Goal: Task Accomplishment & Management: Use online tool/utility

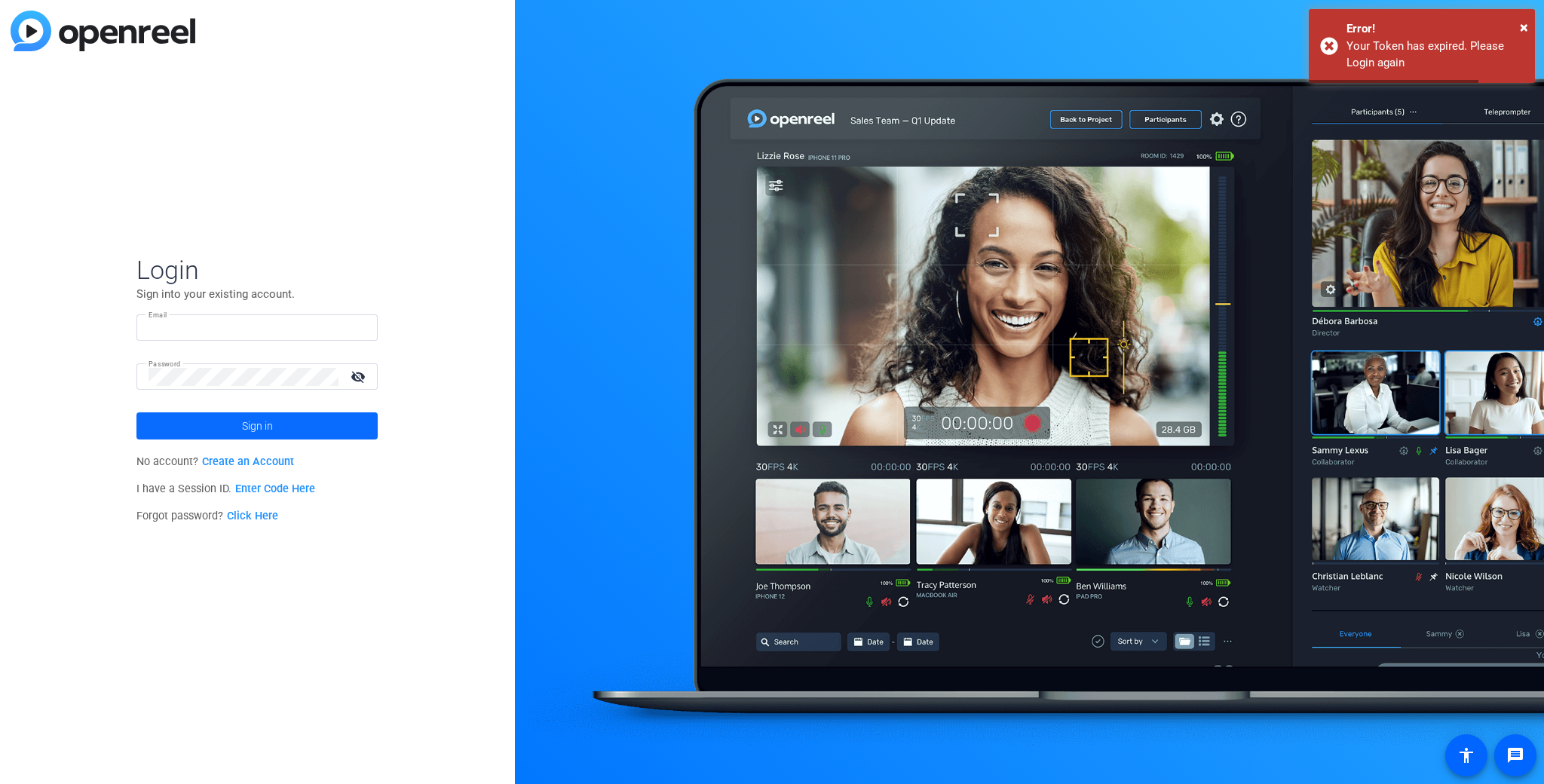
type input "[PERSON_NAME][EMAIL_ADDRESS][PERSON_NAME][DOMAIN_NAME]"
click at [324, 427] on span at bounding box center [257, 426] width 241 height 36
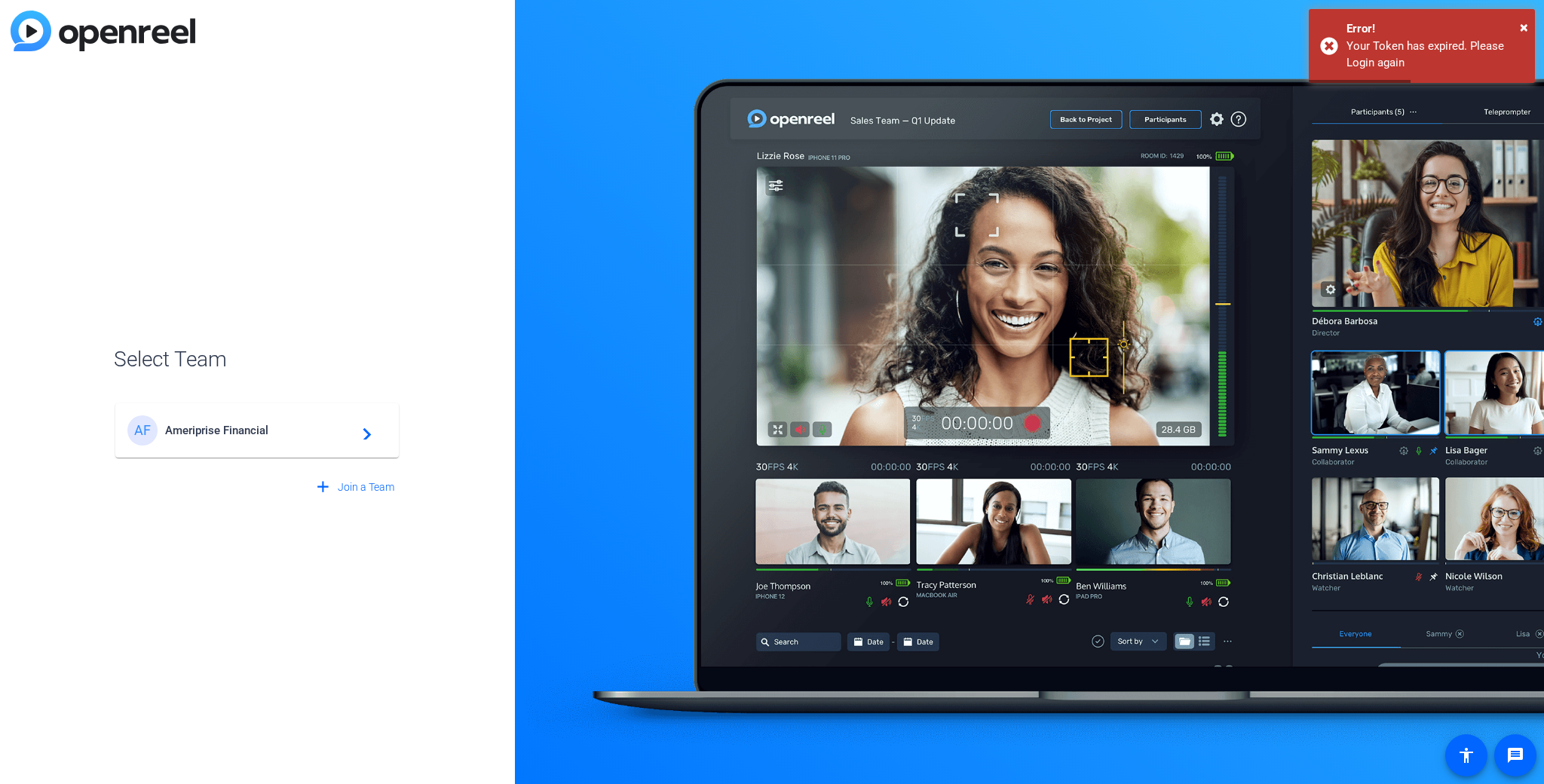
click at [325, 427] on span "Ameriprise Financial" at bounding box center [259, 430] width 189 height 14
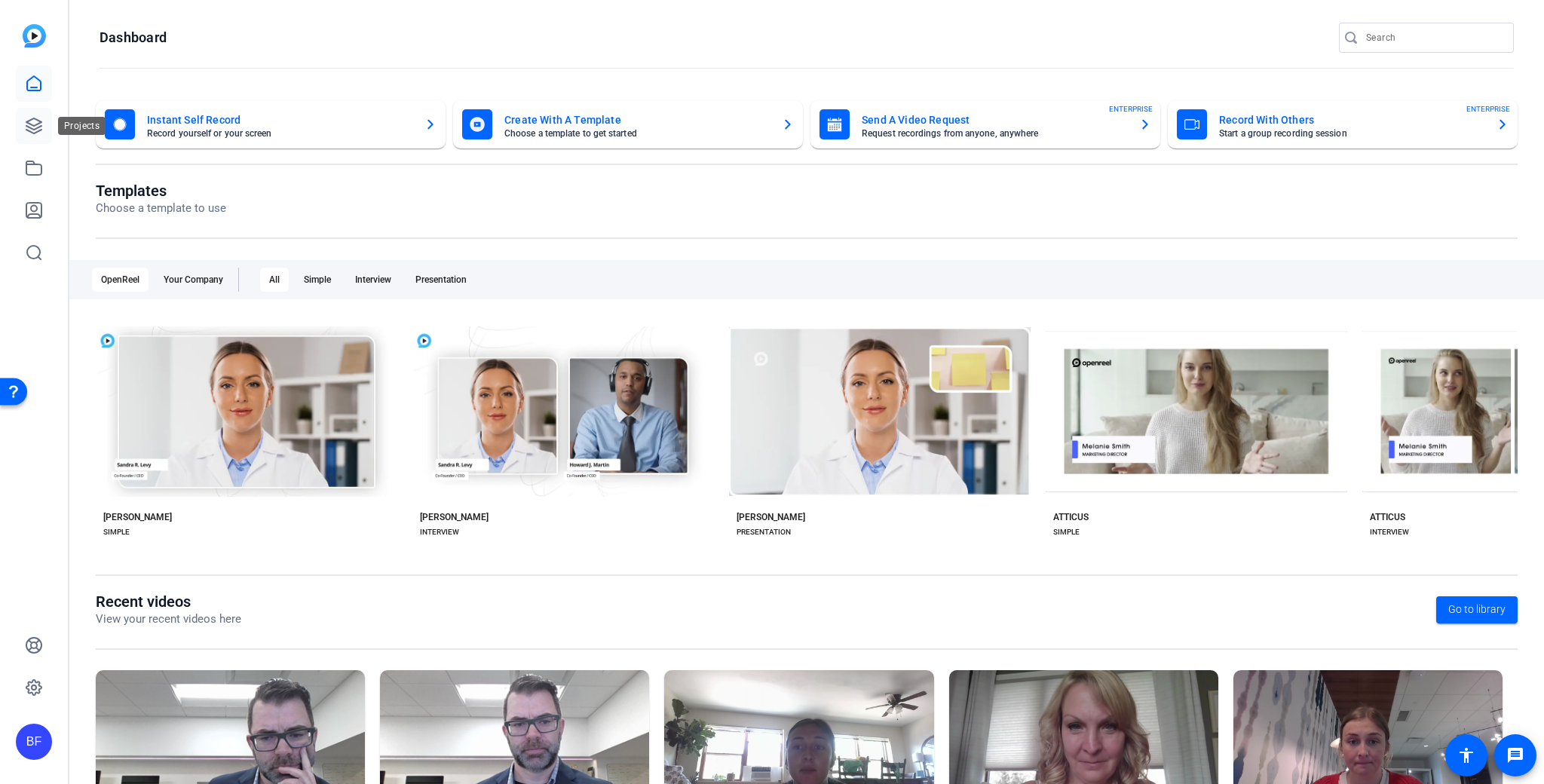
click at [41, 120] on icon at bounding box center [34, 125] width 18 height 18
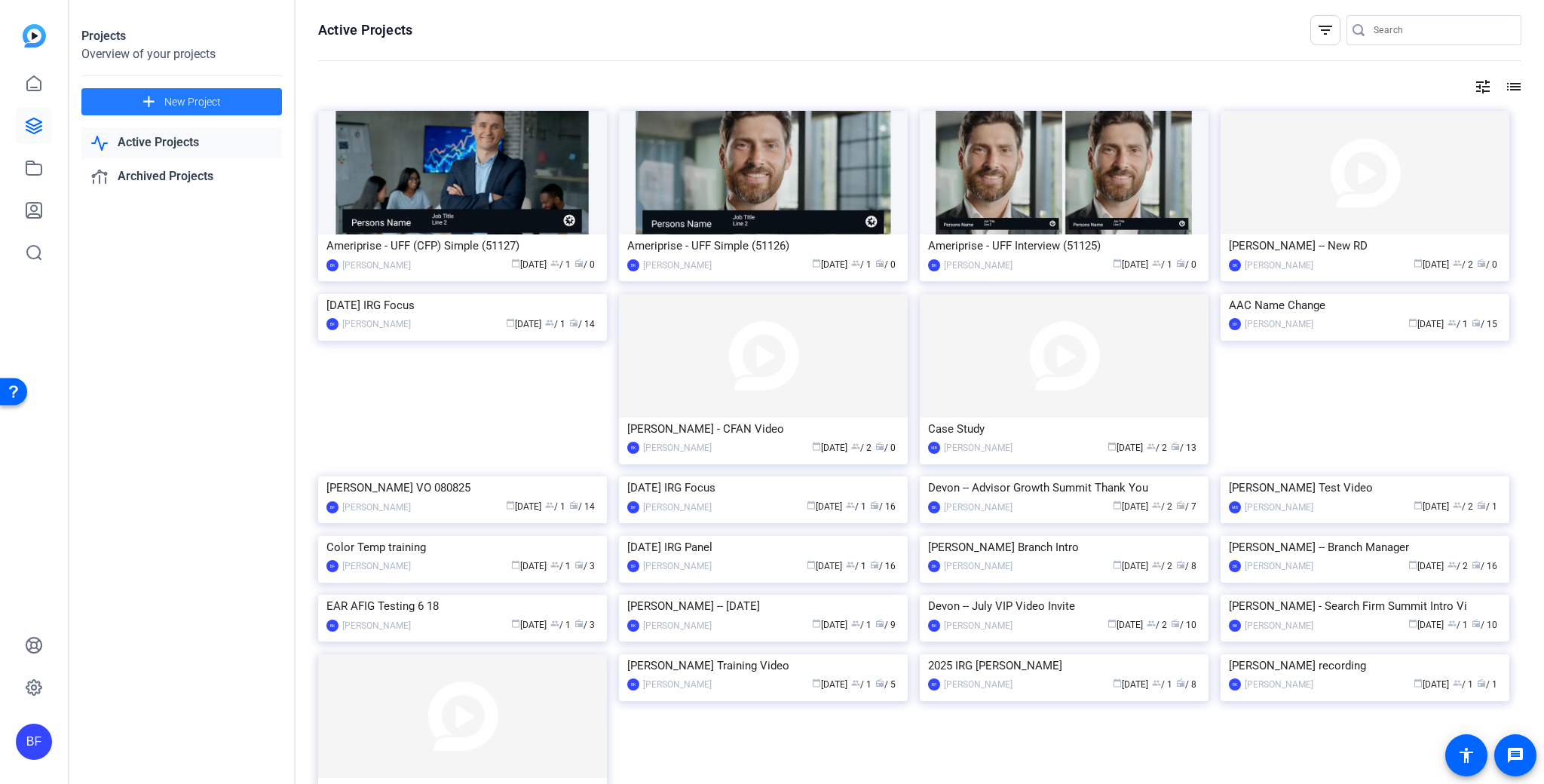
click at [182, 113] on span at bounding box center [182, 101] width 201 height 36
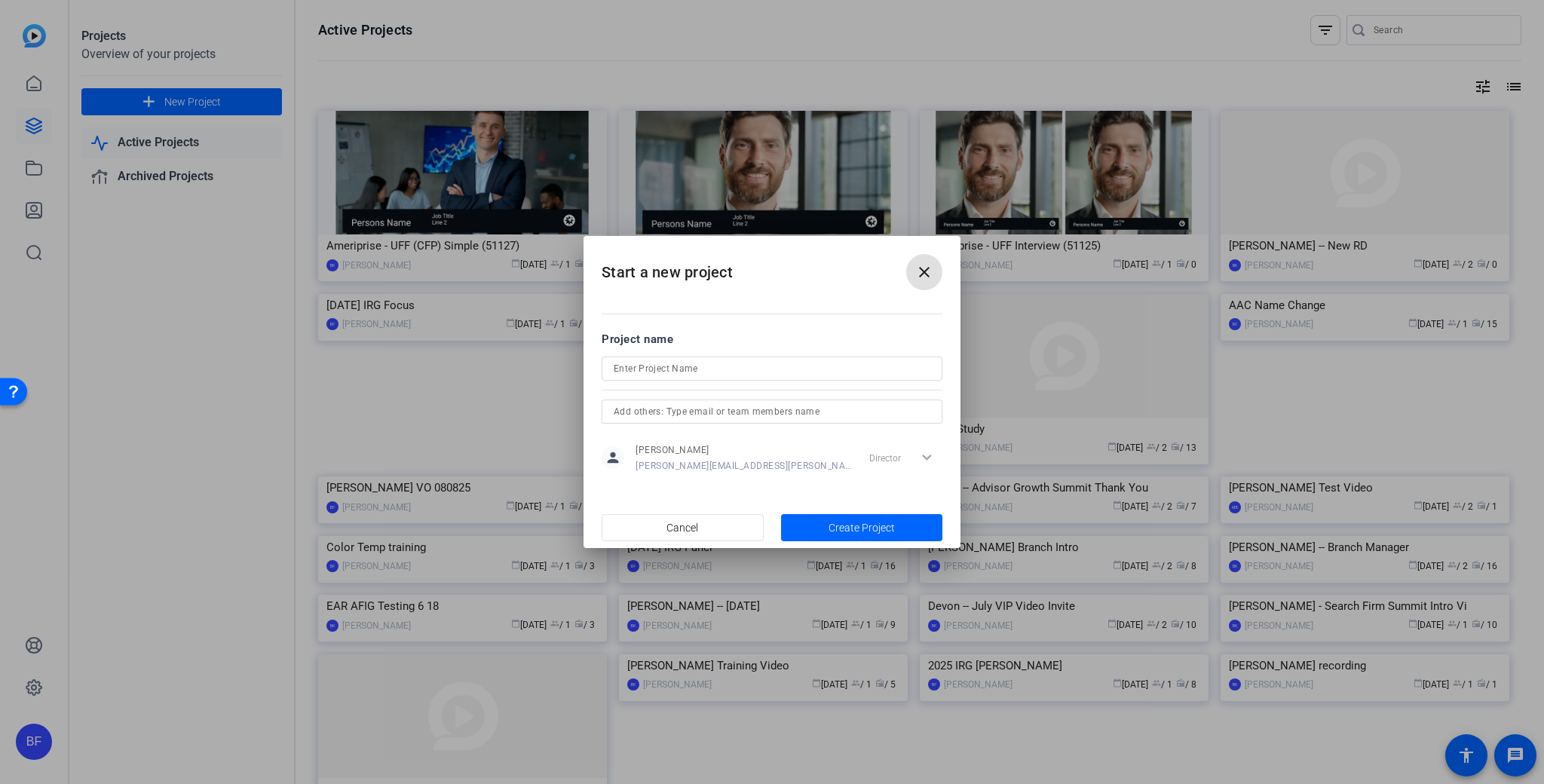
click at [664, 370] on input at bounding box center [772, 369] width 317 height 18
type input "Studio Demo Sept 2025"
click at [834, 532] on span "Create Project" at bounding box center [861, 529] width 67 height 16
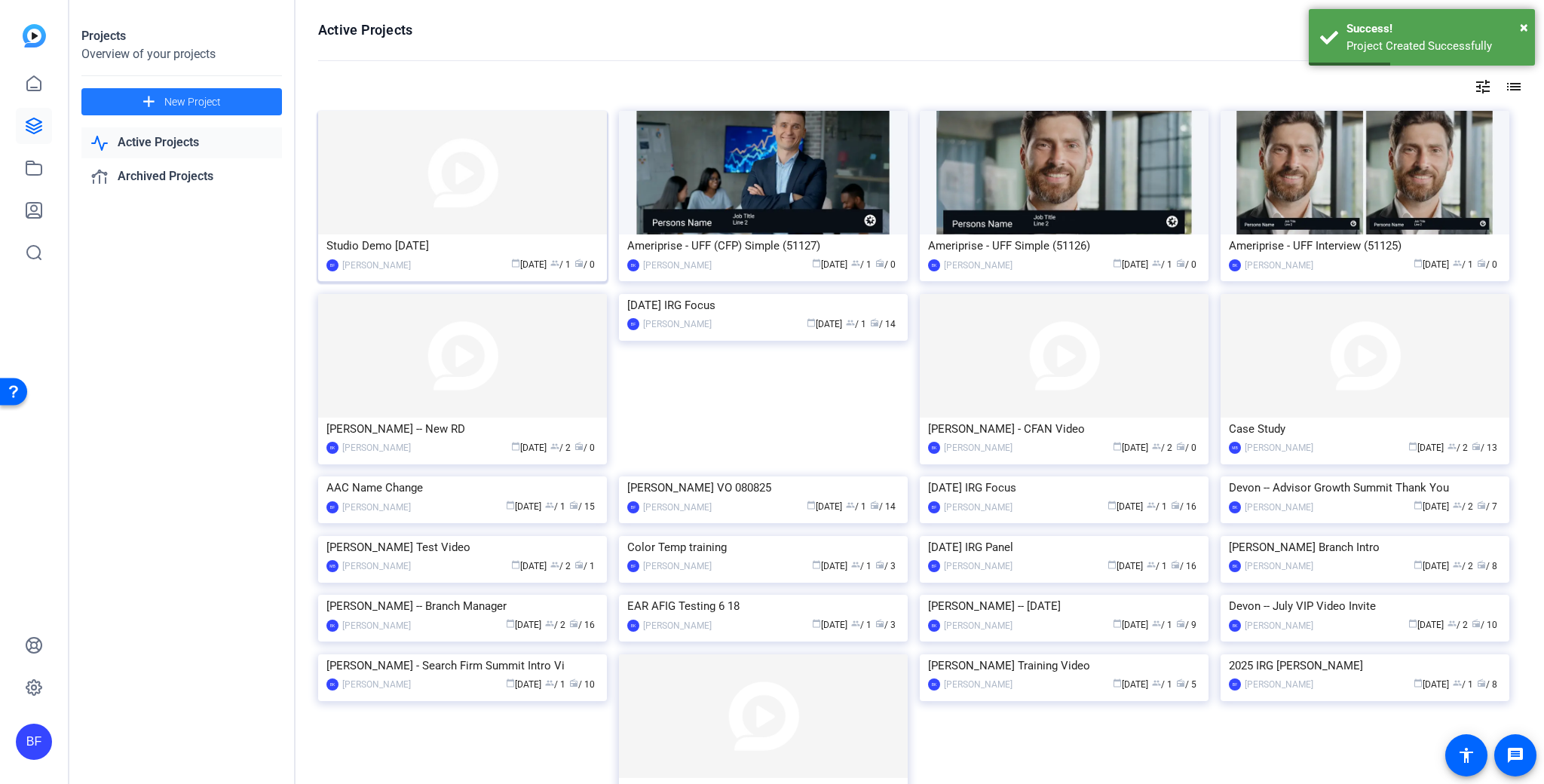
click at [427, 215] on img at bounding box center [462, 173] width 288 height 124
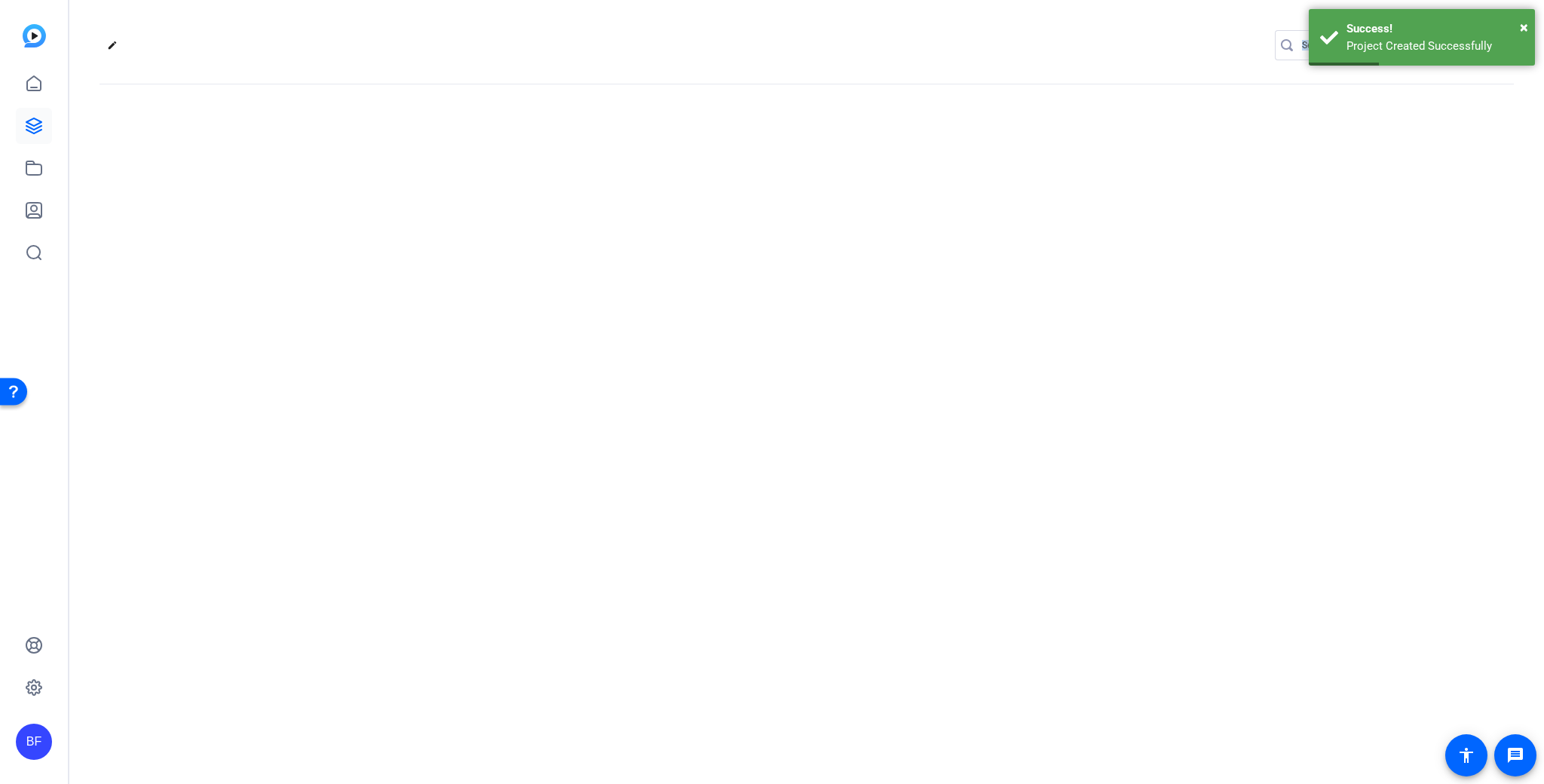
click at [427, 215] on div "edit settings" at bounding box center [807, 392] width 1475 height 784
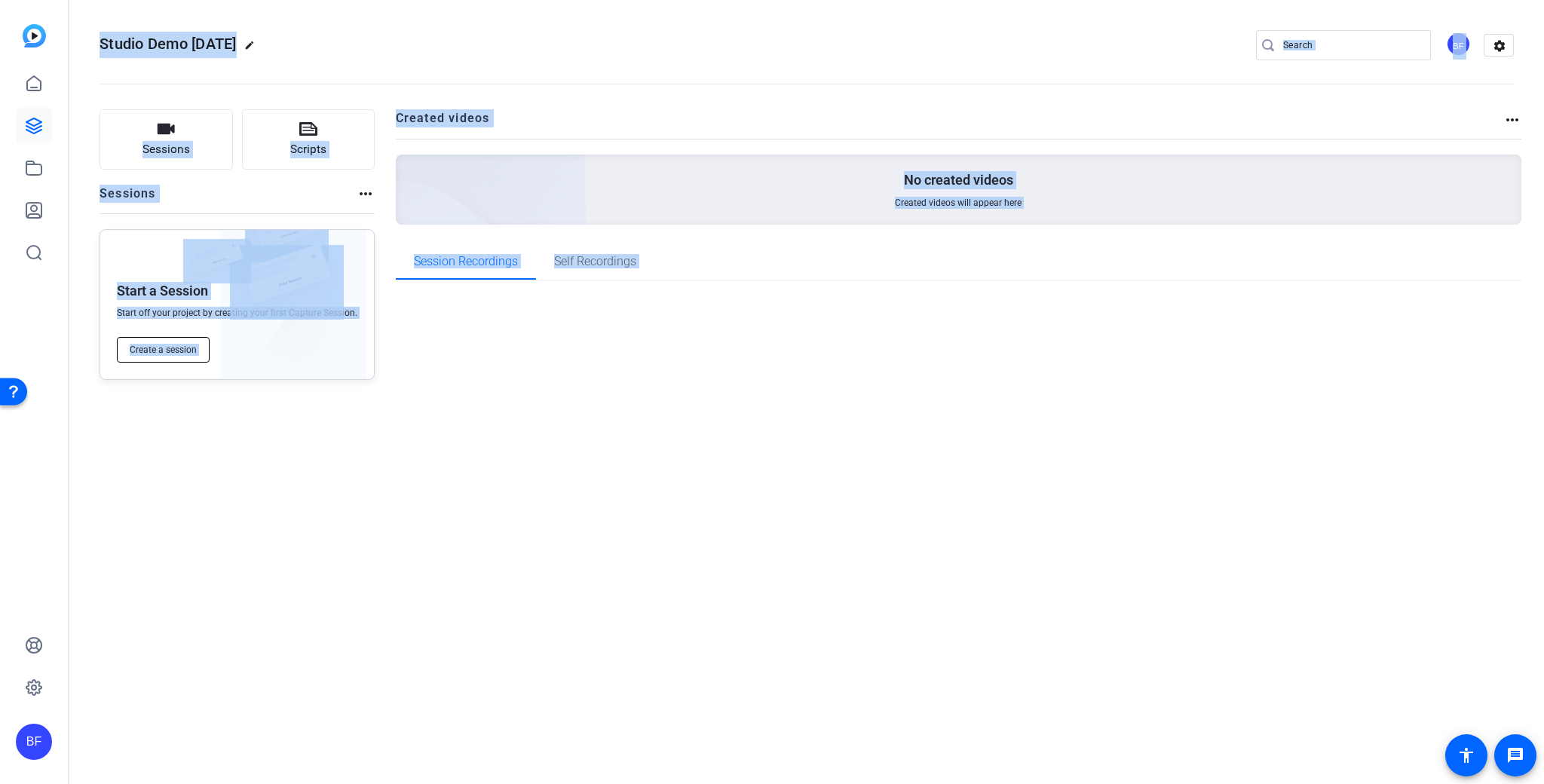
click at [186, 354] on span "Create a session" at bounding box center [163, 349] width 67 height 12
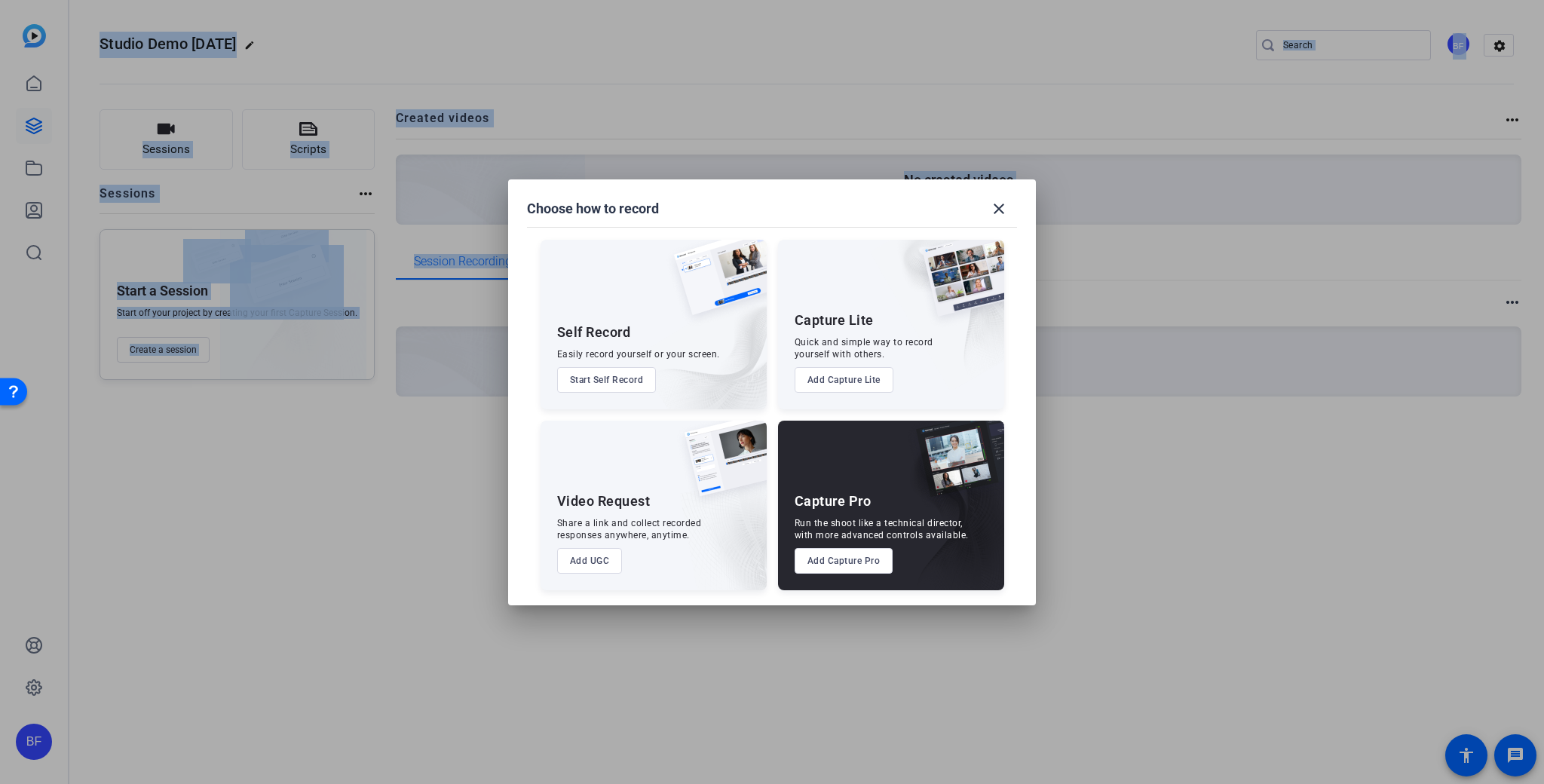
click at [841, 561] on button "Add Capture Pro" at bounding box center [843, 561] width 99 height 26
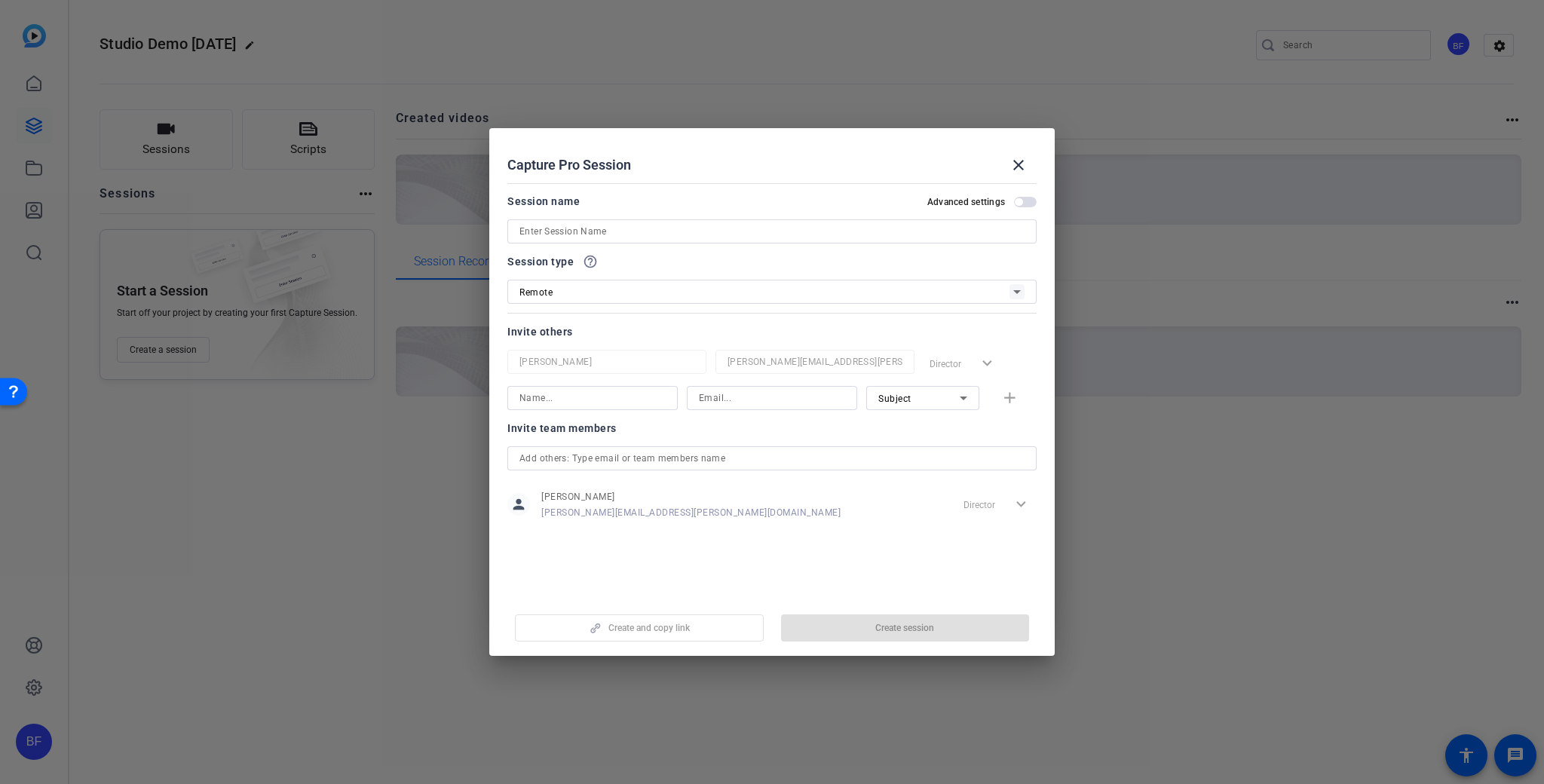
click at [649, 230] on input at bounding box center [772, 231] width 505 height 18
type input "Demo"
click at [611, 406] on input at bounding box center [593, 398] width 146 height 18
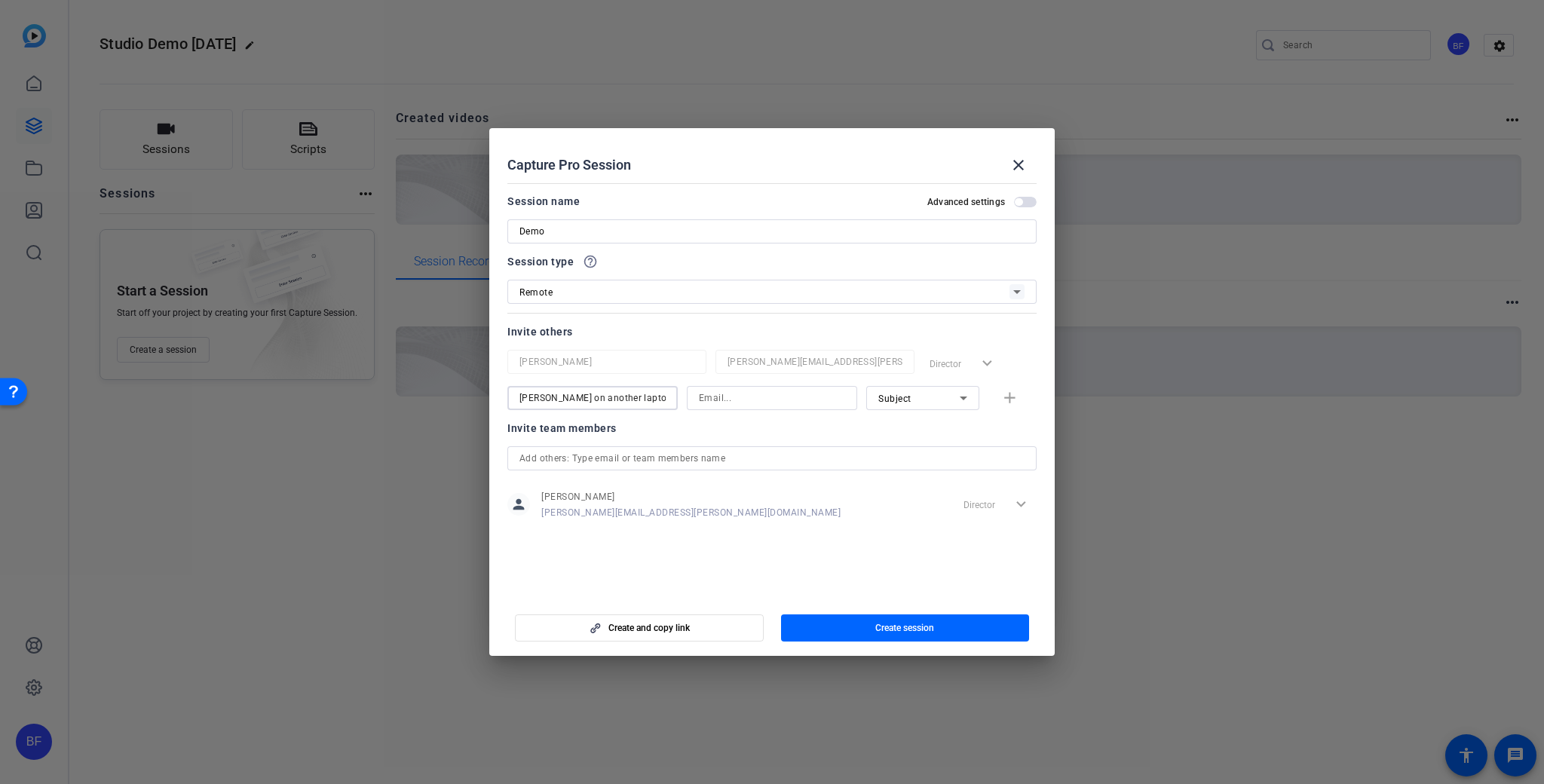
type input "Brian on another laptop"
type input "brian@forrestmedia.net"
click at [903, 619] on span "button" at bounding box center [905, 627] width 249 height 36
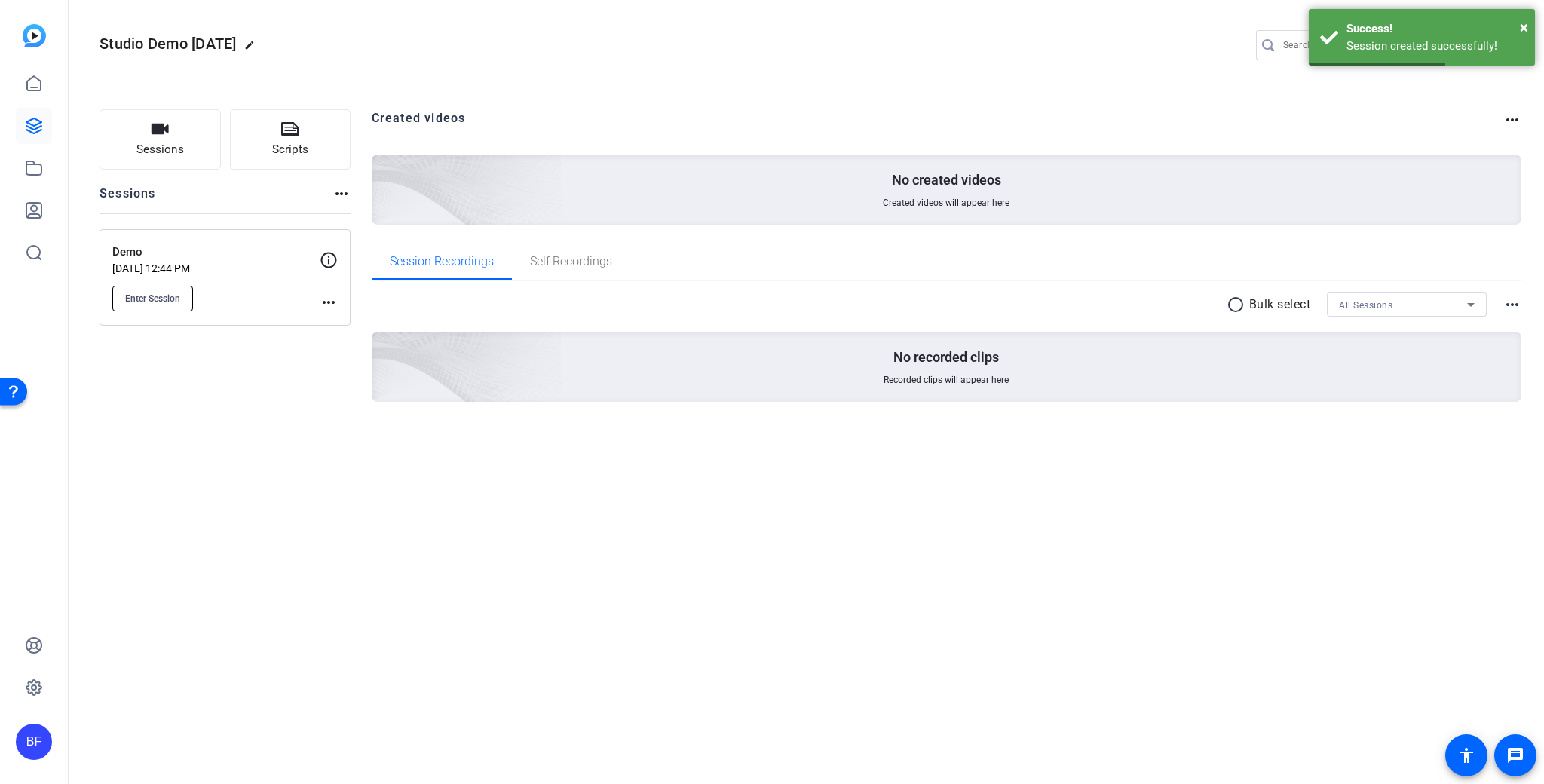
click at [176, 303] on span "Enter Session" at bounding box center [153, 298] width 55 height 12
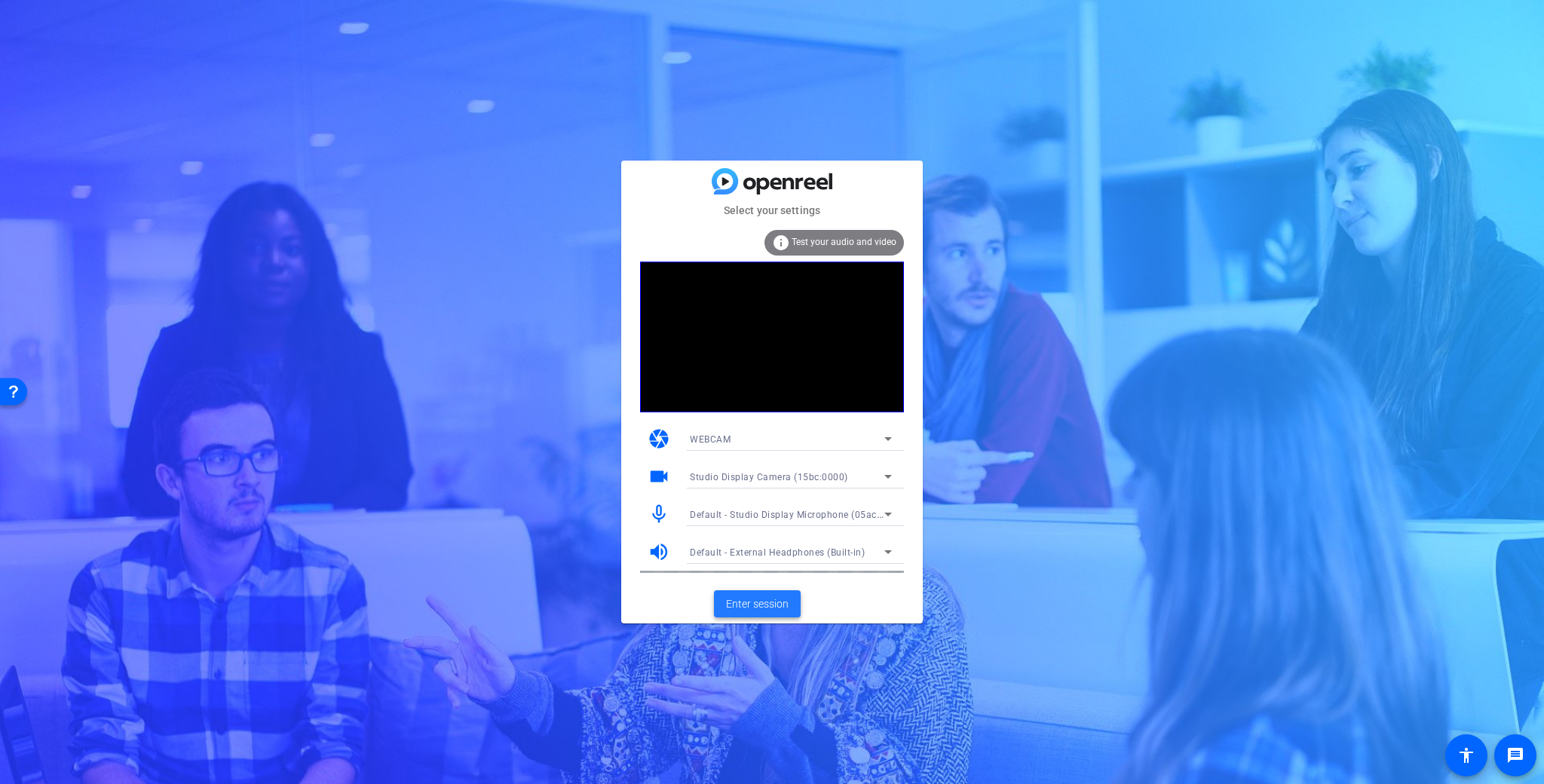
click at [761, 601] on span "Enter session" at bounding box center [758, 604] width 63 height 16
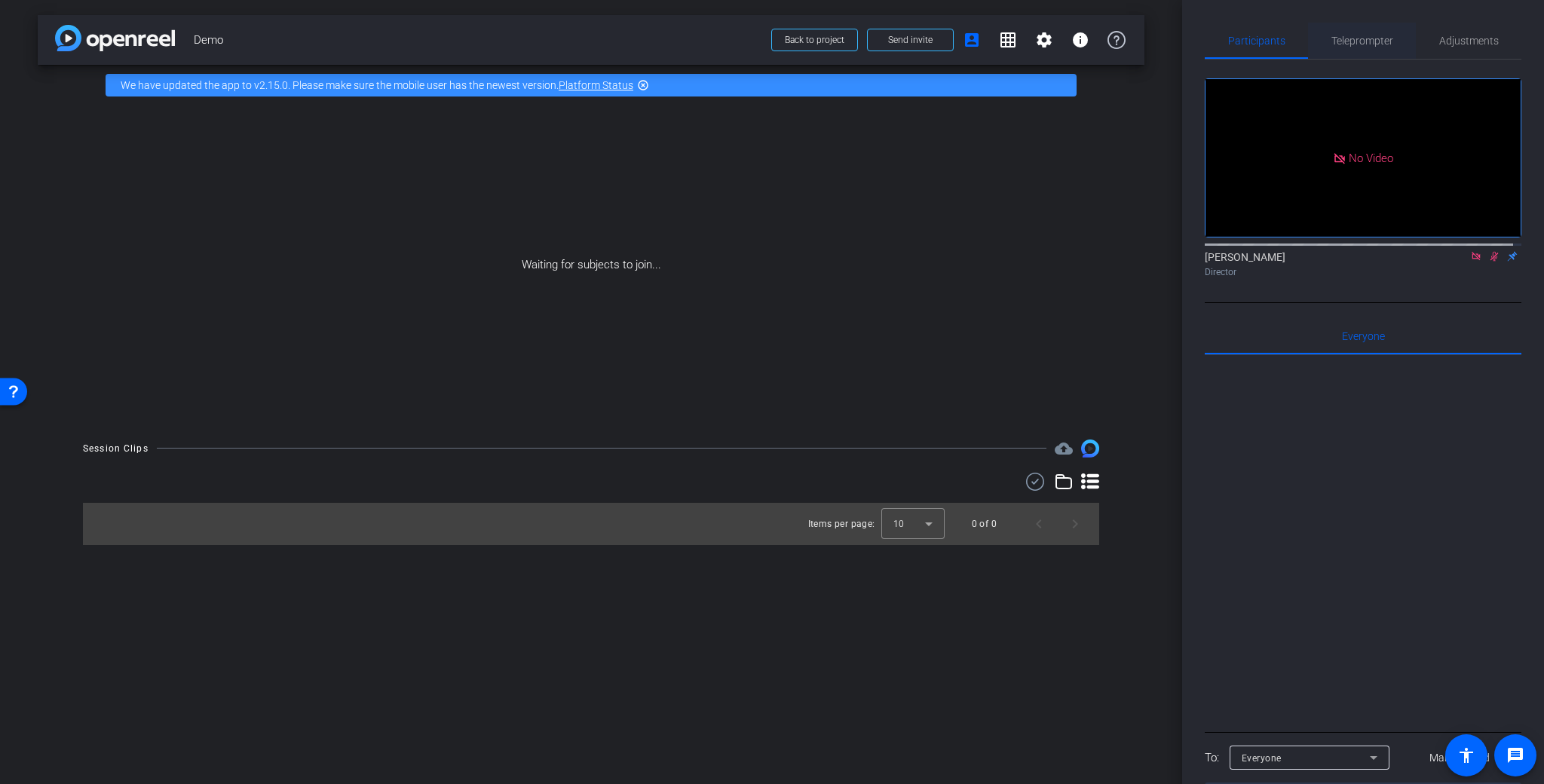
click at [1348, 53] on span "Teleprompter" at bounding box center [1362, 40] width 62 height 36
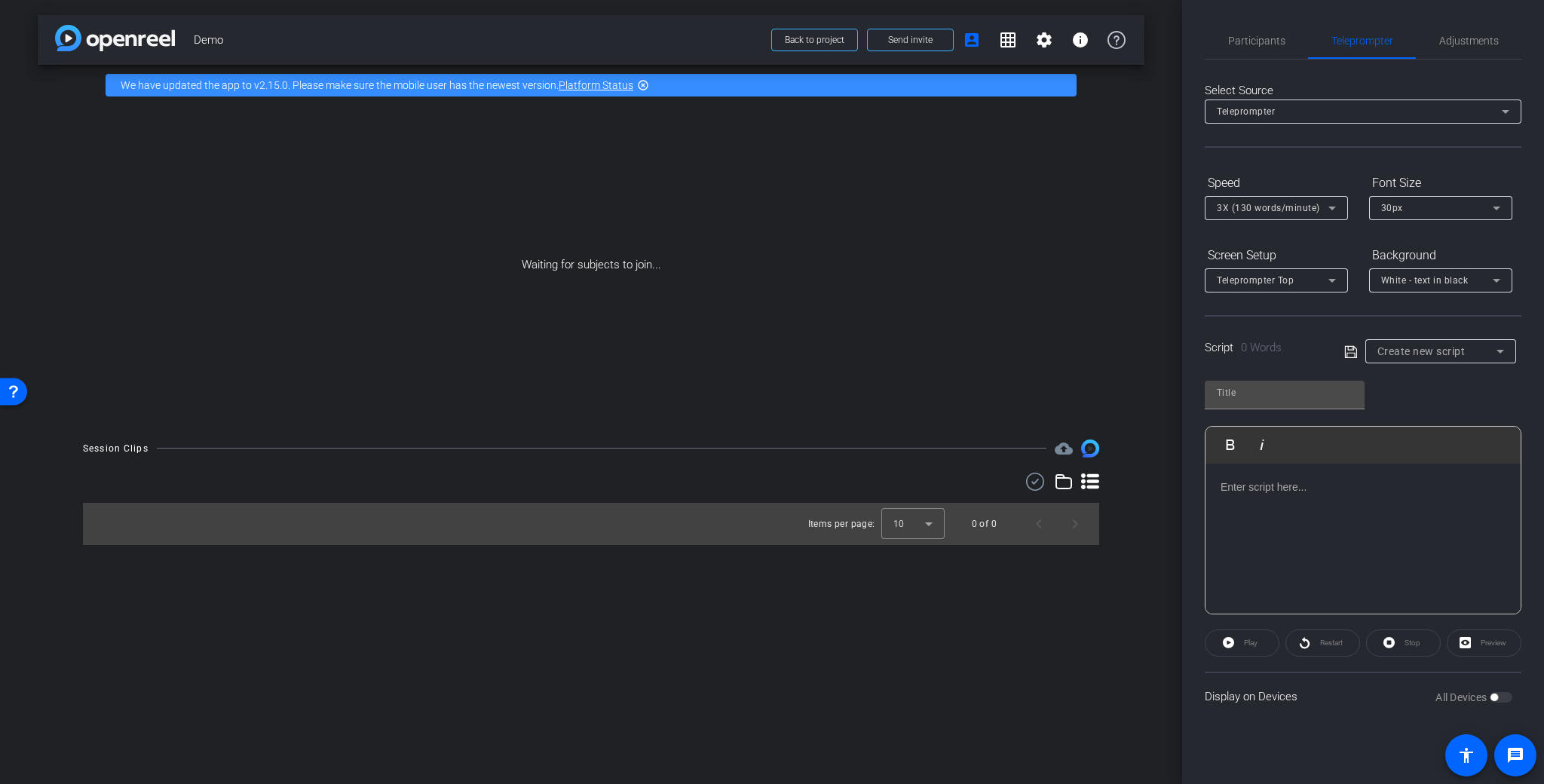
click at [1290, 485] on p at bounding box center [1362, 487] width 285 height 17
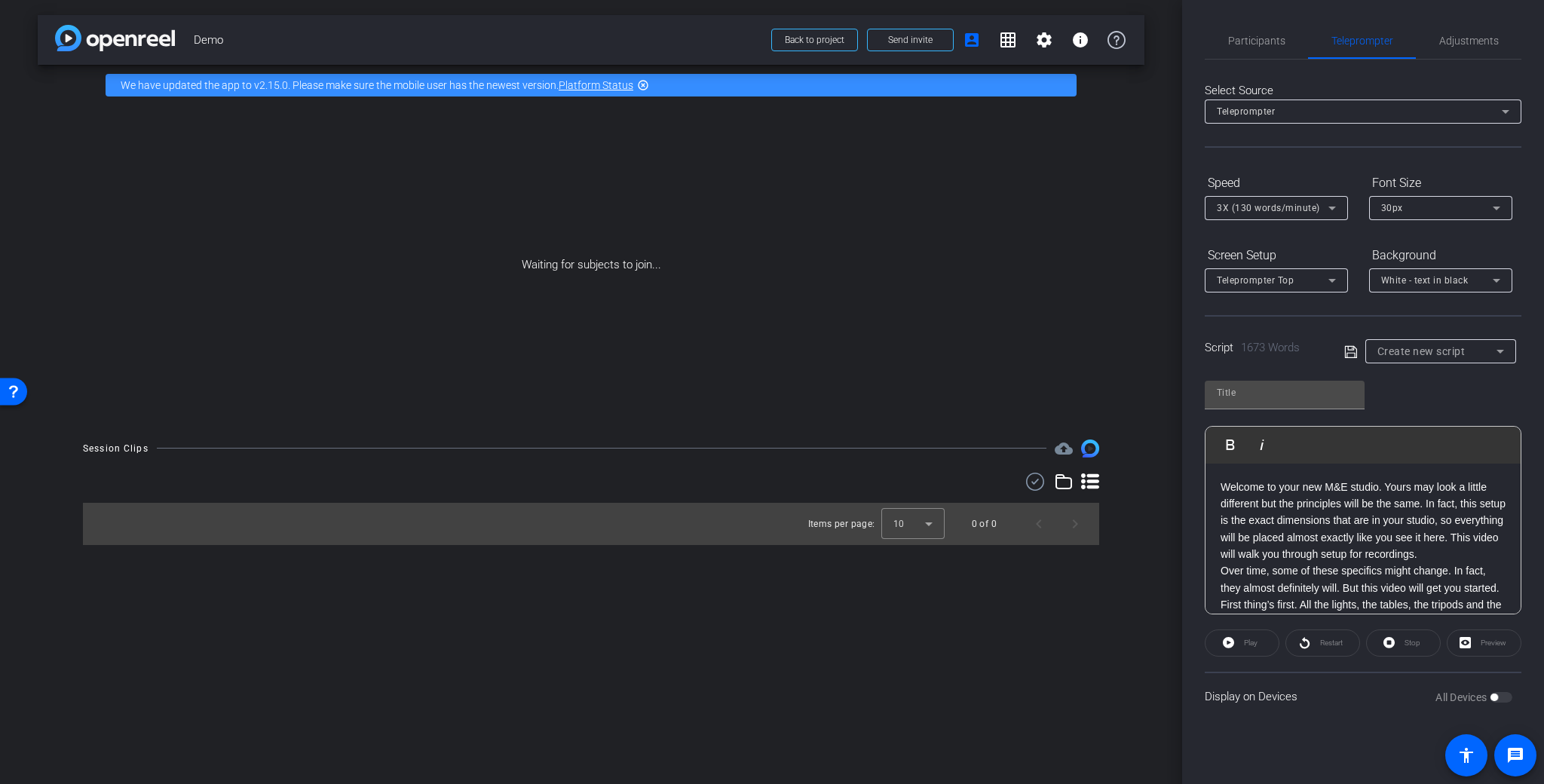
click at [1344, 596] on p "Over time, some of these specifics might change. In fact, they almost definitel…" at bounding box center [1362, 579] width 285 height 34
click at [1467, 282] on div "White - text in black" at bounding box center [1436, 280] width 112 height 18
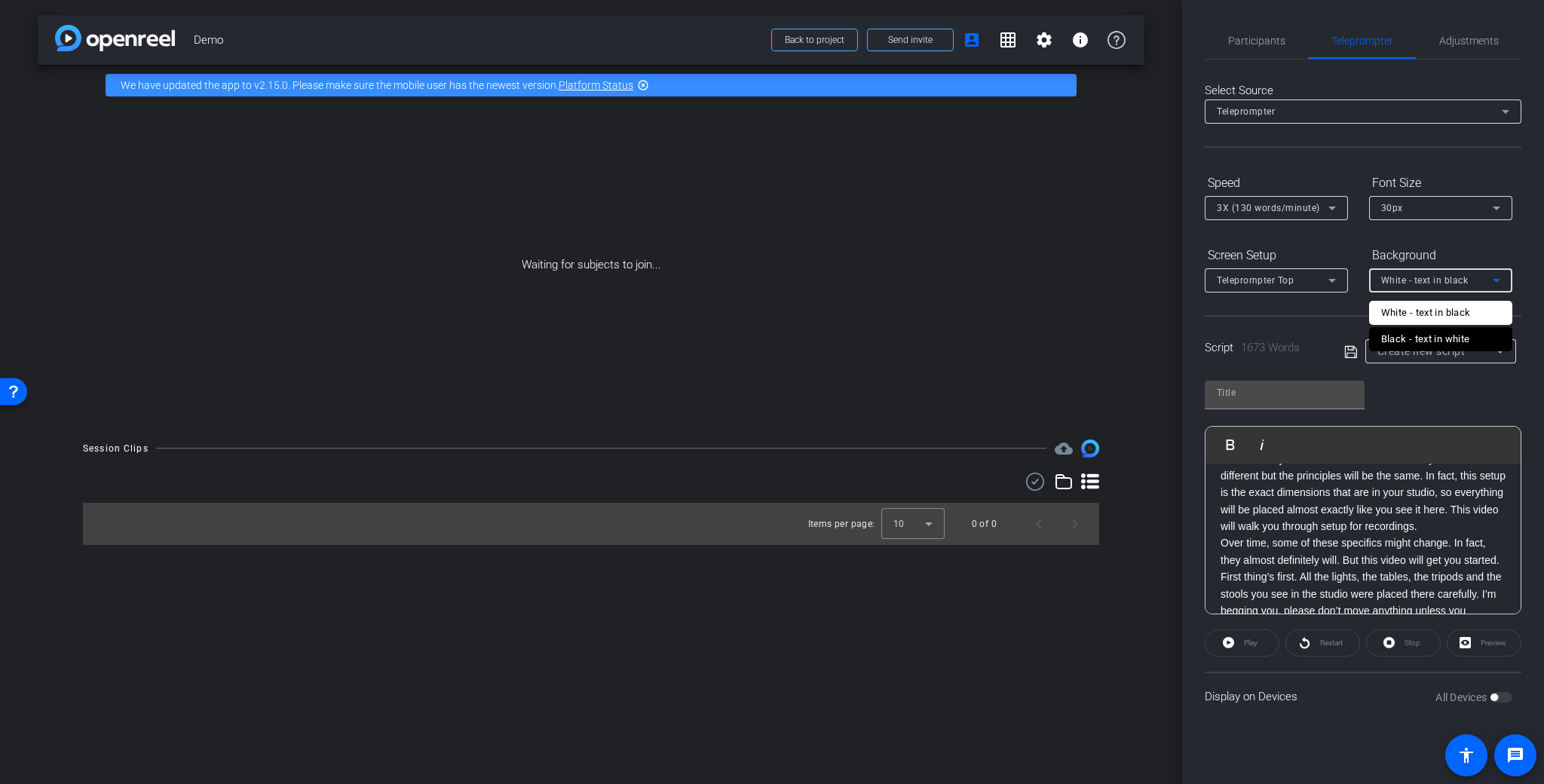
click at [1445, 333] on div "Black - text in white" at bounding box center [1425, 339] width 89 height 18
type input "Default title 4092"
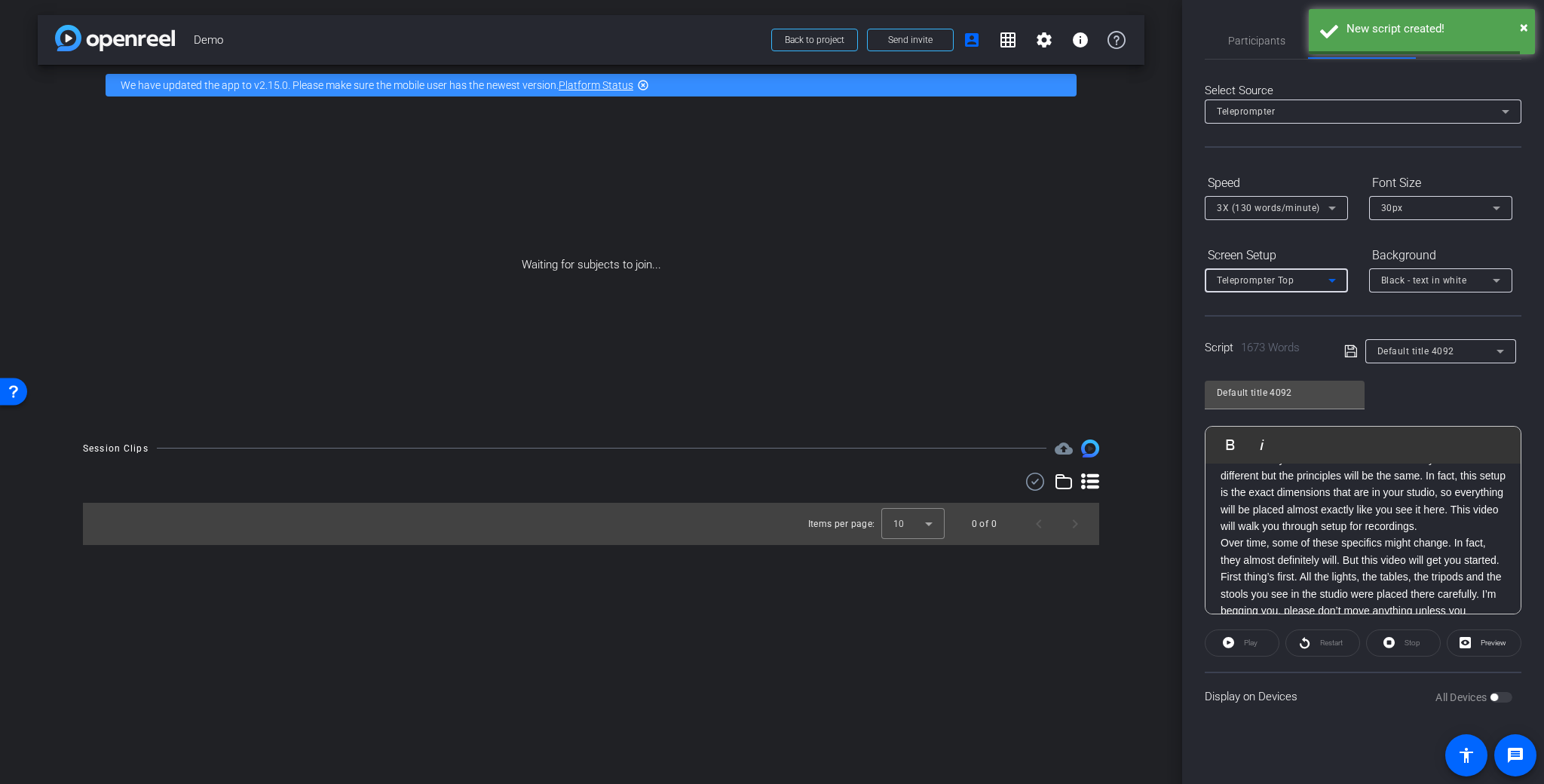
click at [1337, 287] on icon at bounding box center [1332, 280] width 18 height 18
click at [1320, 303] on mat-option "Full Screen" at bounding box center [1276, 311] width 143 height 24
click at [1391, 212] on span "30px" at bounding box center [1391, 207] width 22 height 10
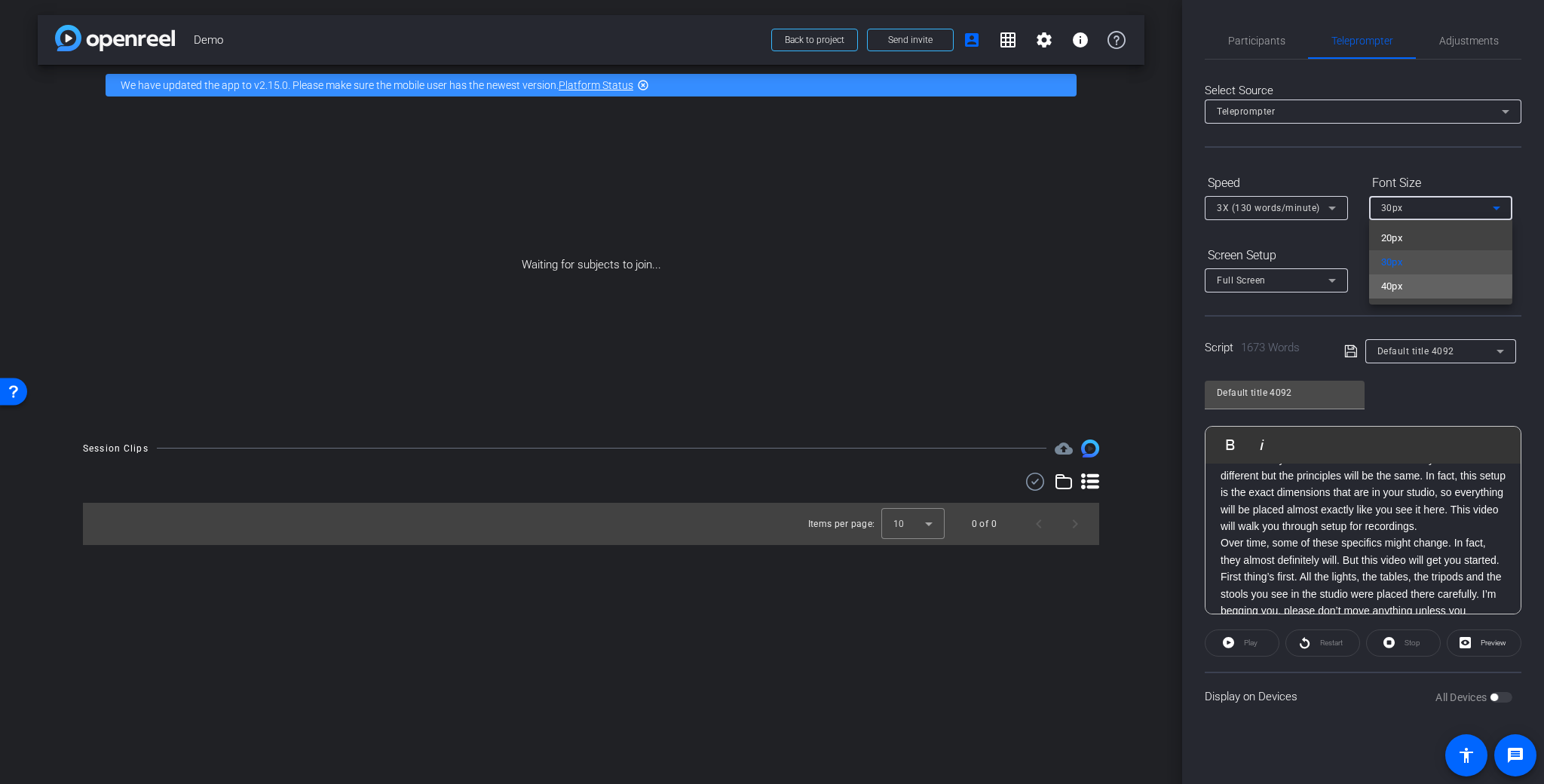
click at [1406, 280] on mat-option "40px" at bounding box center [1440, 287] width 143 height 24
click at [1337, 212] on icon at bounding box center [1332, 208] width 18 height 18
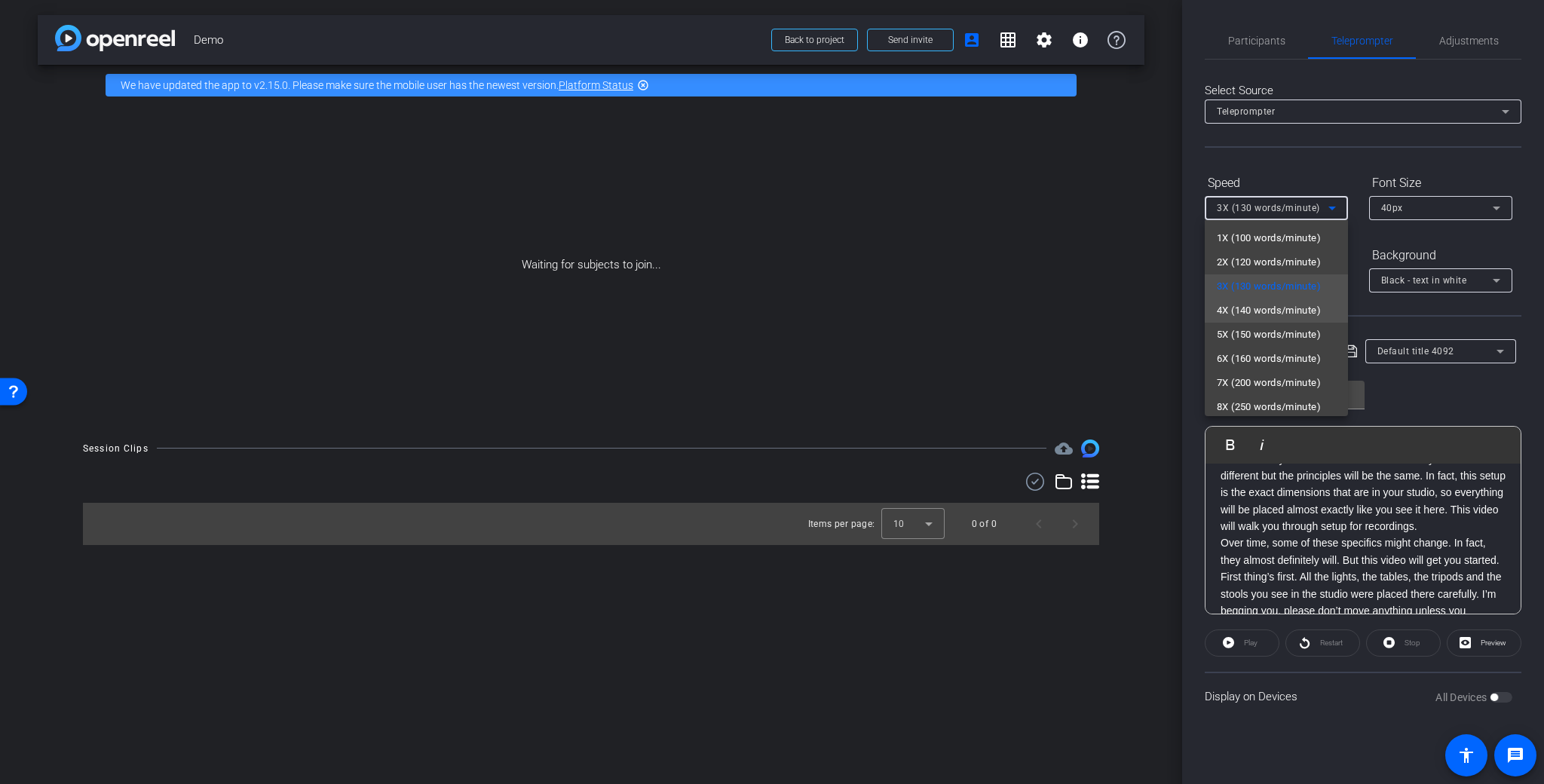
click at [1298, 308] on span "4X (140 words/minute)" at bounding box center [1269, 310] width 104 height 18
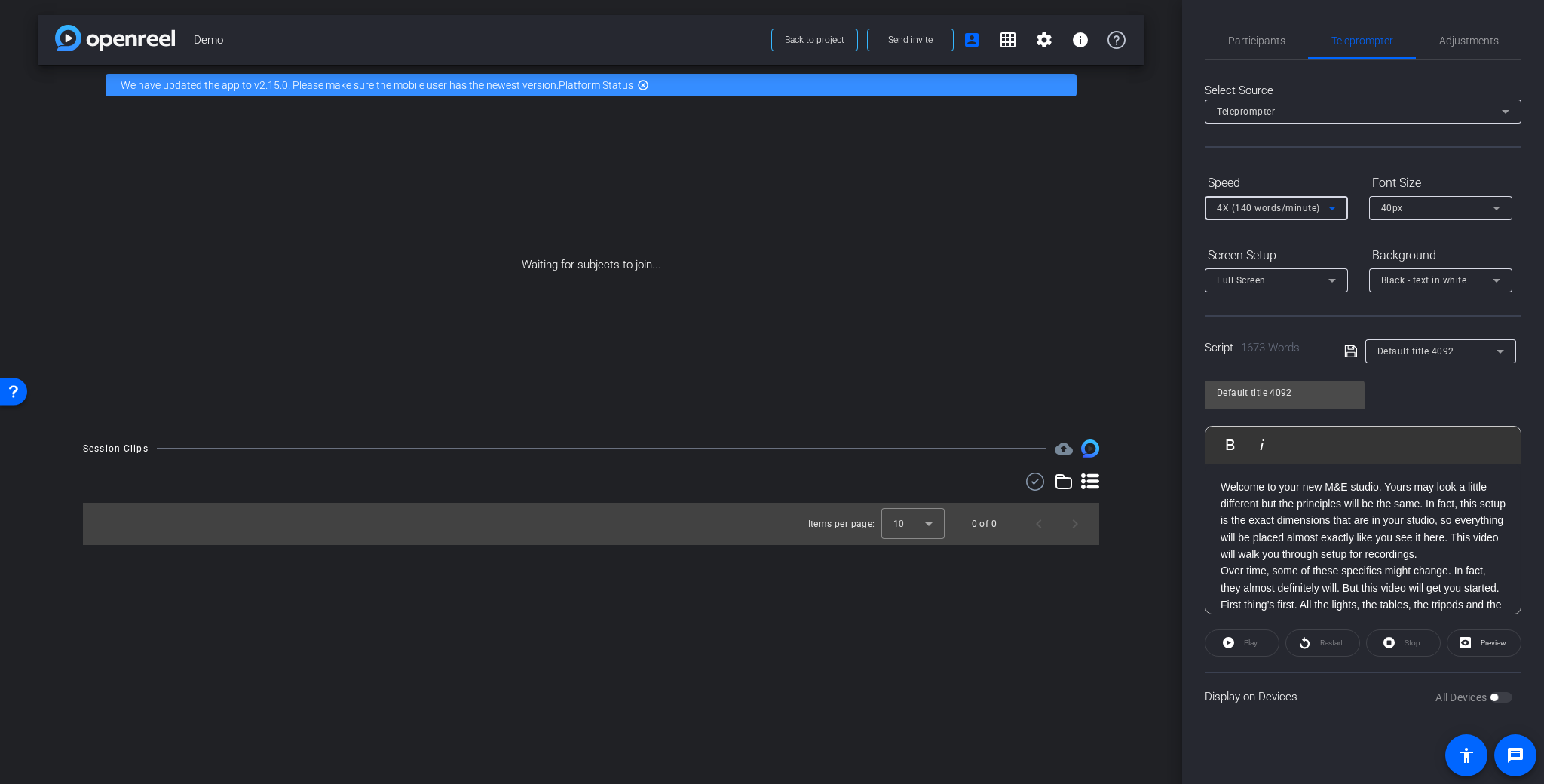
scroll to position [0, 0]
click at [1223, 489] on p "Welcome to your new M&E studio. Yours may look a little different but the princ…" at bounding box center [1362, 521] width 285 height 84
click at [1311, 562] on p "Over time, some of these specifics might change. In fact, they almost definitel…" at bounding box center [1362, 545] width 285 height 34
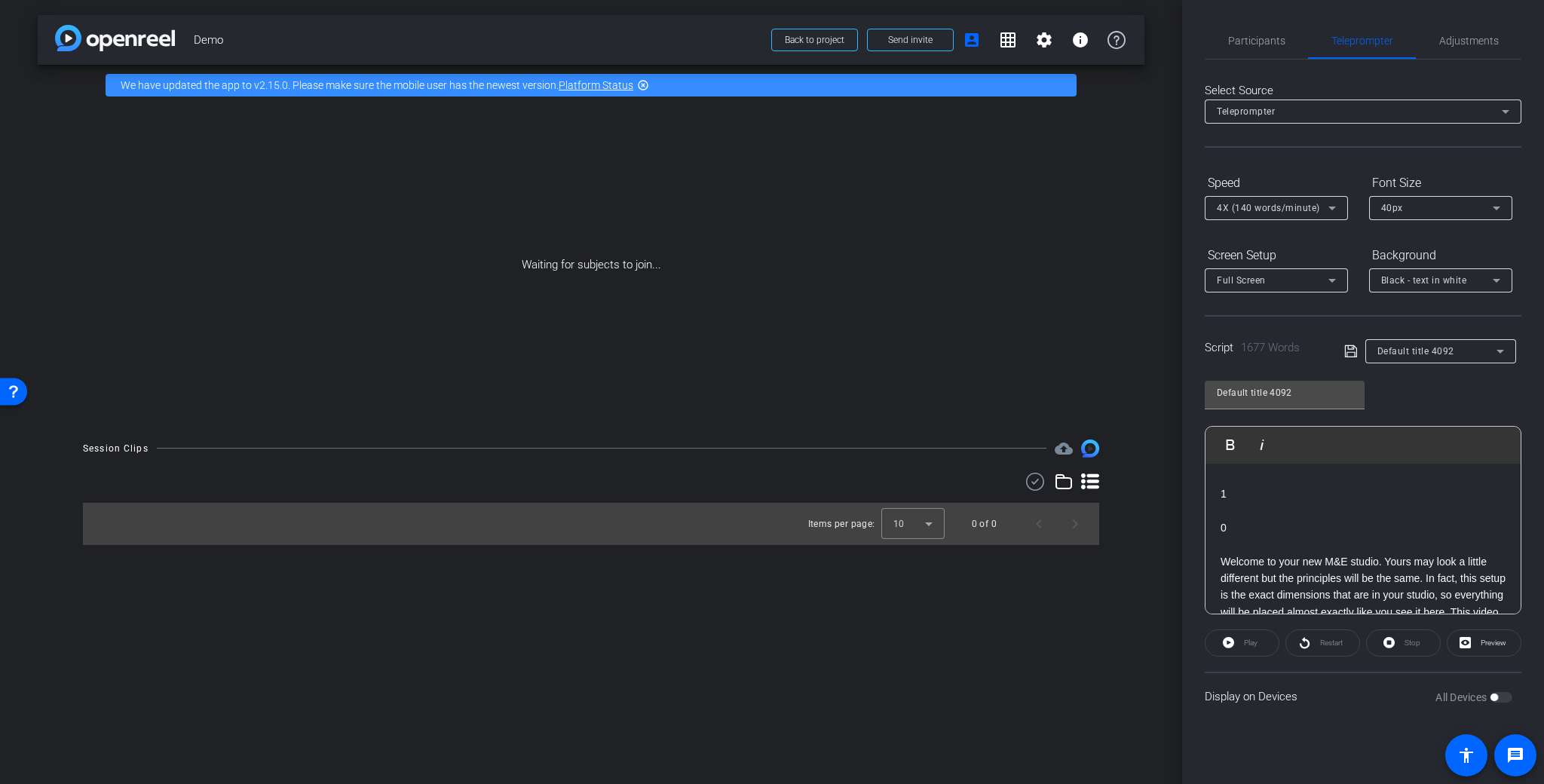
scroll to position [0, 0]
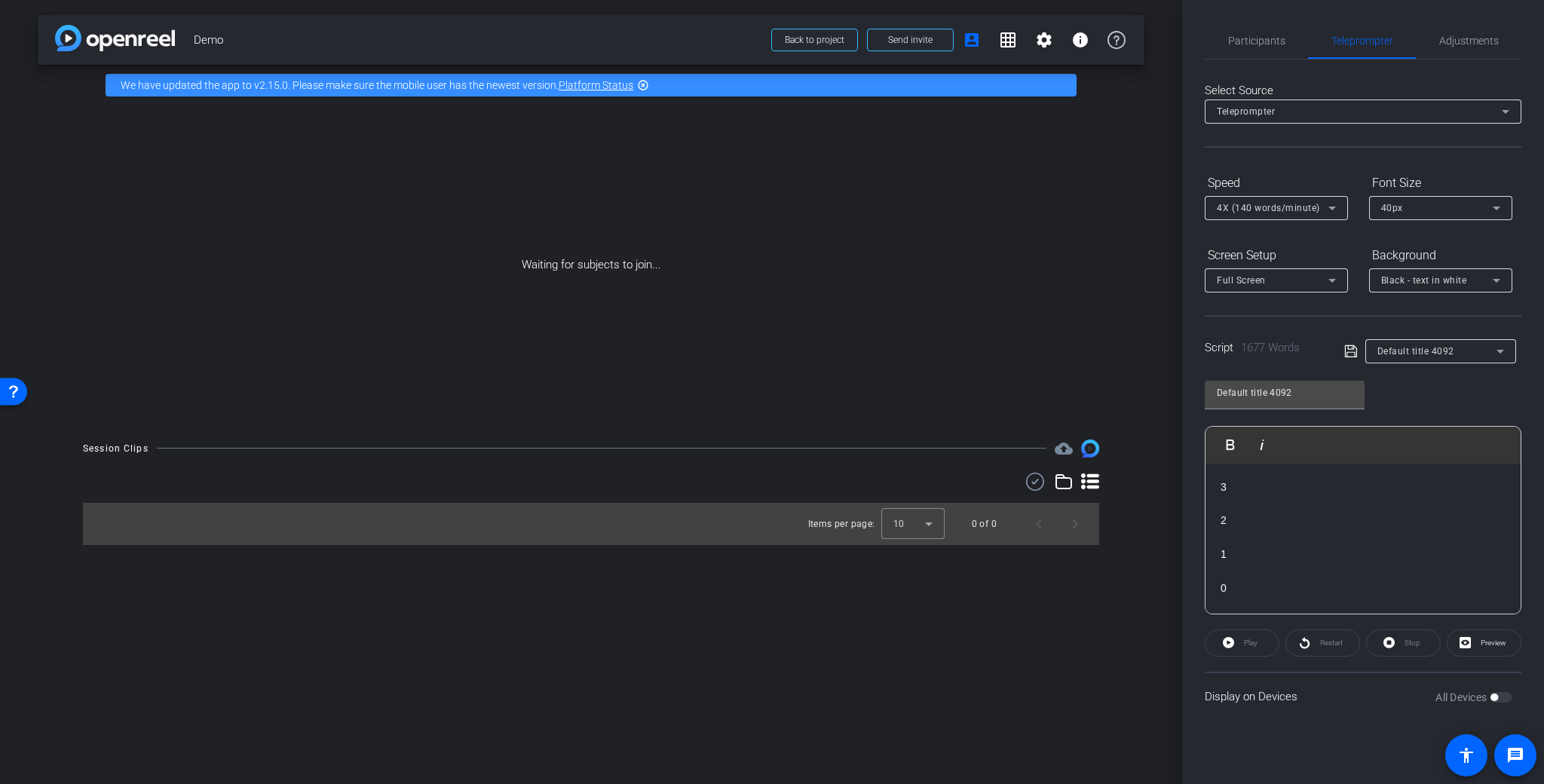
click at [1222, 491] on p "3" at bounding box center [1362, 487] width 285 height 17
click at [1357, 525] on p "4" at bounding box center [1362, 520] width 285 height 17
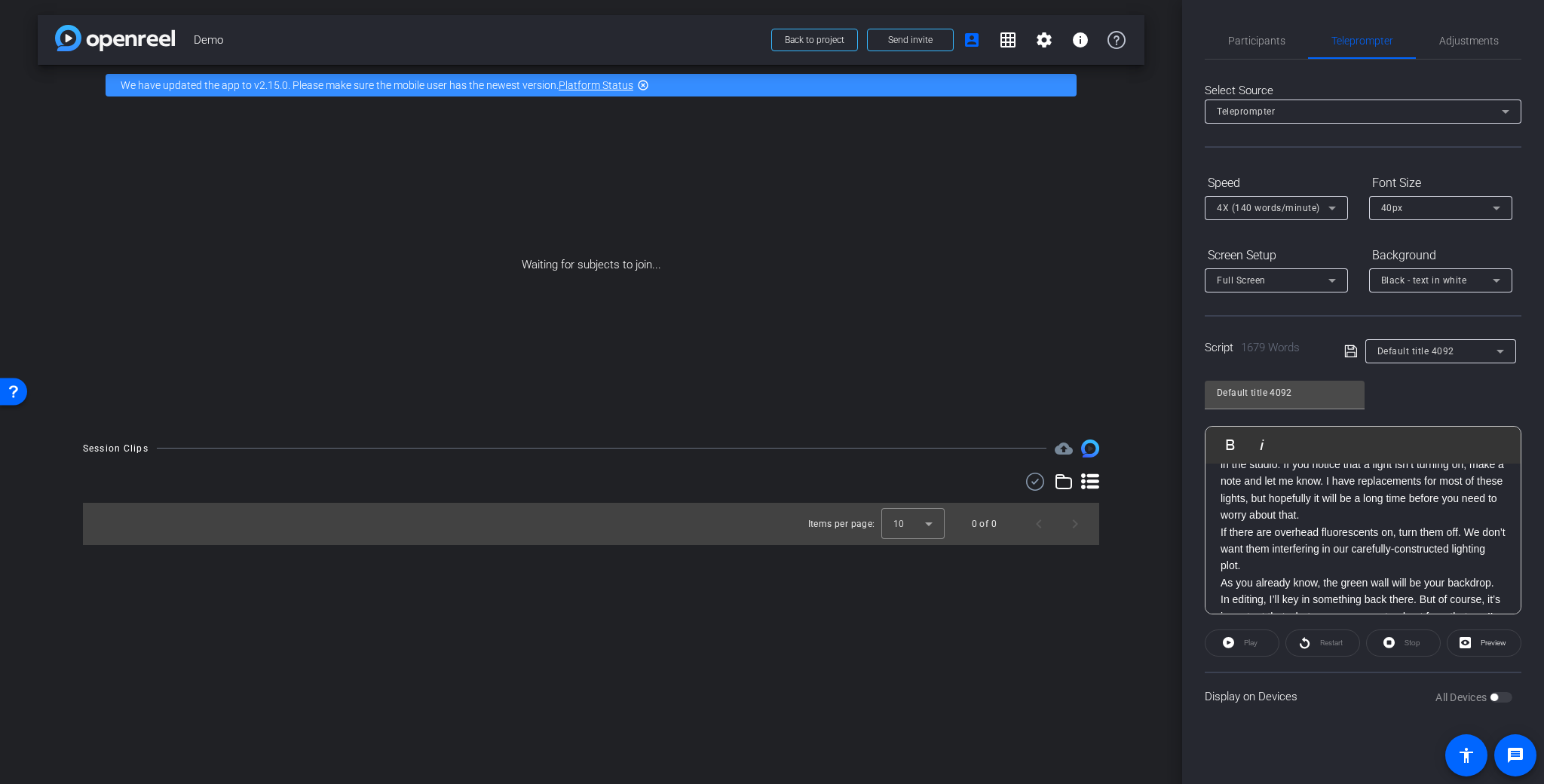
scroll to position [521, 0]
click at [1426, 532] on p "If there are overhead fluorescents on, turn them off. We don’t want them interf…" at bounding box center [1362, 506] width 285 height 51
drag, startPoint x: 1220, startPoint y: 494, endPoint x: 1240, endPoint y: 505, distance: 22.8
click at [1223, 496] on p "There’s a desk for your laptop to be placed during the recording. A USB hub sho…" at bounding box center [1362, 545] width 285 height 153
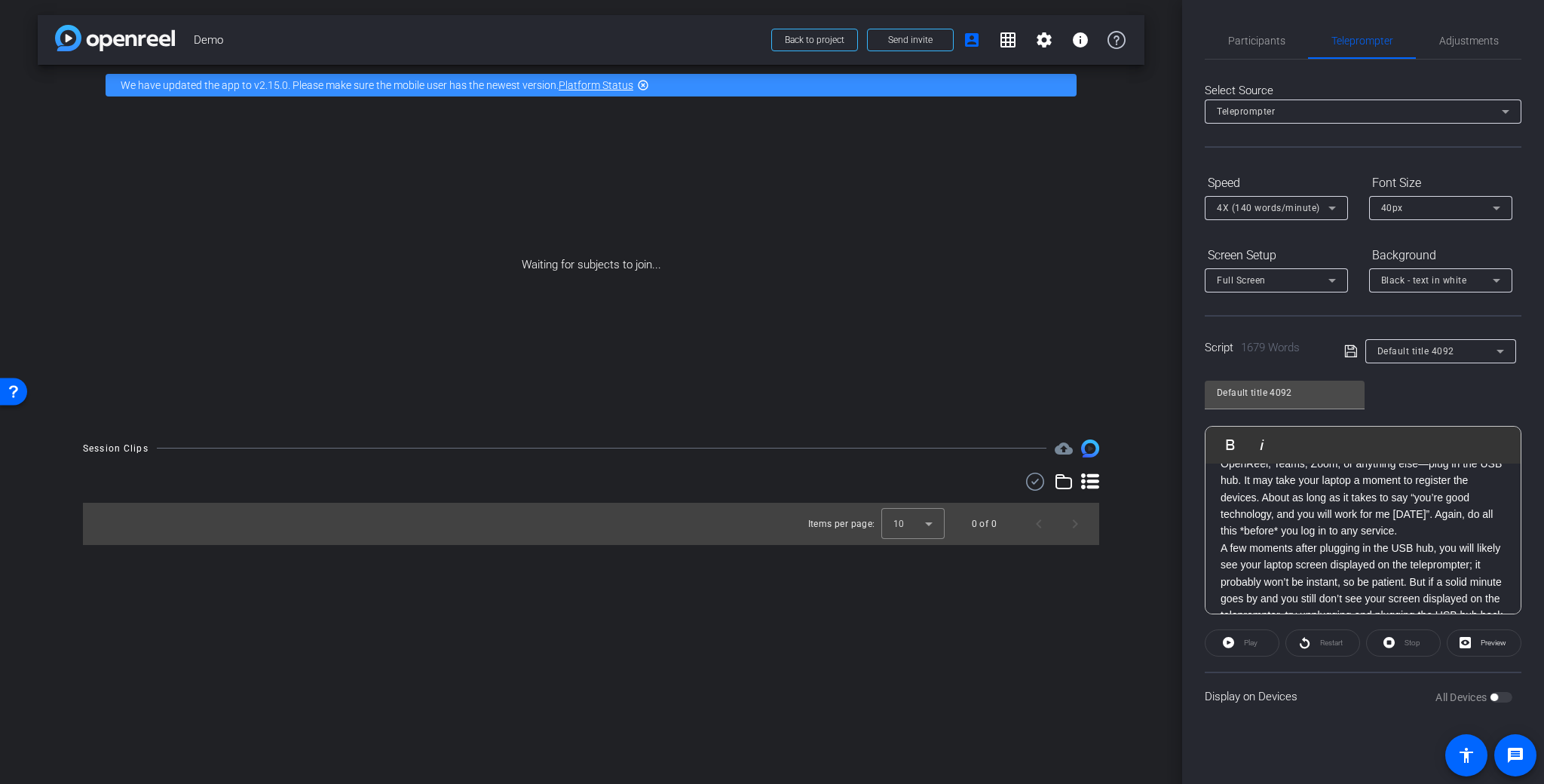
scroll to position [817, 0]
click at [1409, 539] on p "There’s a desk for your laptop to be placed during the recording. A USB hub sho…" at bounding box center [1362, 463] width 285 height 153
click at [1389, 498] on p "A few moments after plugging in the USB hub, you will likely see your laptop sc…" at bounding box center [1362, 448] width 285 height 101
click at [1391, 486] on p "There’s also a lavalier microphone plugged into your USB hub. Clip that onto yo…" at bounding box center [1362, 419] width 285 height 135
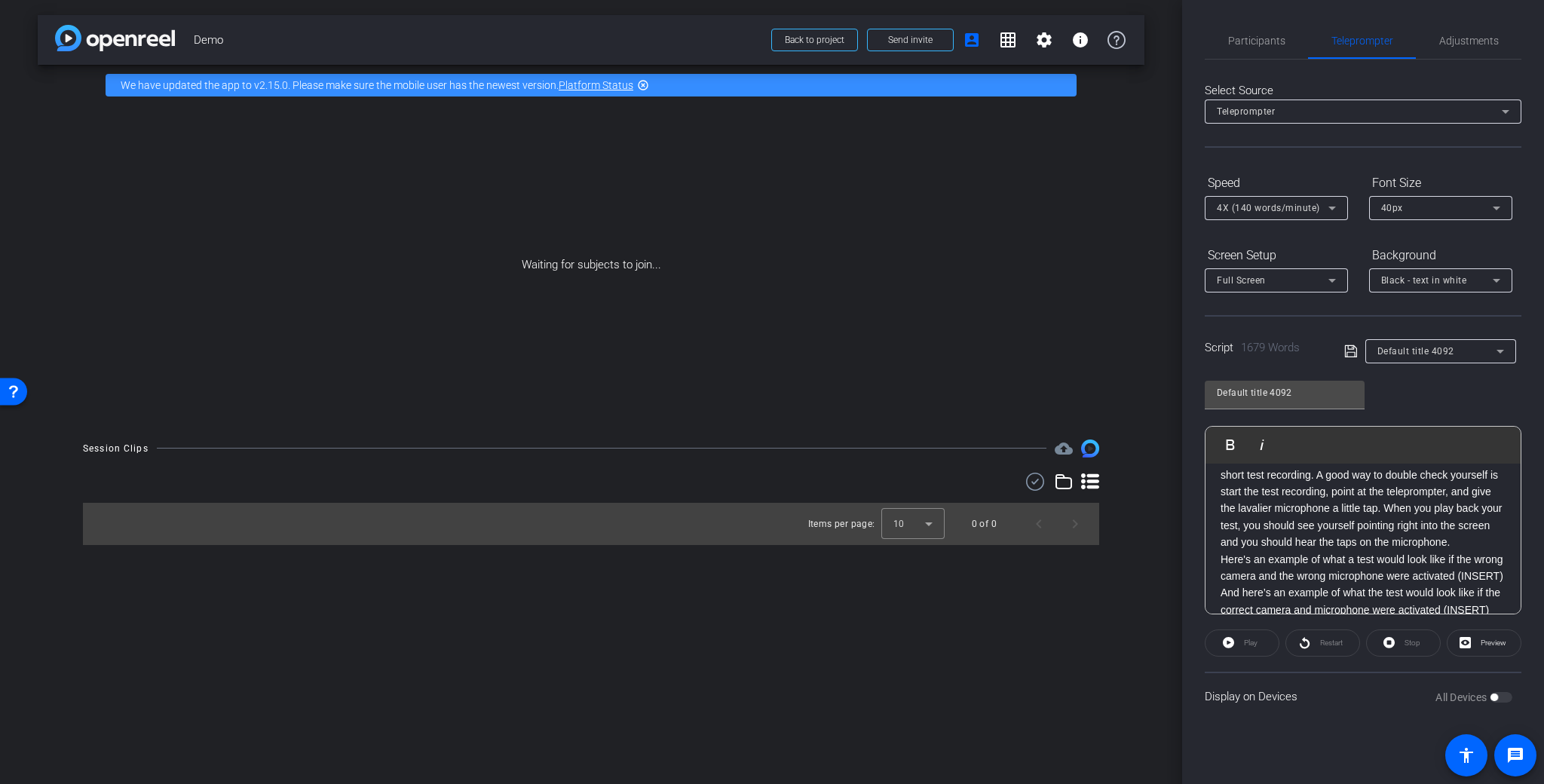
scroll to position [1327, 0]
click at [1424, 536] on p "Most of these services have a test screen before you join the room. I HIGHLY re…" at bounding box center [1362, 476] width 285 height 118
click at [1341, 435] on p "And here’s an example of what the test would look like if the correct camera an…" at bounding box center [1362, 419] width 285 height 34
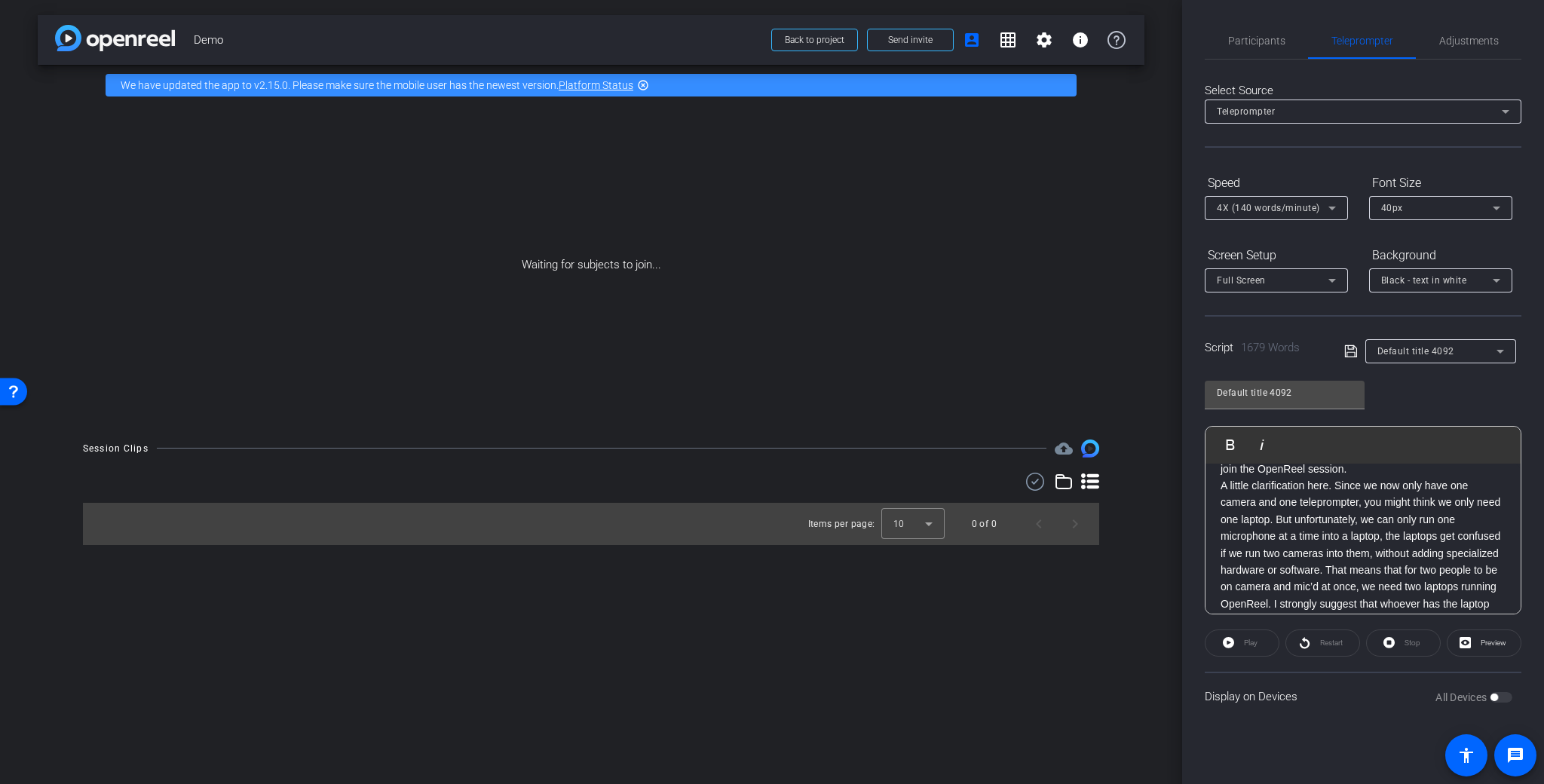
click at [1384, 477] on p "Once you’ve got the right camera and microphone, you can join the OpenReel sess…" at bounding box center [1362, 460] width 285 height 34
click at [1392, 510] on p "A little clarification here. Since we now only have one camera and one teleprom…" at bounding box center [1362, 409] width 285 height 202
click at [1370, 425] on p "Here's [PERSON_NAME], who’s filming this for me, standing with me. We’re standi…" at bounding box center [1362, 365] width 285 height 118
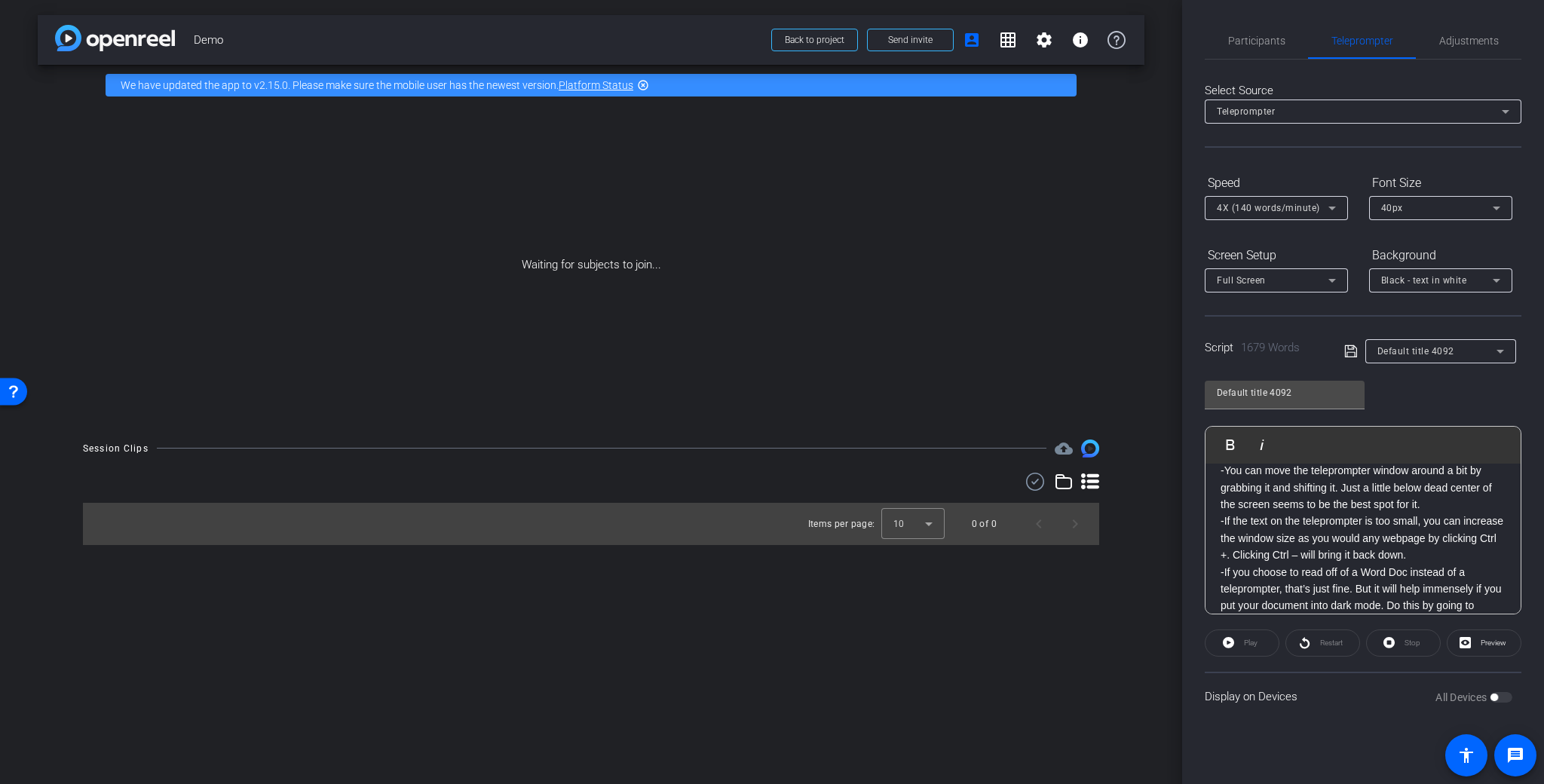
scroll to position [2344, 0]
click at [1374, 447] on p "Those are the broad strokes. Now, here’s a couple best practices:" at bounding box center [1362, 430] width 285 height 34
click at [1387, 414] on p "When the session is finished, and you’ve waited an appropriate amount of time f…" at bounding box center [1362, 354] width 285 height 118
click at [897, 40] on span "Send invite" at bounding box center [909, 39] width 44 height 12
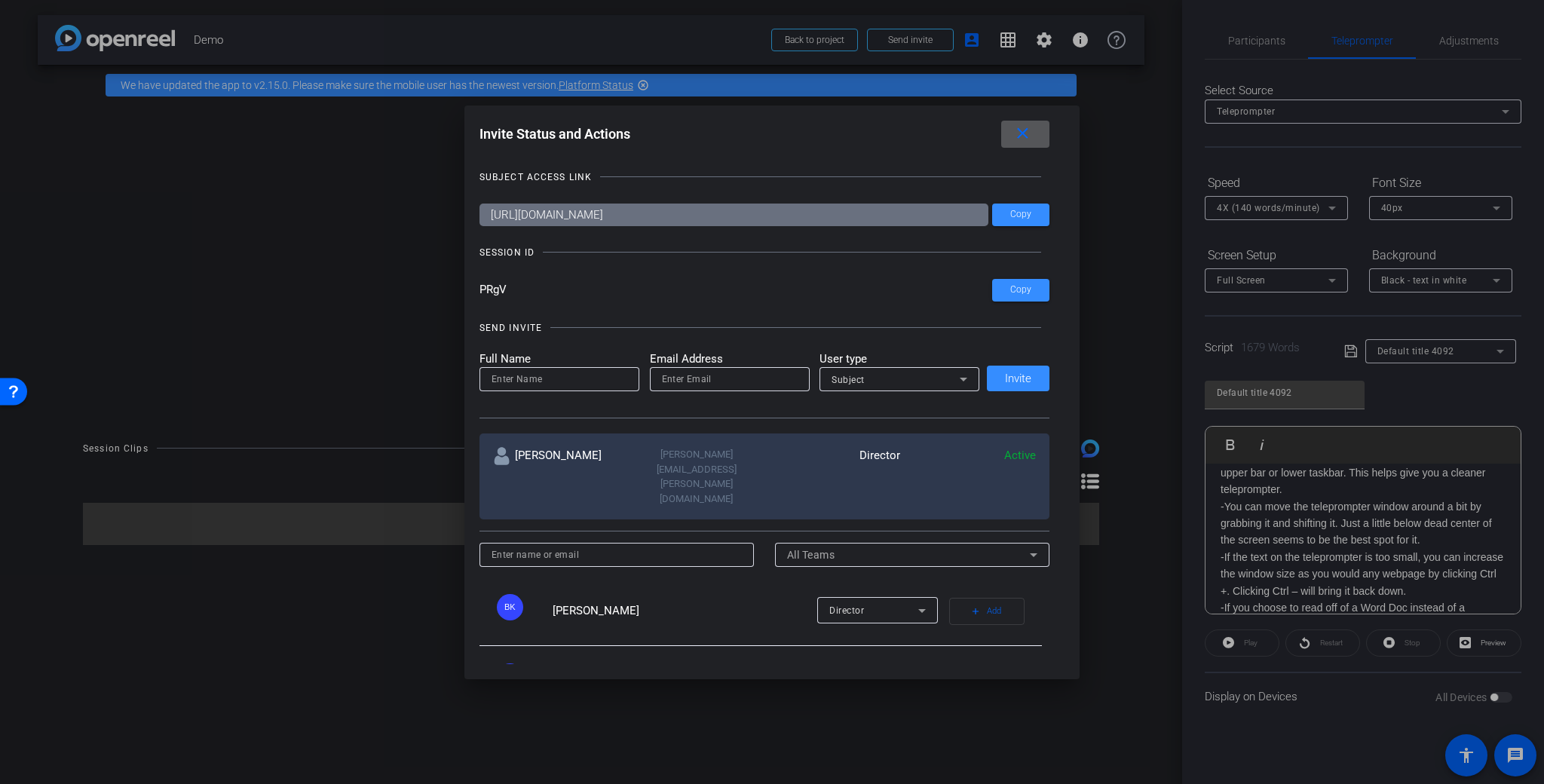
scroll to position [2444, 0]
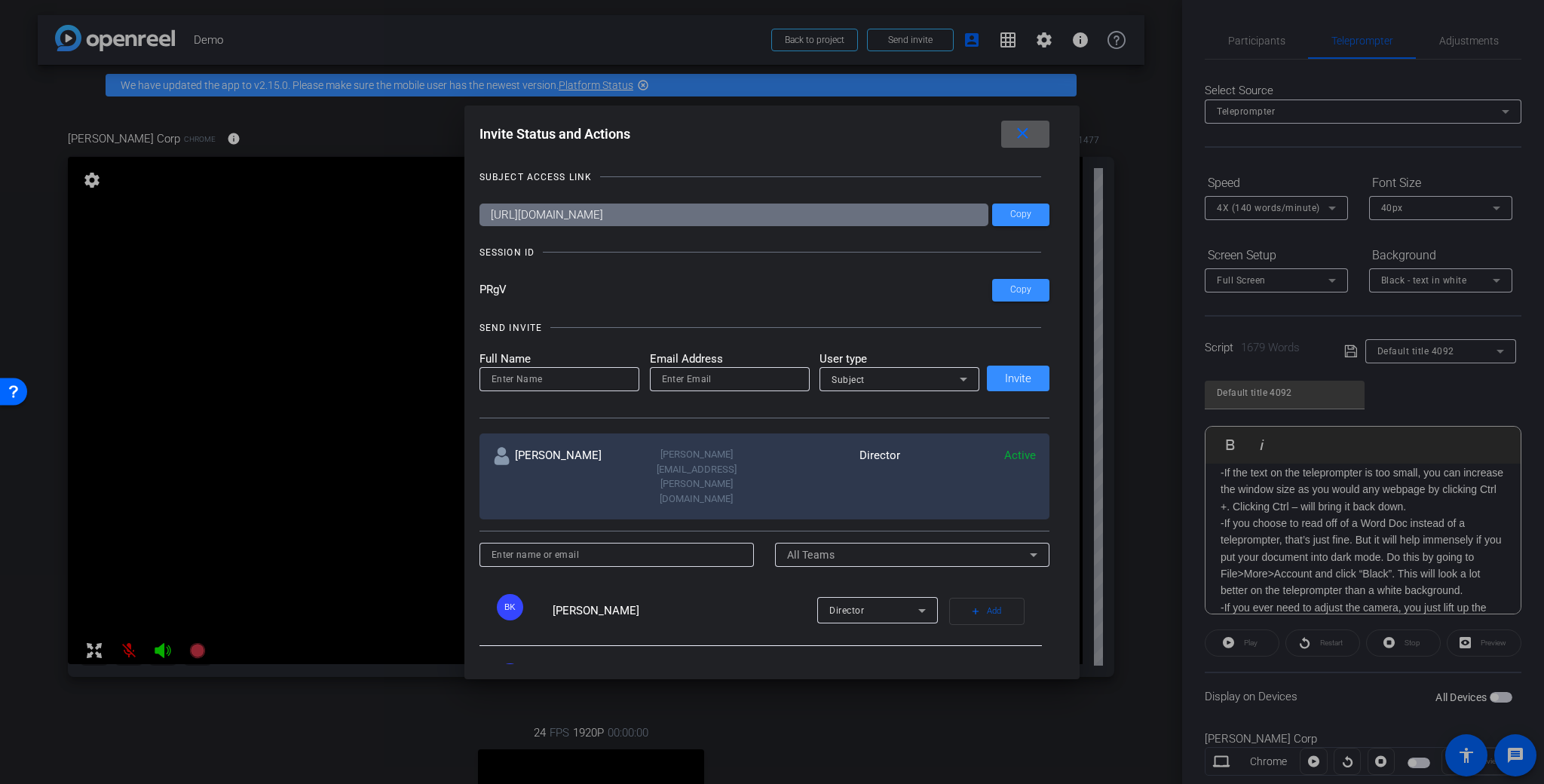
click at [1031, 129] on mat-icon "close" at bounding box center [1022, 133] width 18 height 18
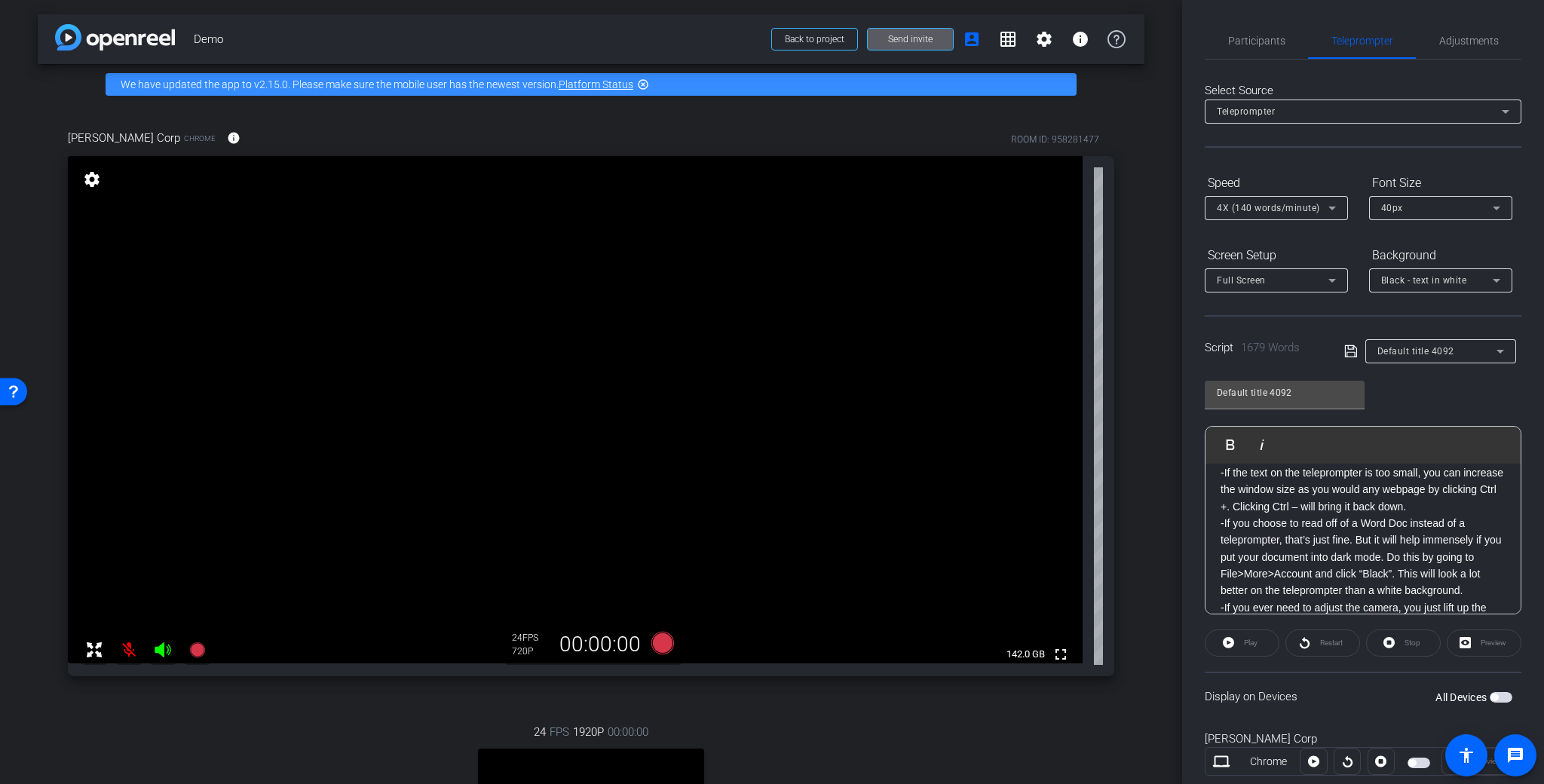
scroll to position [0, 0]
click at [1459, 47] on span "Adjustments" at bounding box center [1468, 40] width 59 height 36
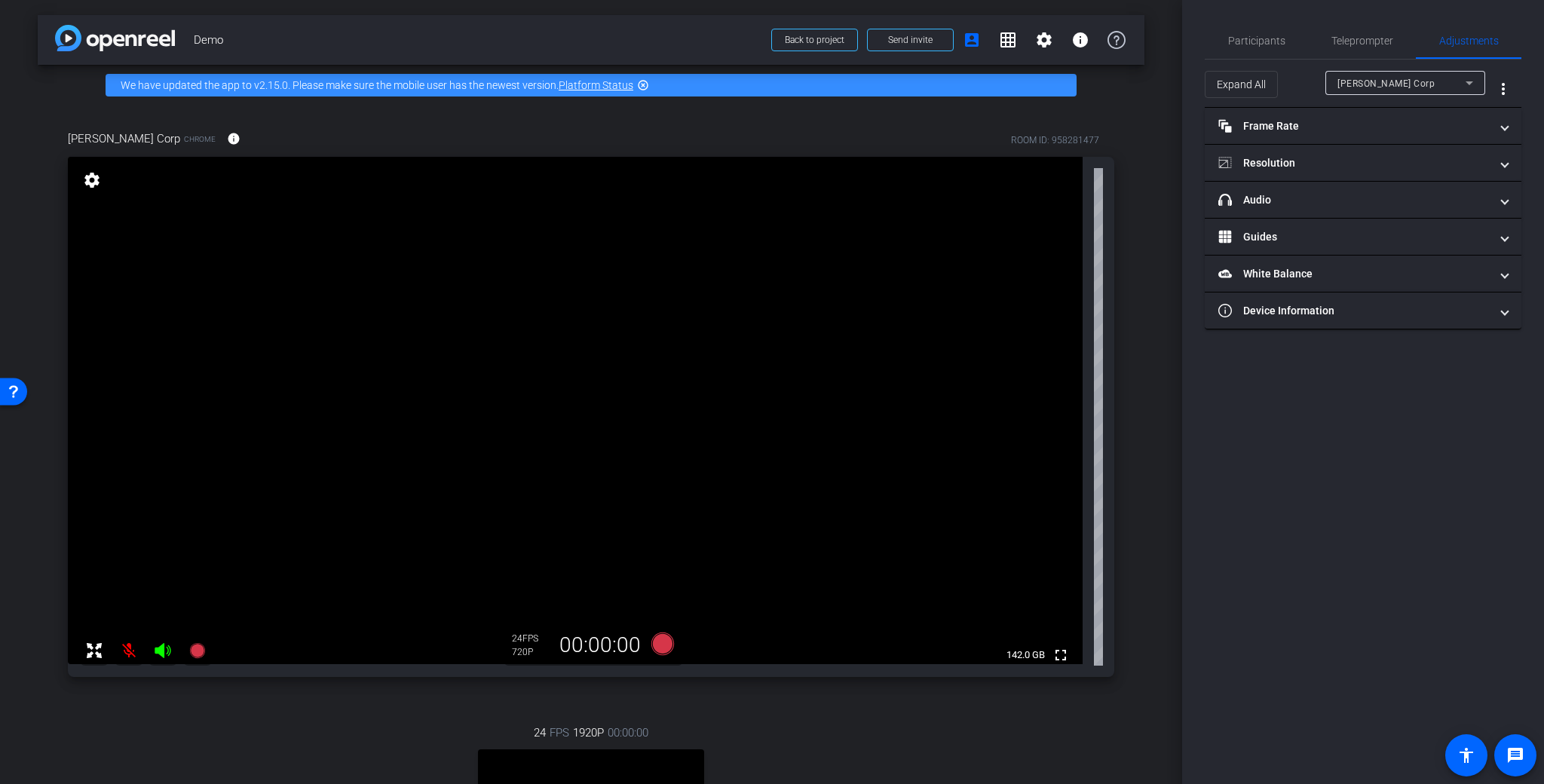
click at [1438, 87] on div "[PERSON_NAME] Corp" at bounding box center [1402, 83] width 129 height 18
click at [1371, 369] on div at bounding box center [772, 392] width 1544 height 784
click at [1307, 156] on mat-panel-title "Resolution" at bounding box center [1354, 163] width 272 height 16
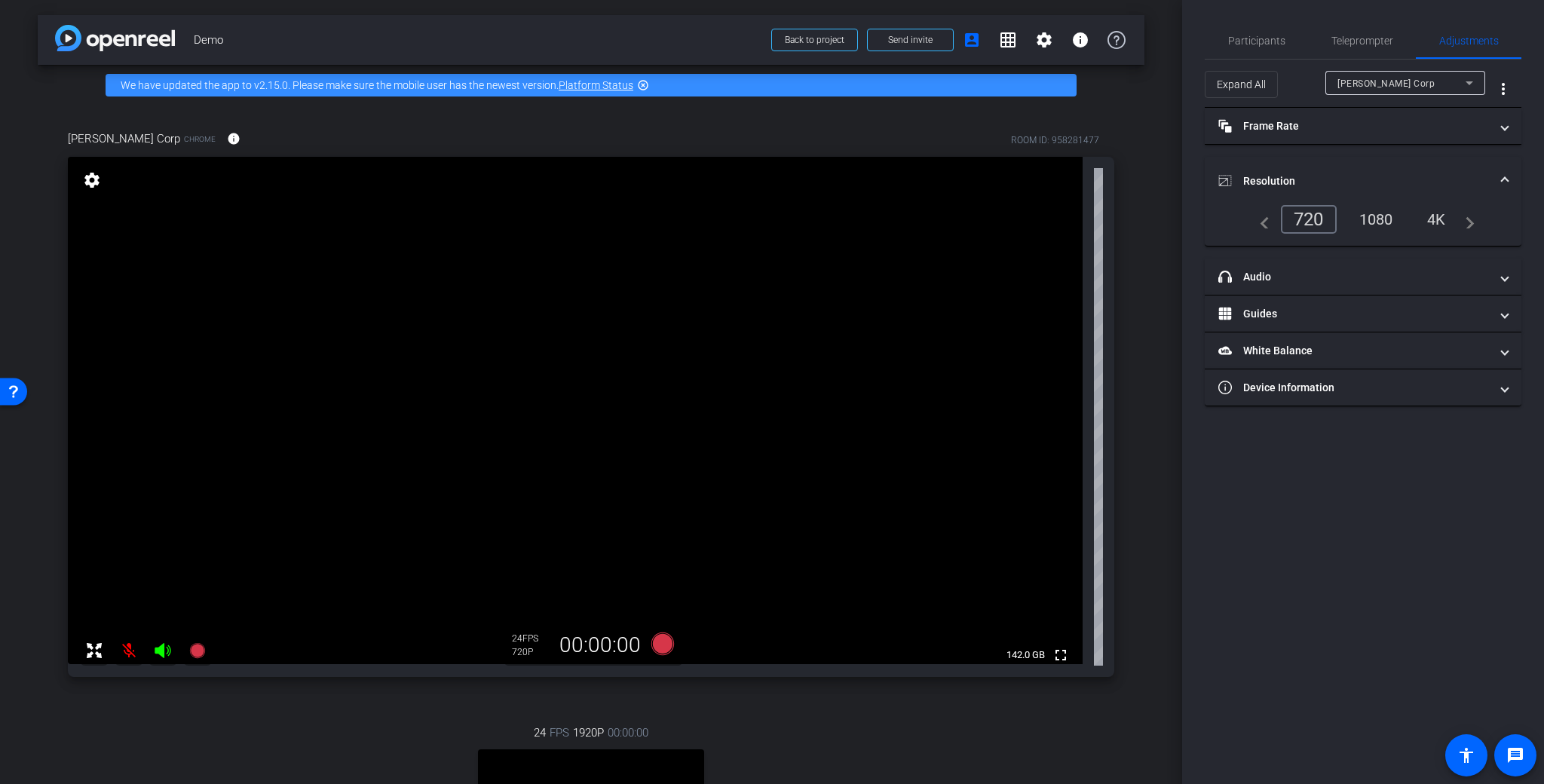
click at [1433, 219] on div "4K" at bounding box center [1436, 219] width 42 height 26
click at [1367, 92] on div "[PERSON_NAME] Corp" at bounding box center [1402, 83] width 129 height 18
click at [1376, 135] on span "[PERSON_NAME] on Mac" at bounding box center [1394, 137] width 112 height 18
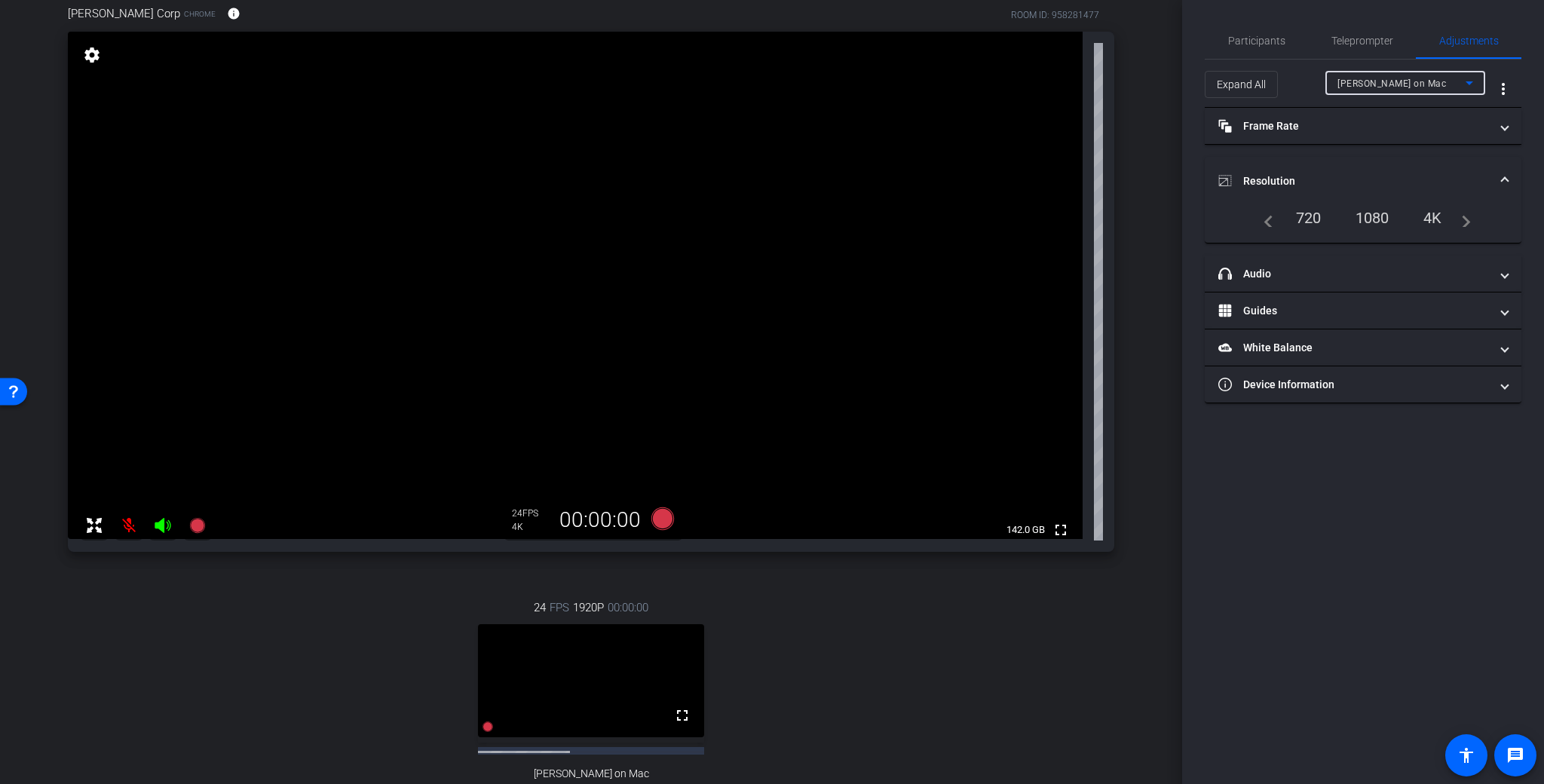
scroll to position [376, 0]
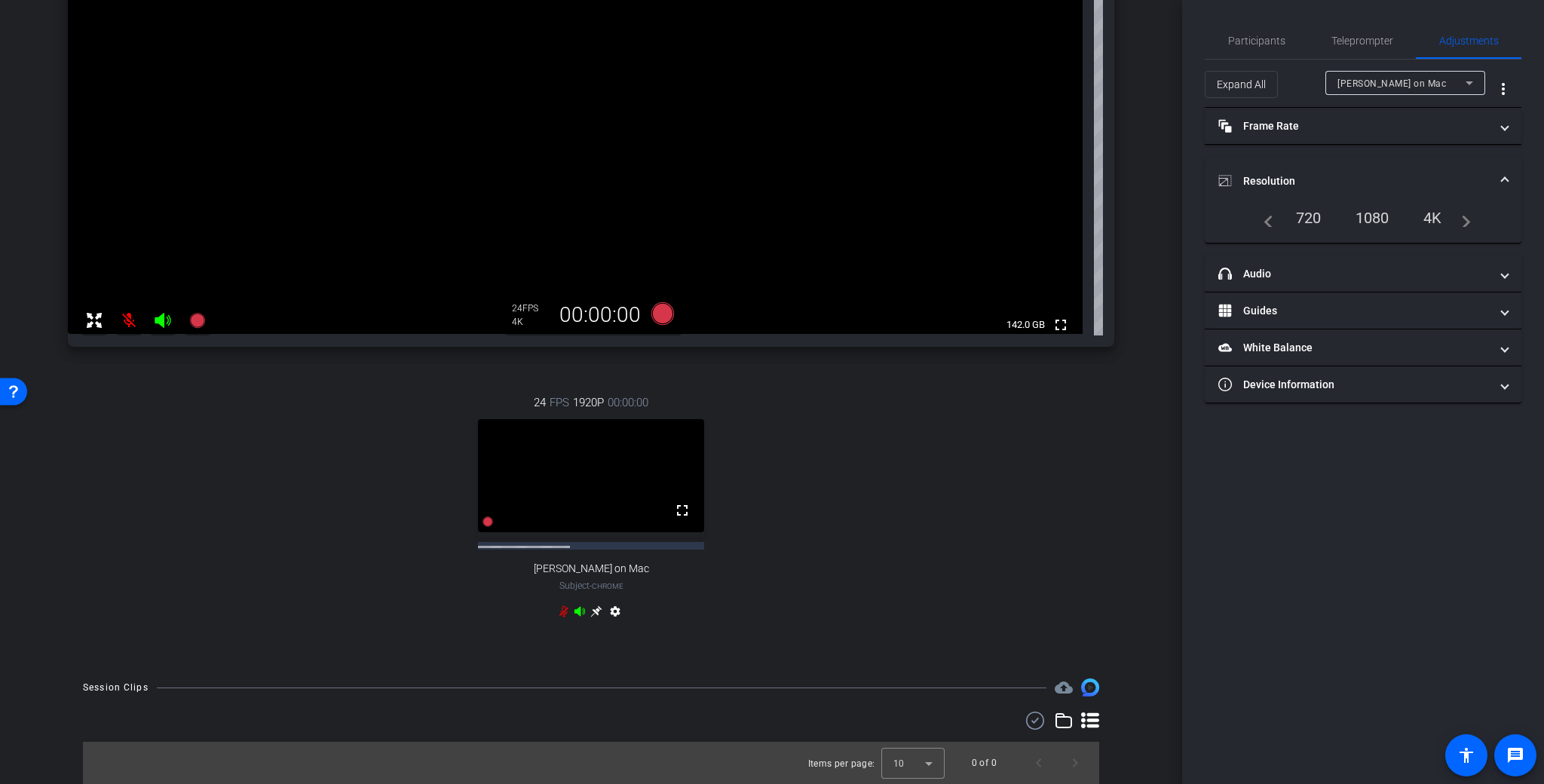
click at [619, 466] on video at bounding box center [591, 476] width 227 height 113
click at [627, 455] on video at bounding box center [591, 476] width 227 height 113
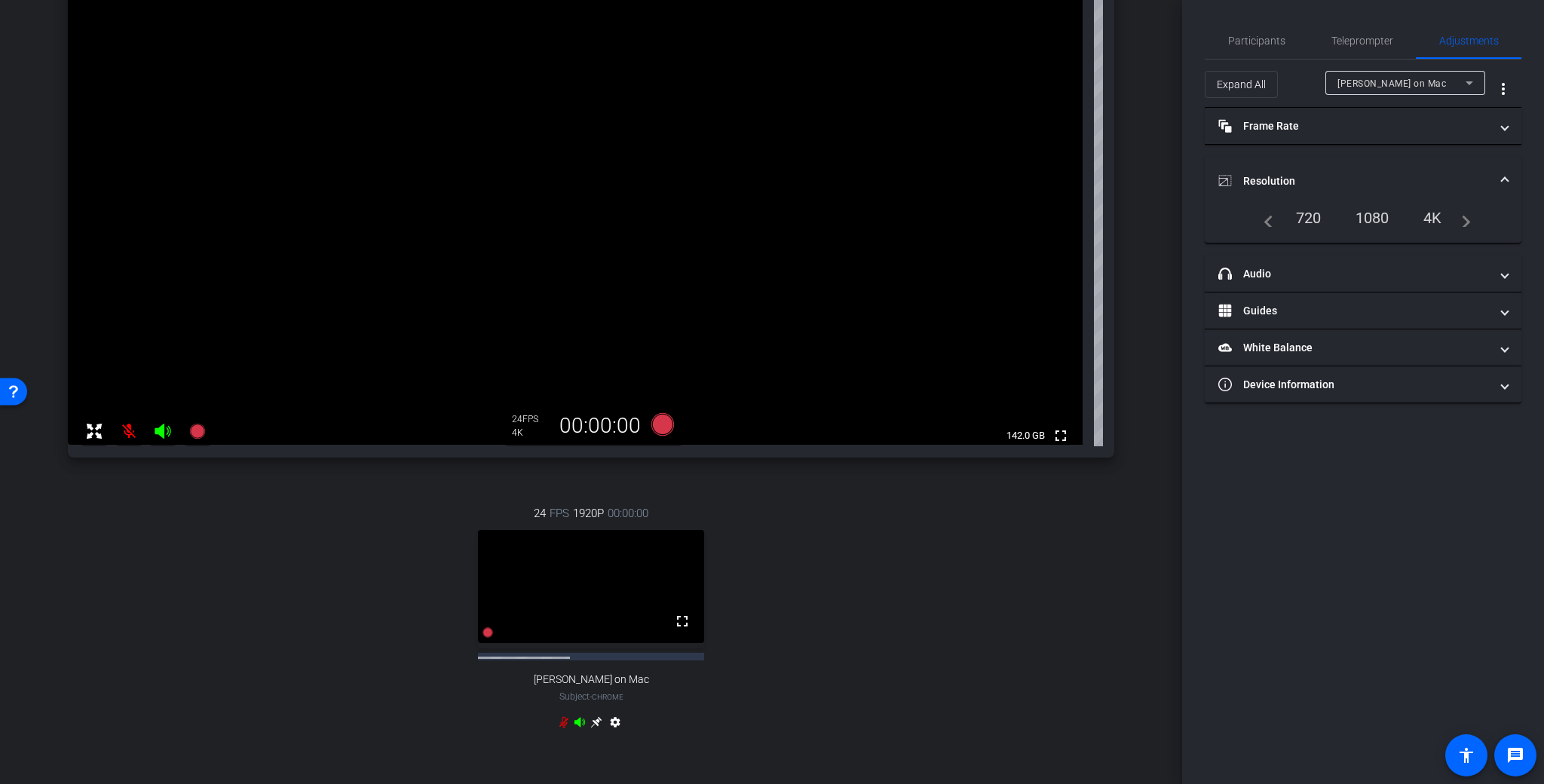
scroll to position [120, 0]
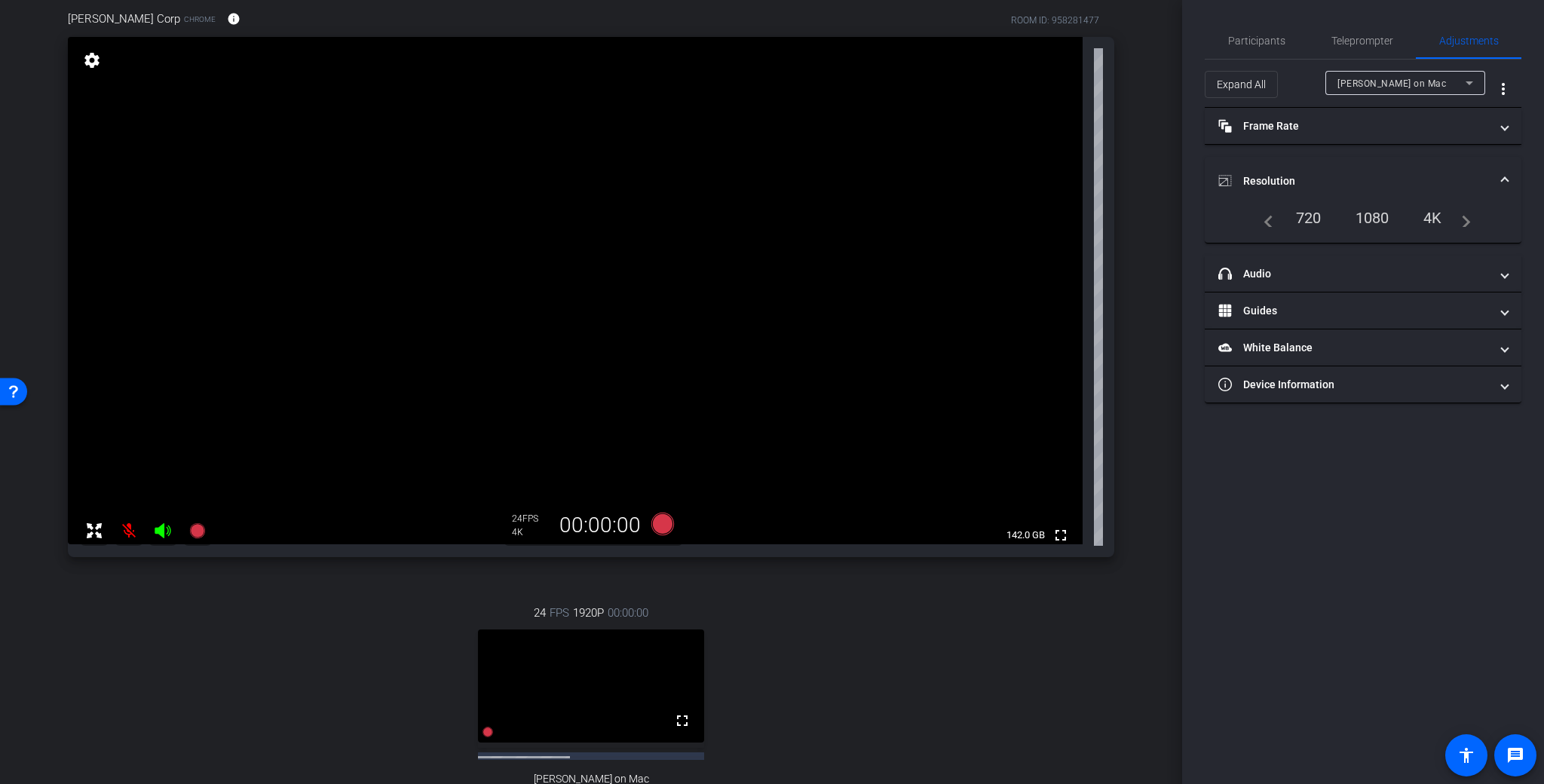
click at [1419, 220] on div "4K" at bounding box center [1433, 218] width 42 height 26
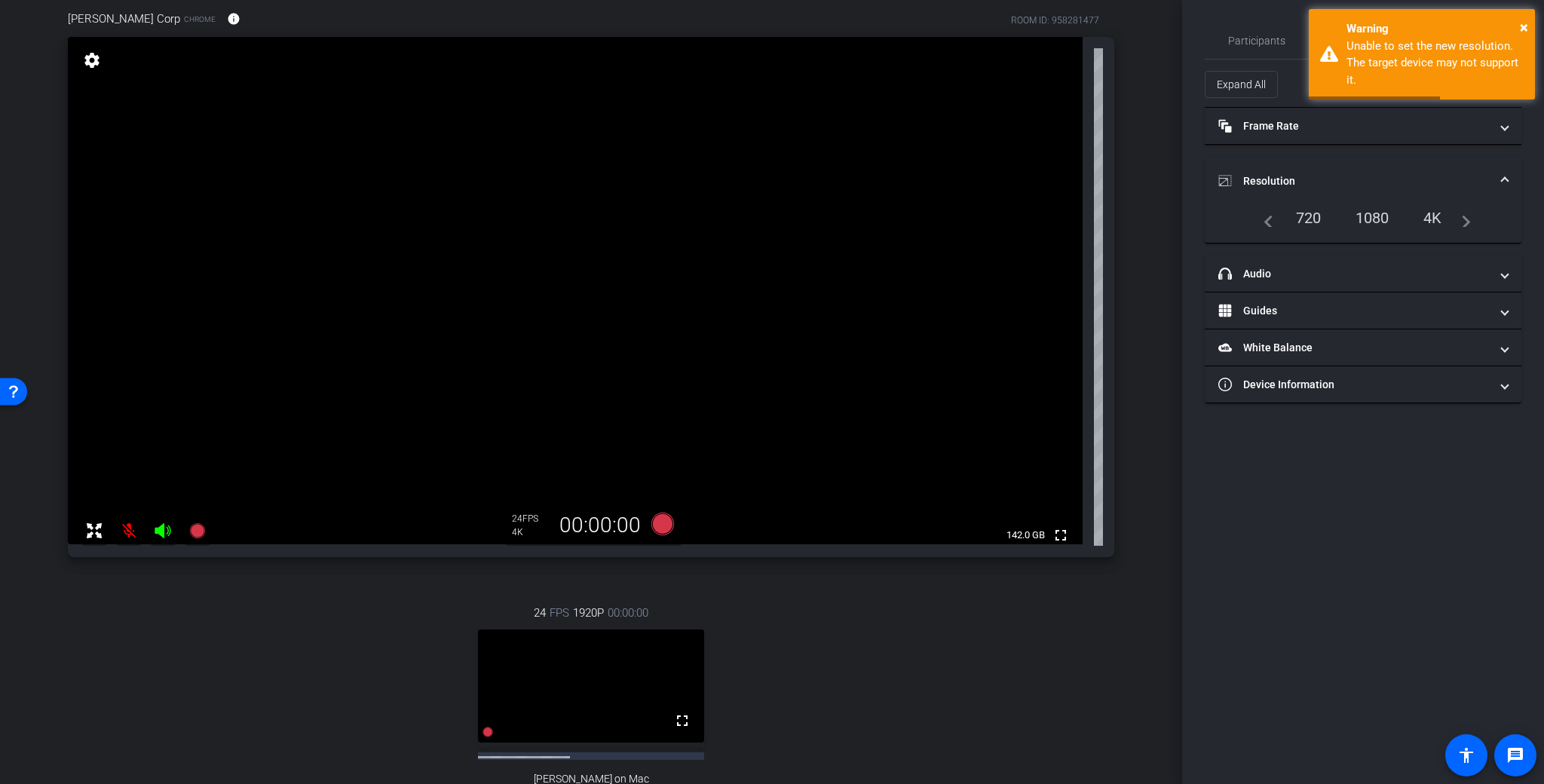
click at [1383, 223] on div "1080" at bounding box center [1372, 218] width 56 height 26
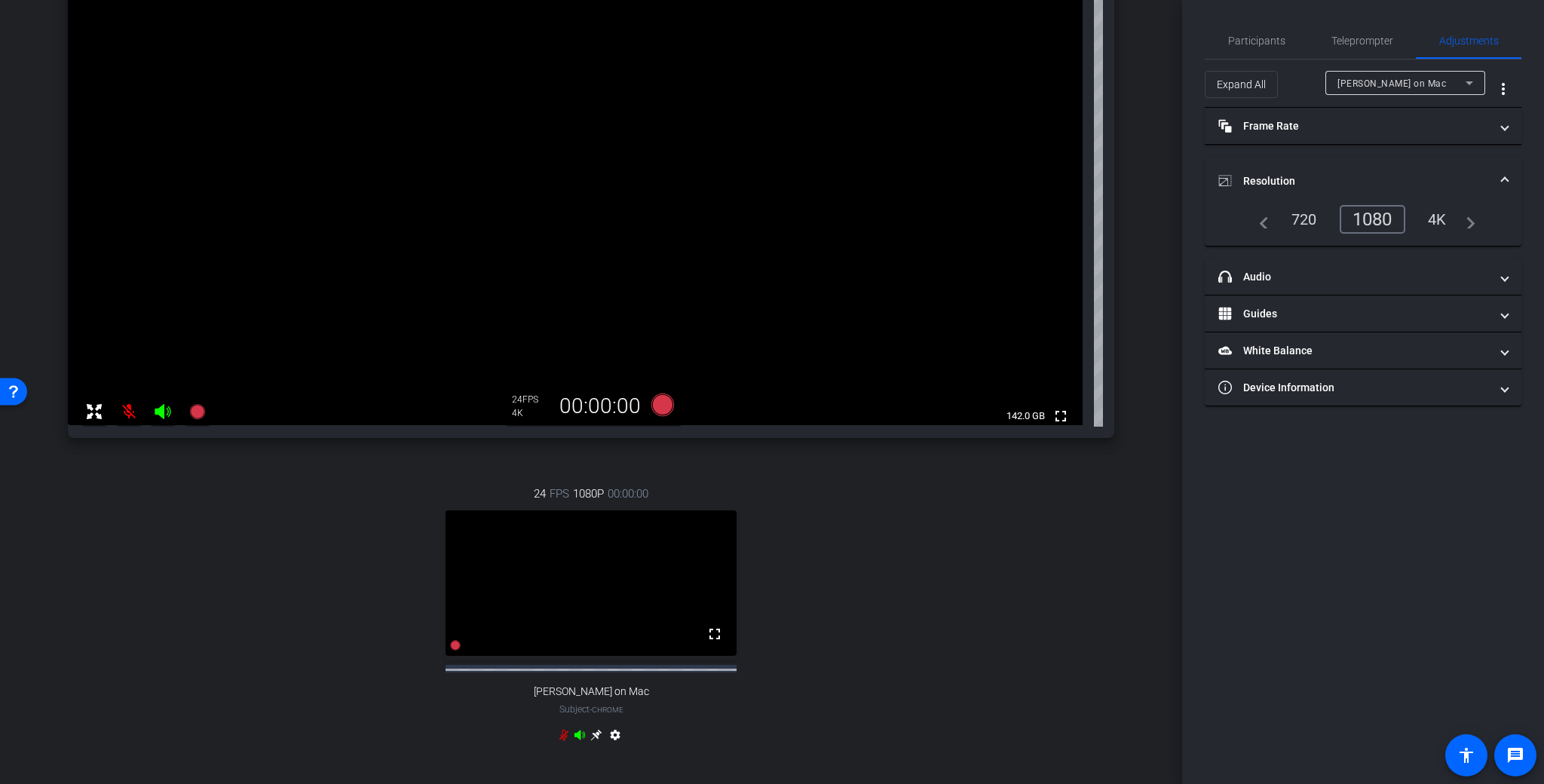
scroll to position [316, 0]
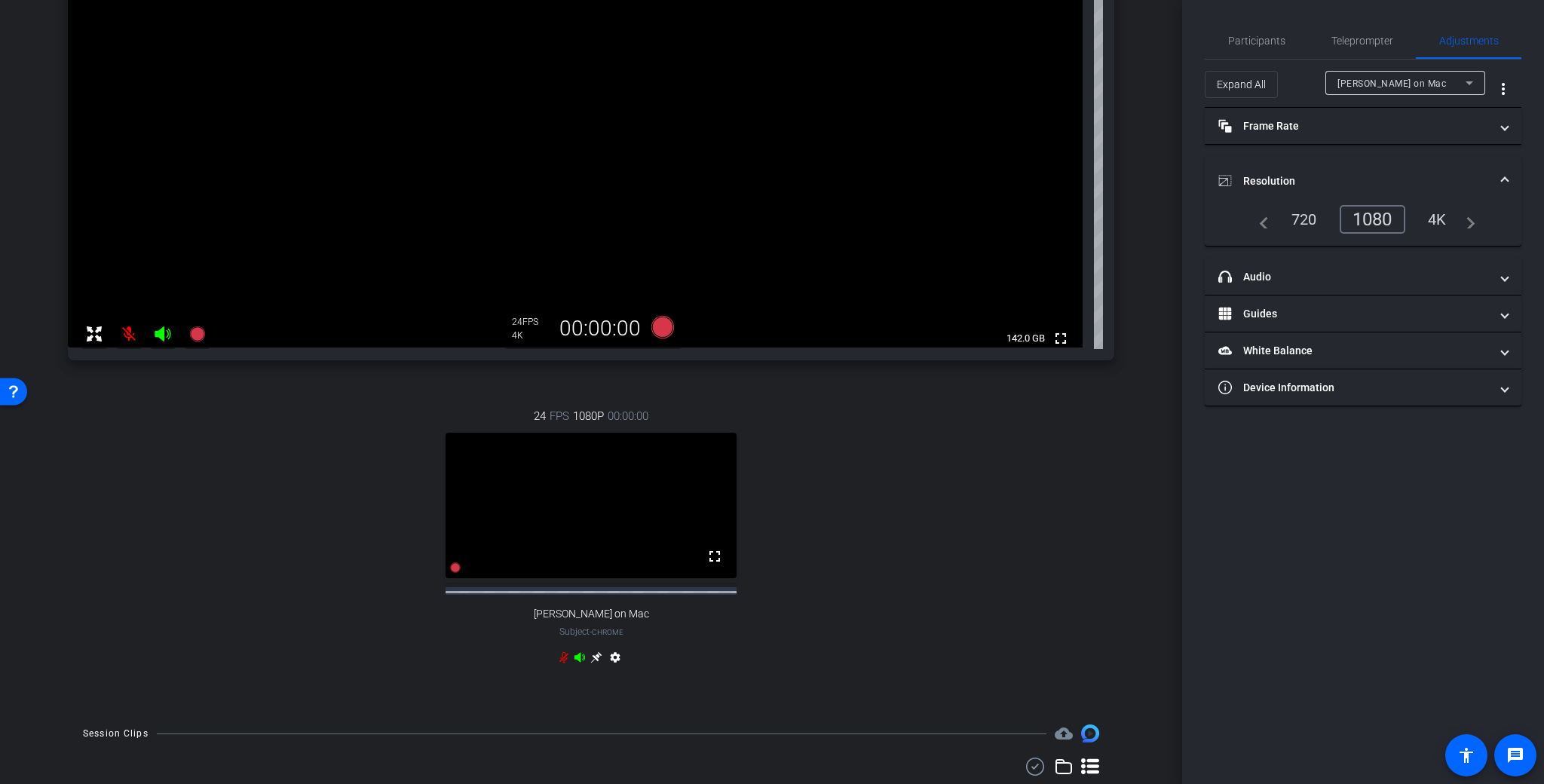
click at [574, 664] on icon at bounding box center [579, 657] width 12 height 12
click at [576, 662] on icon at bounding box center [579, 657] width 10 height 10
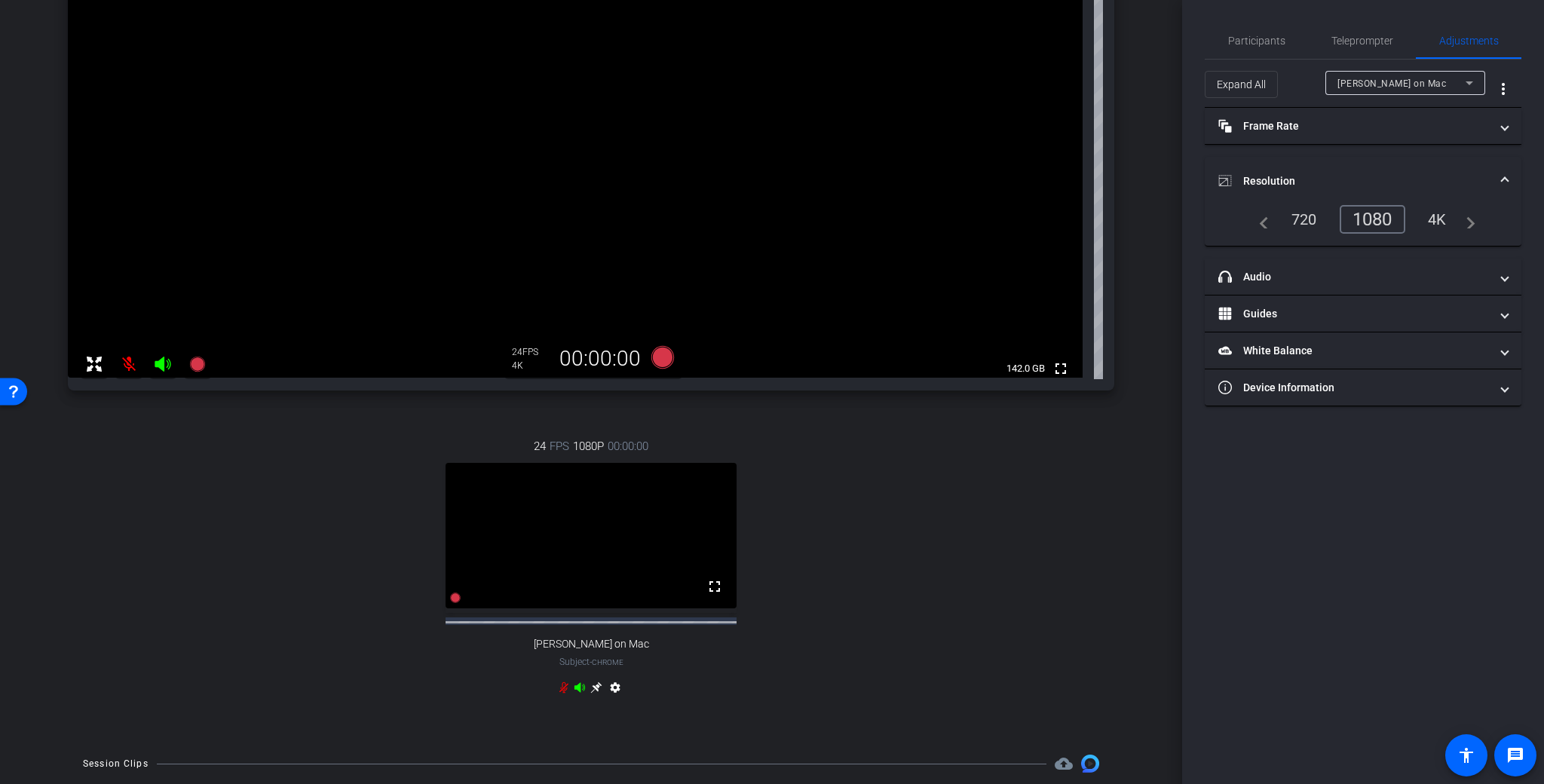
scroll to position [95, 0]
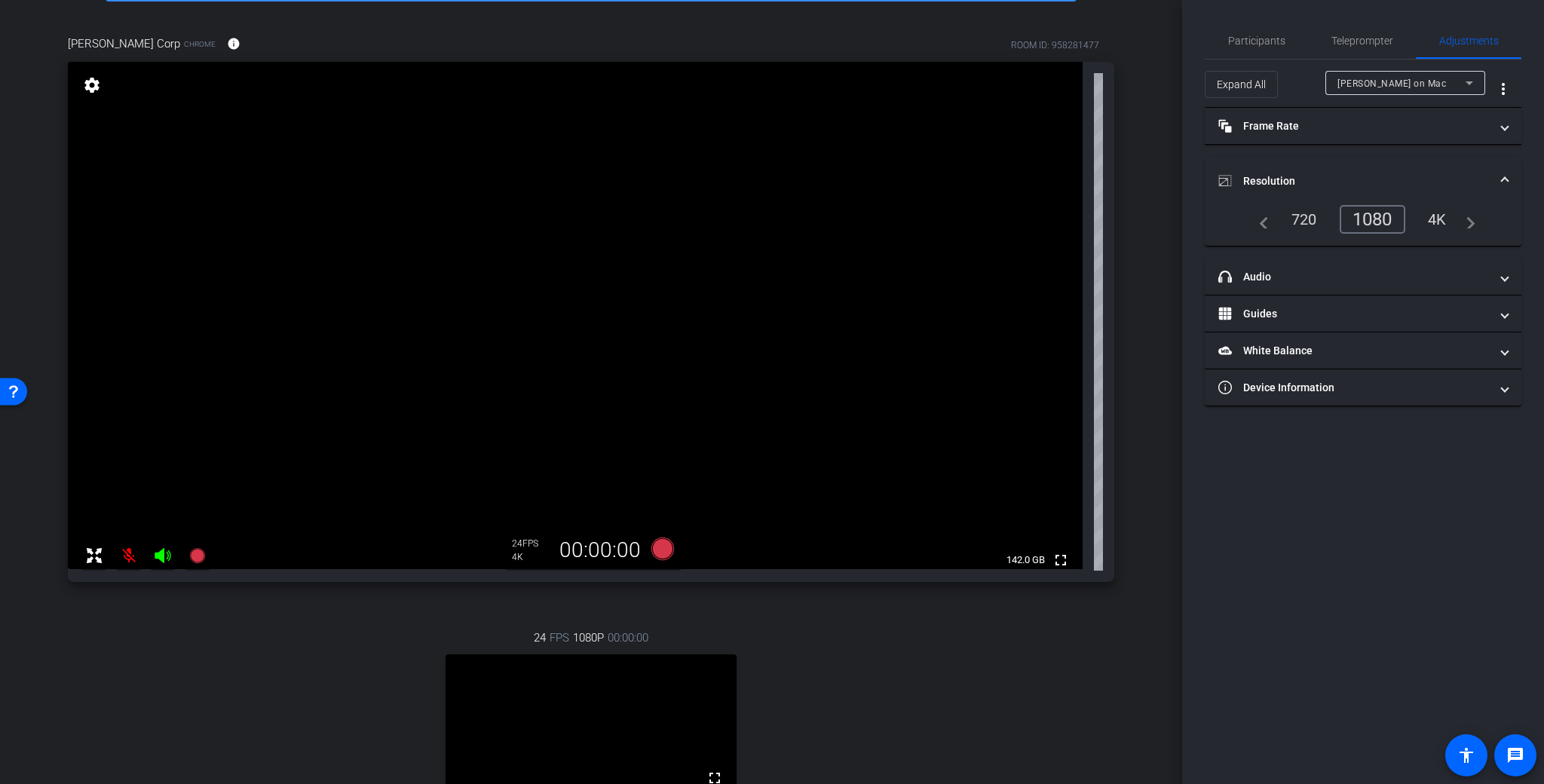
click at [129, 552] on mat-icon at bounding box center [129, 556] width 31 height 31
click at [664, 548] on icon at bounding box center [663, 549] width 22 height 22
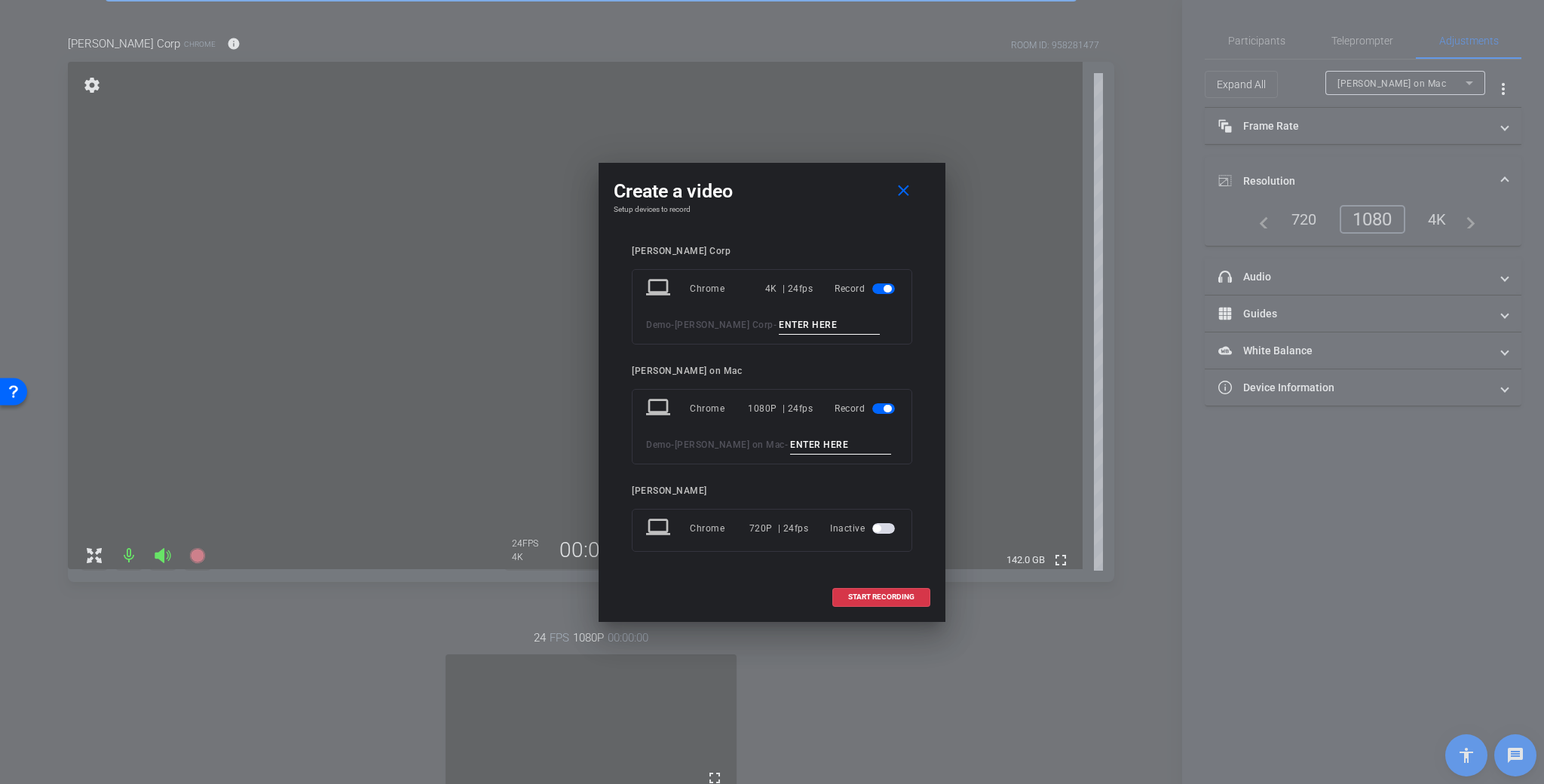
click at [783, 329] on input at bounding box center [829, 325] width 101 height 18
type input "test"
click at [877, 599] on span "START RECORDING" at bounding box center [881, 597] width 67 height 7
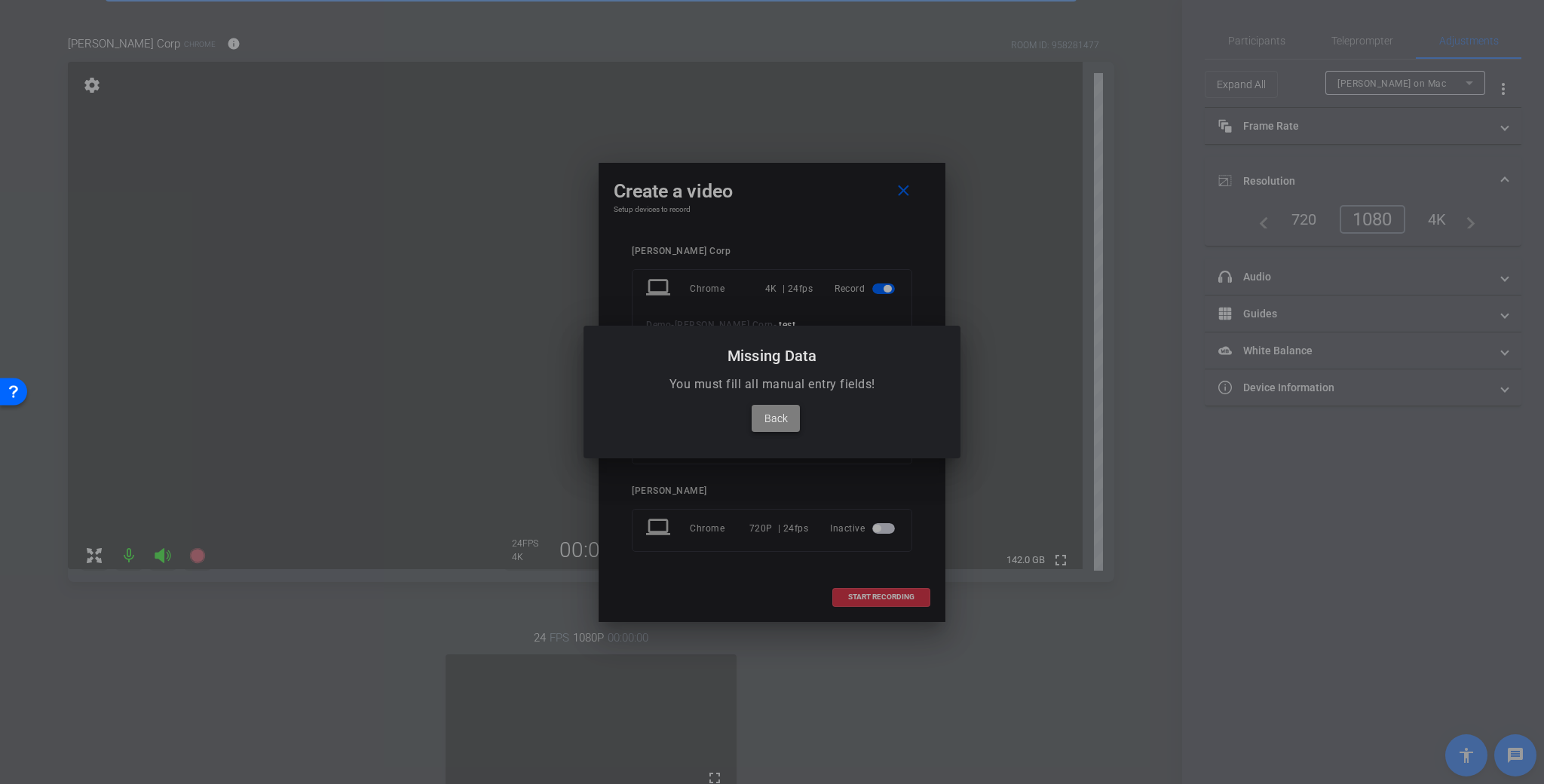
click at [785, 417] on span "Back" at bounding box center [776, 419] width 23 height 18
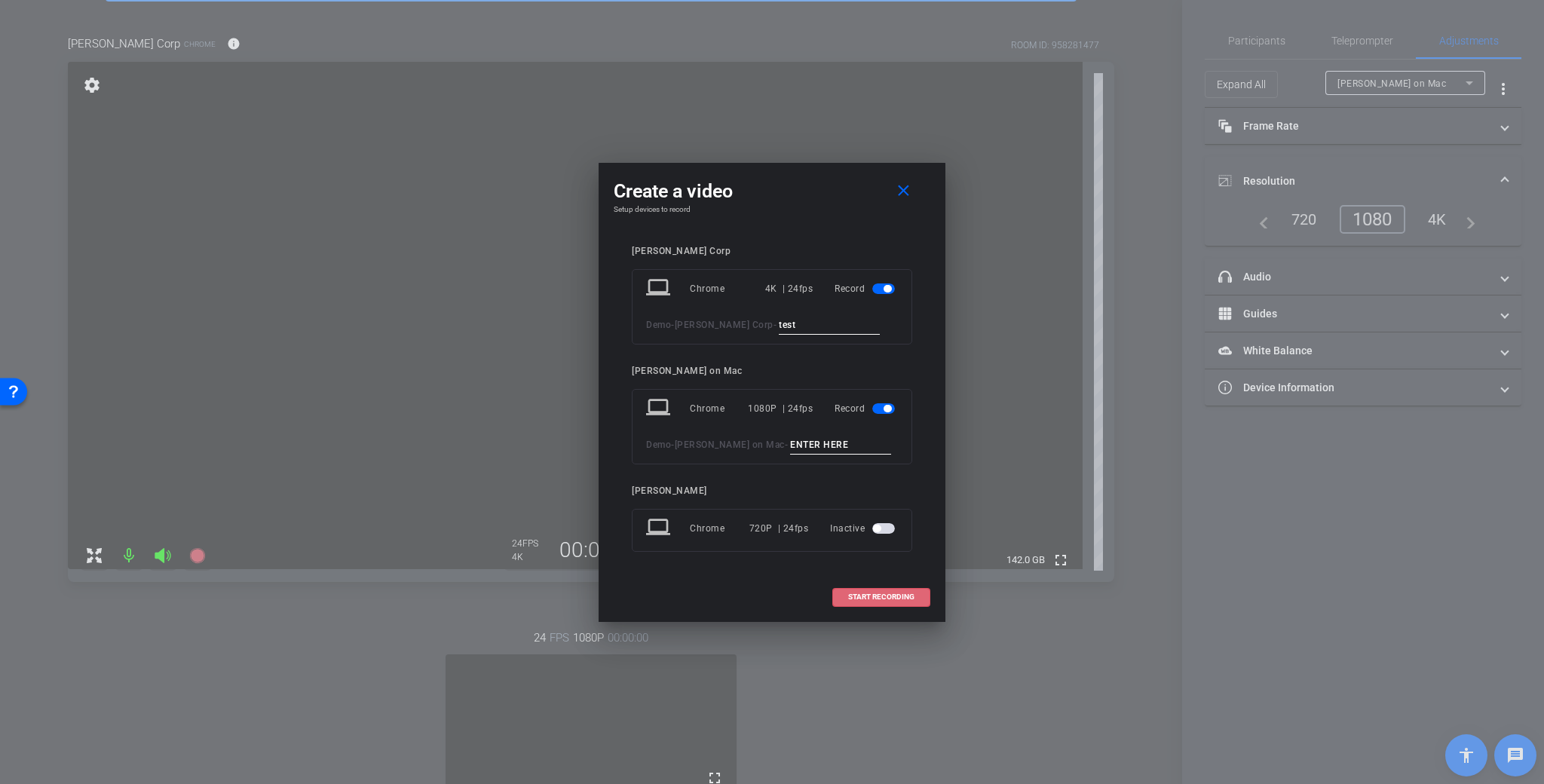
click at [880, 406] on span "button" at bounding box center [884, 408] width 22 height 10
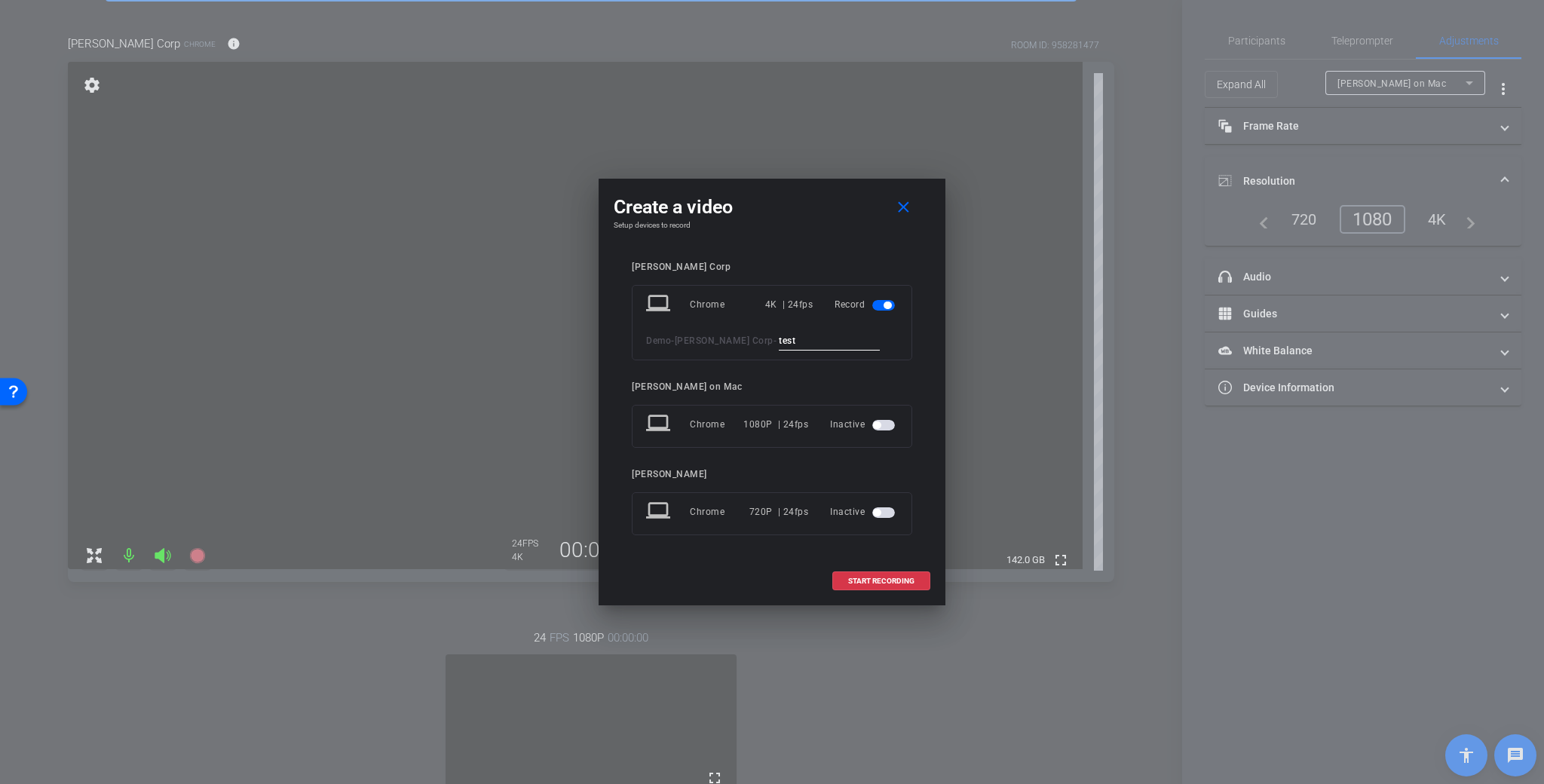
click at [868, 582] on span "START RECORDING" at bounding box center [881, 581] width 67 height 7
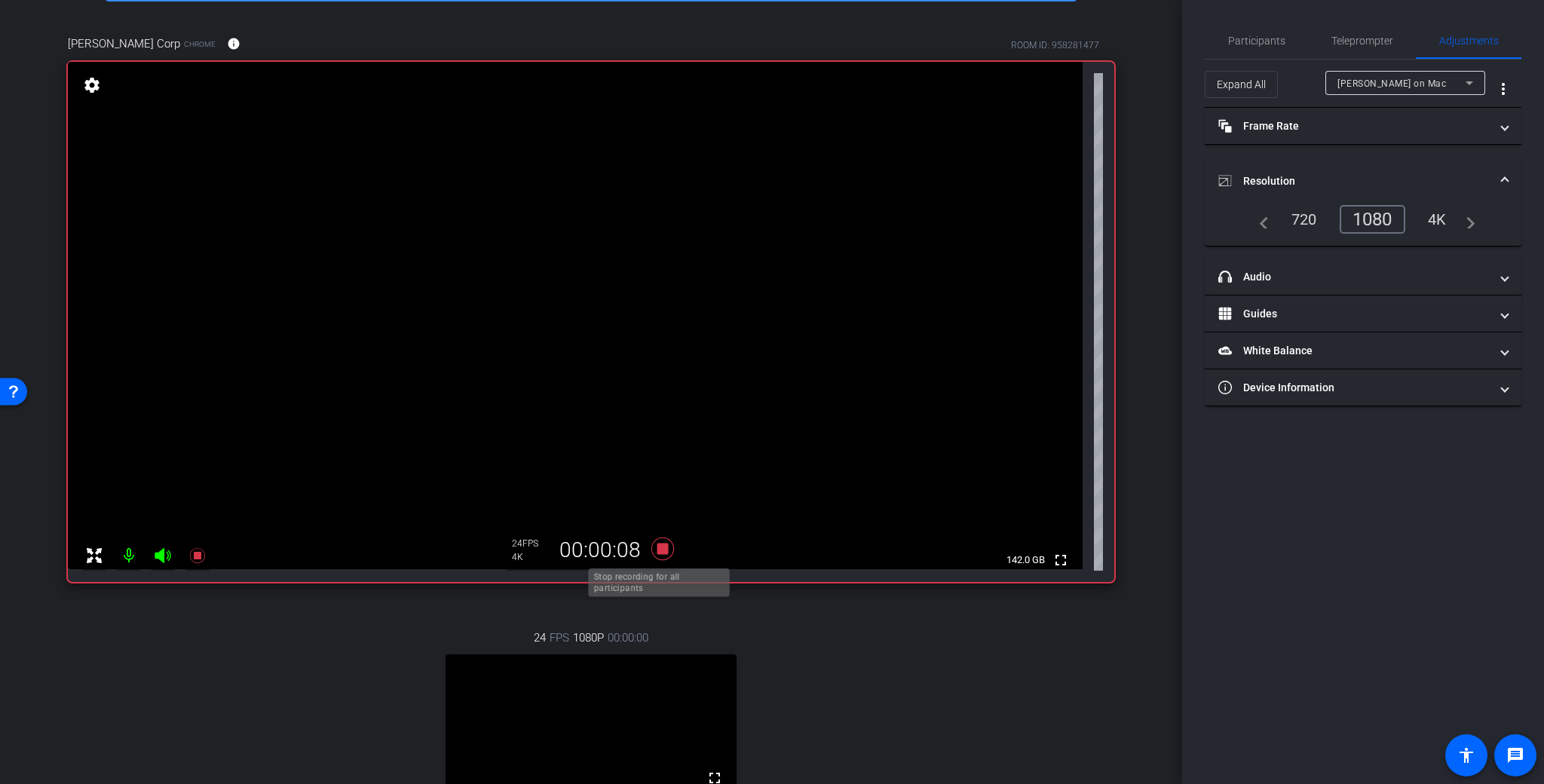
click at [659, 549] on icon at bounding box center [663, 549] width 22 height 22
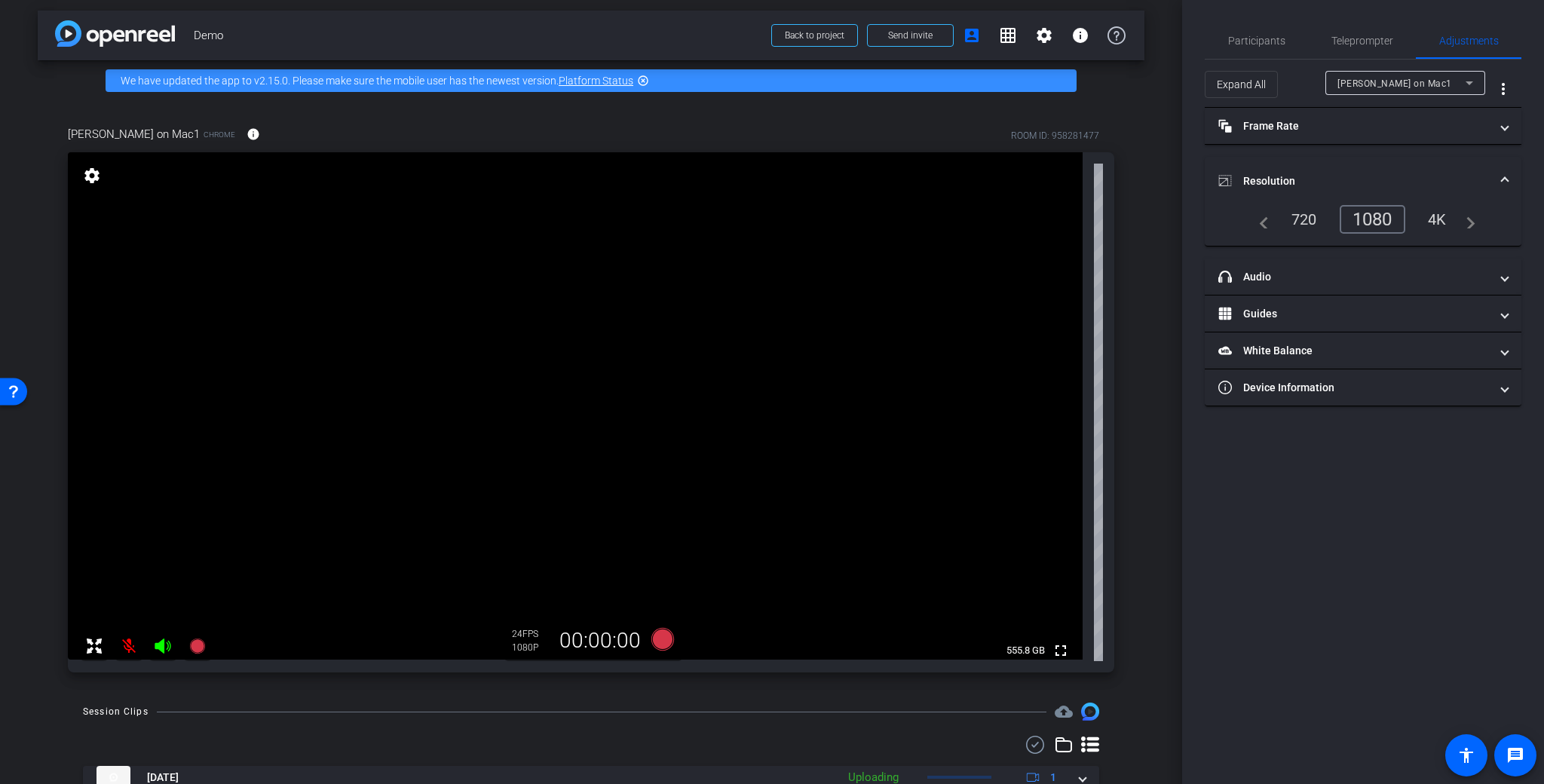
scroll to position [0, 0]
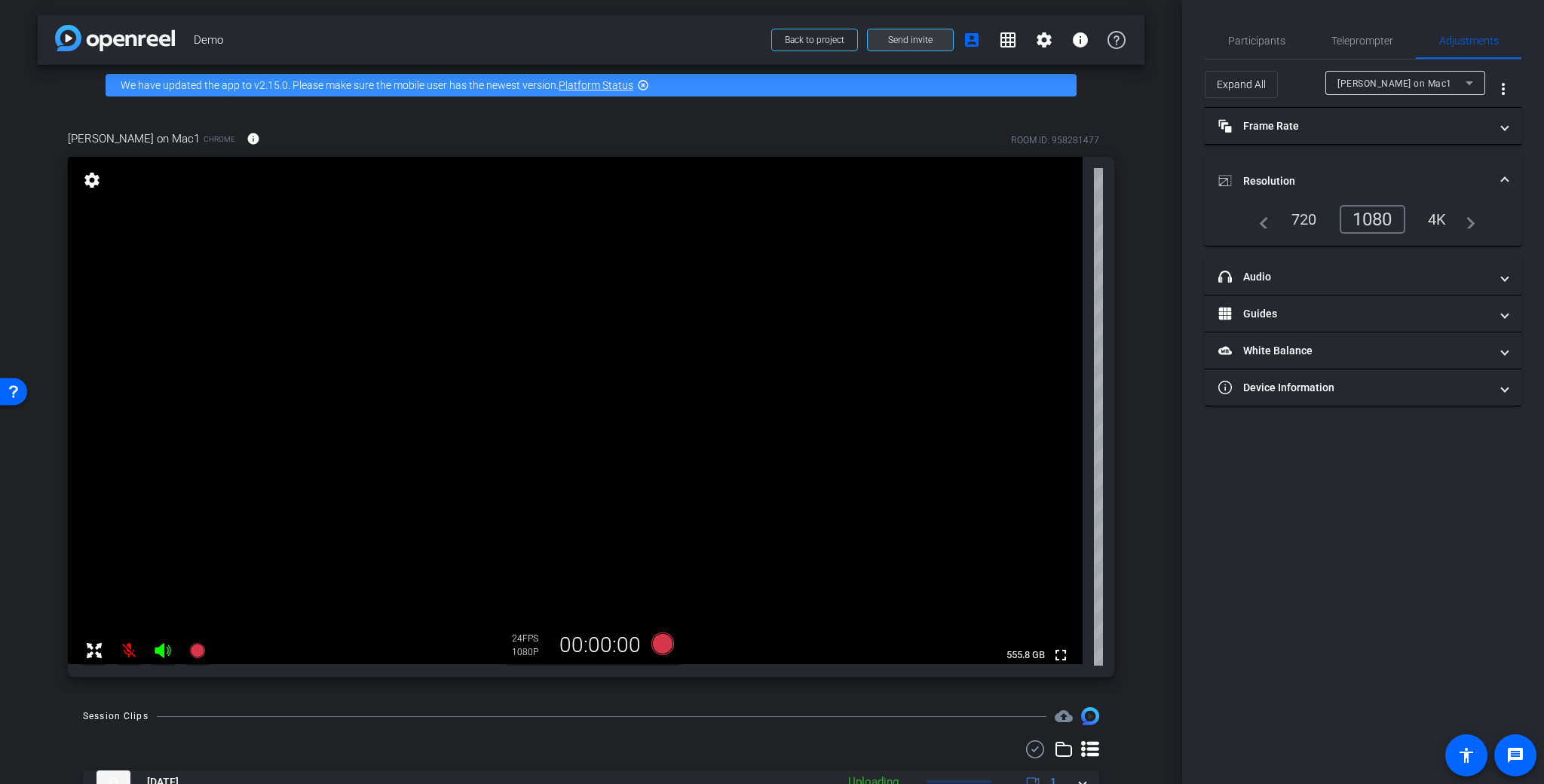
click at [932, 47] on span at bounding box center [910, 39] width 85 height 36
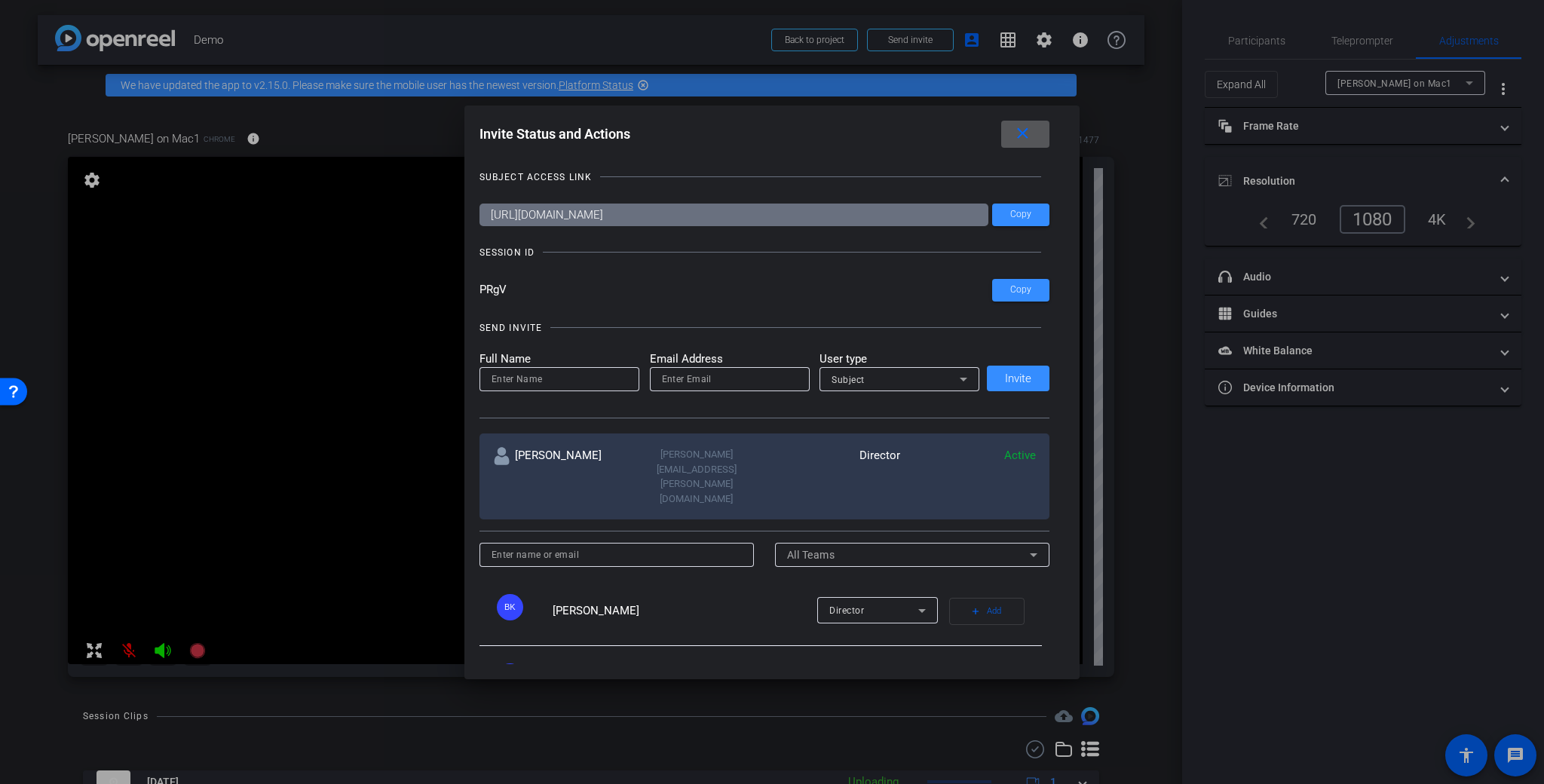
click at [1044, 124] on span at bounding box center [1025, 134] width 48 height 36
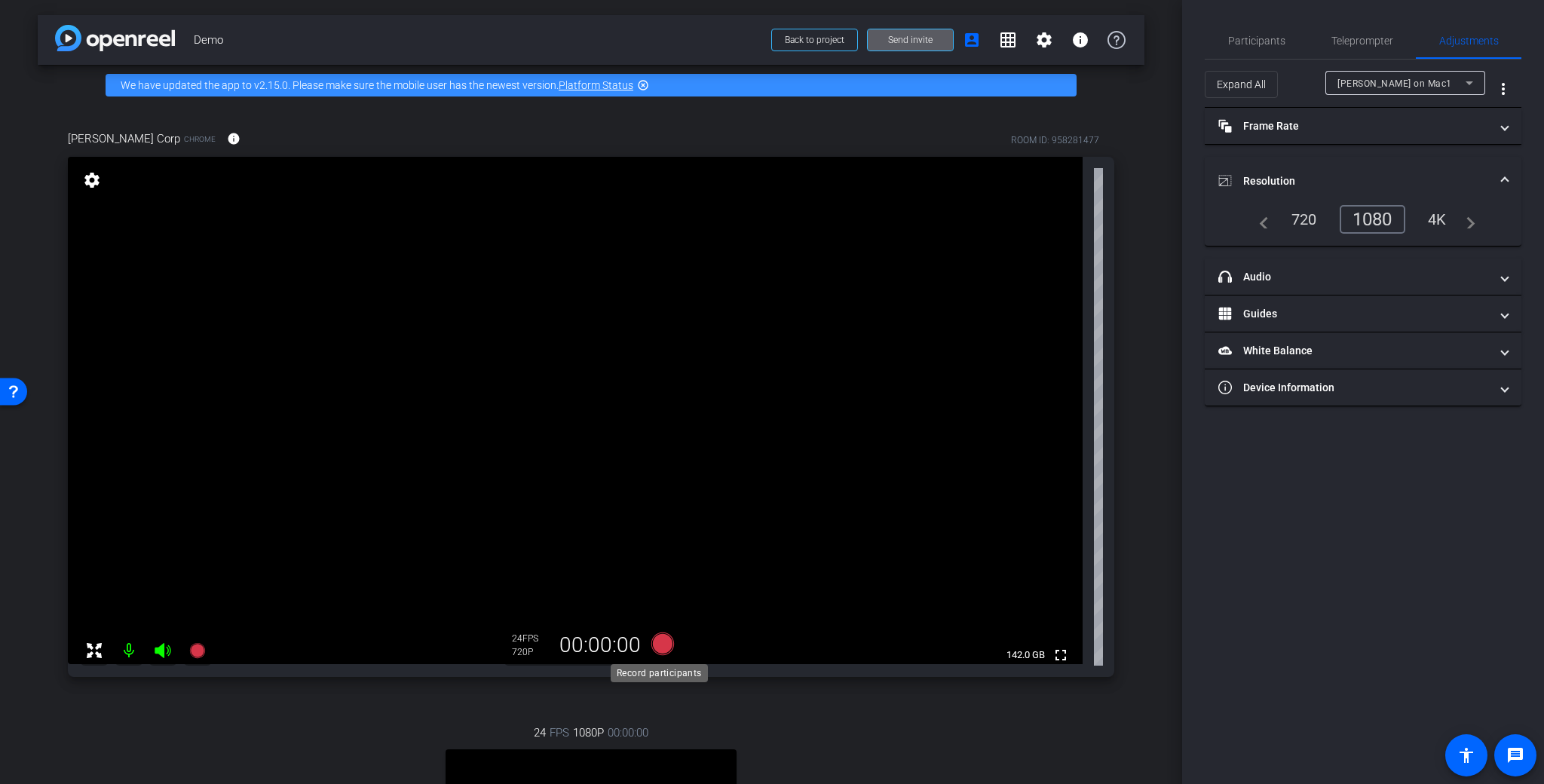
click at [660, 642] on icon at bounding box center [663, 643] width 22 height 22
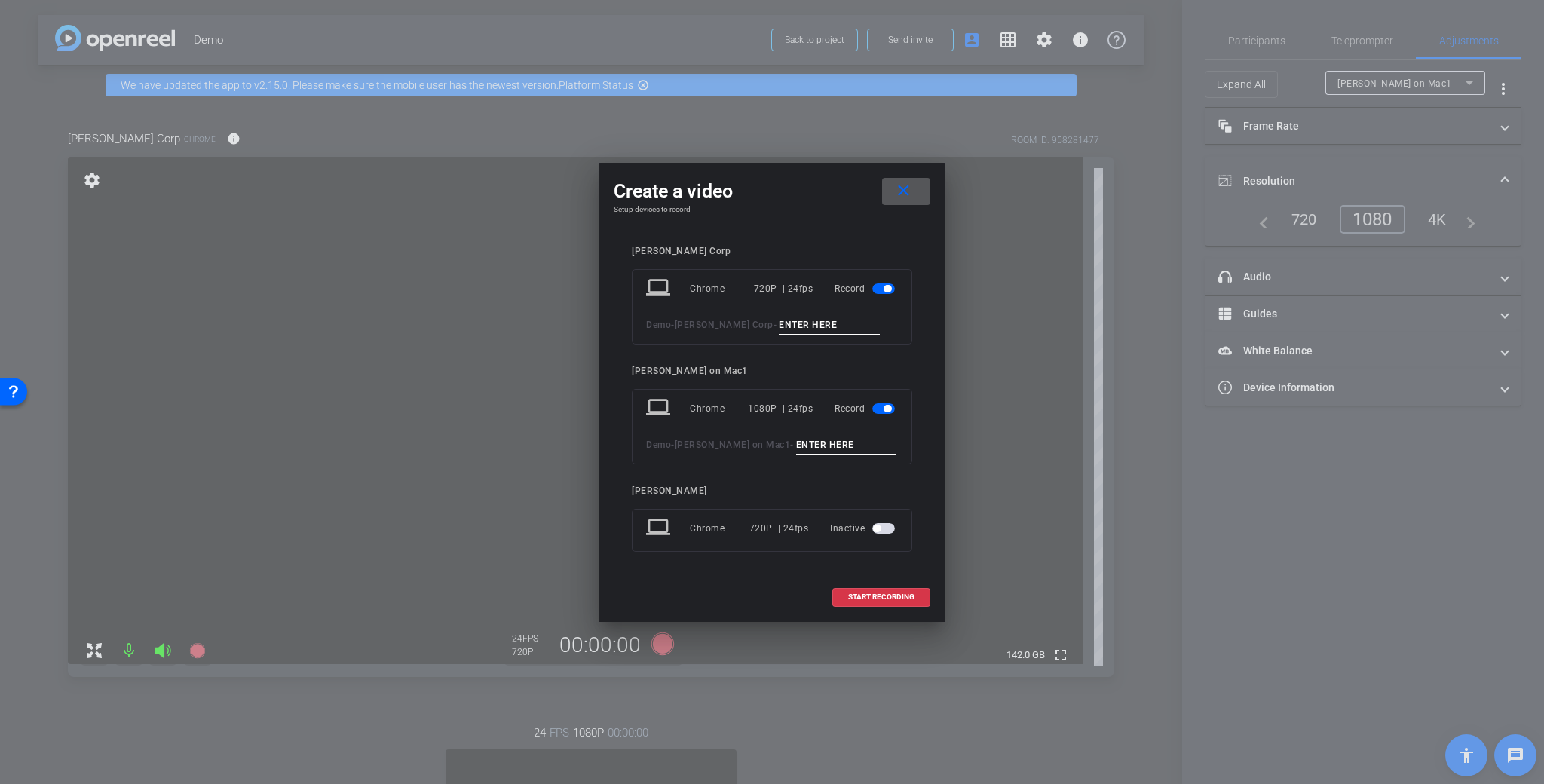
click at [799, 329] on input at bounding box center [829, 325] width 101 height 18
click at [880, 408] on span "button" at bounding box center [884, 408] width 22 height 10
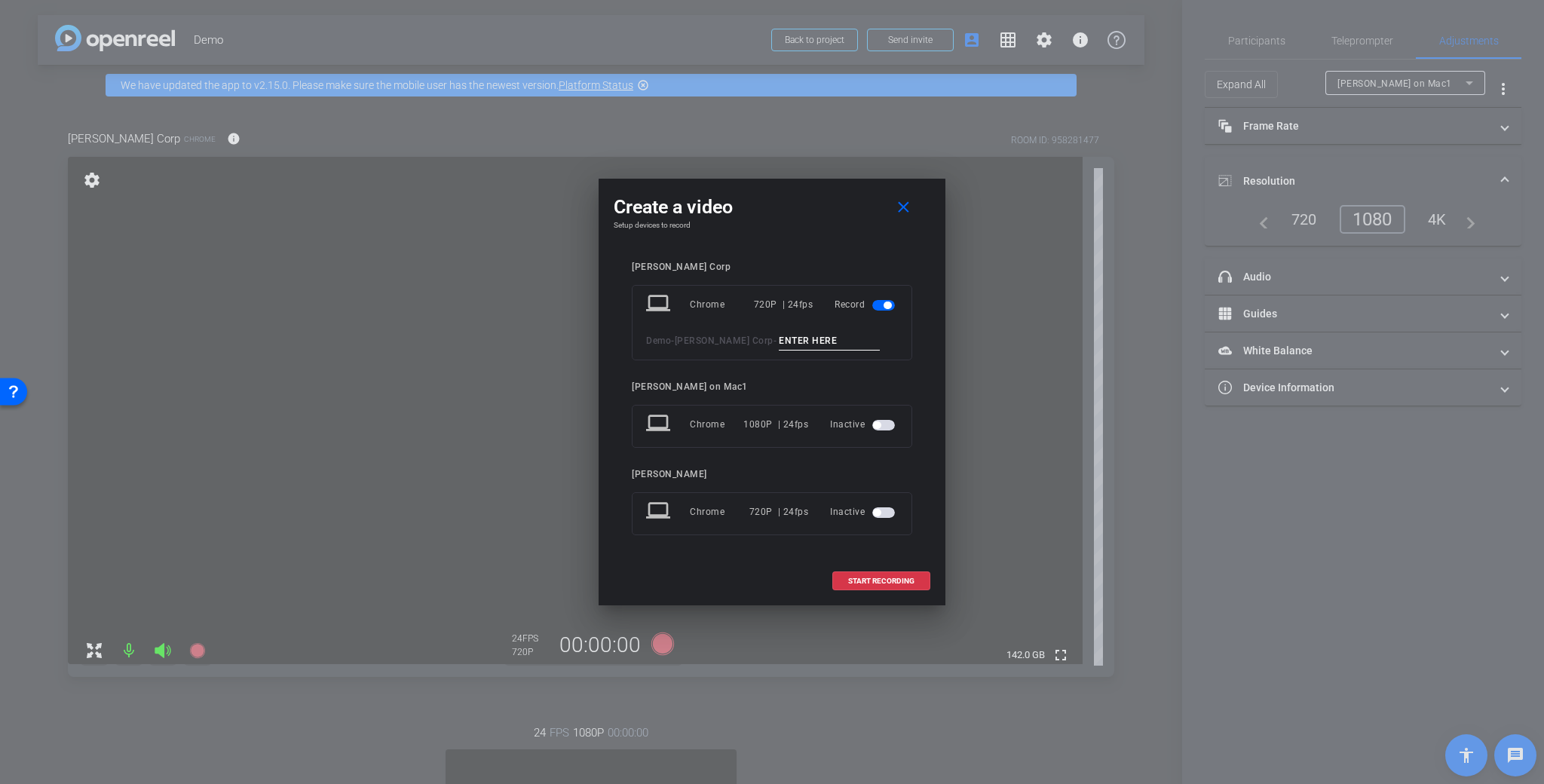
click at [780, 345] on input at bounding box center [829, 341] width 101 height 18
type input "Demo take 1"
click at [899, 594] on span at bounding box center [881, 581] width 96 height 36
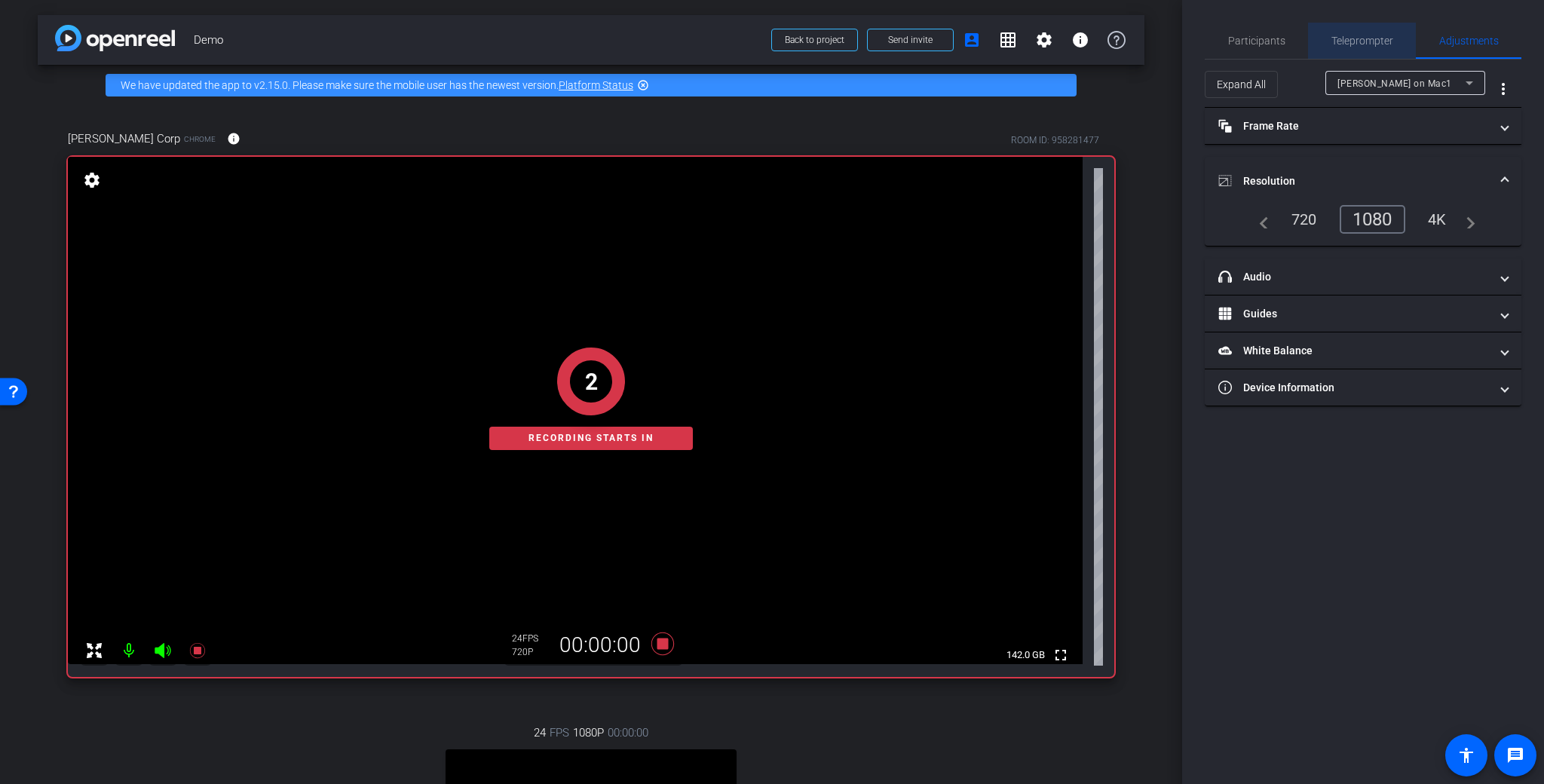
click at [1377, 45] on span "Teleprompter" at bounding box center [1362, 40] width 62 height 10
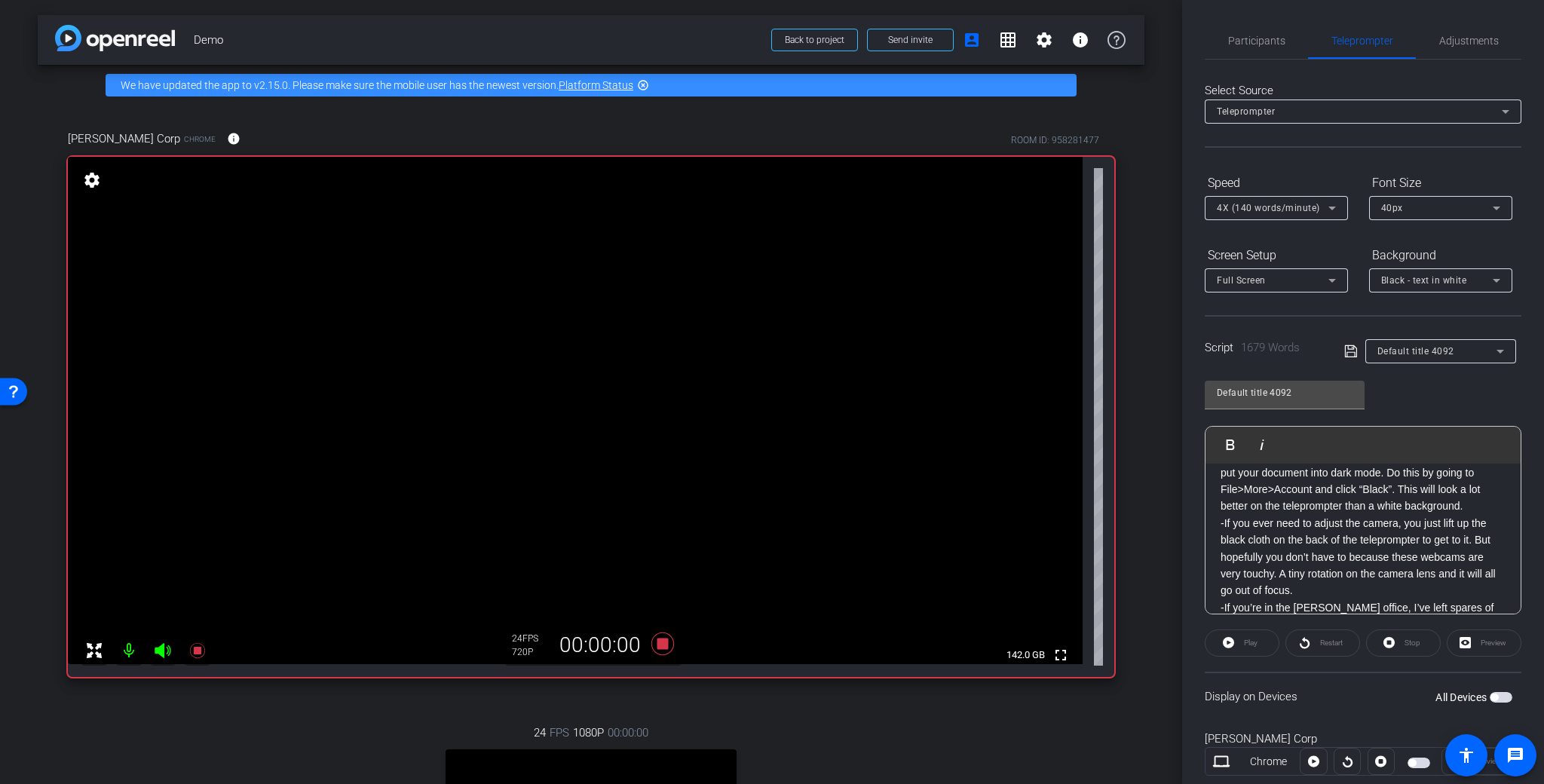
click at [1490, 695] on span "button" at bounding box center [1493, 696] width 7 height 7
click at [1344, 357] on icon at bounding box center [1350, 351] width 12 height 12
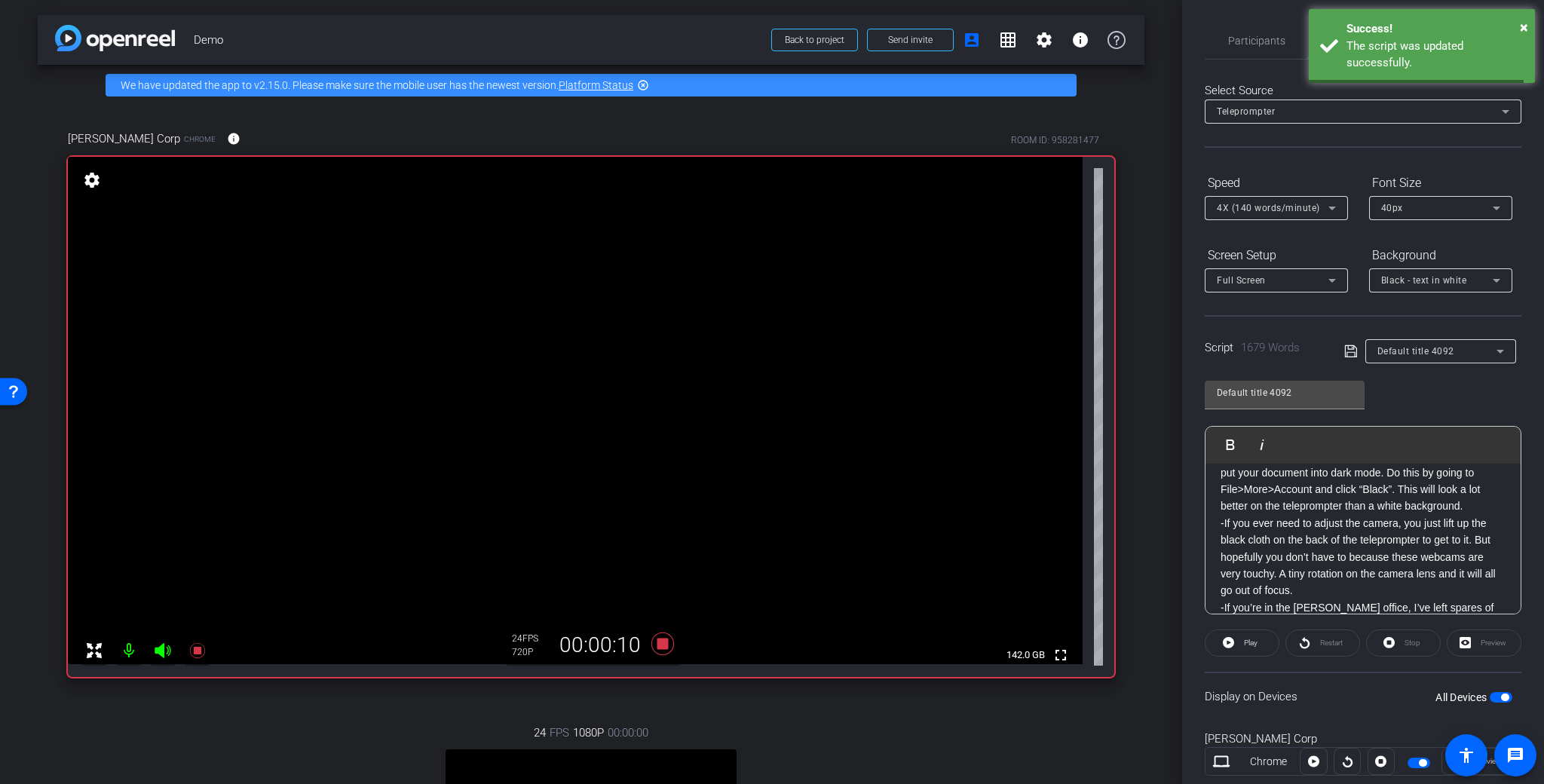
click at [1346, 357] on icon at bounding box center [1350, 351] width 12 height 12
click at [1258, 639] on span at bounding box center [1242, 643] width 73 height 36
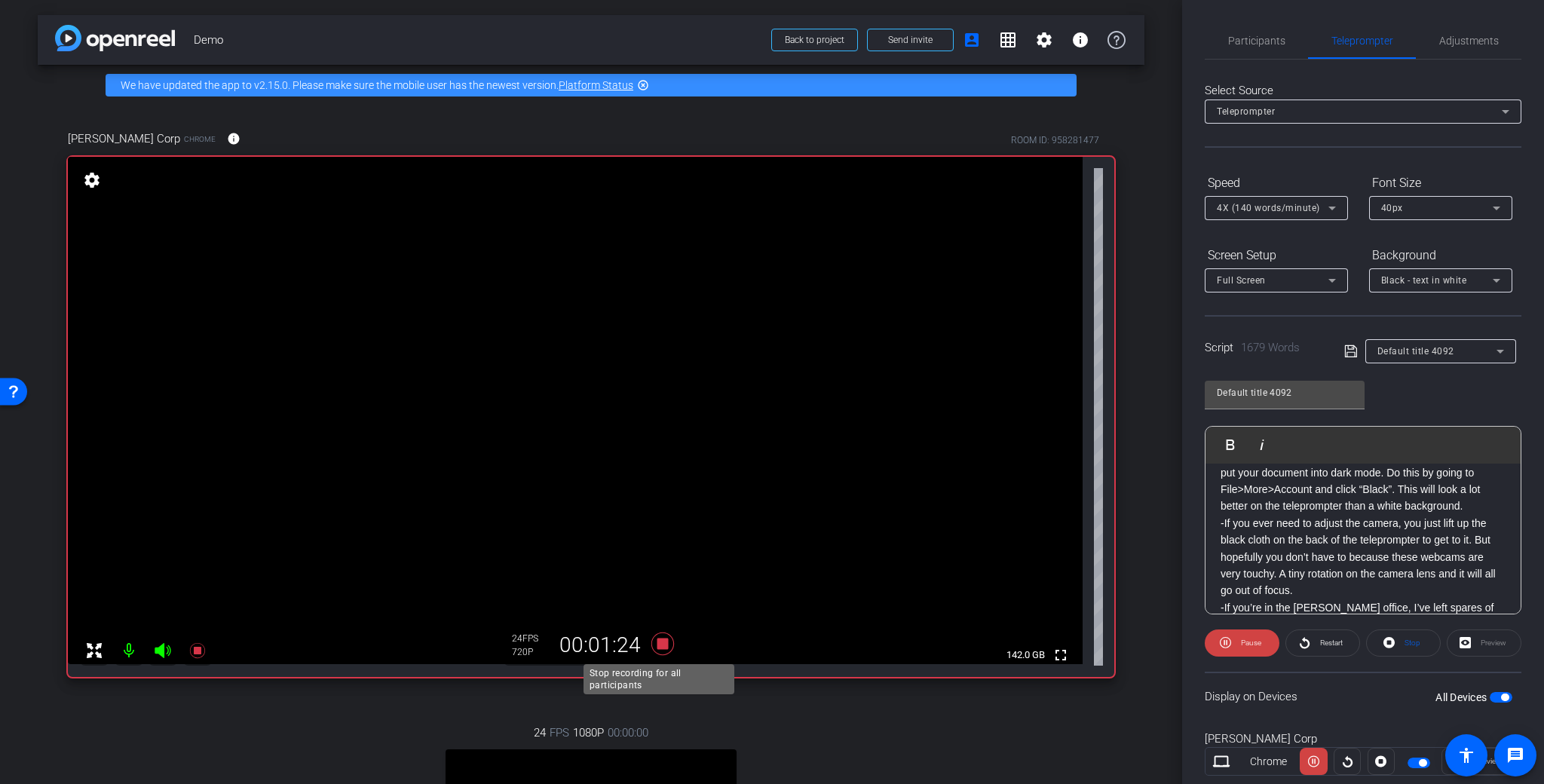
click at [660, 638] on icon at bounding box center [662, 644] width 36 height 27
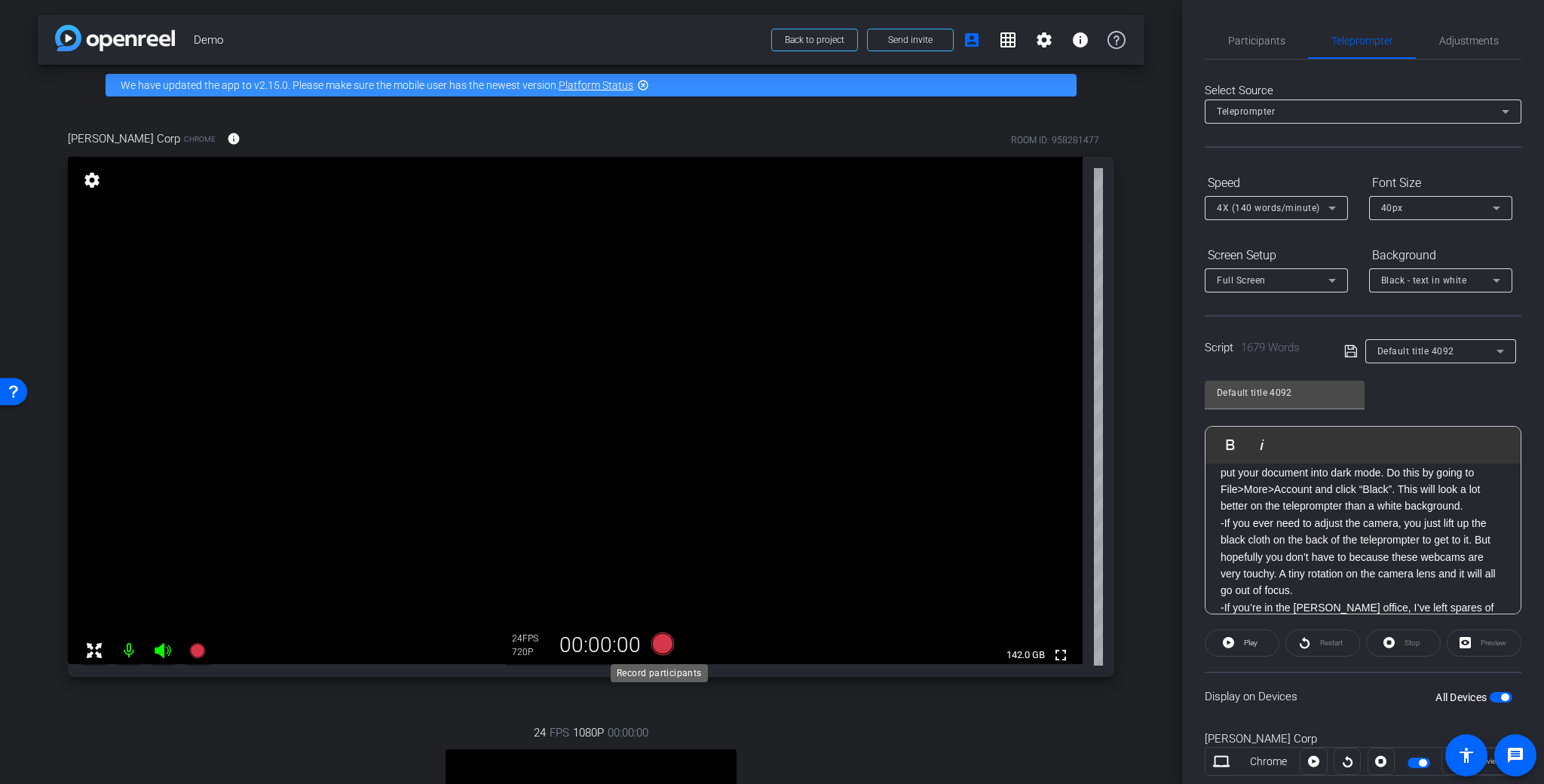
click at [652, 648] on icon at bounding box center [663, 643] width 22 height 22
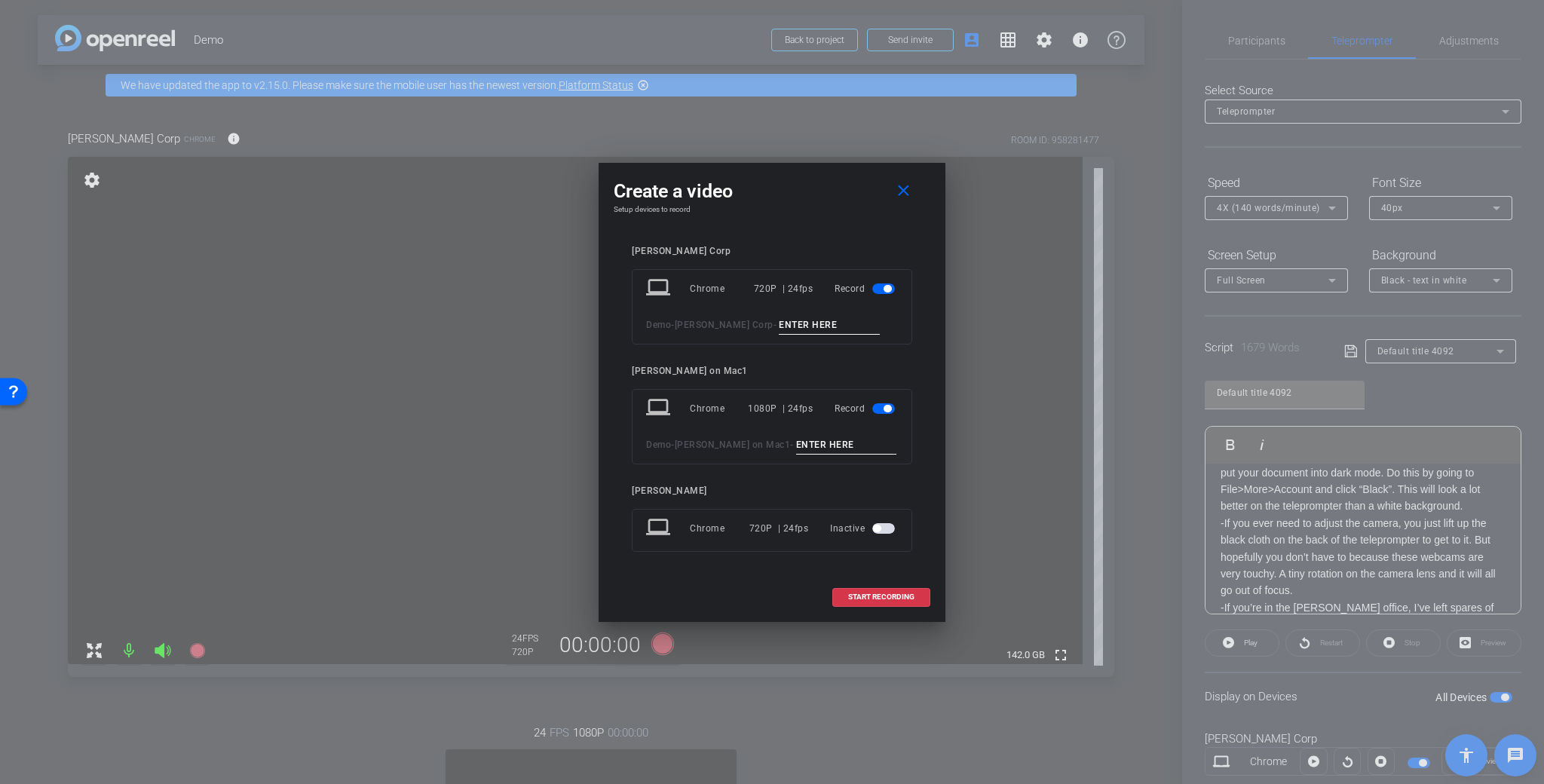
click at [894, 409] on span "button" at bounding box center [884, 408] width 22 height 10
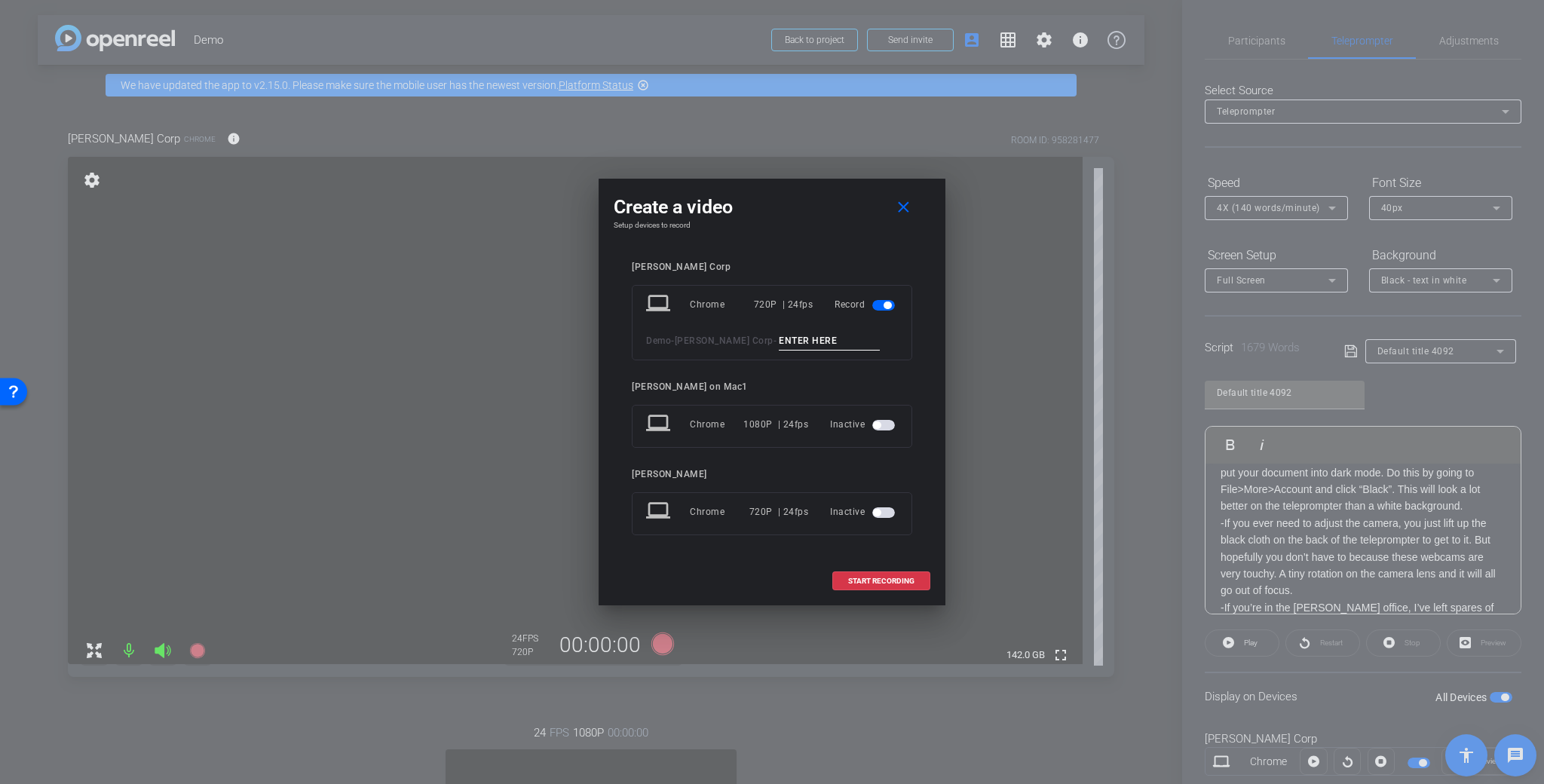
click at [790, 341] on input at bounding box center [829, 341] width 101 height 18
type input "Demo take 2"
click at [885, 578] on span "START RECORDING" at bounding box center [881, 581] width 67 height 7
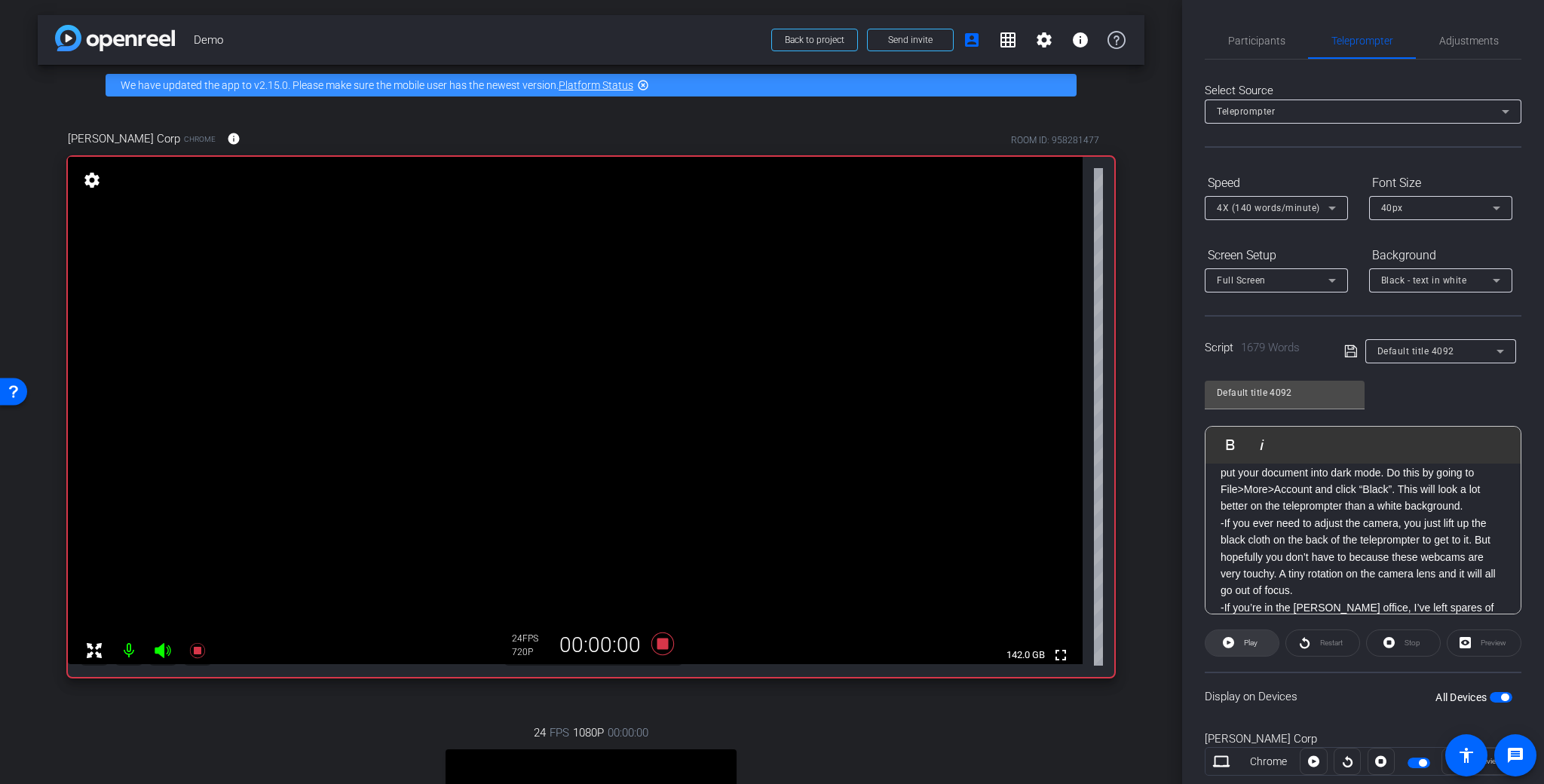
click at [1254, 648] on span "Play" at bounding box center [1249, 643] width 18 height 21
click at [652, 647] on icon at bounding box center [662, 644] width 36 height 27
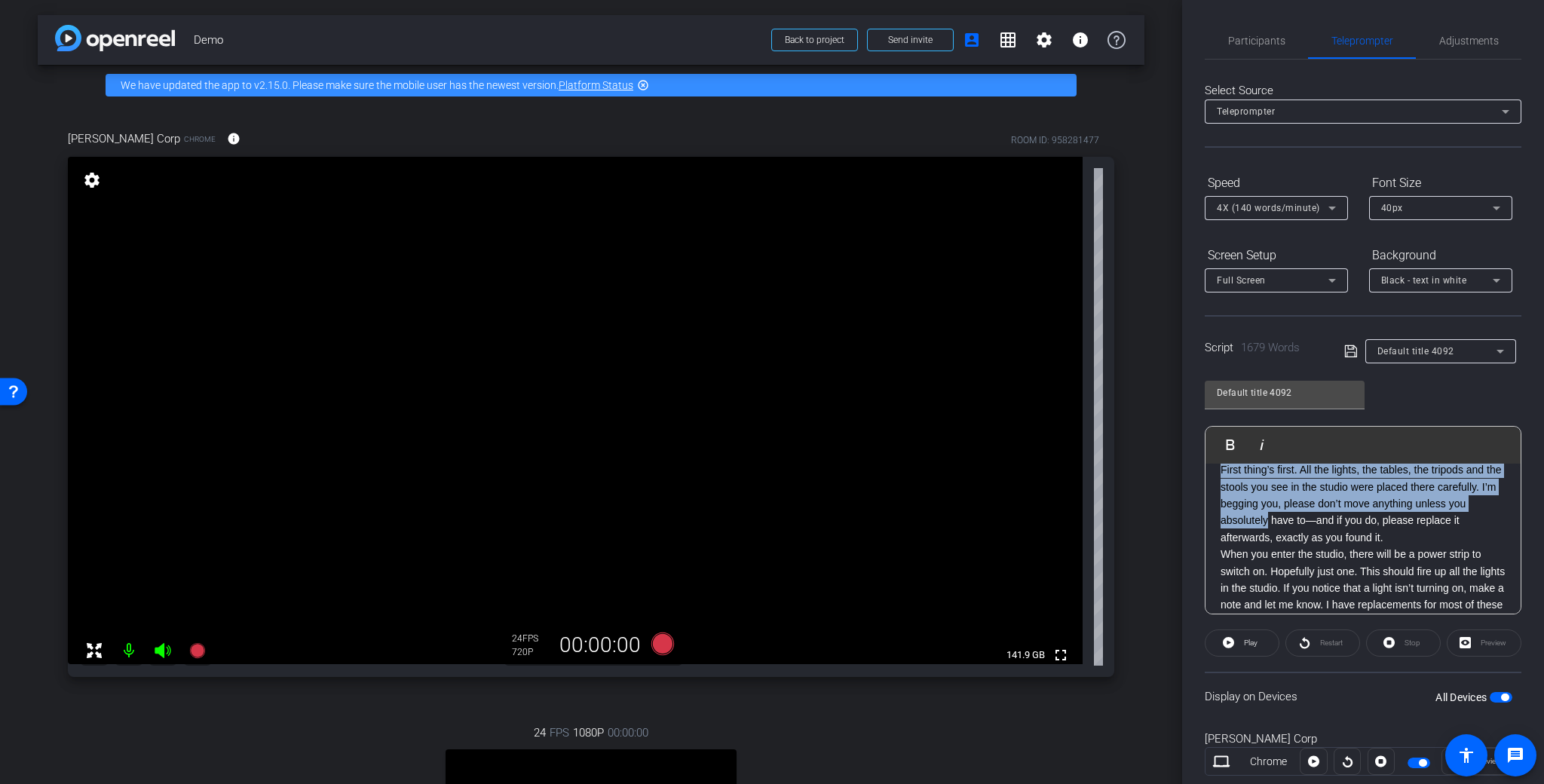
scroll to position [367, 0]
drag, startPoint x: 1221, startPoint y: 494, endPoint x: 1437, endPoint y: 556, distance: 224.7
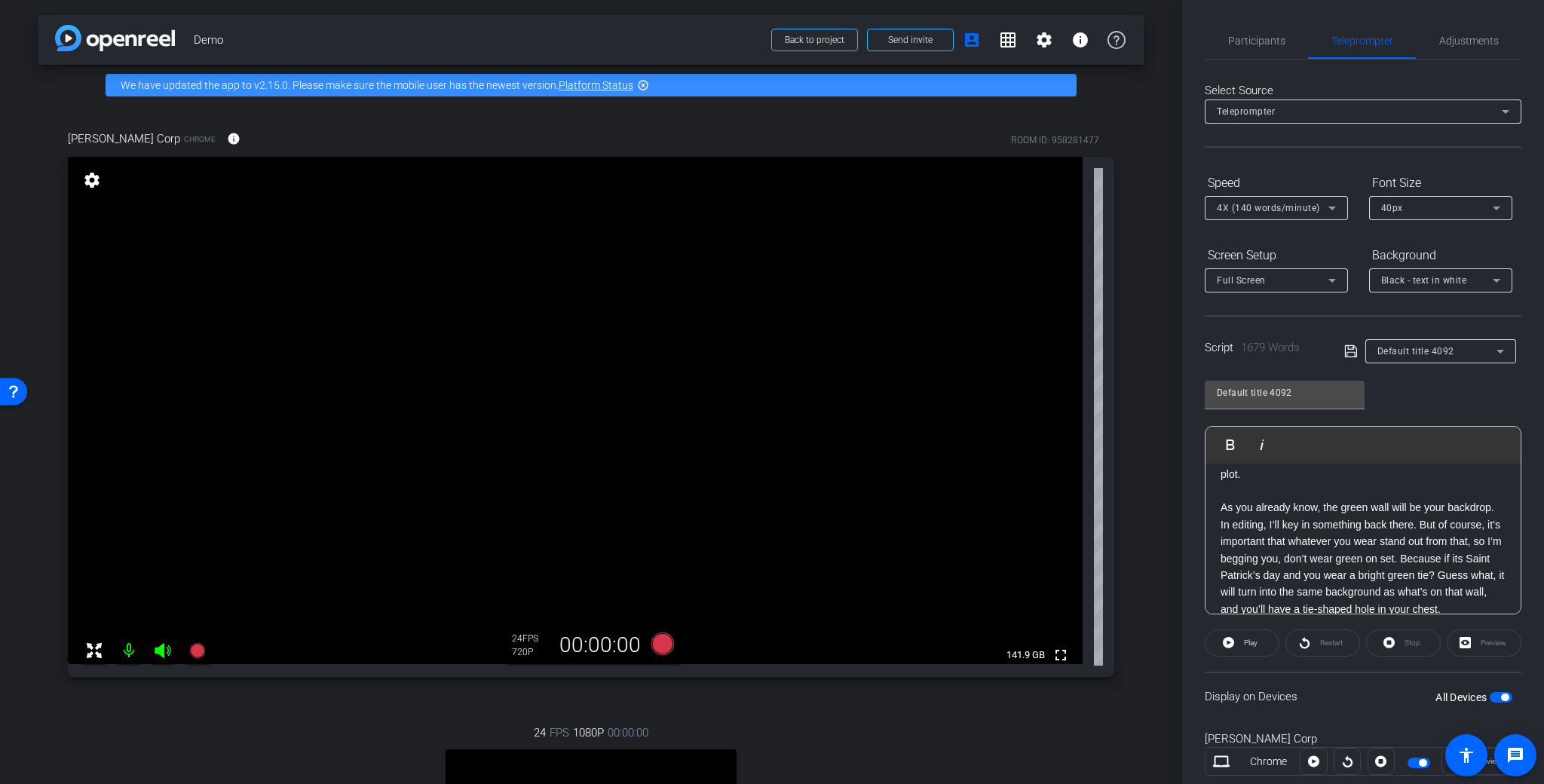
scroll to position [130, 0]
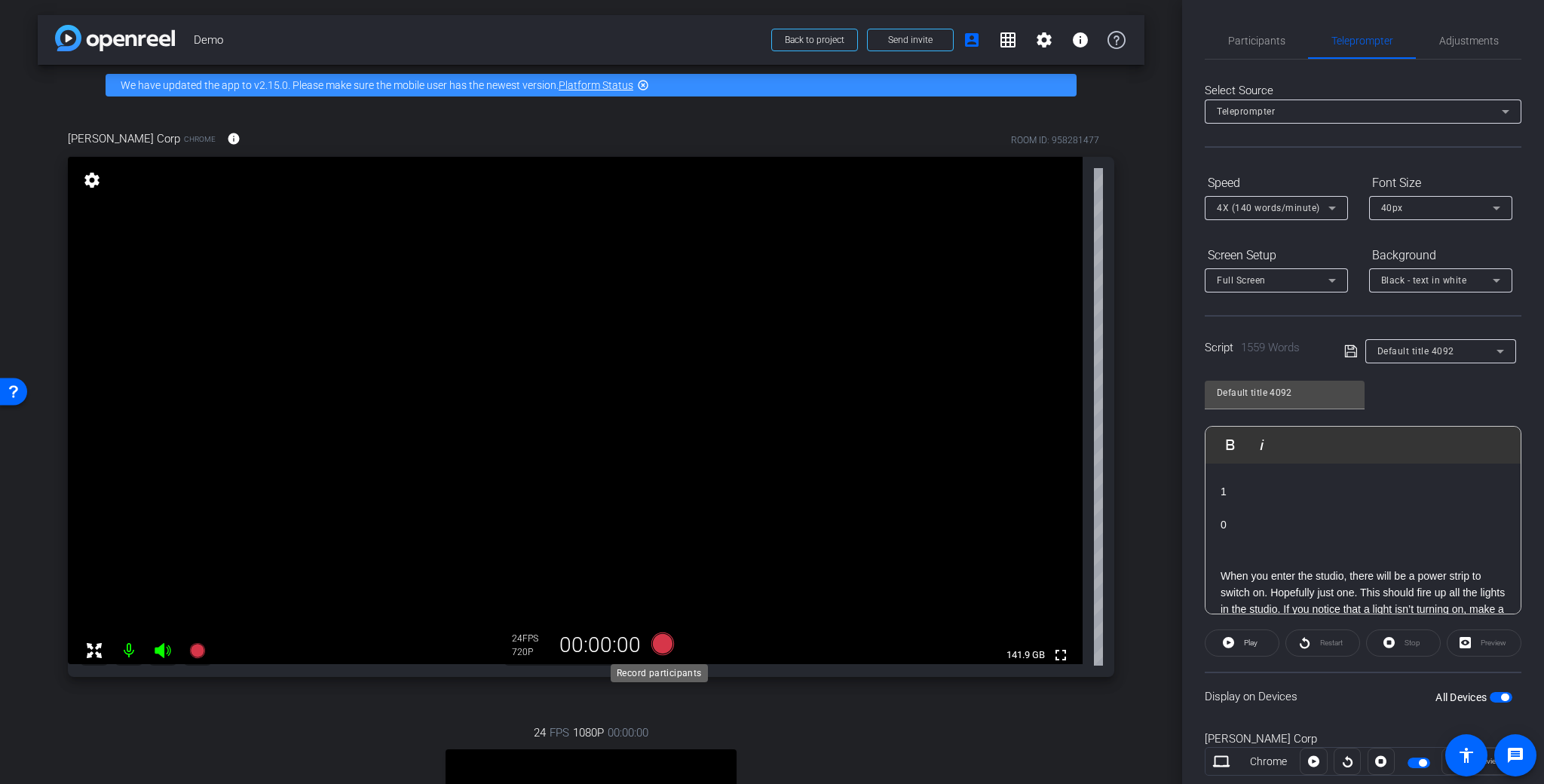
click at [666, 644] on icon at bounding box center [663, 643] width 22 height 22
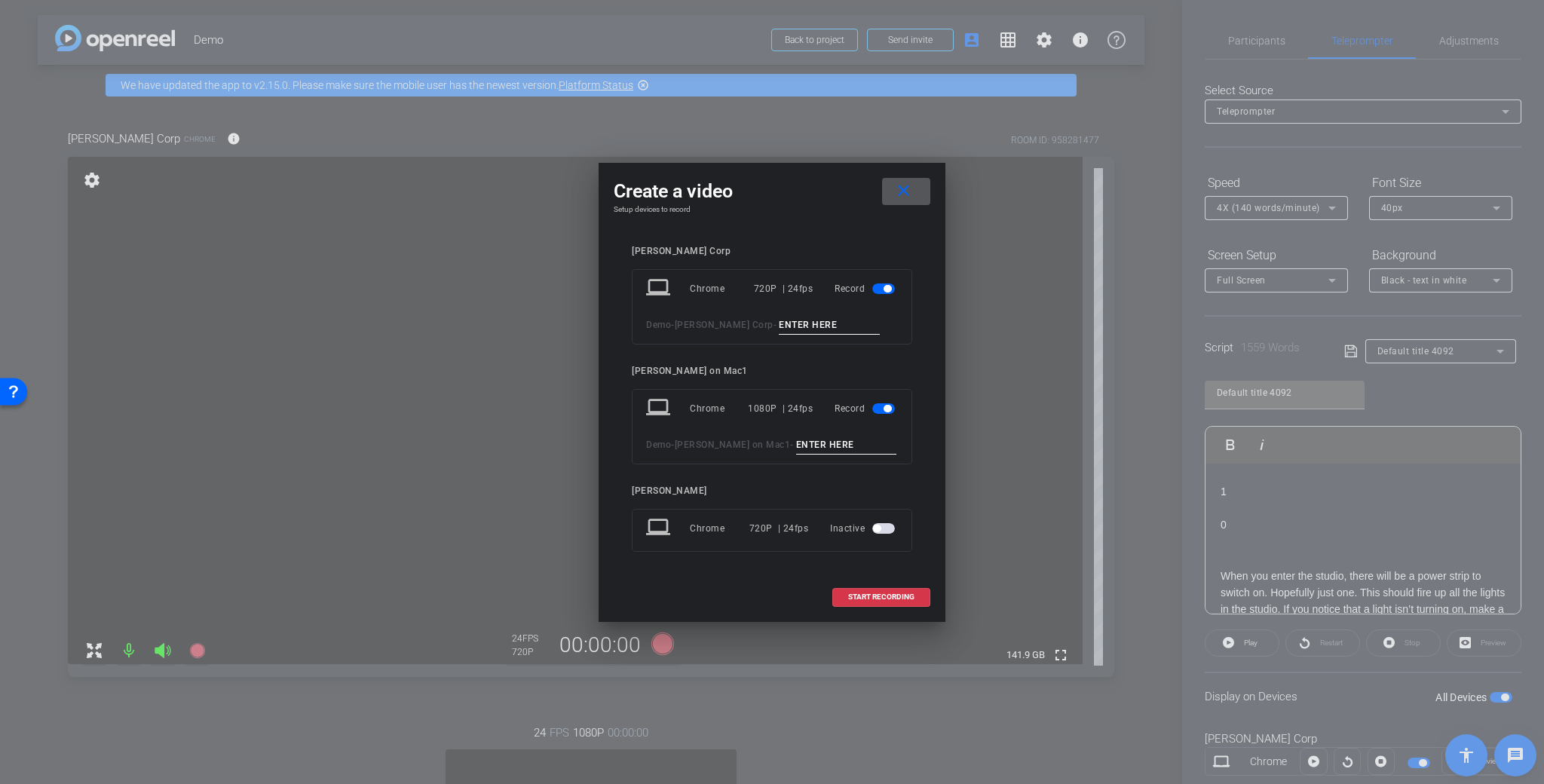
click at [786, 322] on input at bounding box center [829, 325] width 101 height 18
click at [877, 410] on span "button" at bounding box center [884, 408] width 22 height 10
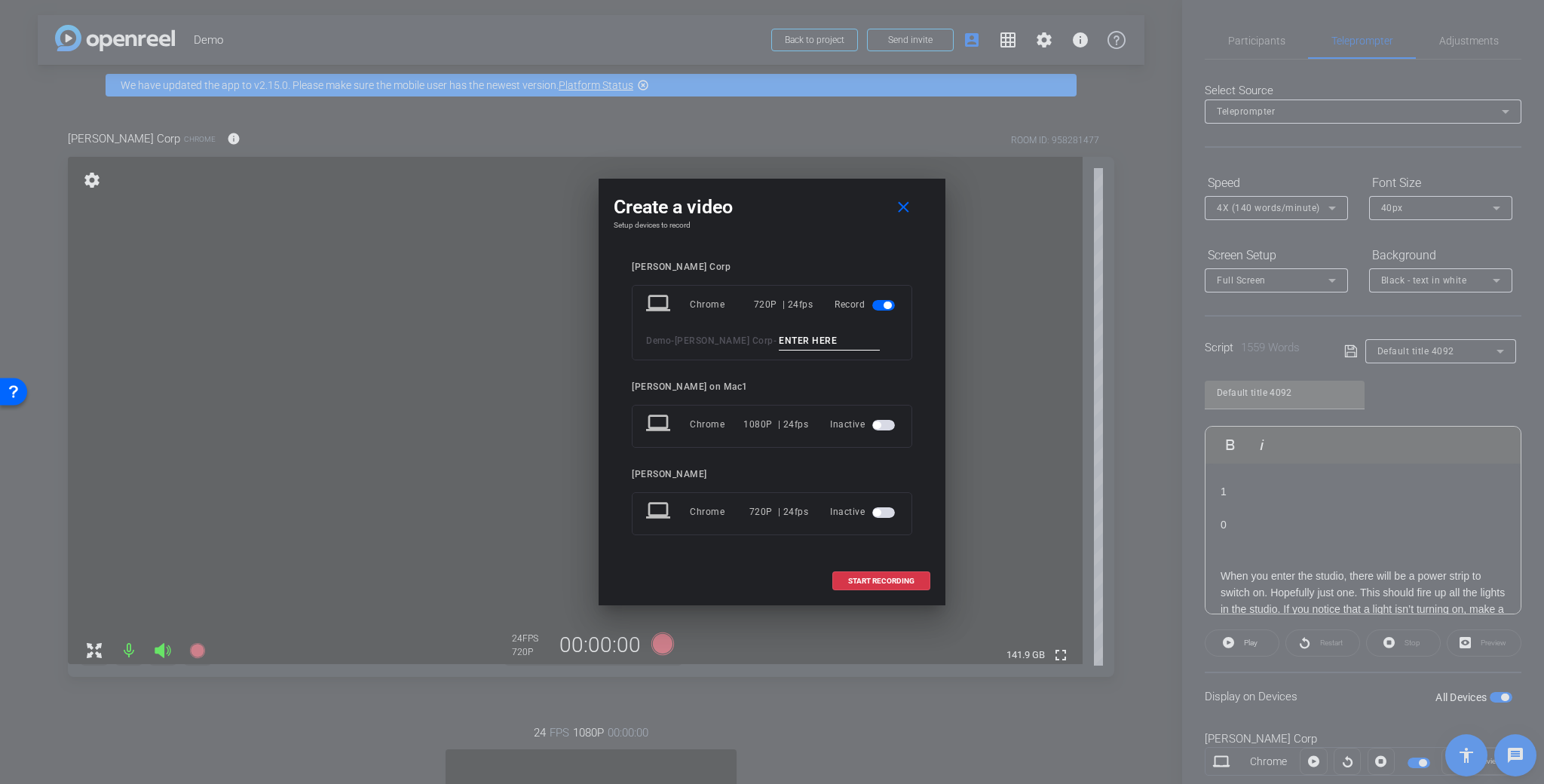
click at [790, 341] on input at bounding box center [829, 341] width 101 height 18
type input "Demo take 2"
drag, startPoint x: 851, startPoint y: 578, endPoint x: 864, endPoint y: 568, distance: 16.4
click at [851, 578] on span "START RECORDING" at bounding box center [881, 581] width 67 height 7
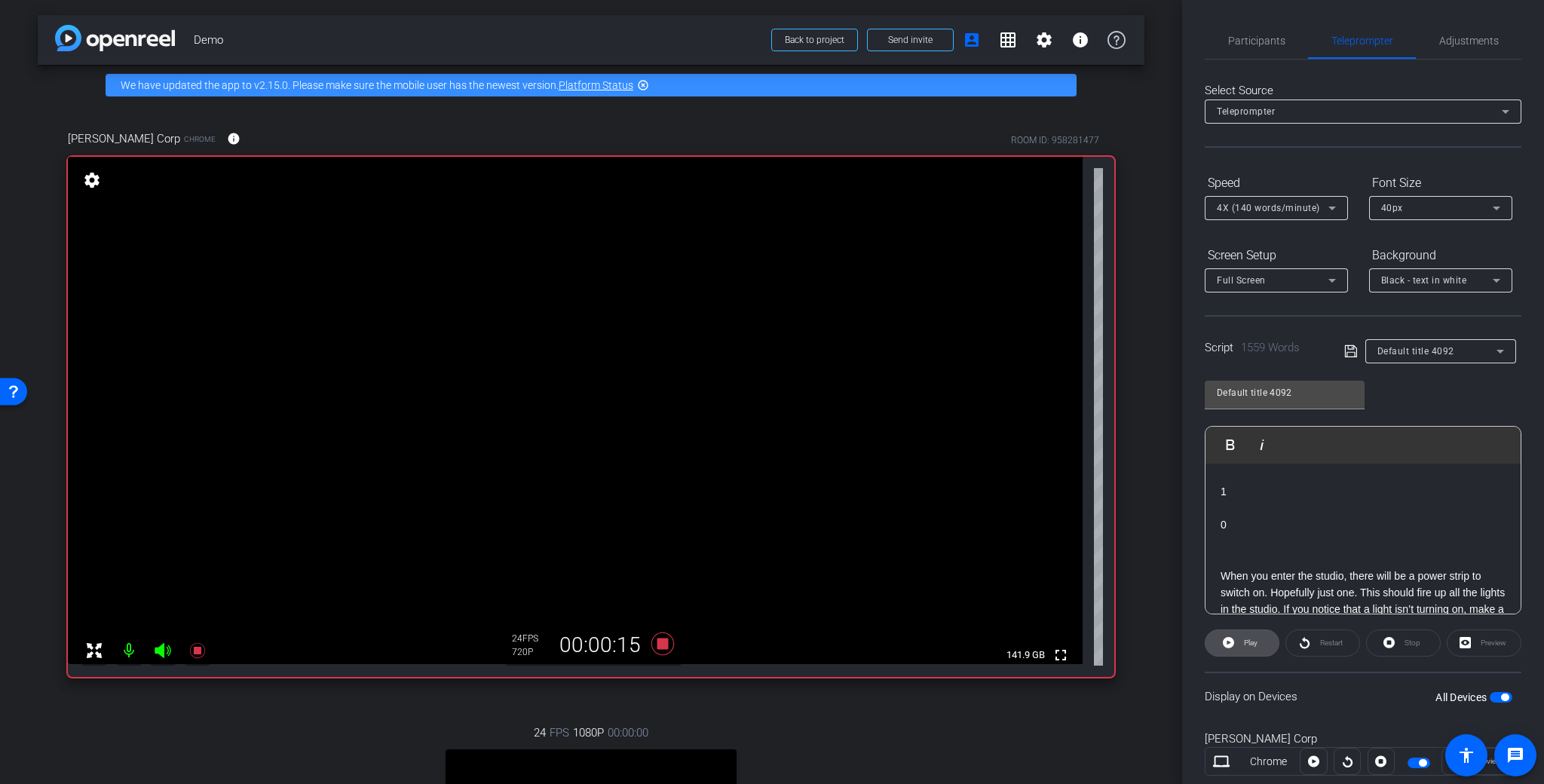
click at [1250, 639] on span "Play" at bounding box center [1250, 643] width 14 height 8
click at [667, 641] on icon at bounding box center [662, 644] width 36 height 27
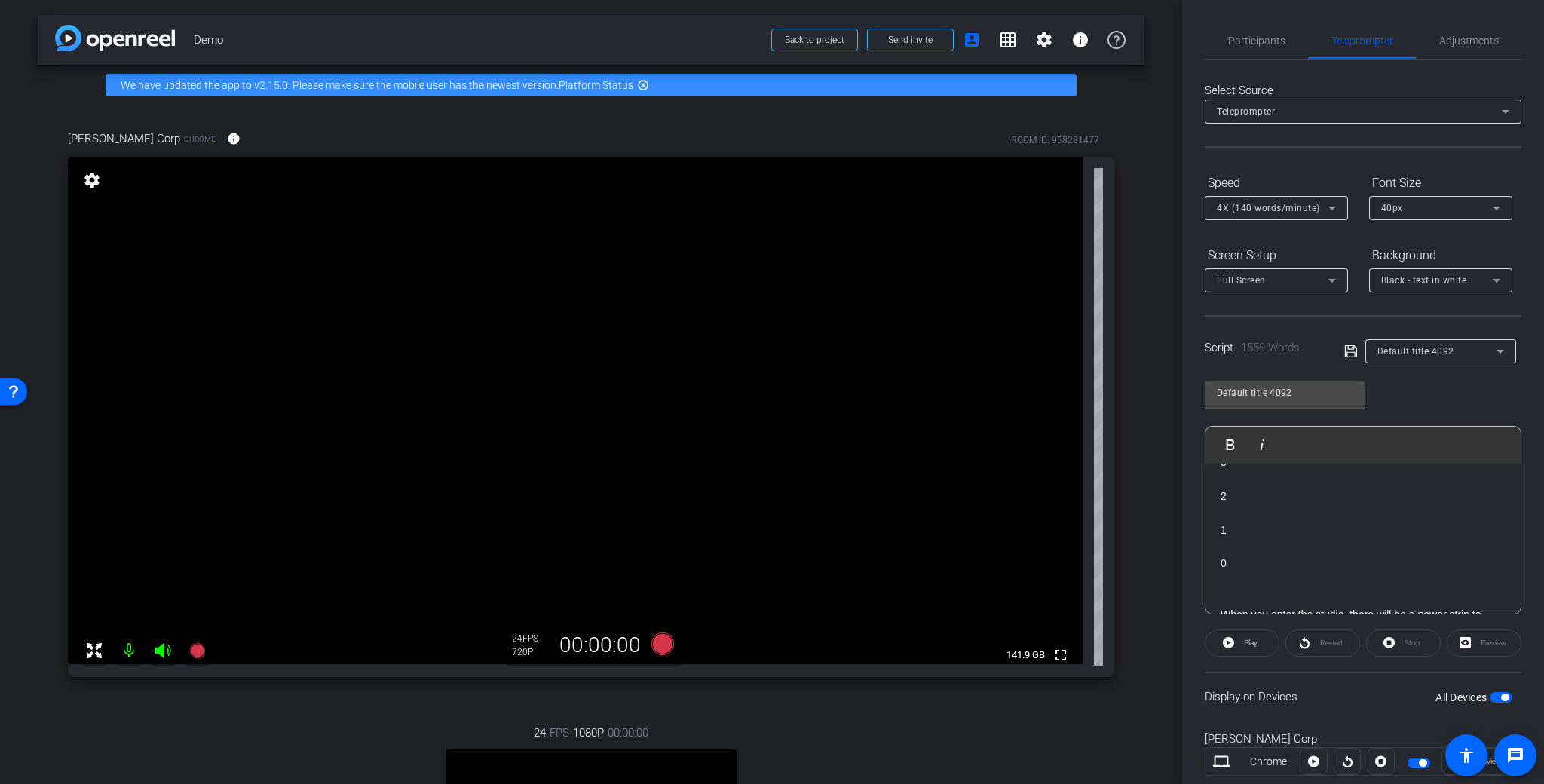
scroll to position [0, 0]
drag, startPoint x: 1267, startPoint y: 512, endPoint x: 1211, endPoint y: 480, distance: 64.5
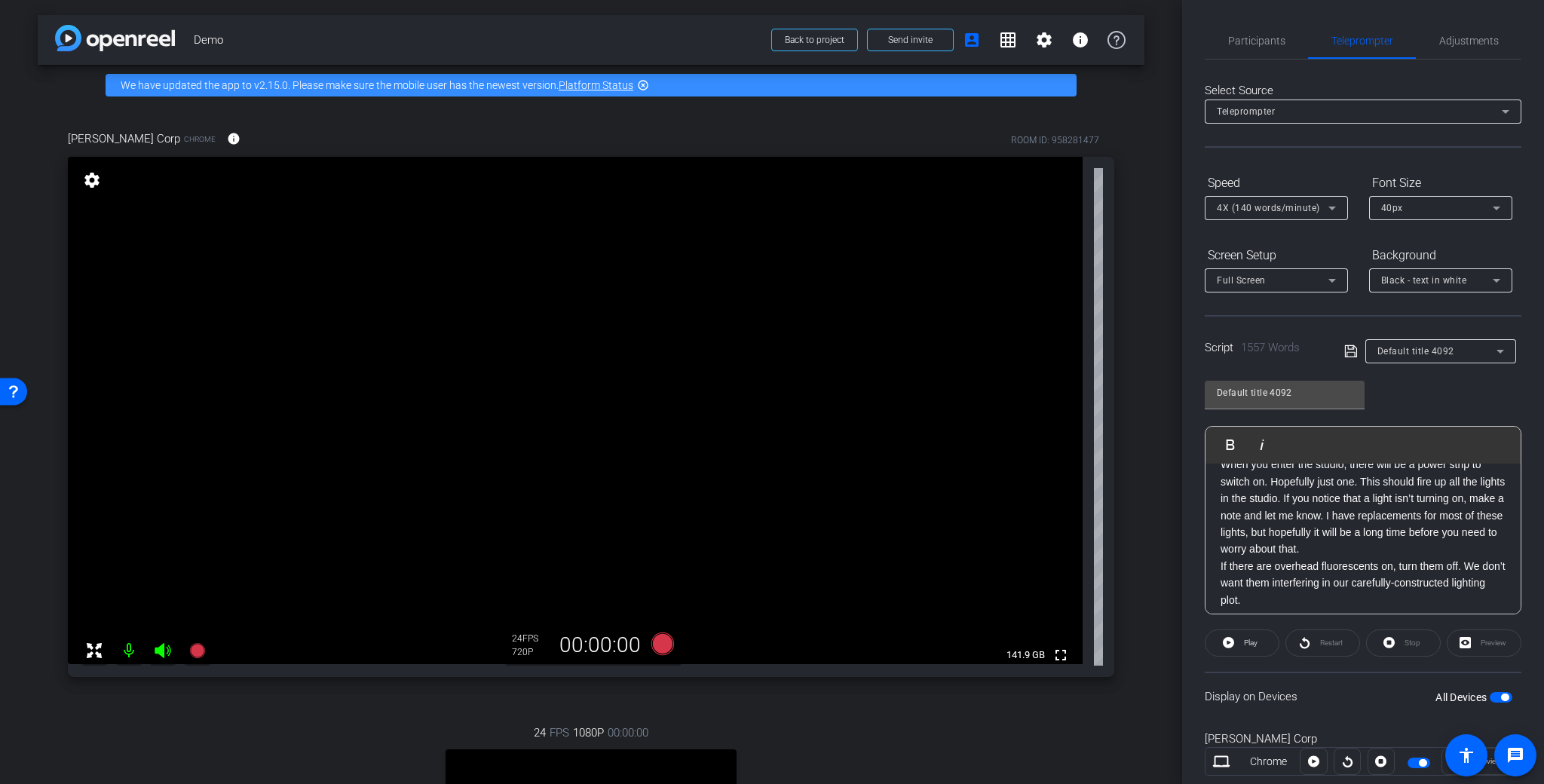
scroll to position [188, 0]
click at [1416, 548] on p "When you enter the studio, there will be a power strip to switch on. Hopefully …" at bounding box center [1362, 509] width 285 height 101
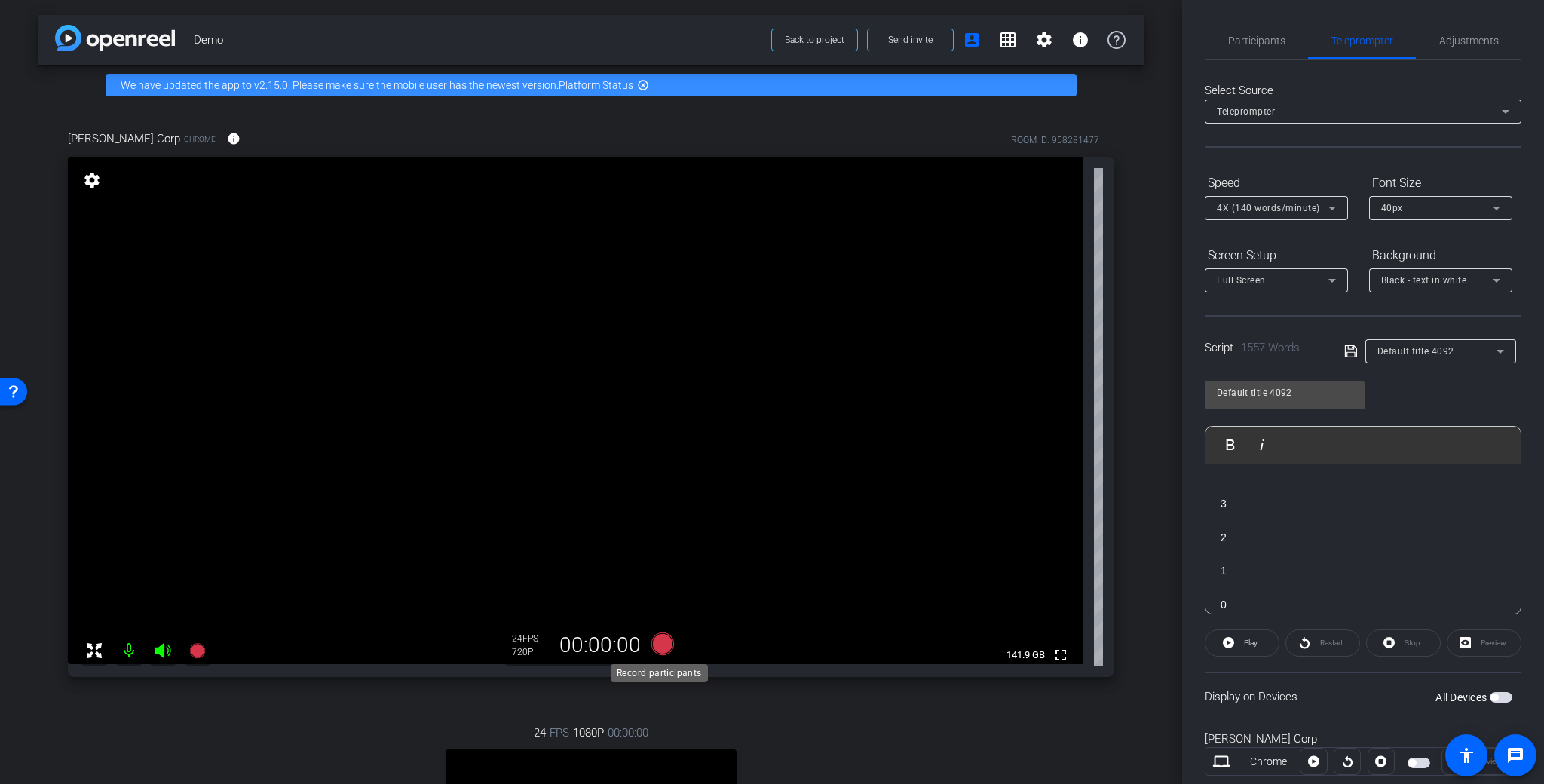
click at [667, 642] on icon at bounding box center [663, 643] width 22 height 22
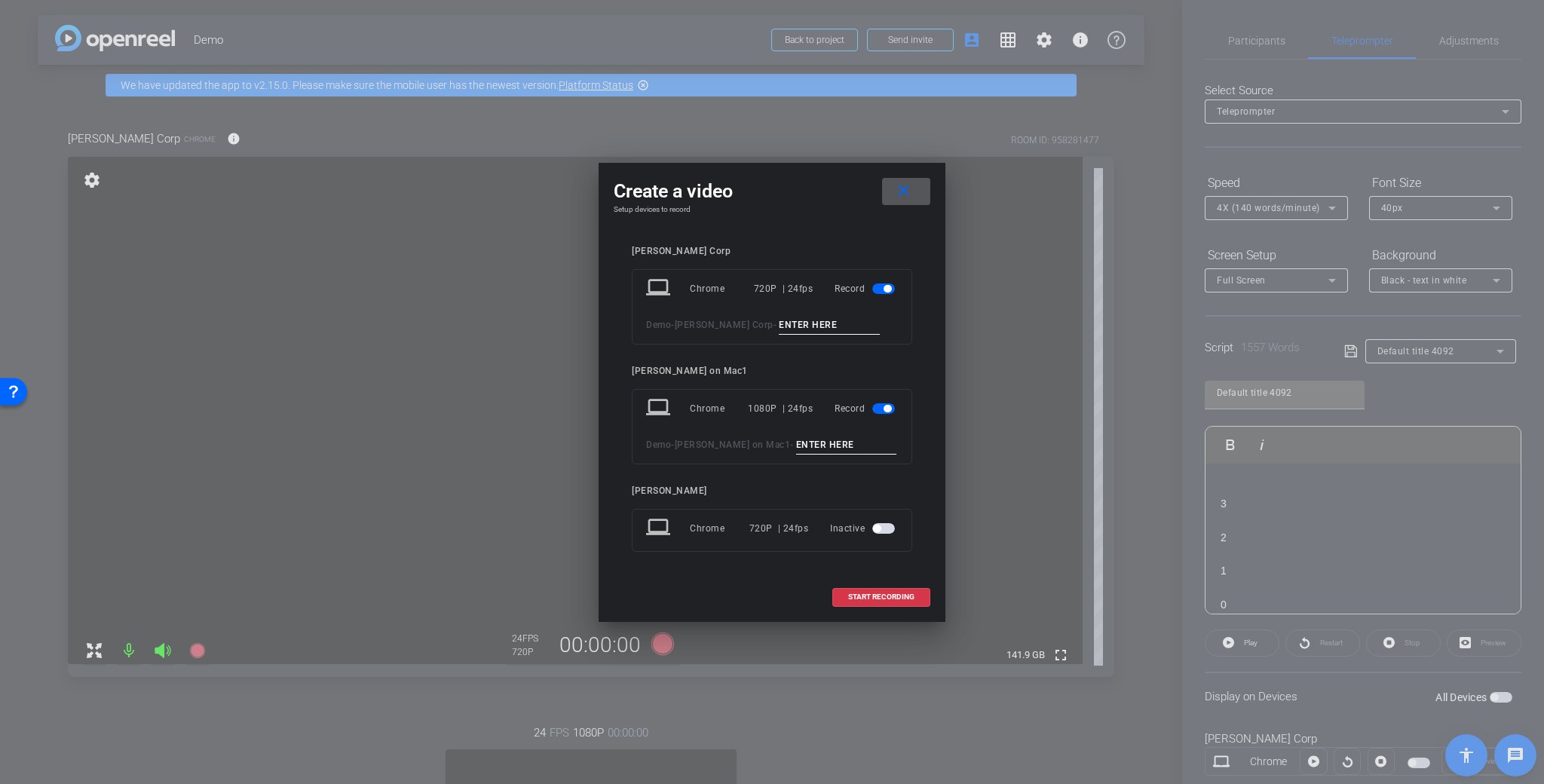
click at [890, 409] on span "button" at bounding box center [887, 408] width 7 height 7
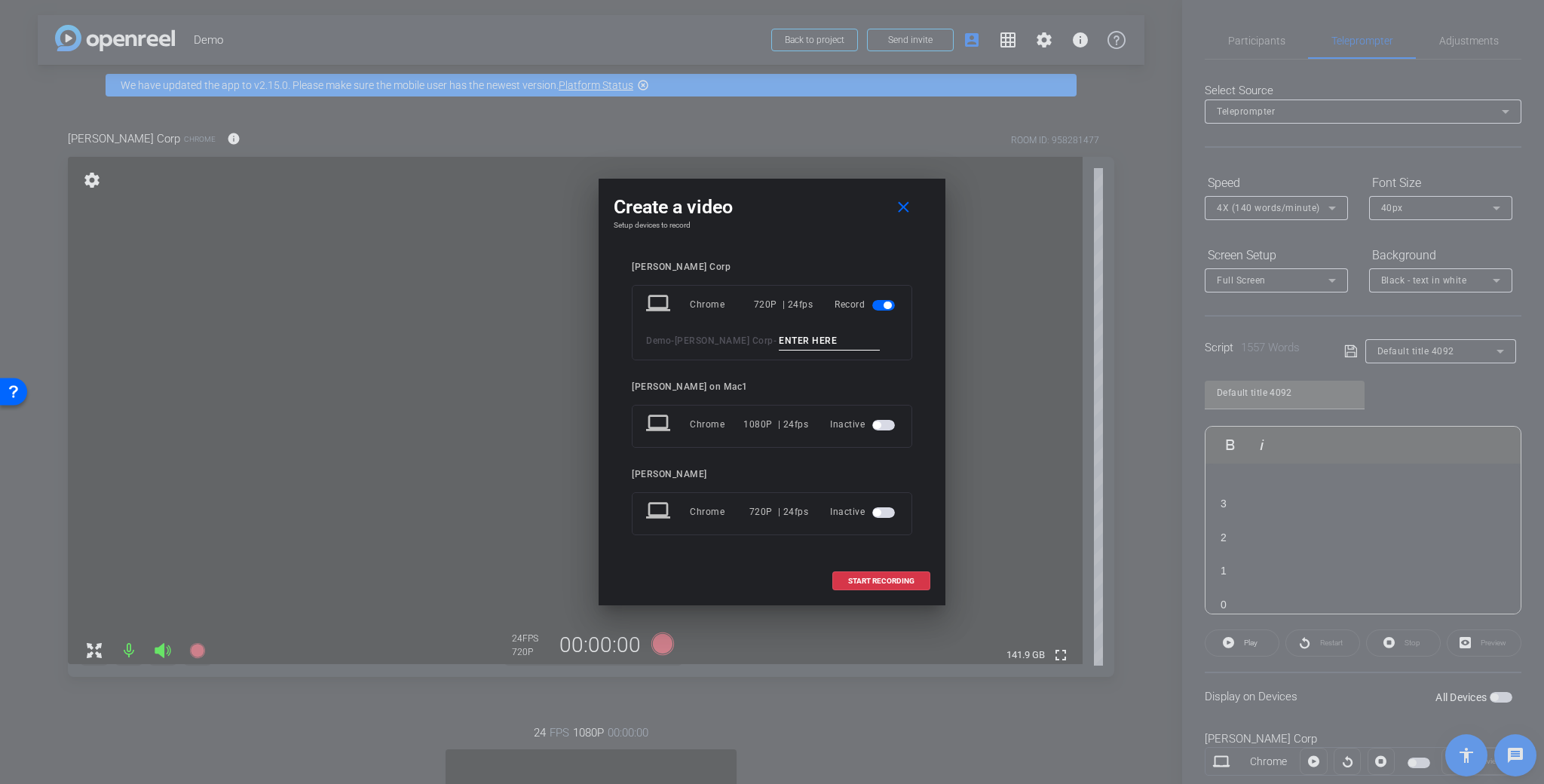
click at [800, 342] on input at bounding box center [829, 341] width 101 height 18
type input "Demo take 3"
click at [881, 575] on span at bounding box center [881, 581] width 96 height 36
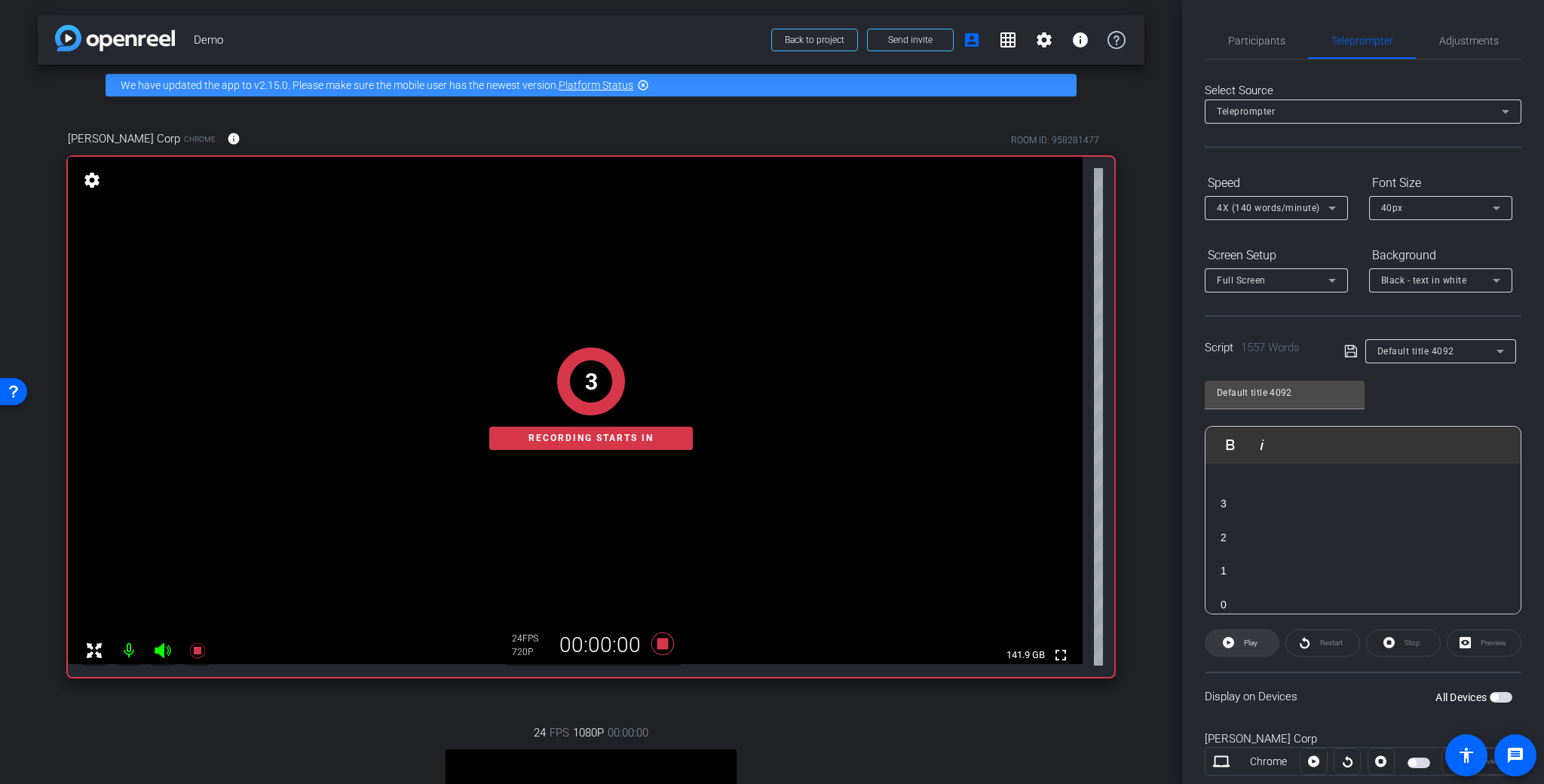
click at [1249, 640] on span "Play" at bounding box center [1250, 643] width 14 height 8
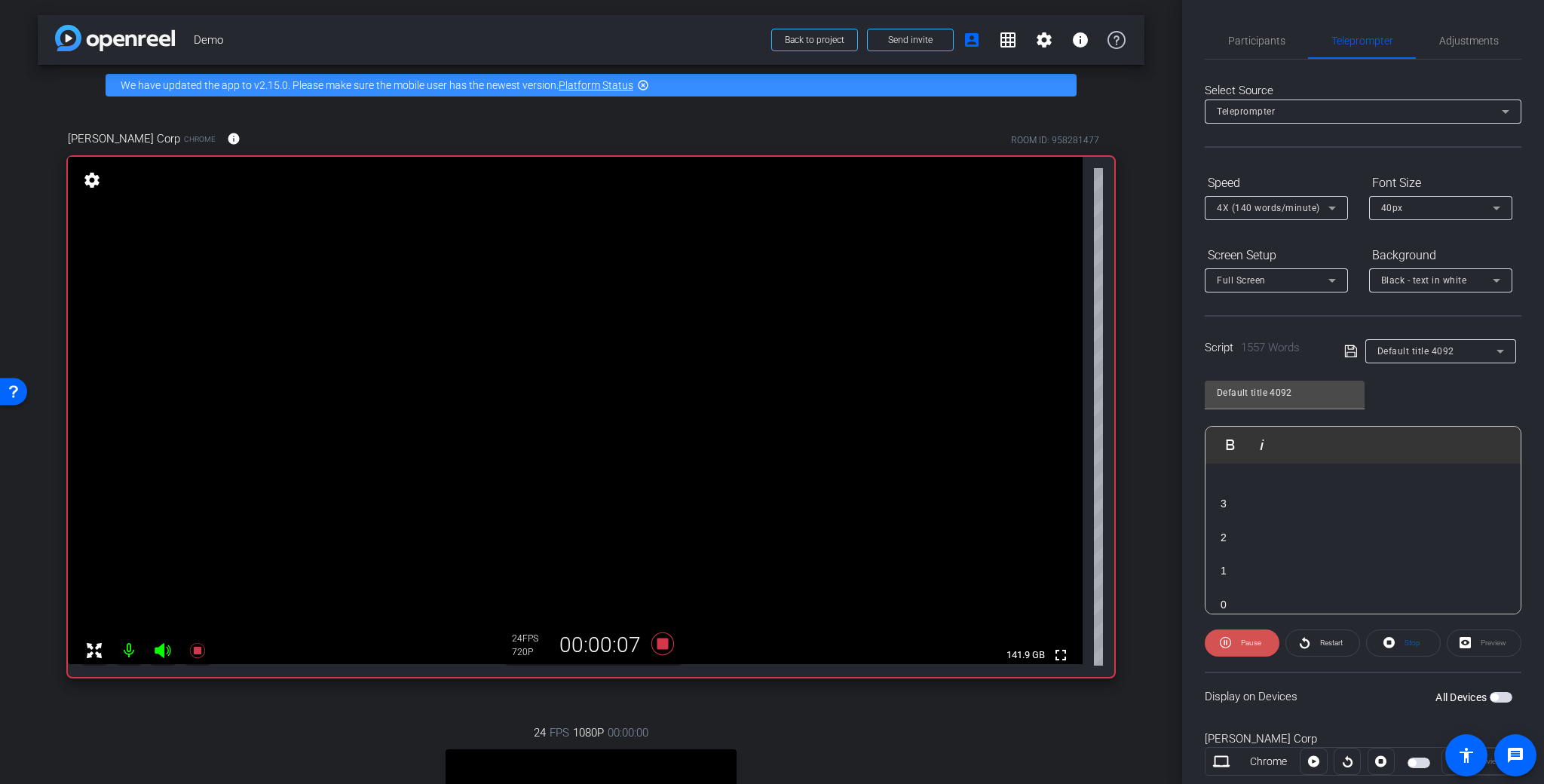
click at [1246, 643] on span "Pause" at bounding box center [1251, 643] width 20 height 8
click at [203, 651] on icon at bounding box center [198, 651] width 18 height 18
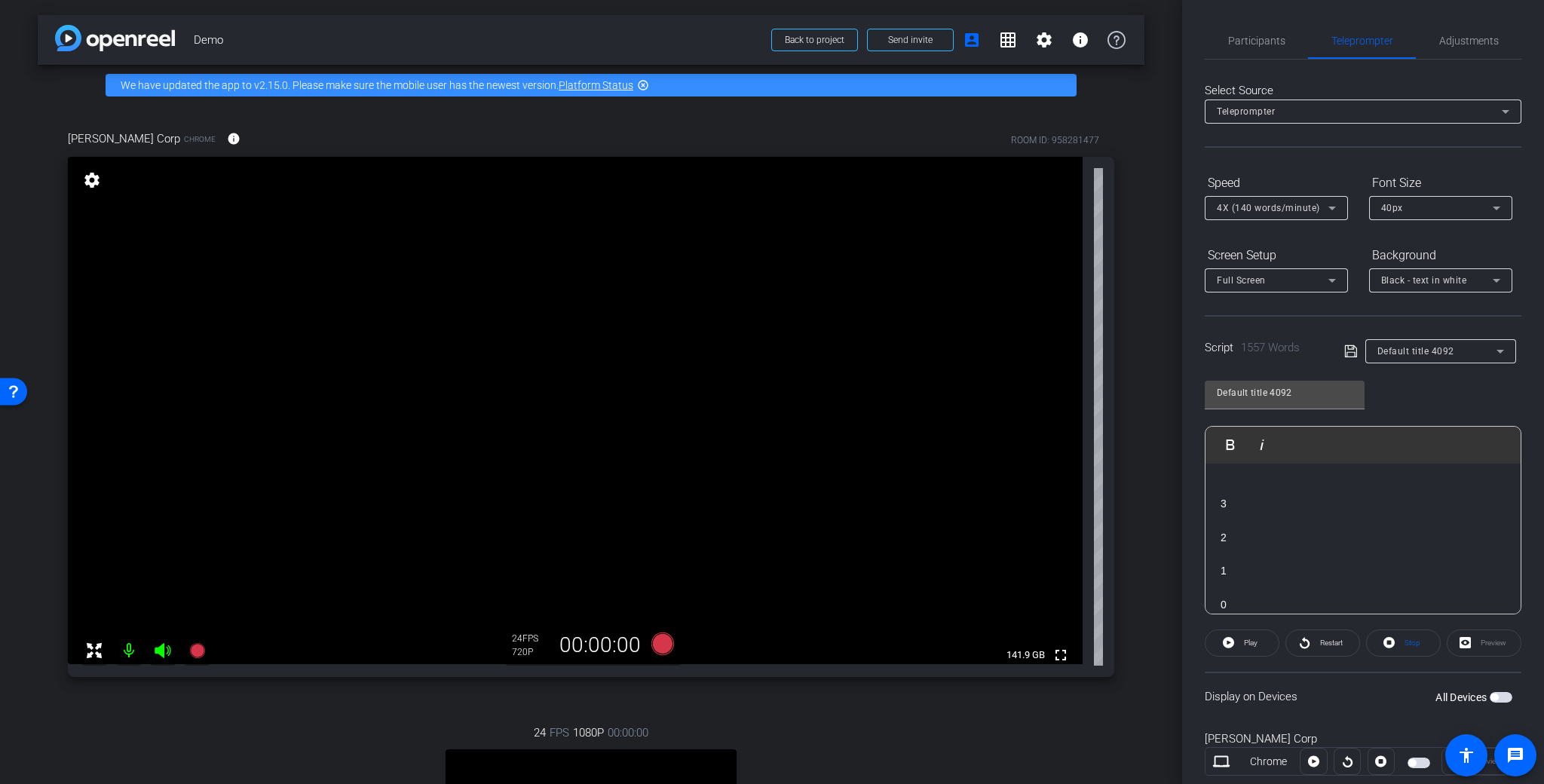
click at [1490, 695] on span "button" at bounding box center [1493, 696] width 7 height 7
click at [194, 647] on icon at bounding box center [197, 650] width 15 height 15
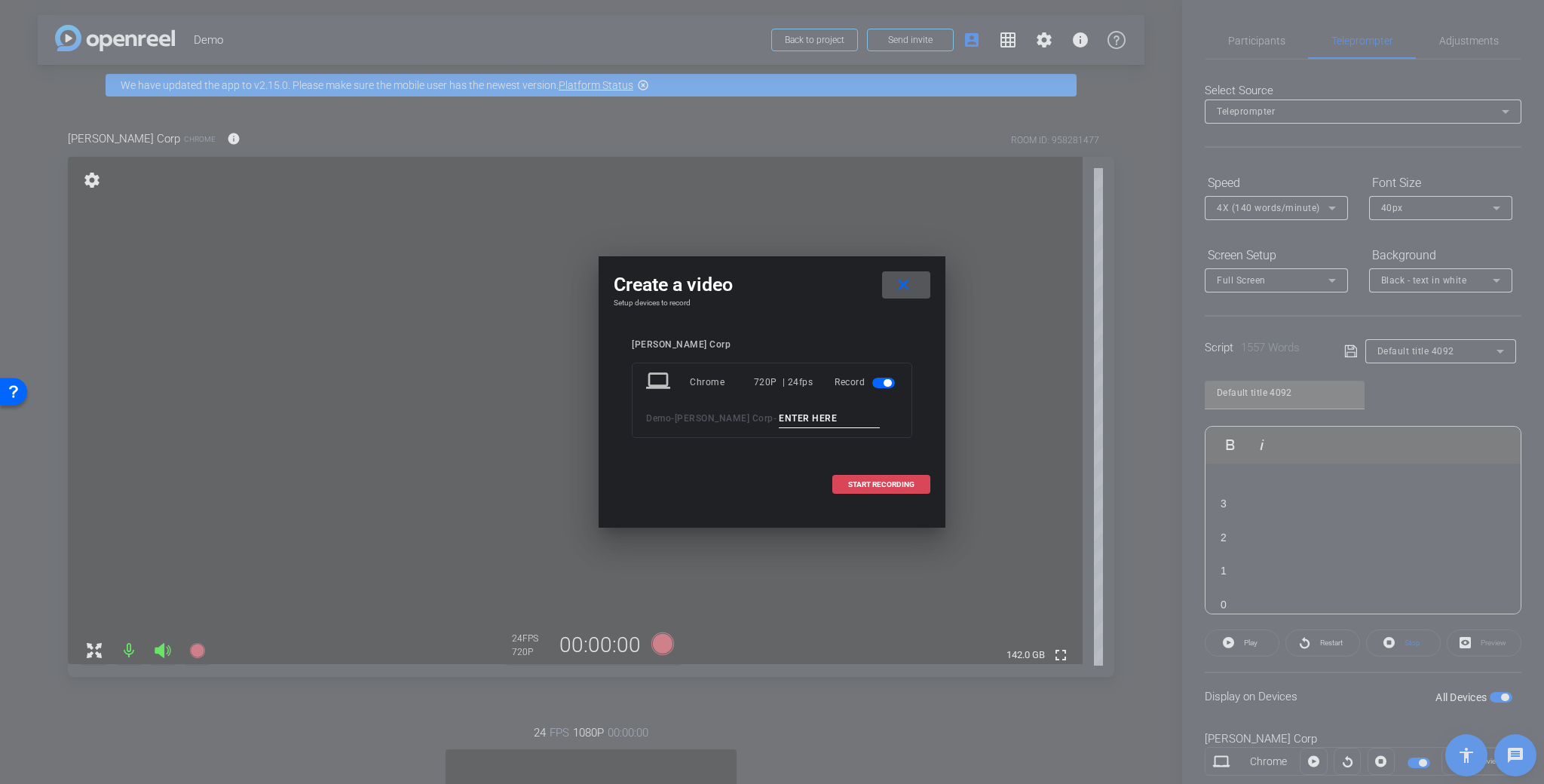
click at [872, 488] on span "START RECORDING" at bounding box center [881, 484] width 67 height 7
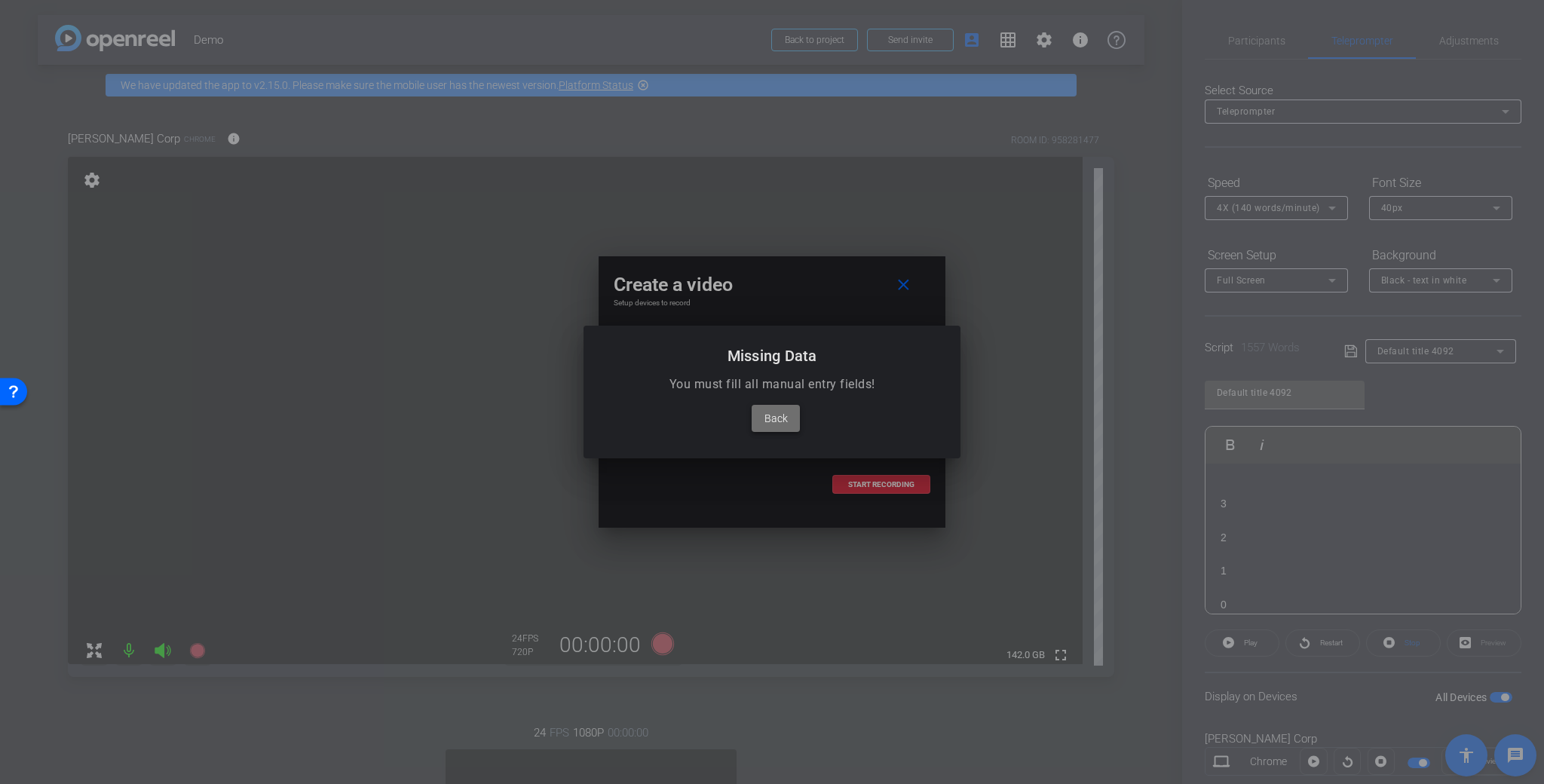
click at [770, 424] on span "Back" at bounding box center [776, 419] width 23 height 18
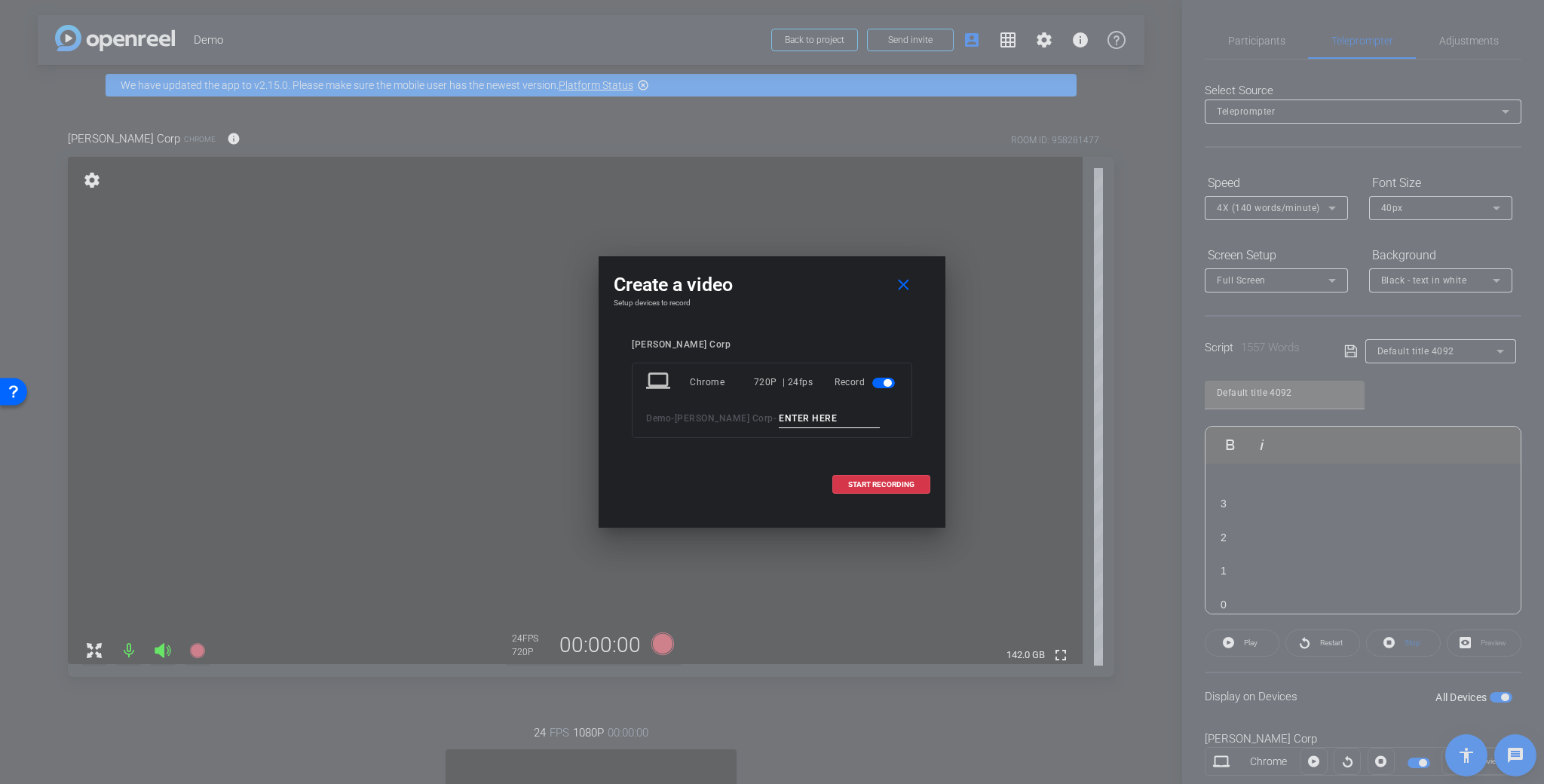
click at [778, 419] on input at bounding box center [829, 419] width 101 height 18
type input "Demo Take 4"
click at [914, 484] on span at bounding box center [881, 484] width 96 height 36
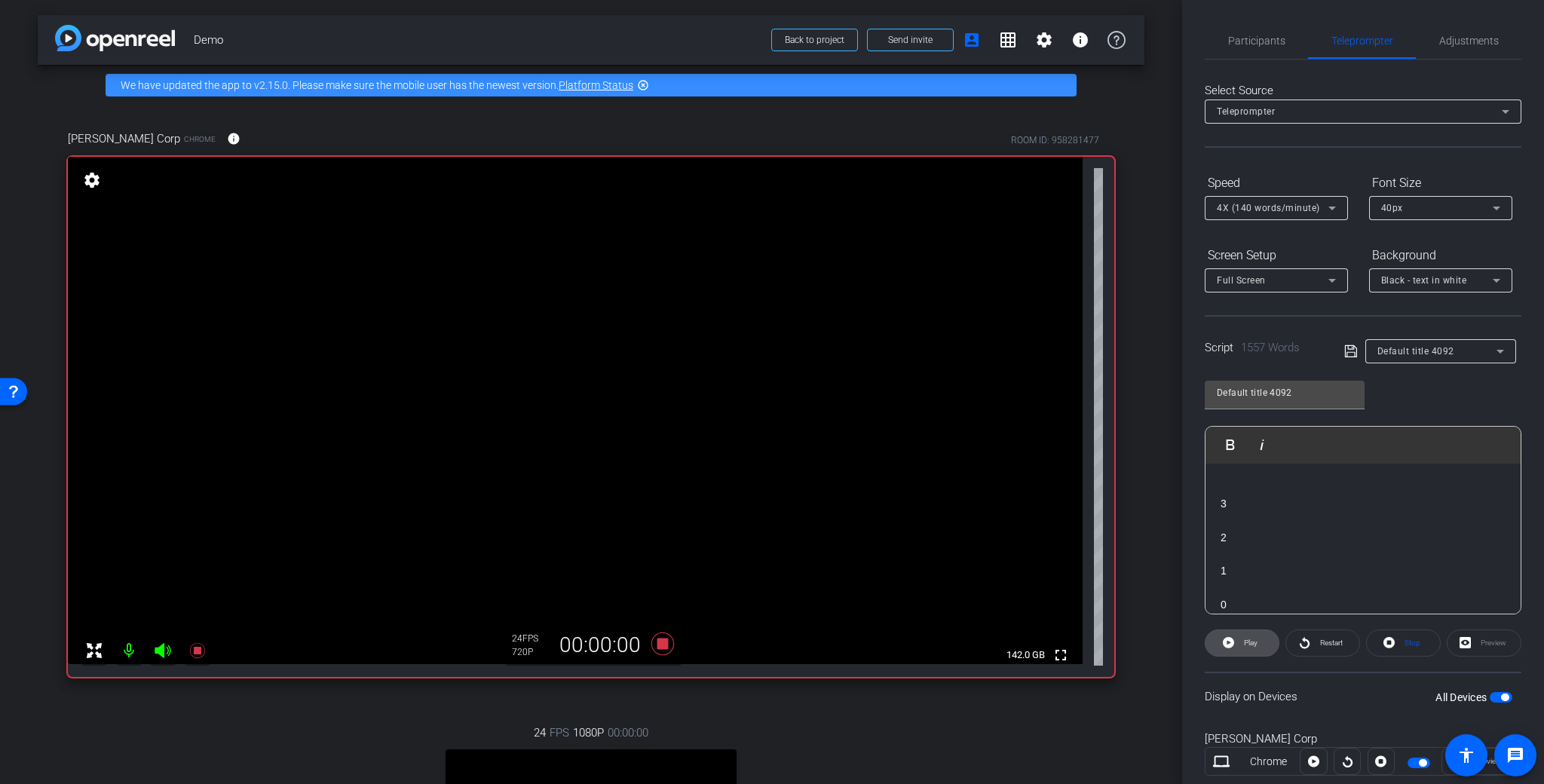
click at [1244, 642] on span "Play" at bounding box center [1250, 643] width 14 height 8
click at [1255, 643] on span "Pause" at bounding box center [1251, 643] width 20 height 8
click at [1244, 643] on span "Play" at bounding box center [1250, 643] width 14 height 8
click at [1241, 641] on span "Play" at bounding box center [1249, 643] width 18 height 21
click at [1227, 645] on icon at bounding box center [1225, 642] width 11 height 18
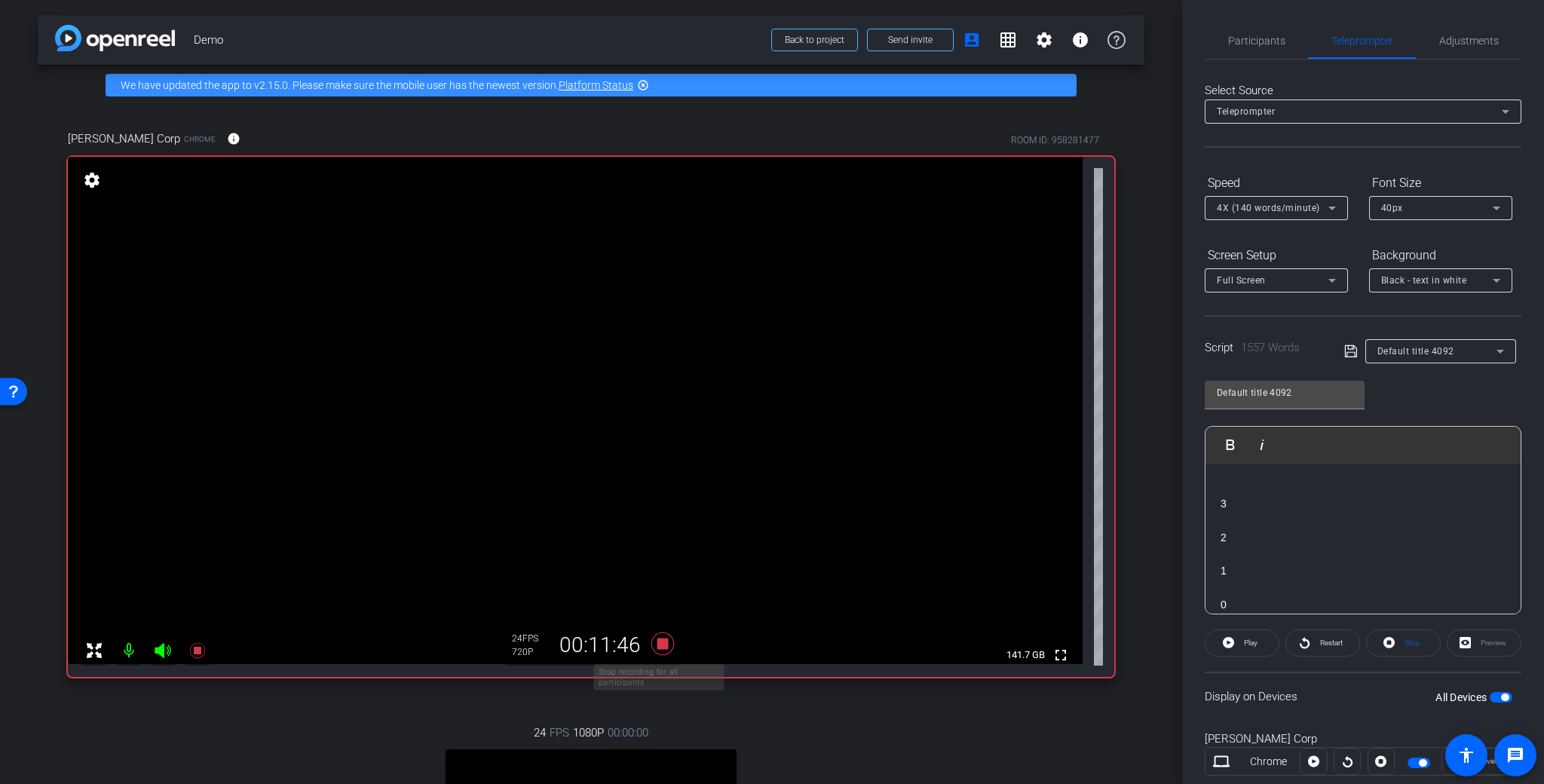
click at [656, 643] on icon at bounding box center [663, 643] width 22 height 22
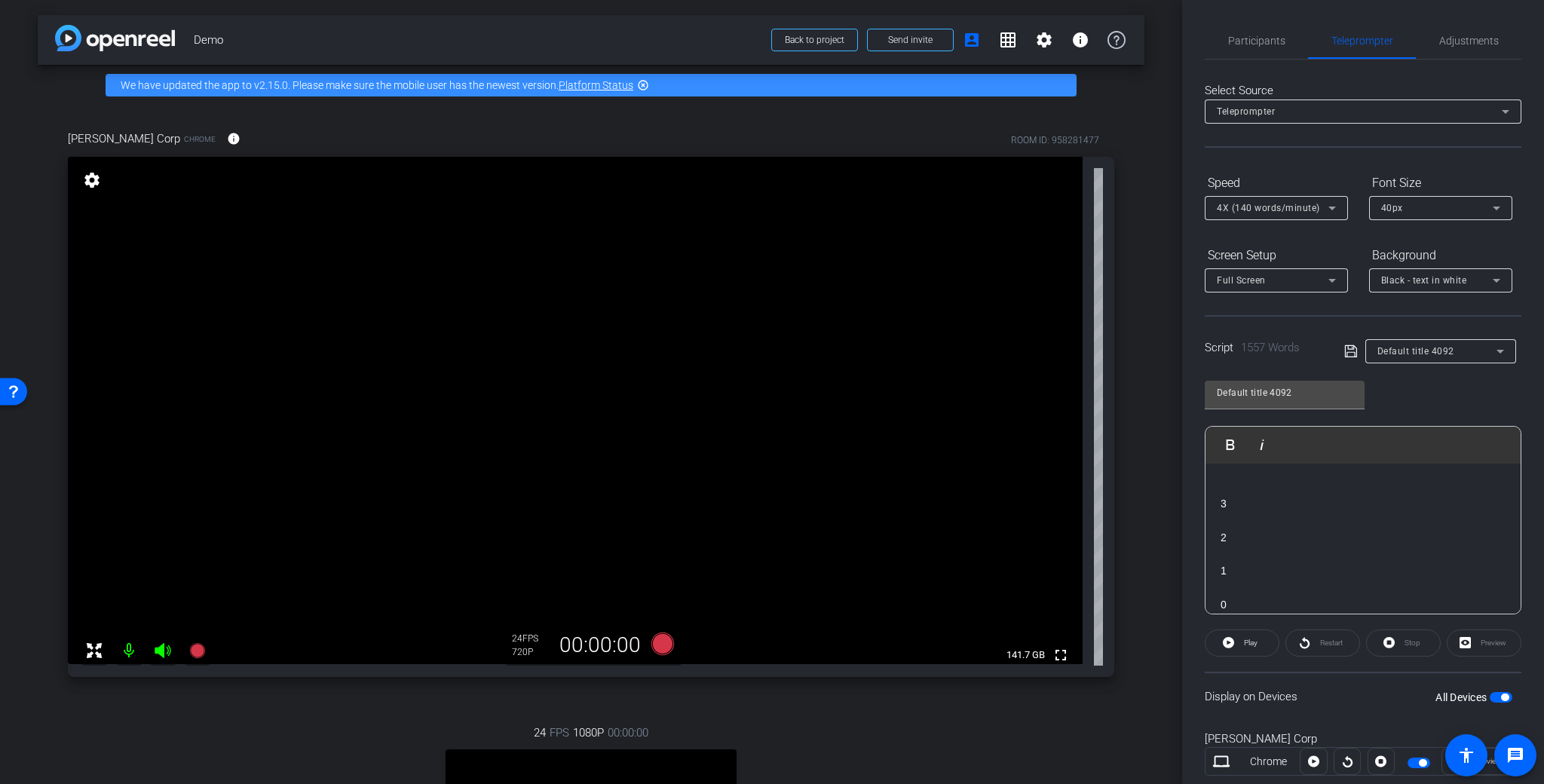
click at [1489, 640] on div "Preview" at bounding box center [1484, 643] width 75 height 27
click at [1475, 646] on div "Preview" at bounding box center [1484, 643] width 75 height 27
click at [1463, 644] on div "Preview" at bounding box center [1484, 643] width 75 height 27
drag, startPoint x: 1218, startPoint y: 529, endPoint x: 1252, endPoint y: 539, distance: 35.4
click at [1252, 544] on div "Participants Teleprompter Adjustments [PERSON_NAME] Director Everyone 0 Mark al…" at bounding box center [1362, 392] width 361 height 784
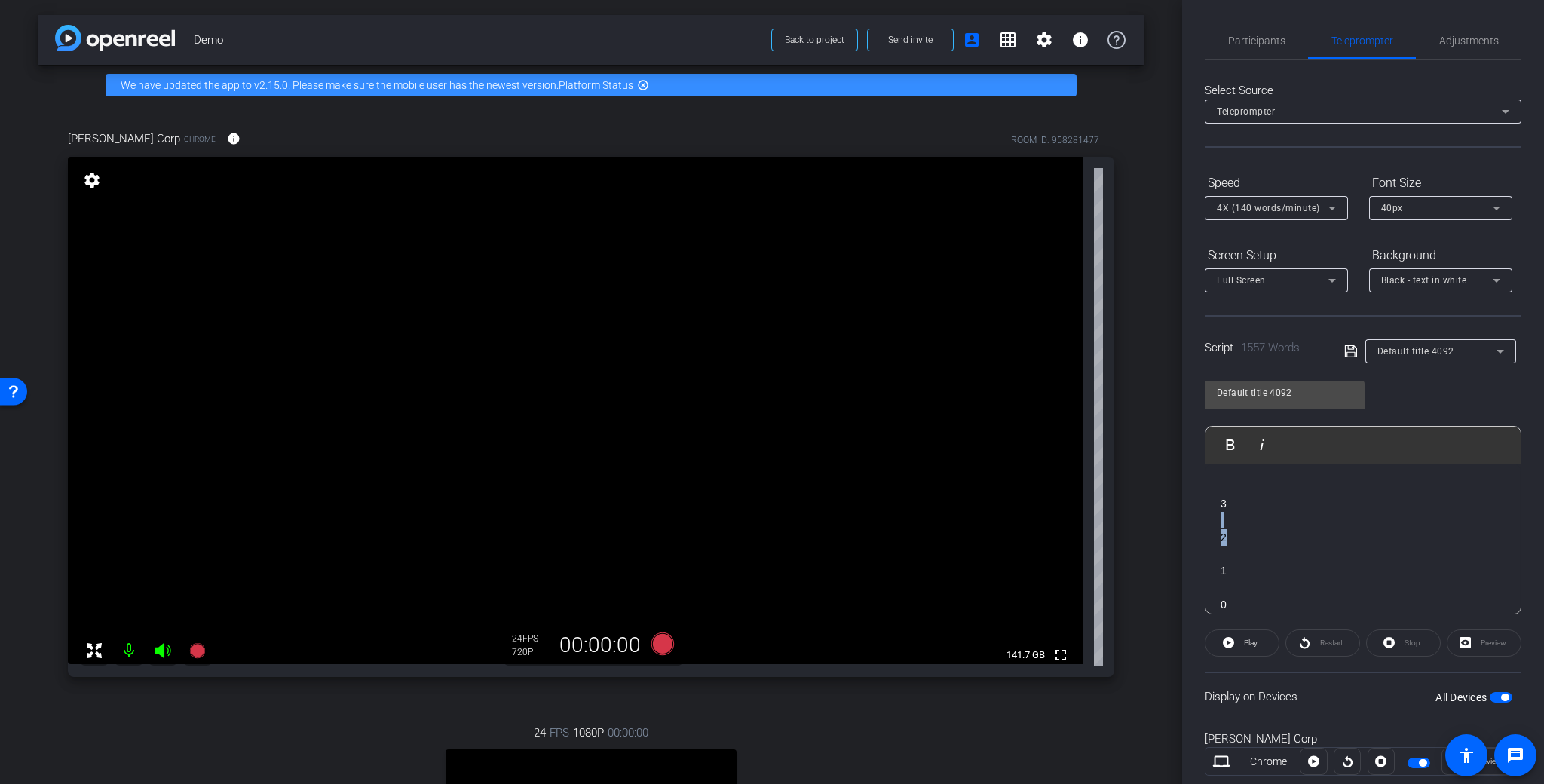
drag, startPoint x: 1270, startPoint y: 519, endPoint x: 1506, endPoint y: 516, distance: 236.0
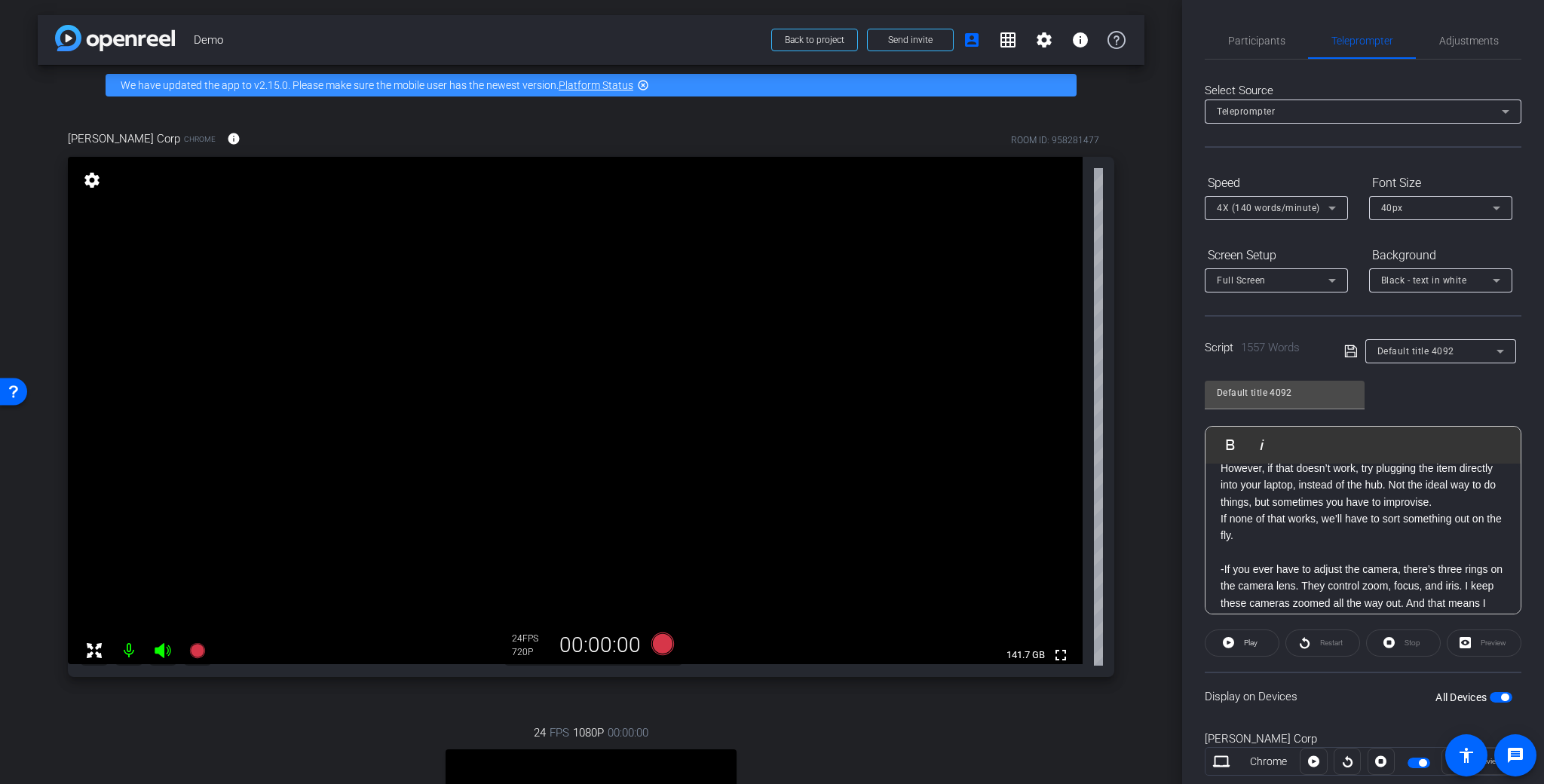
scroll to position [2845, 0]
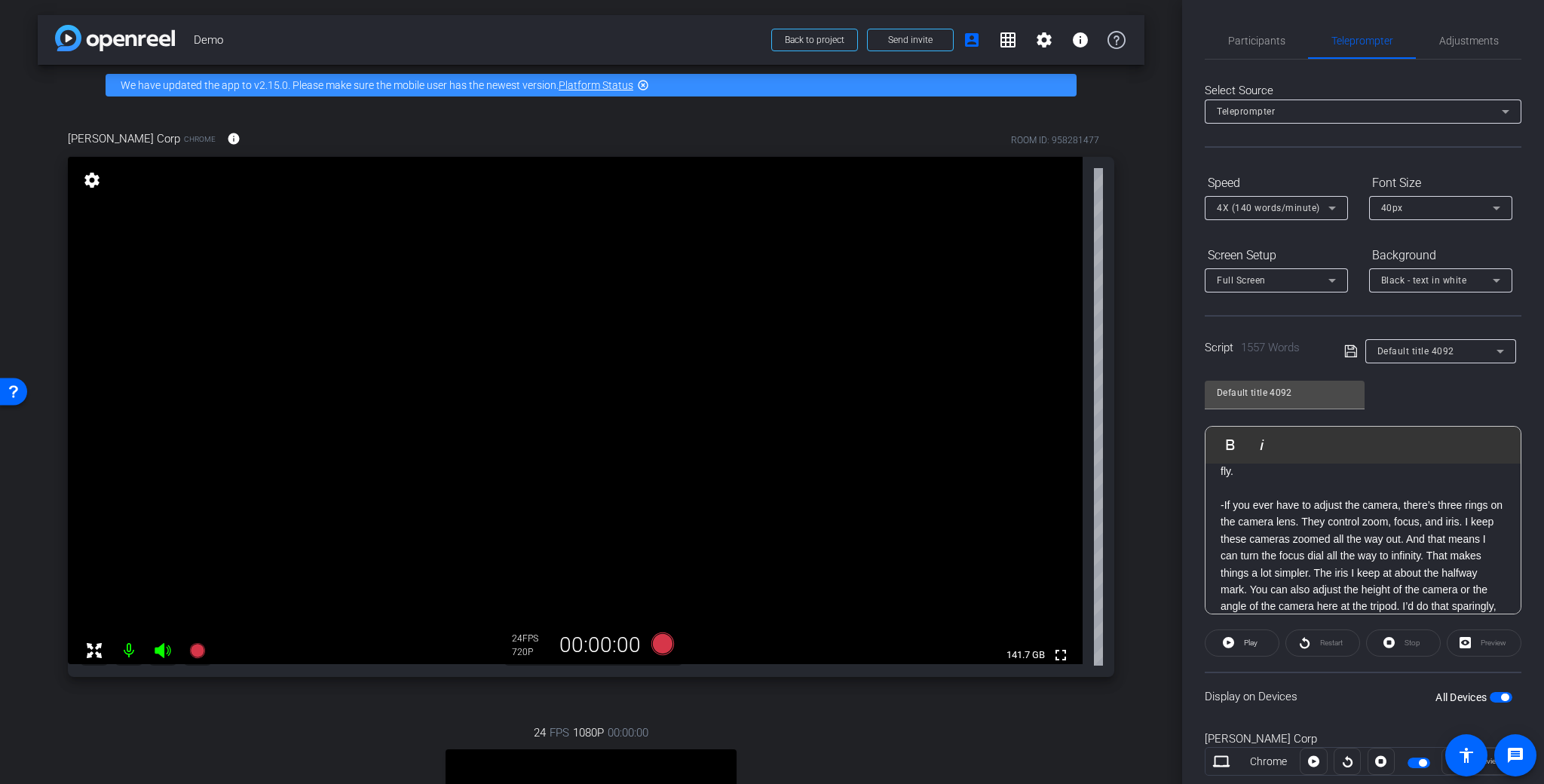
scroll to position [2909, 0]
click at [1244, 644] on span "Play" at bounding box center [1250, 643] width 14 height 8
click at [1248, 643] on span "Pause" at bounding box center [1251, 643] width 20 height 8
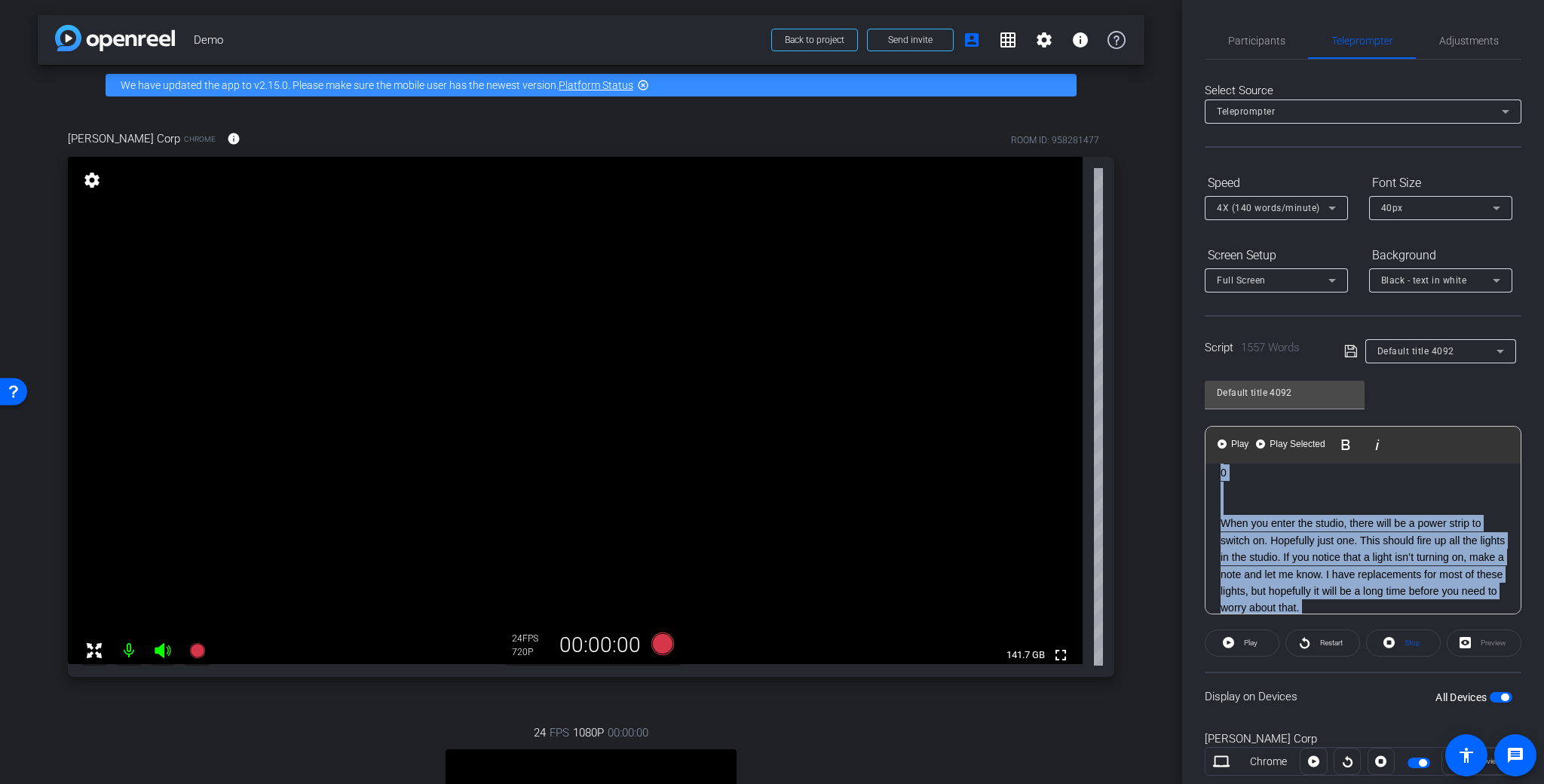
scroll to position [0, 0]
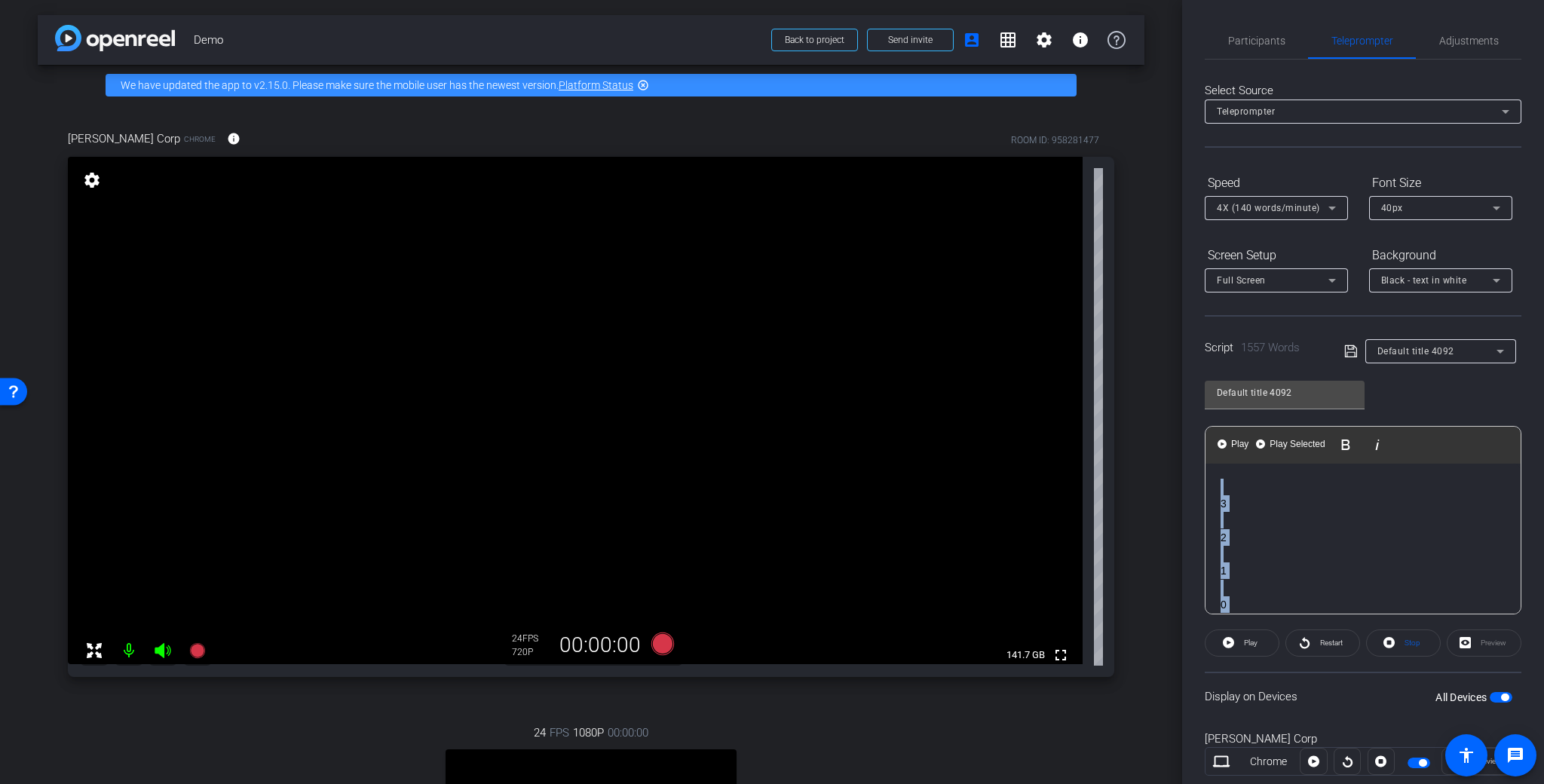
drag, startPoint x: 1241, startPoint y: 521, endPoint x: 1148, endPoint y: 382, distance: 167.2
click at [1148, 382] on div "arrow_back Demo Back to project Send invite account_box grid_on settings info W…" at bounding box center [772, 392] width 1544 height 784
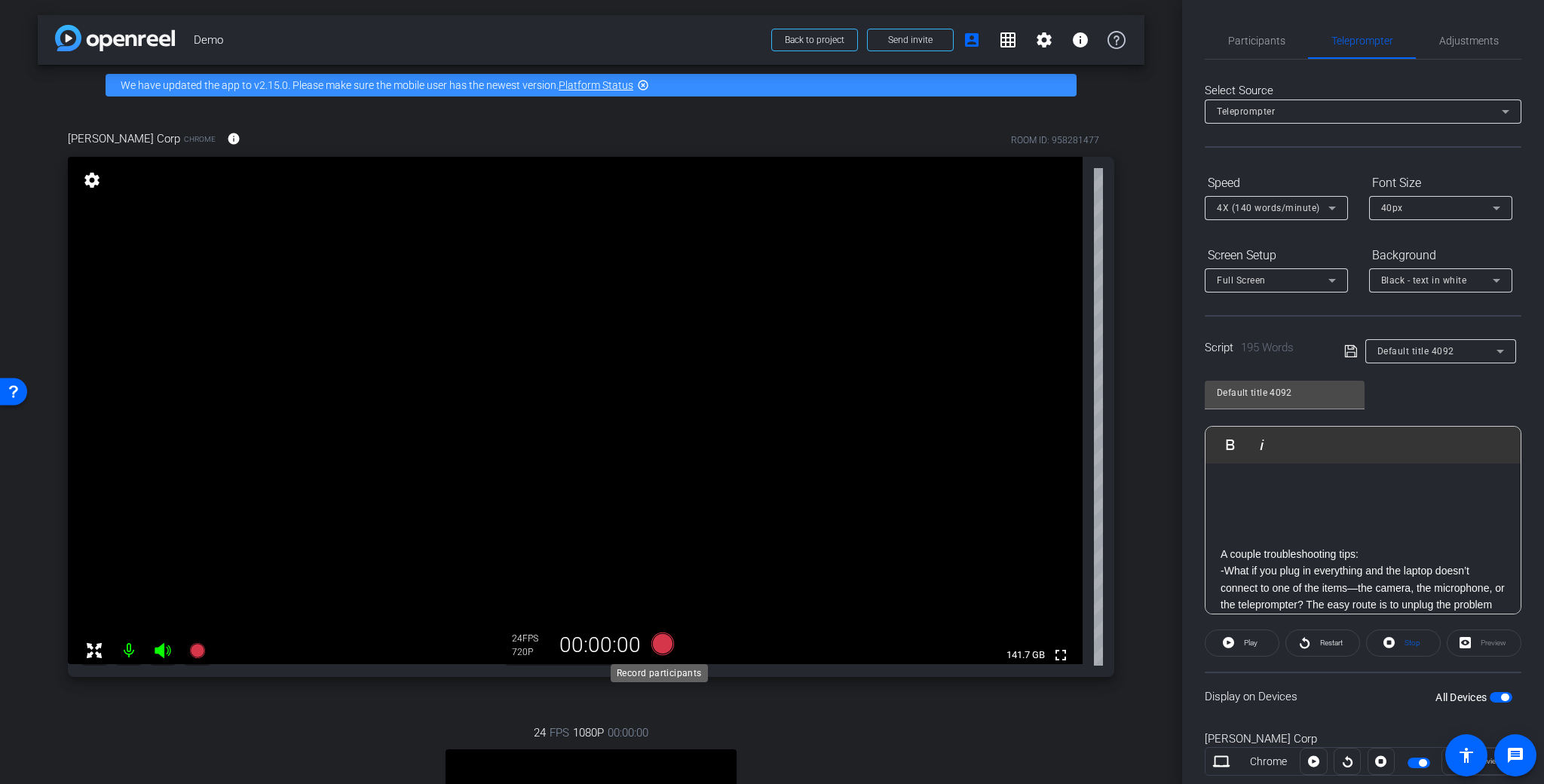
click at [663, 645] on icon at bounding box center [663, 643] width 22 height 22
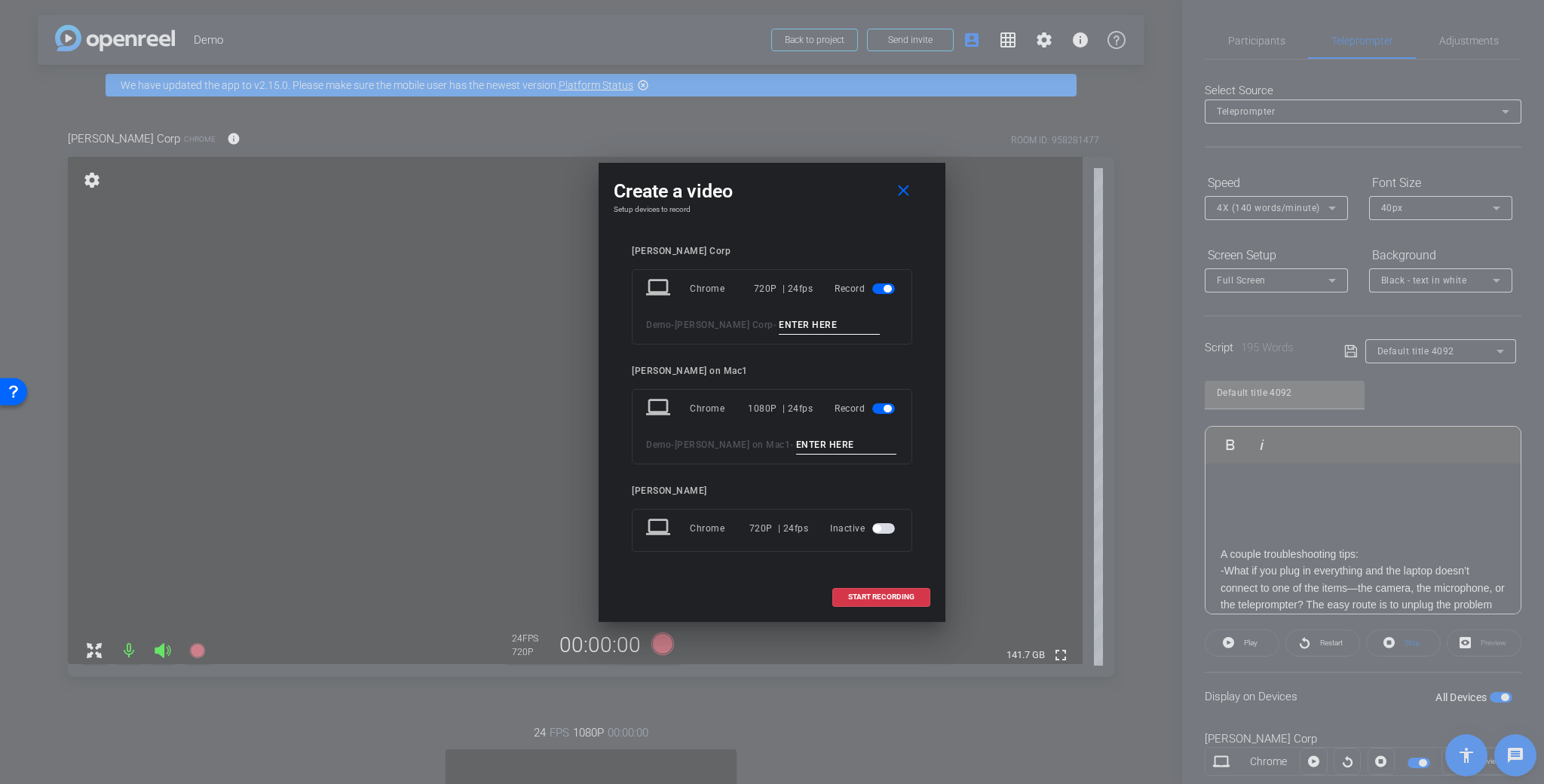
click at [779, 325] on input at bounding box center [829, 325] width 101 height 18
type input "Demo Take 5 Troubleshooting"
click at [900, 597] on span "START RECORDING" at bounding box center [881, 597] width 67 height 7
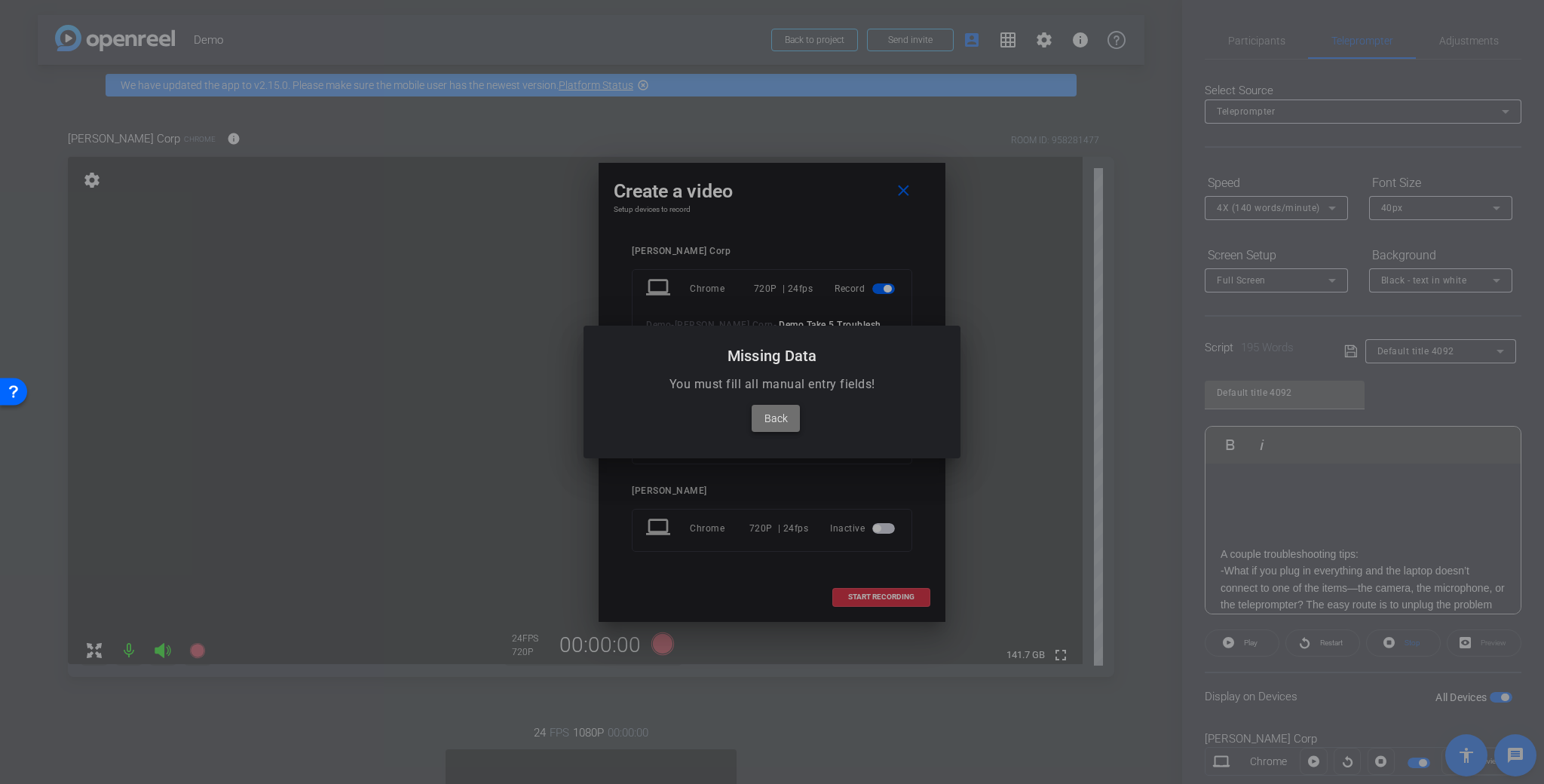
click at [784, 409] on button "Back" at bounding box center [776, 419] width 48 height 27
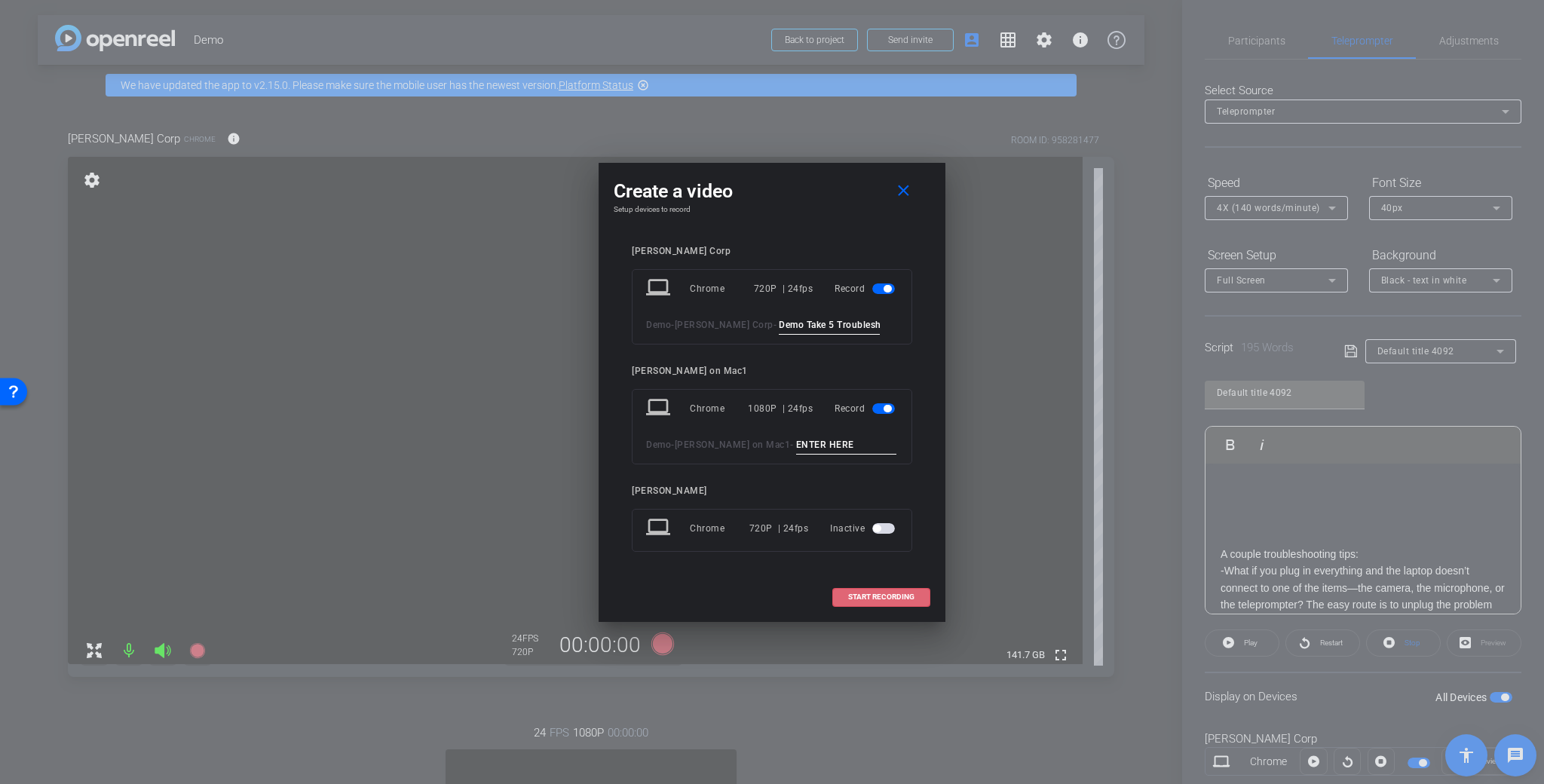
click at [880, 409] on span "button" at bounding box center [884, 408] width 22 height 10
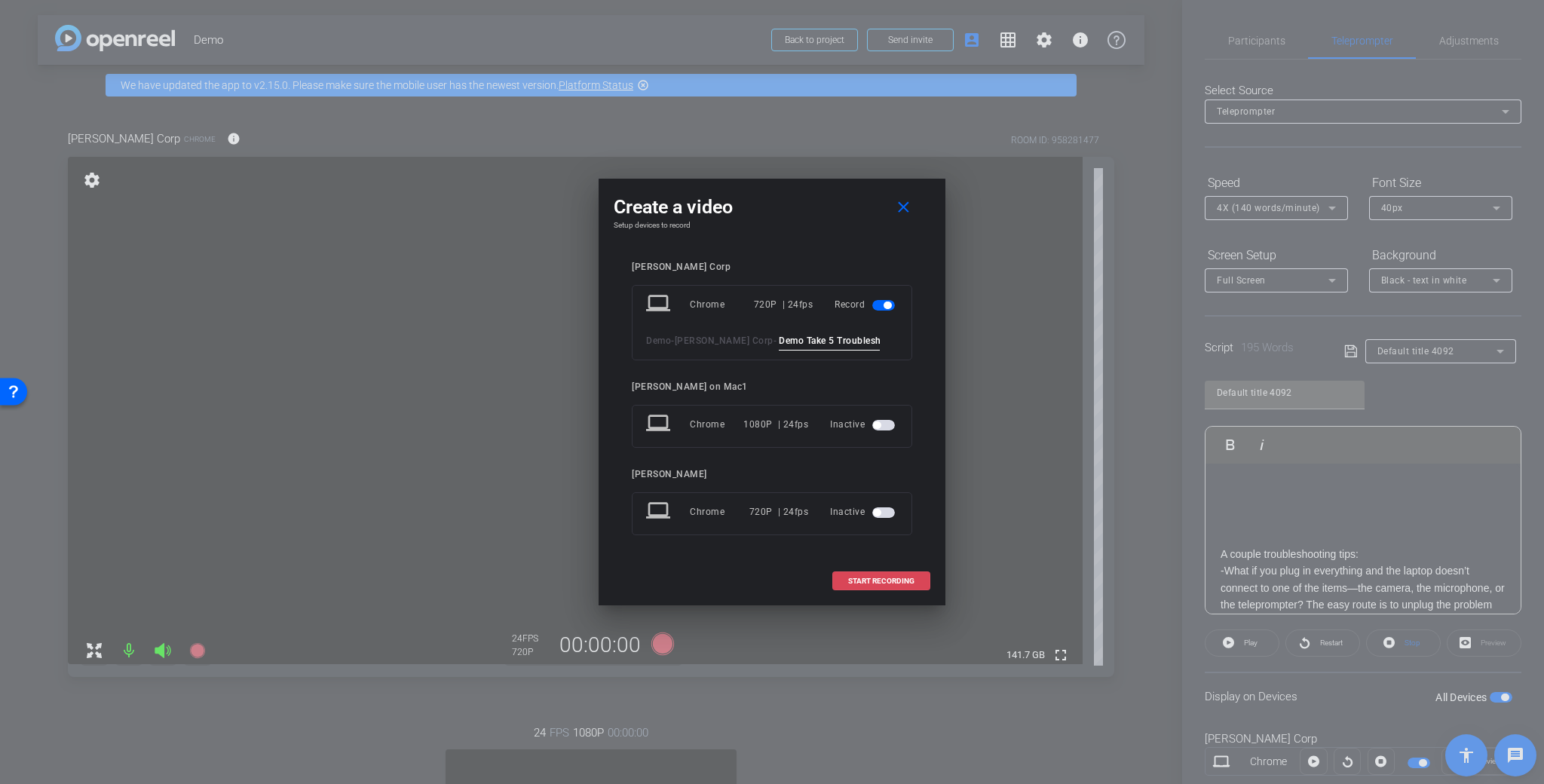
click at [890, 587] on span at bounding box center [881, 581] width 96 height 36
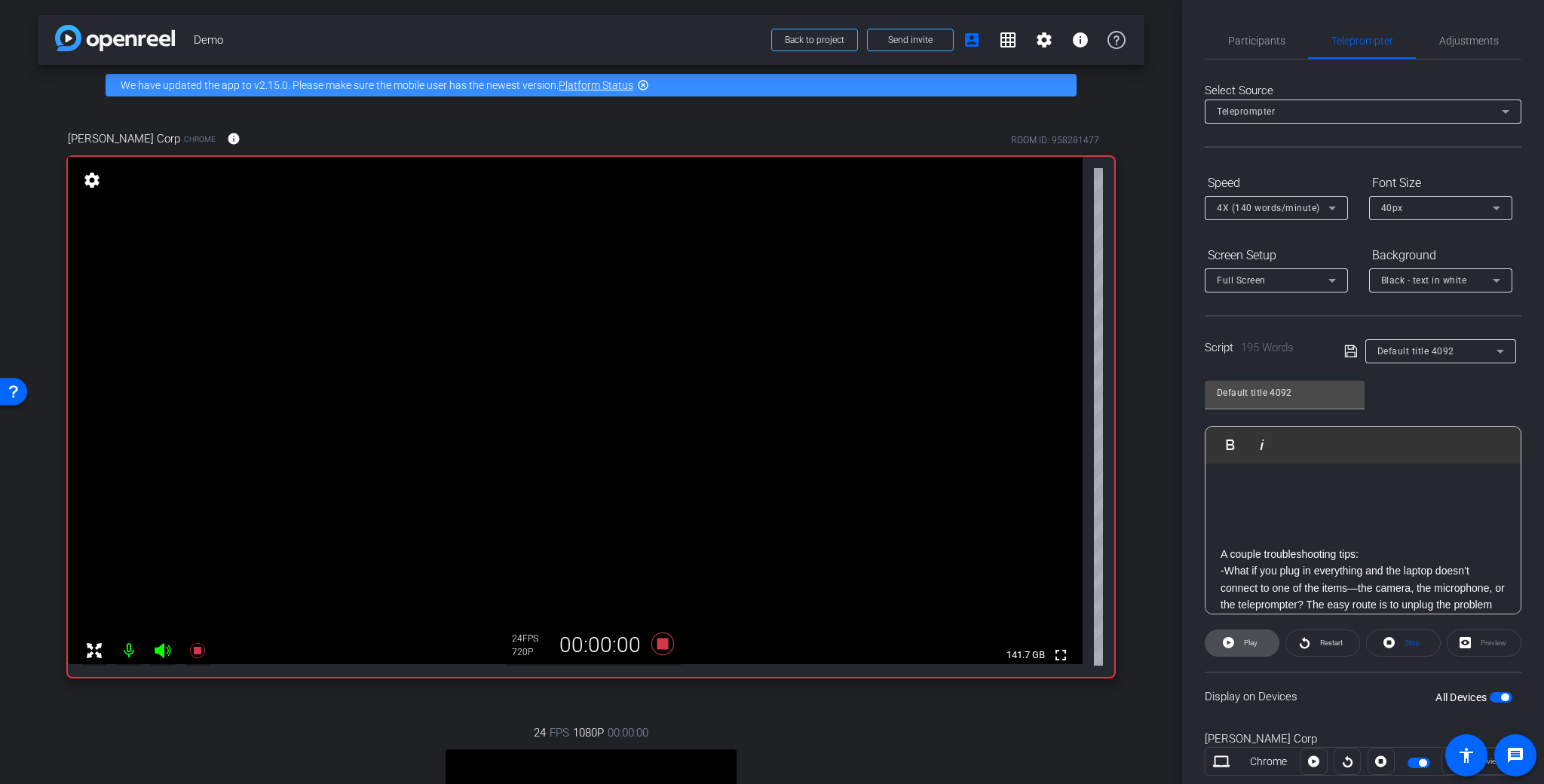
click at [1244, 649] on span "Play" at bounding box center [1249, 643] width 18 height 21
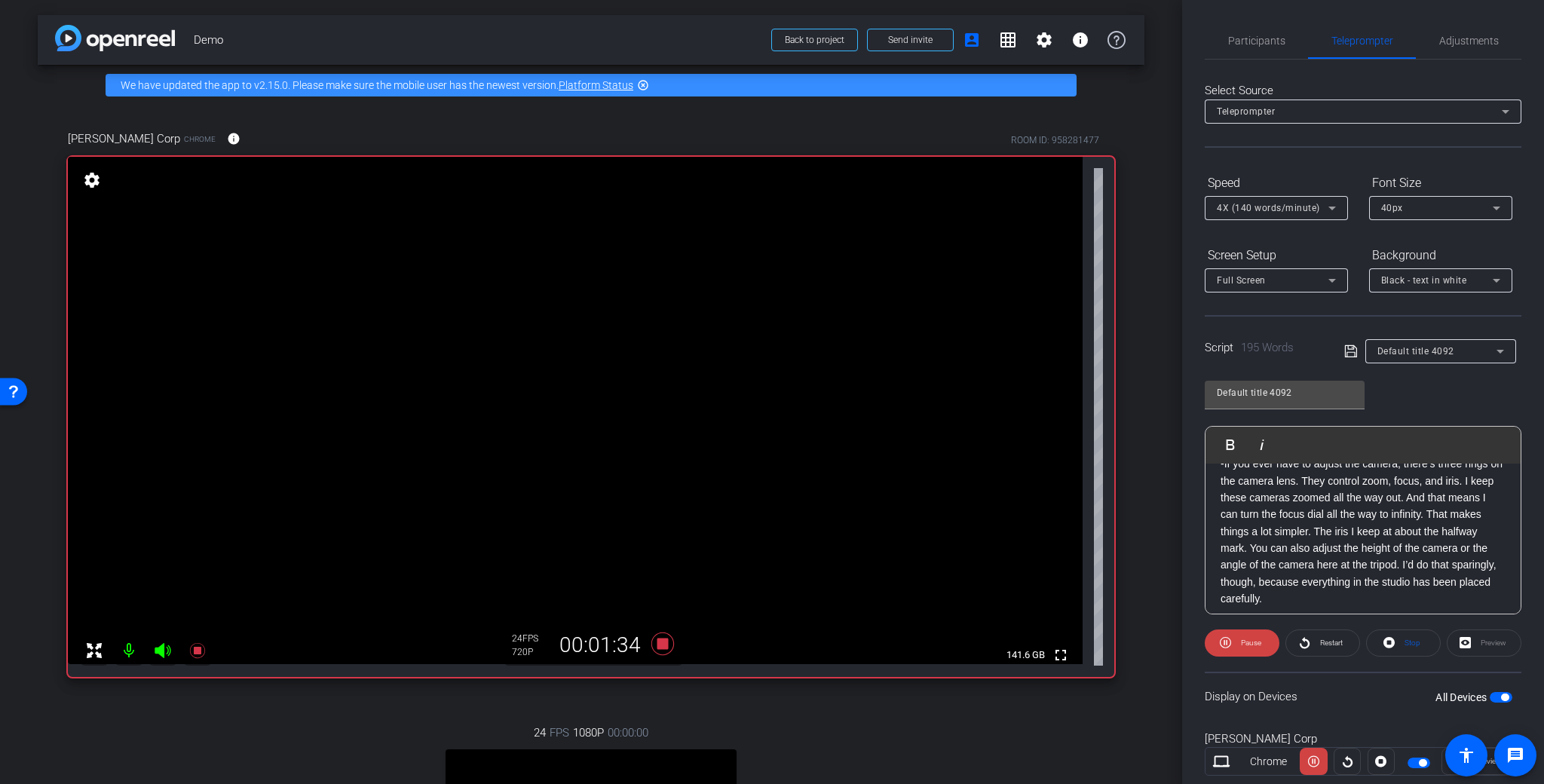
scroll to position [318, 0]
click at [662, 646] on icon at bounding box center [663, 643] width 22 height 22
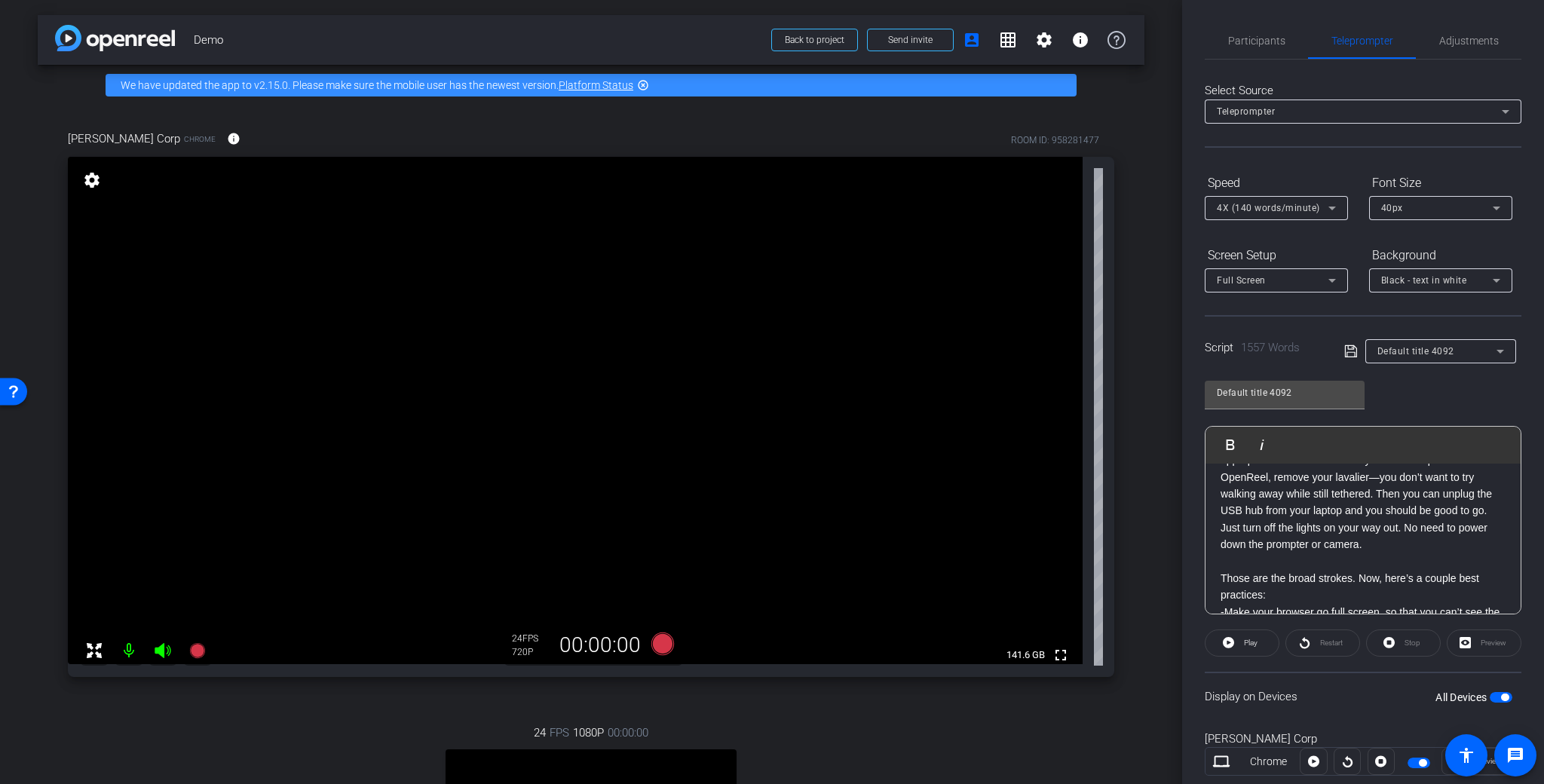
scroll to position [1968, 0]
click at [1452, 349] on div "Default title 4092" at bounding box center [1436, 350] width 119 height 18
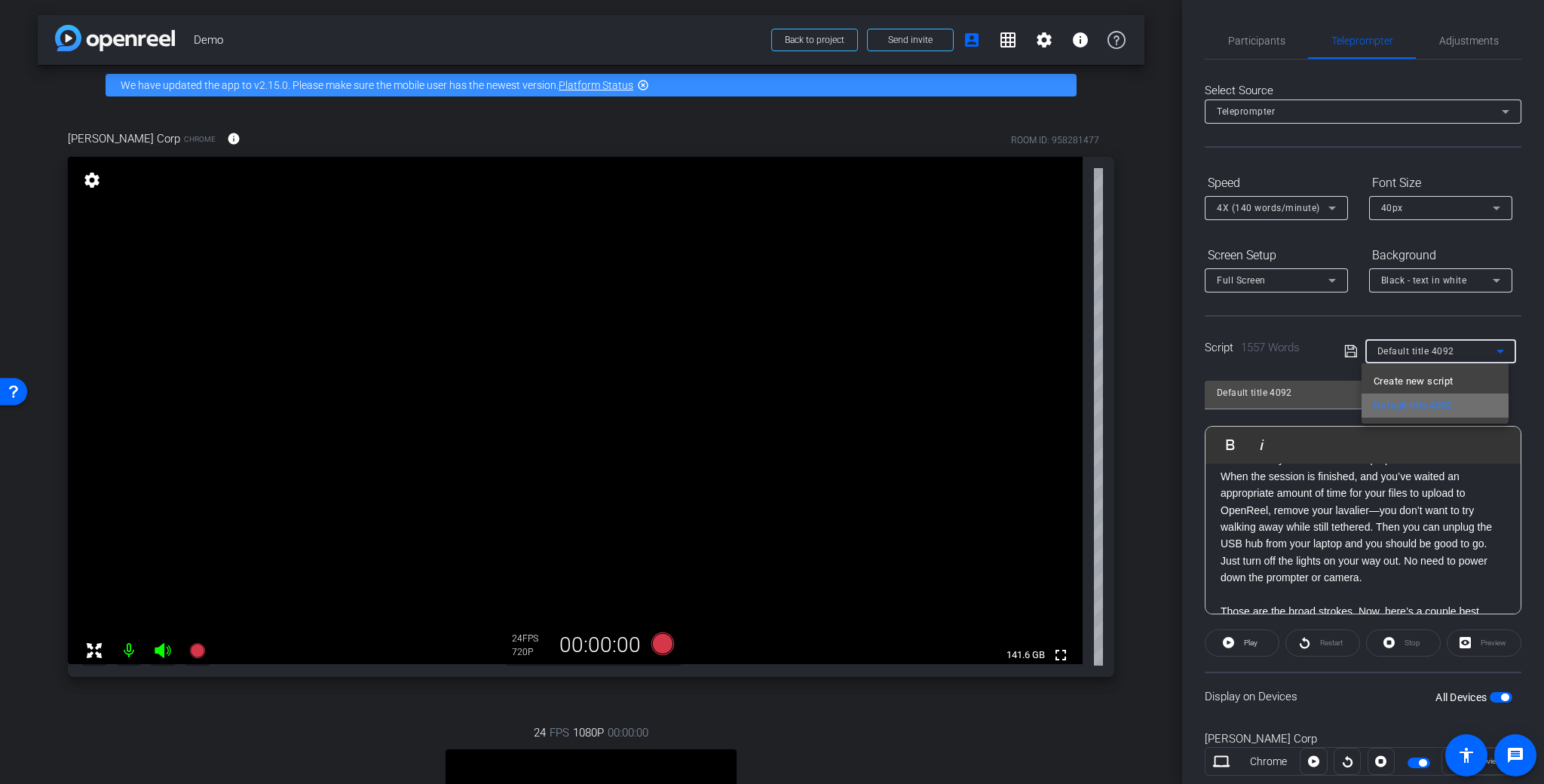
click at [1435, 402] on span "Default title 4092" at bounding box center [1413, 406] width 79 height 18
click at [1446, 401] on p "Here's [PERSON_NAME], who’s filming this for me, standing with me. We’re standi…" at bounding box center [1362, 341] width 285 height 118
click at [1482, 401] on p "Here's [PERSON_NAME], who’s filming this for me, standing with me. We’re standi…" at bounding box center [1362, 341] width 285 height 118
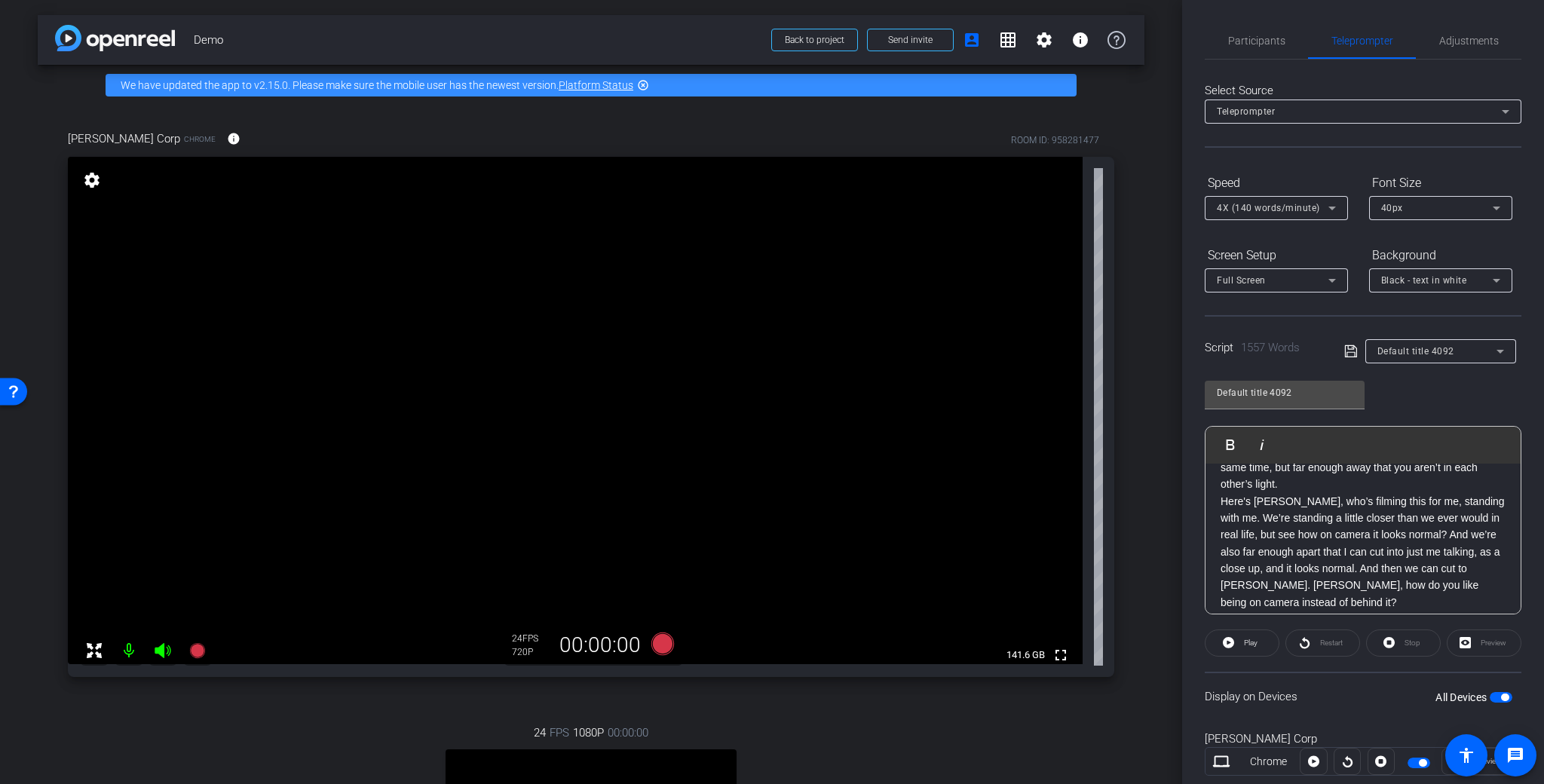
scroll to position [1732, 0]
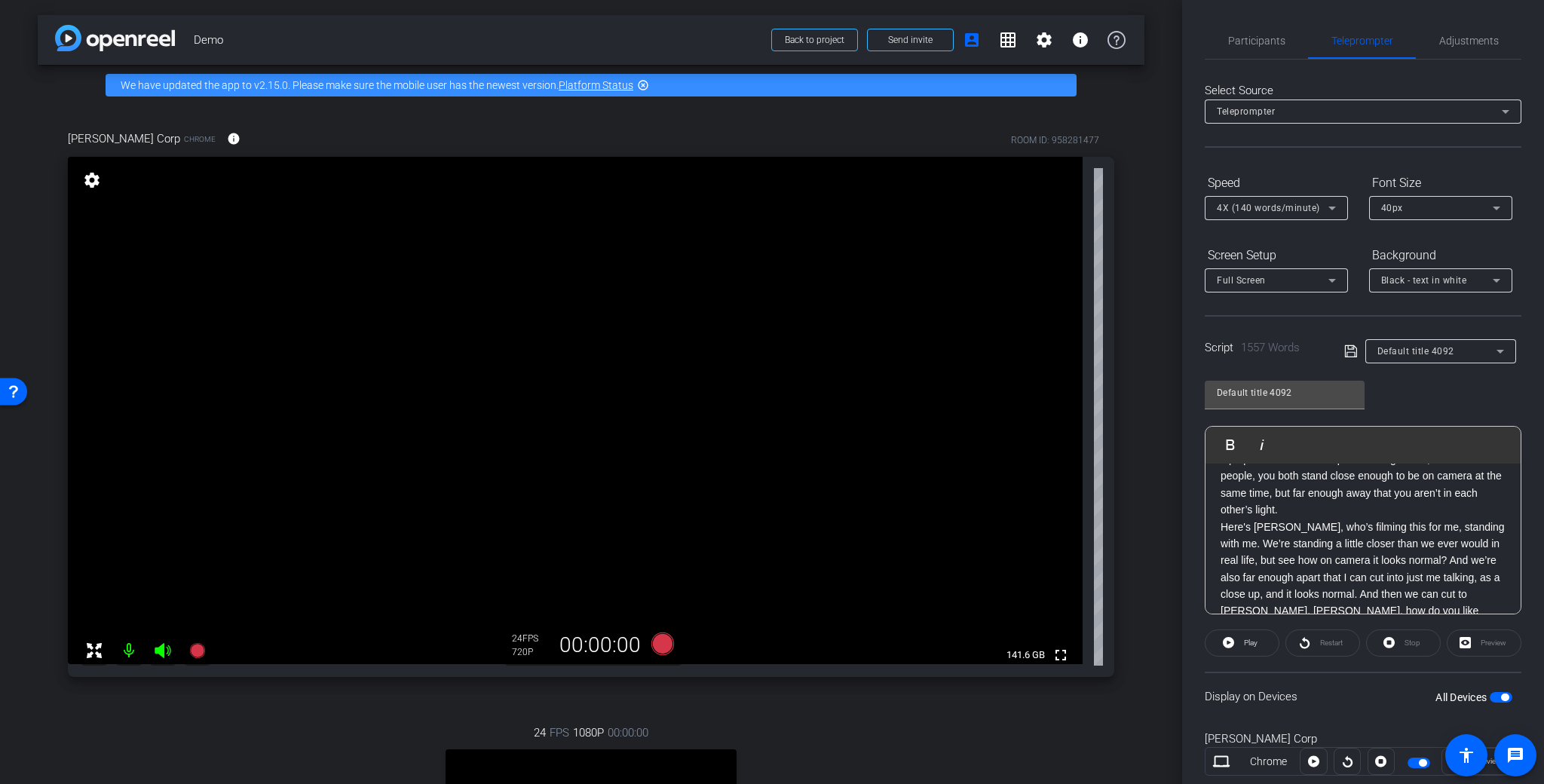
click at [1501, 541] on div "3 2 1 0 When you enter the studio, there will be a power strip to switch on. Ho…" at bounding box center [1363, 300] width 315 height 3136
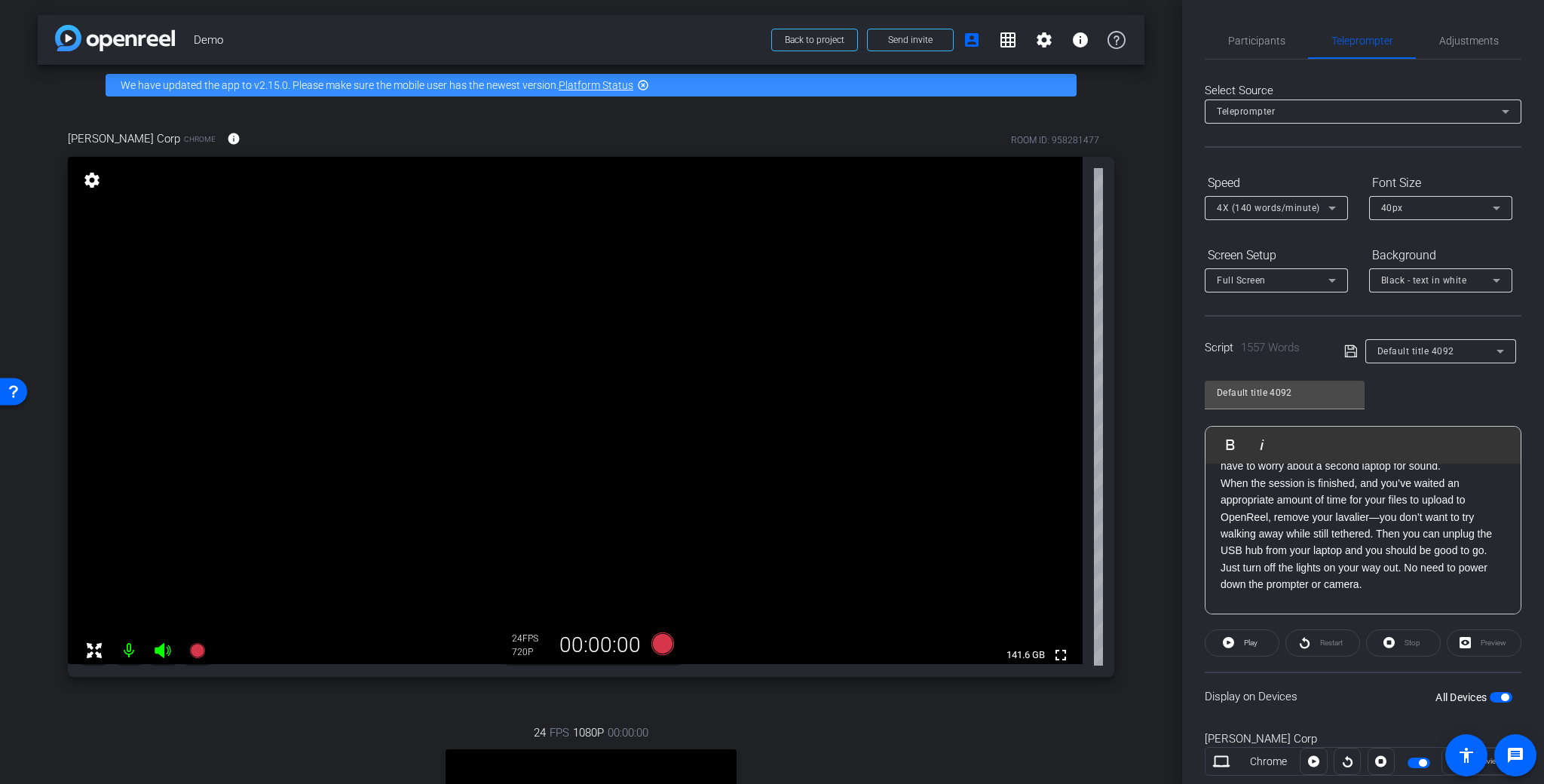
scroll to position [2037, 0]
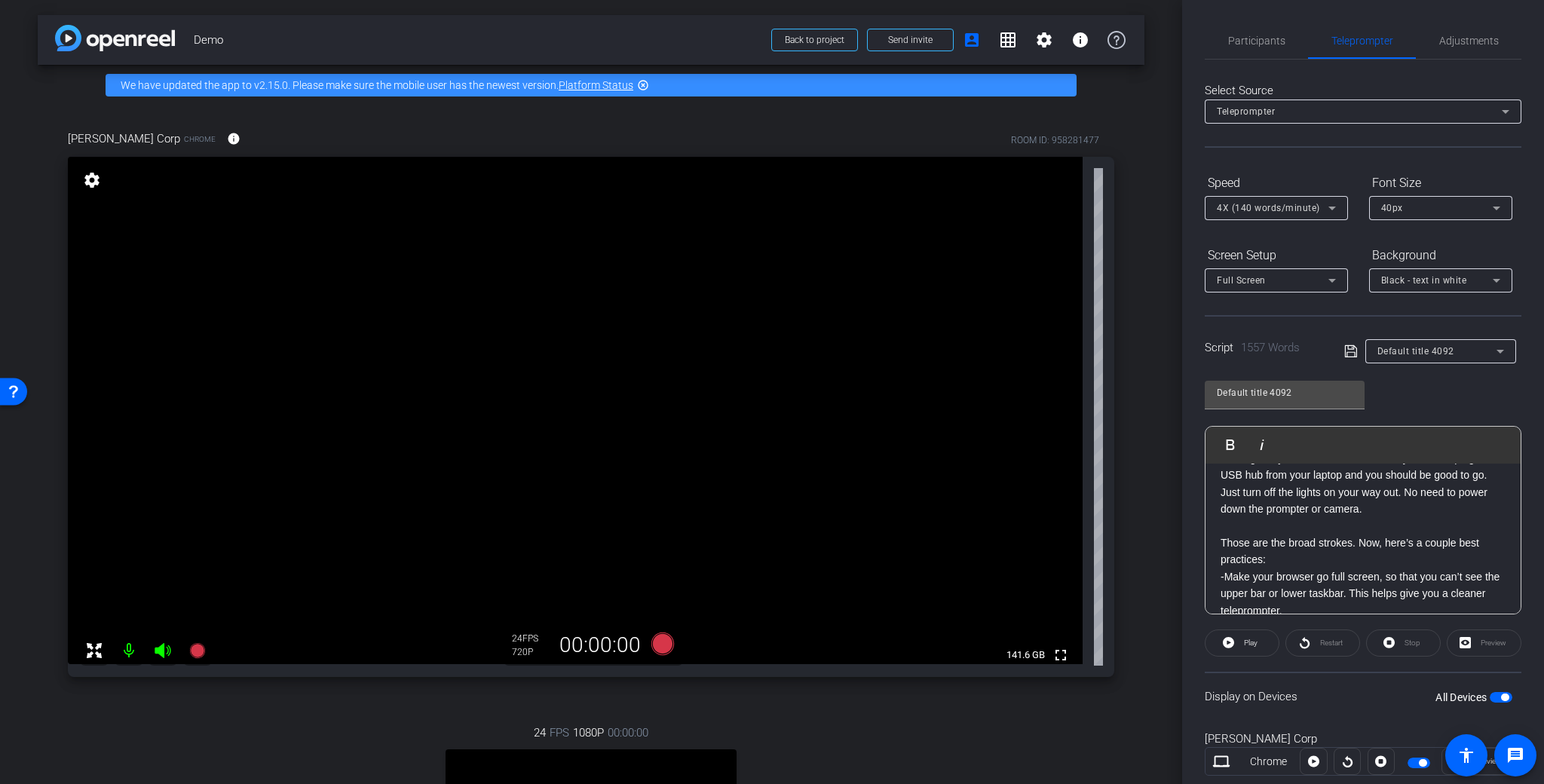
drag, startPoint x: 1221, startPoint y: 549, endPoint x: 1510, endPoint y: 551, distance: 289.0
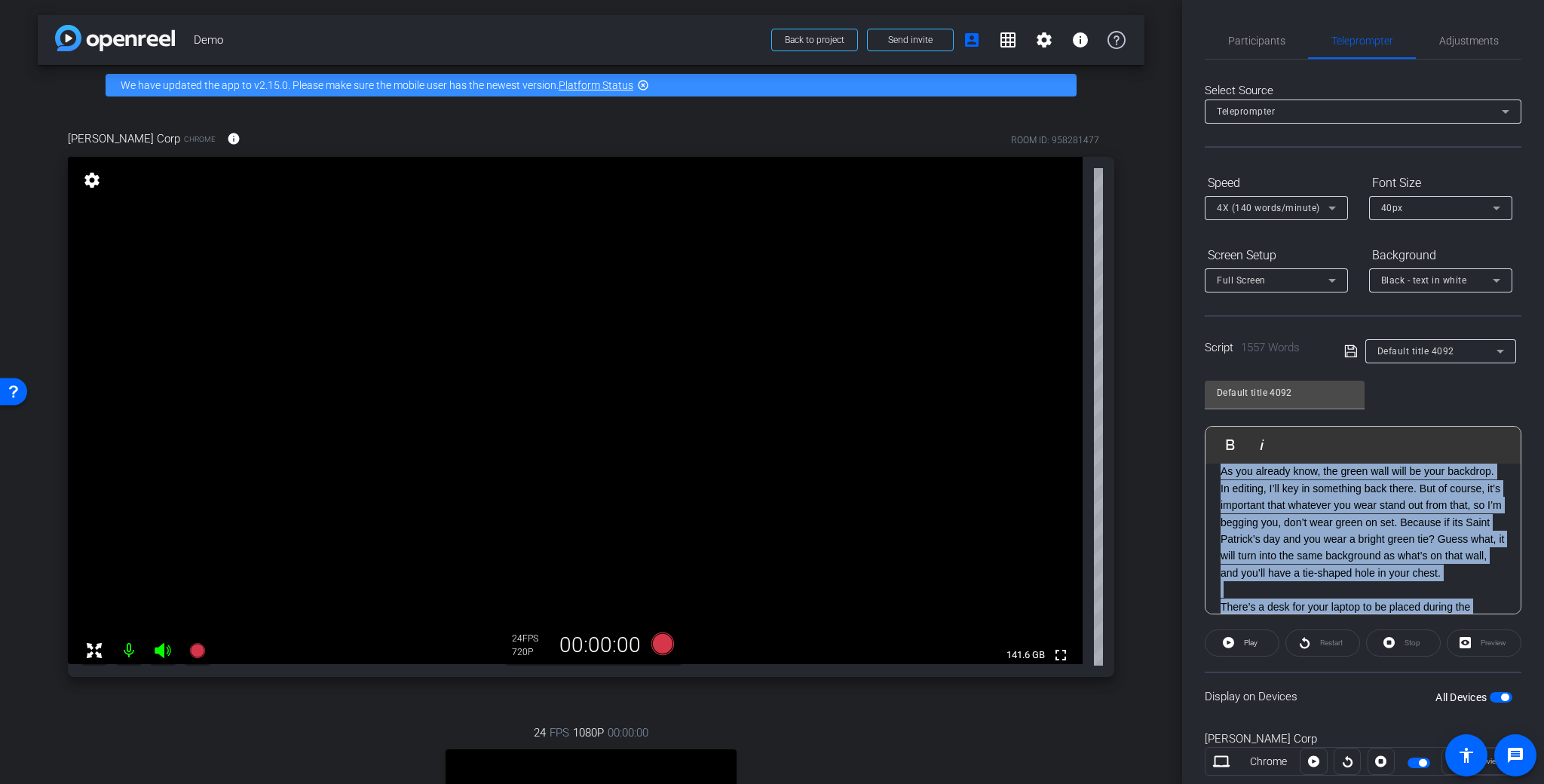
scroll to position [0, 0]
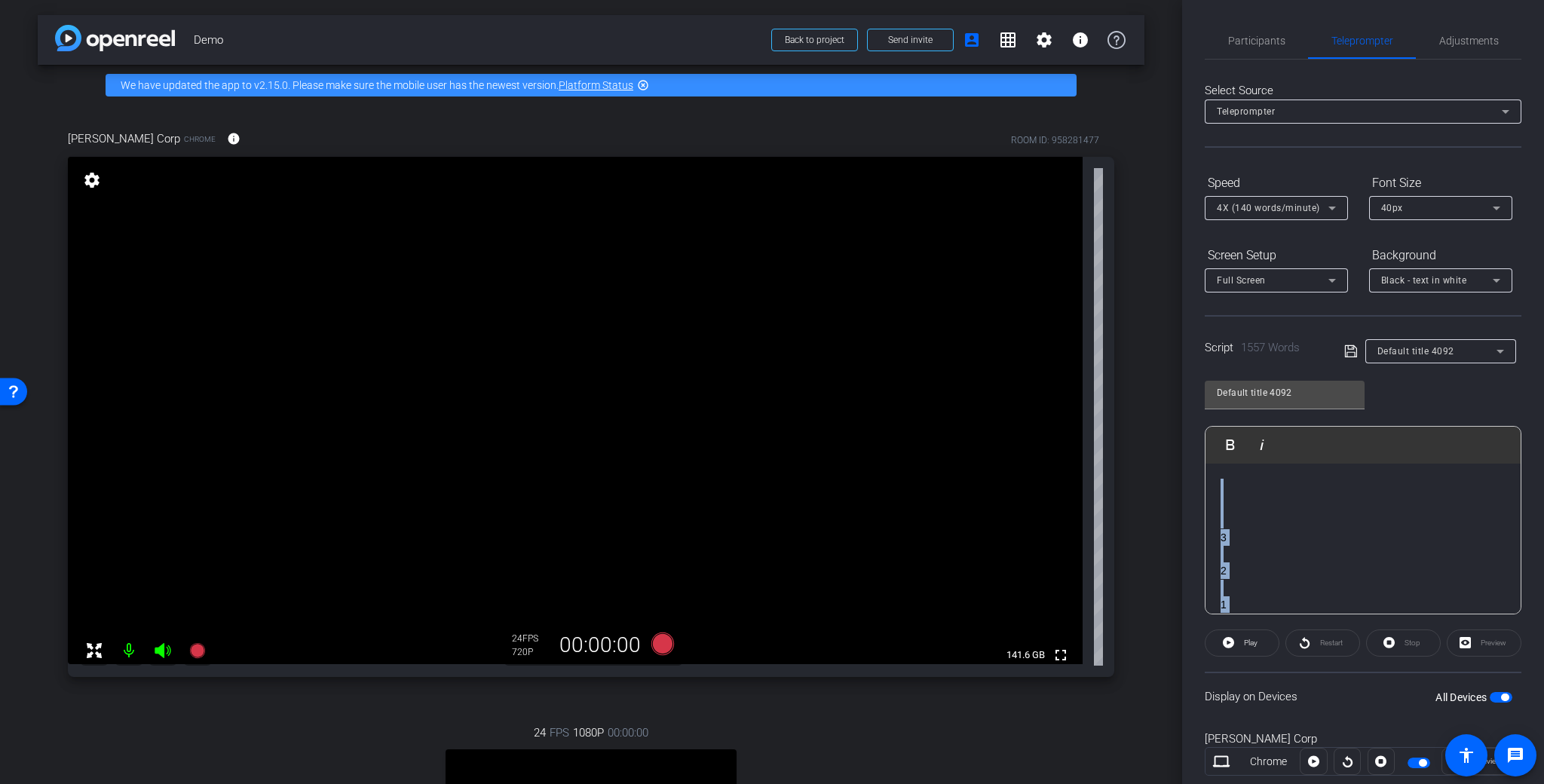
drag, startPoint x: 1328, startPoint y: 548, endPoint x: 1179, endPoint y: 408, distance: 204.5
click at [1179, 408] on div "arrow_back Demo Back to project Send invite account_box grid_on settings info W…" at bounding box center [772, 392] width 1544 height 784
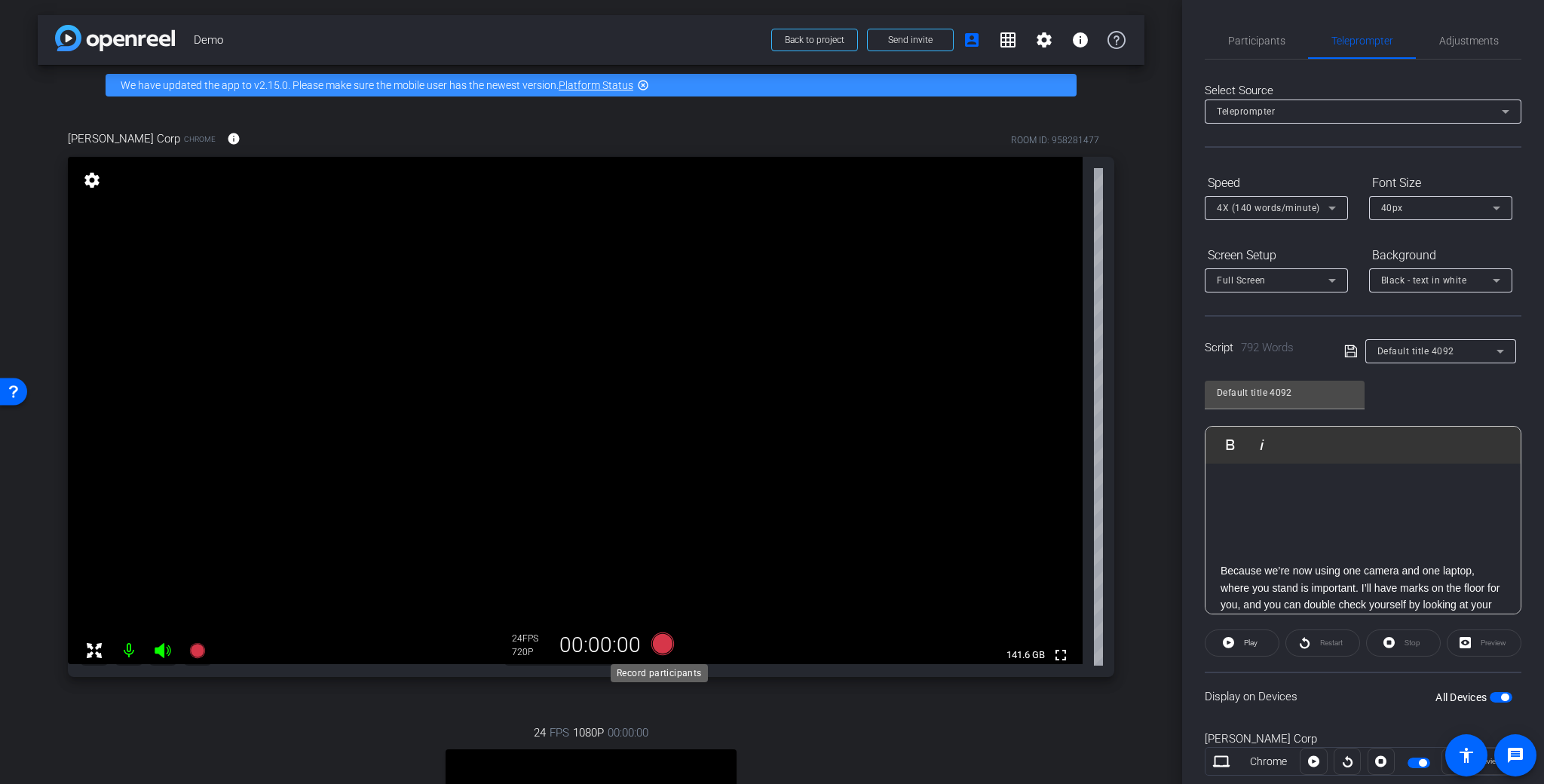
click at [655, 643] on icon at bounding box center [663, 643] width 22 height 22
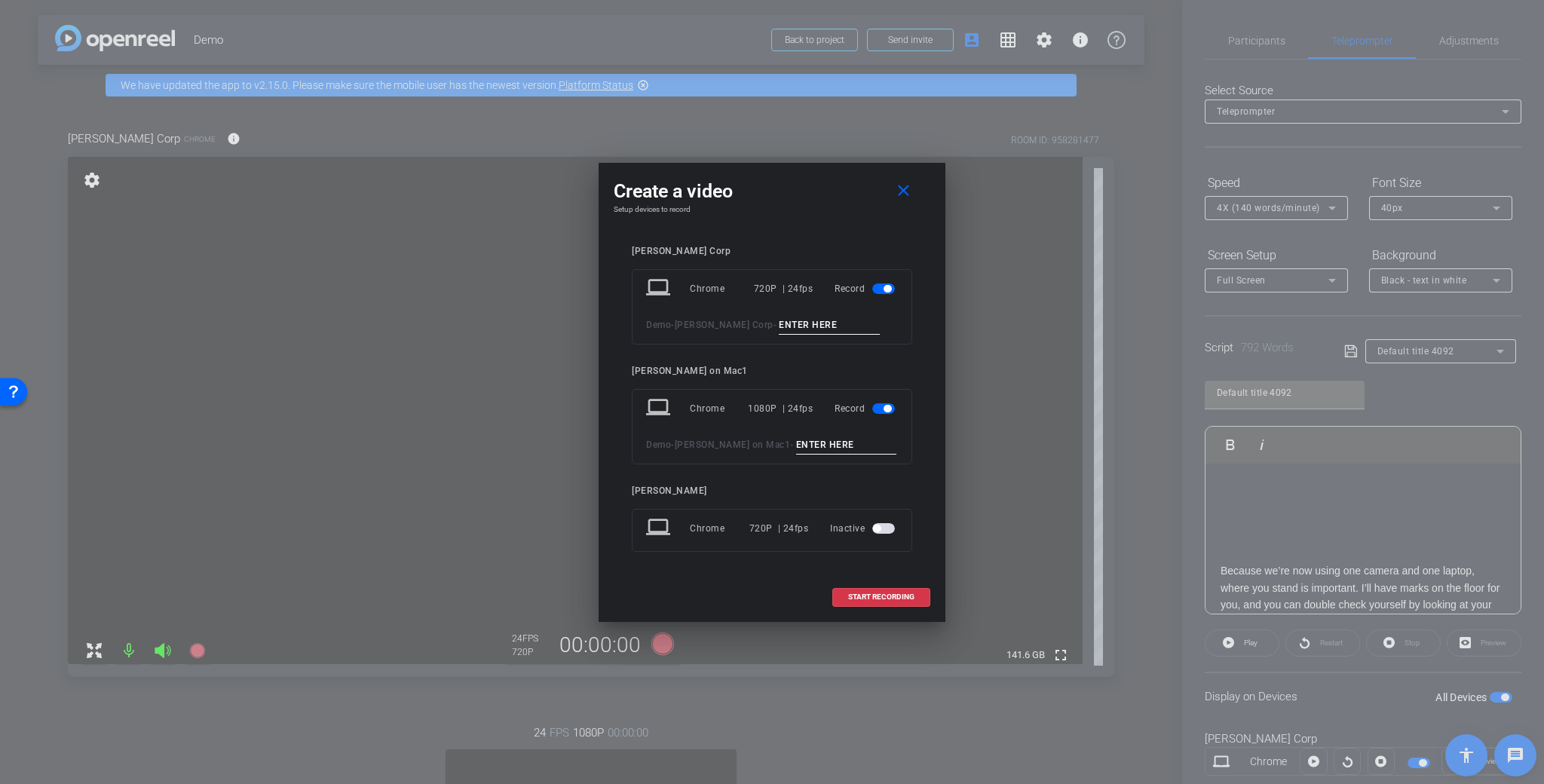
click at [898, 410] on div "laptop Chrome 1080P | 24fps Record Demo - [PERSON_NAME] on Mac1 -" at bounding box center [771, 427] width 280 height 76
click at [889, 410] on span "button" at bounding box center [887, 408] width 7 height 7
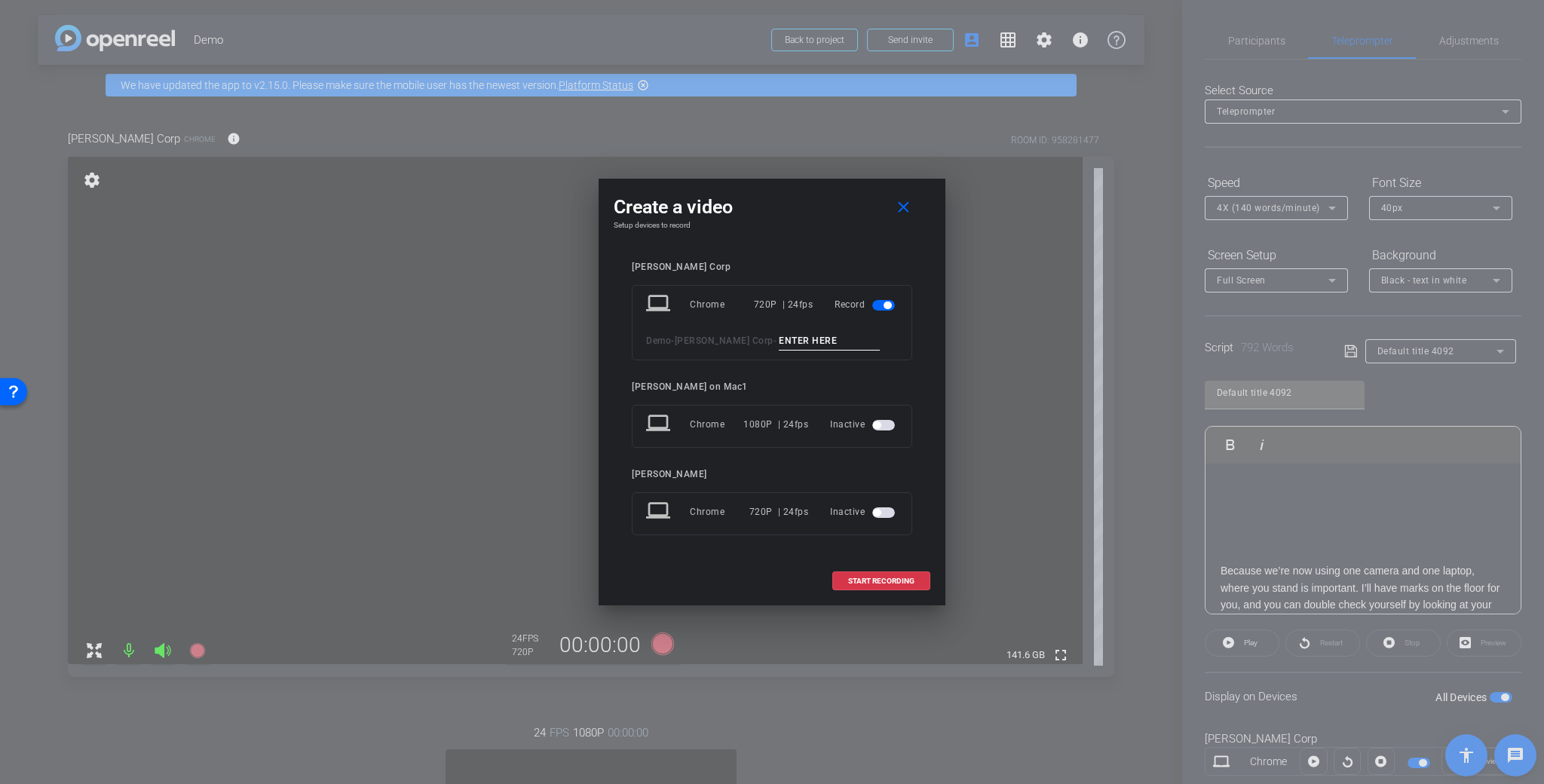
click at [810, 343] on input at bounding box center [829, 341] width 101 height 18
click at [778, 341] on input "4k Insert" at bounding box center [829, 341] width 101 height 18
type input "4k Insert"
click at [888, 305] on span "button" at bounding box center [887, 304] width 7 height 7
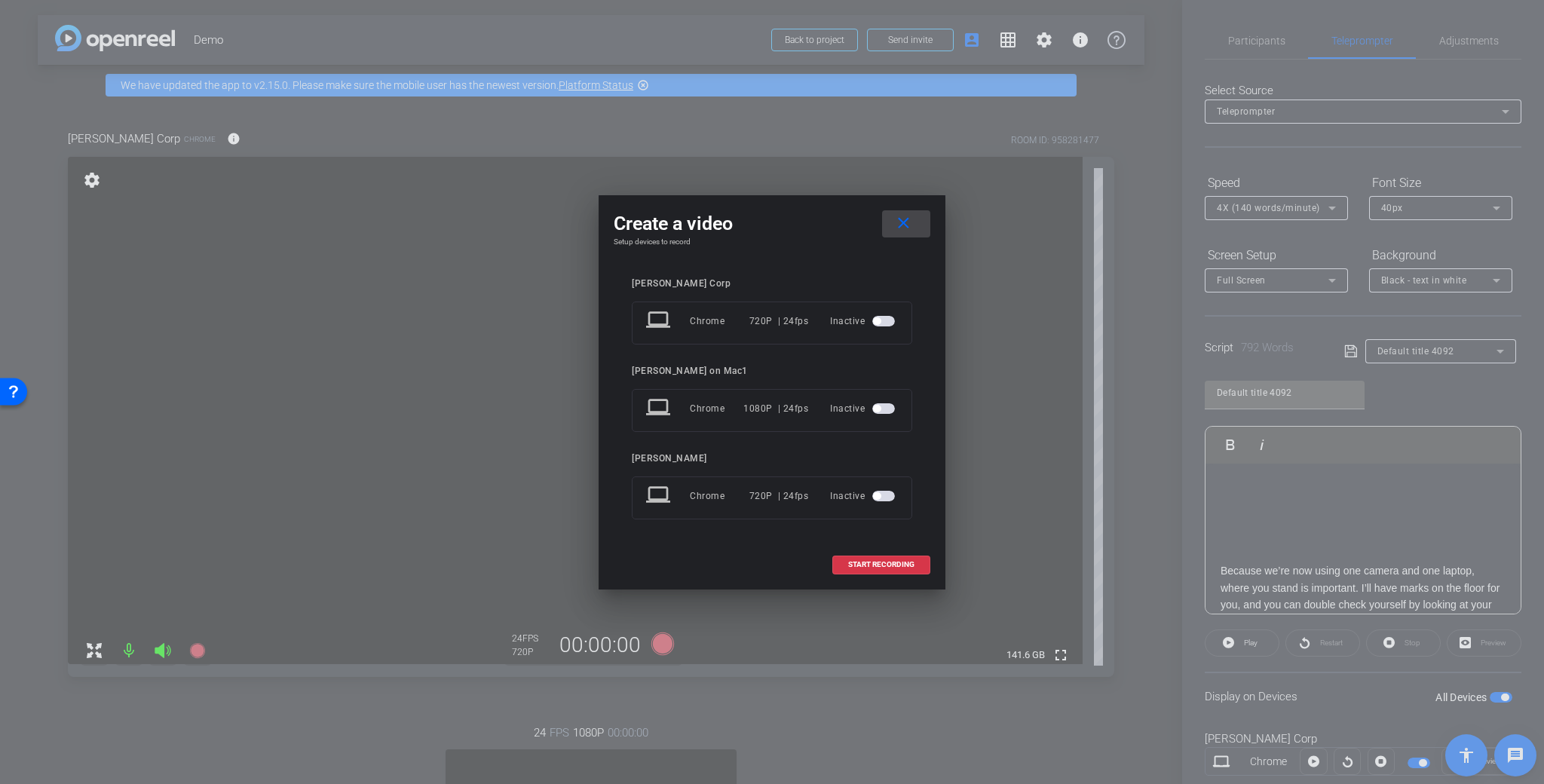
click at [910, 214] on mat-icon "close" at bounding box center [903, 223] width 18 height 18
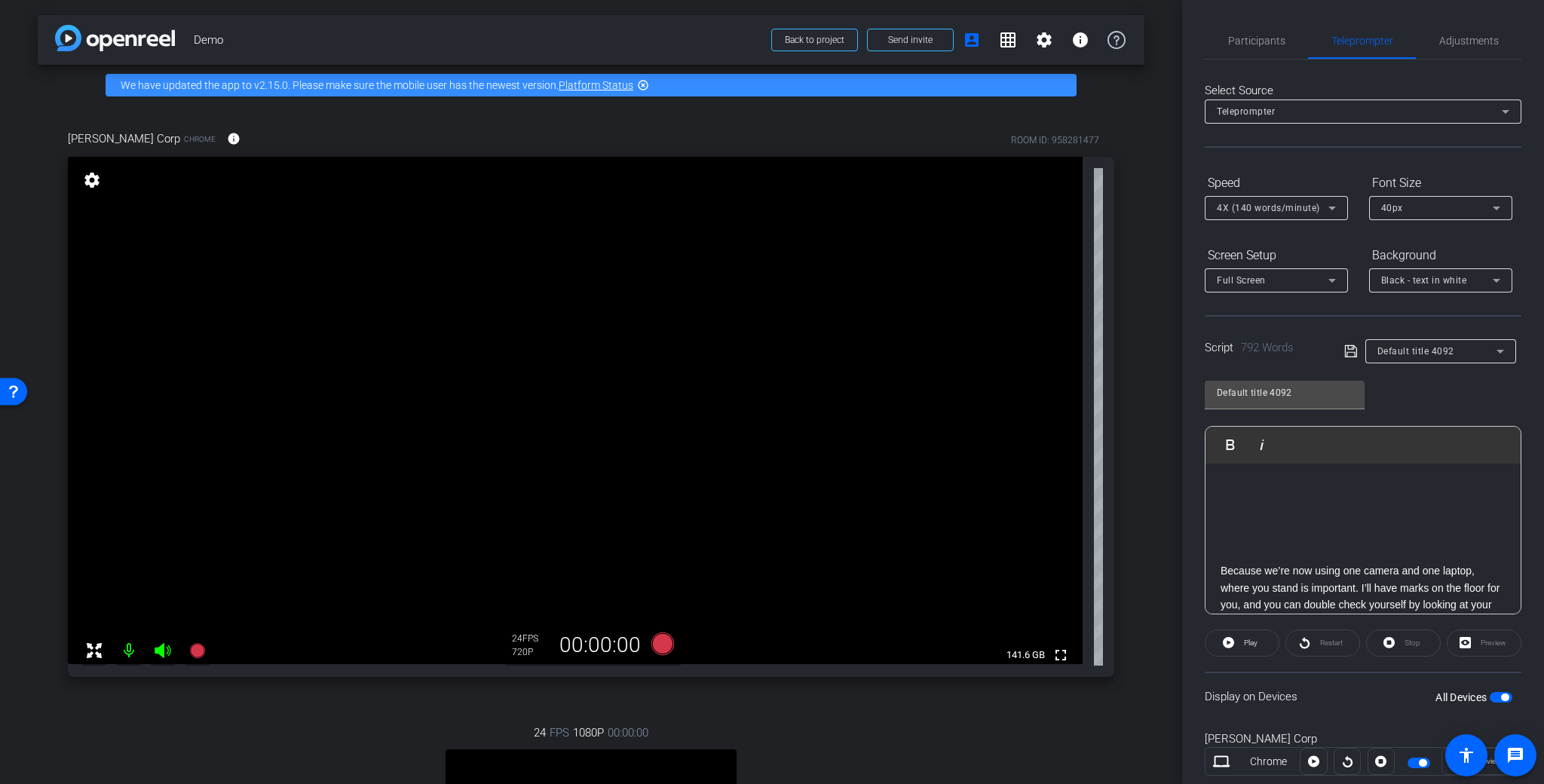
click at [1470, 12] on div "Participants Teleprompter Adjustments [PERSON_NAME] Director Everyone 0 Mark al…" at bounding box center [1362, 392] width 361 height 784
click at [1460, 31] on span "Adjustments" at bounding box center [1468, 40] width 59 height 36
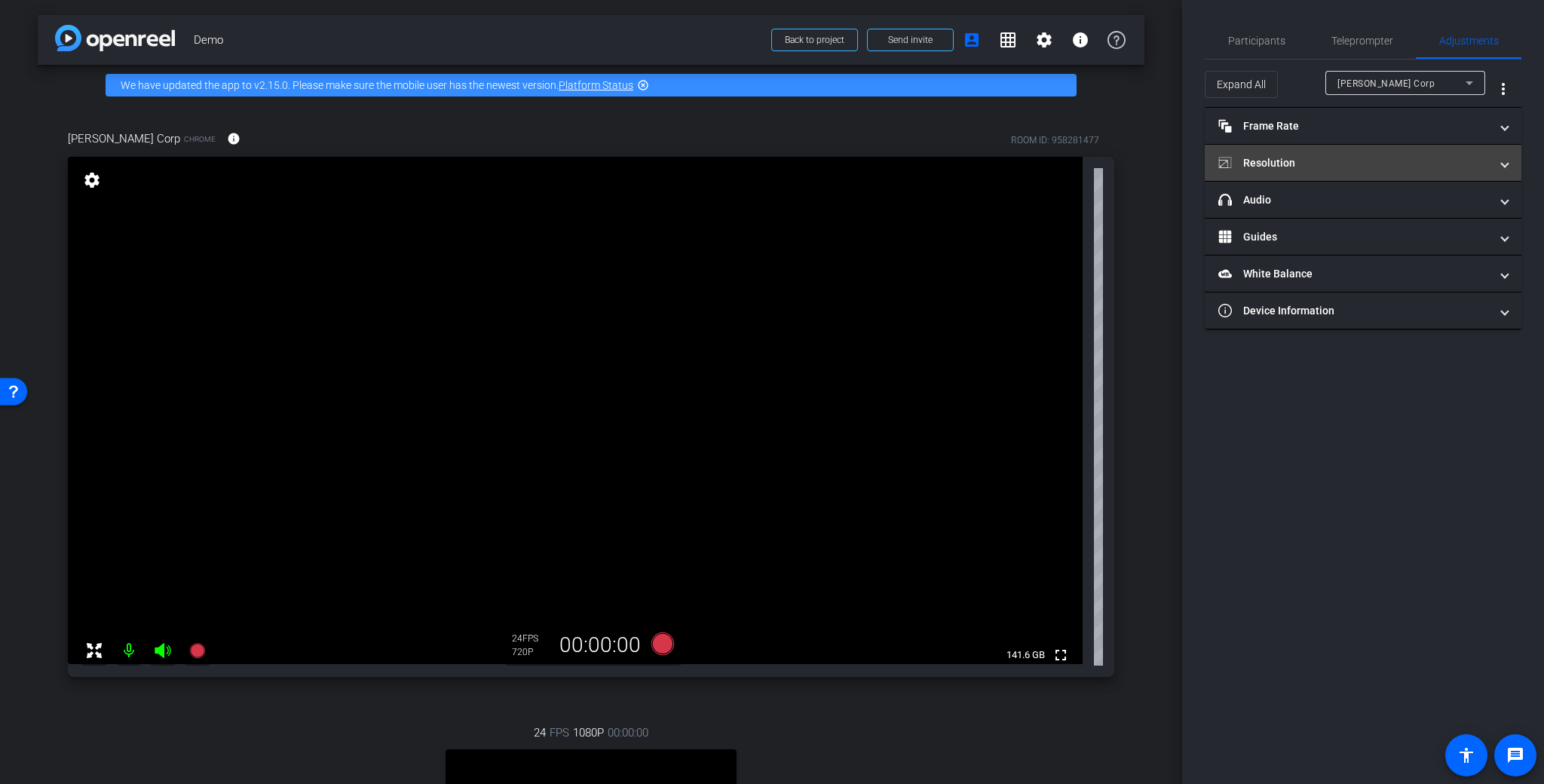
click at [1289, 161] on mat-panel-title "Resolution" at bounding box center [1354, 163] width 272 height 16
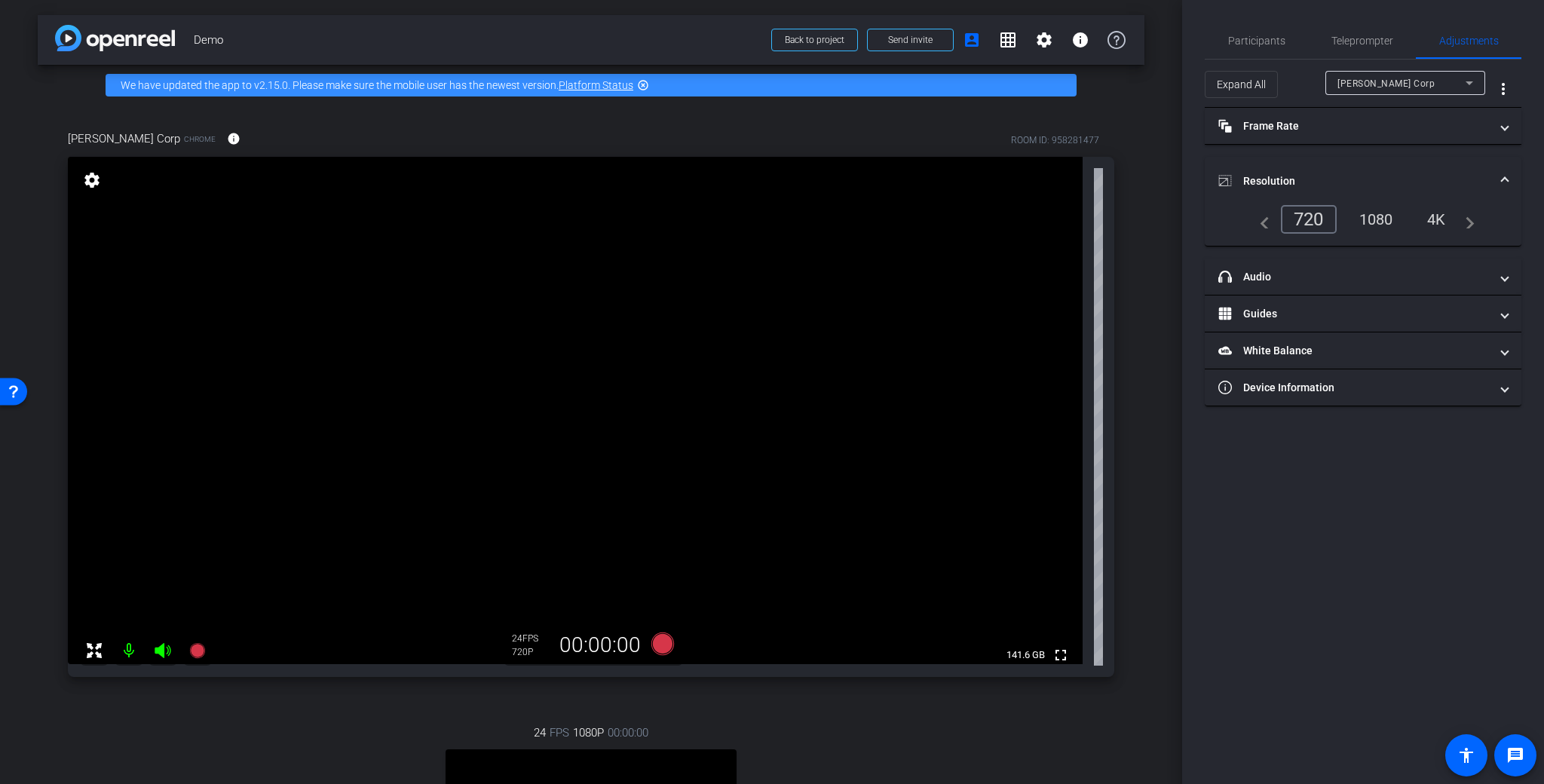
click at [1452, 225] on div "4K" at bounding box center [1436, 219] width 42 height 26
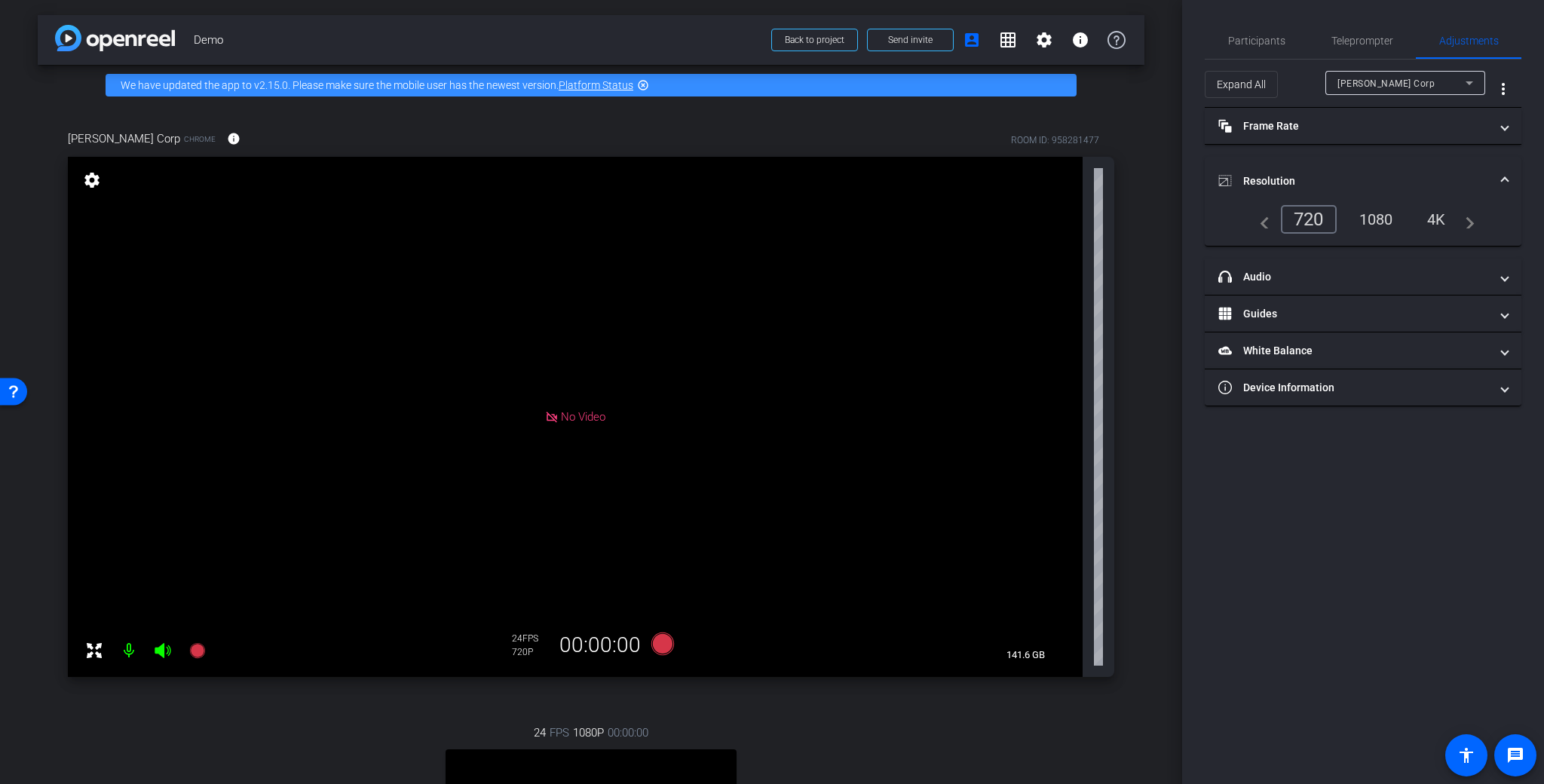
click at [1441, 223] on div "4K" at bounding box center [1436, 219] width 42 height 26
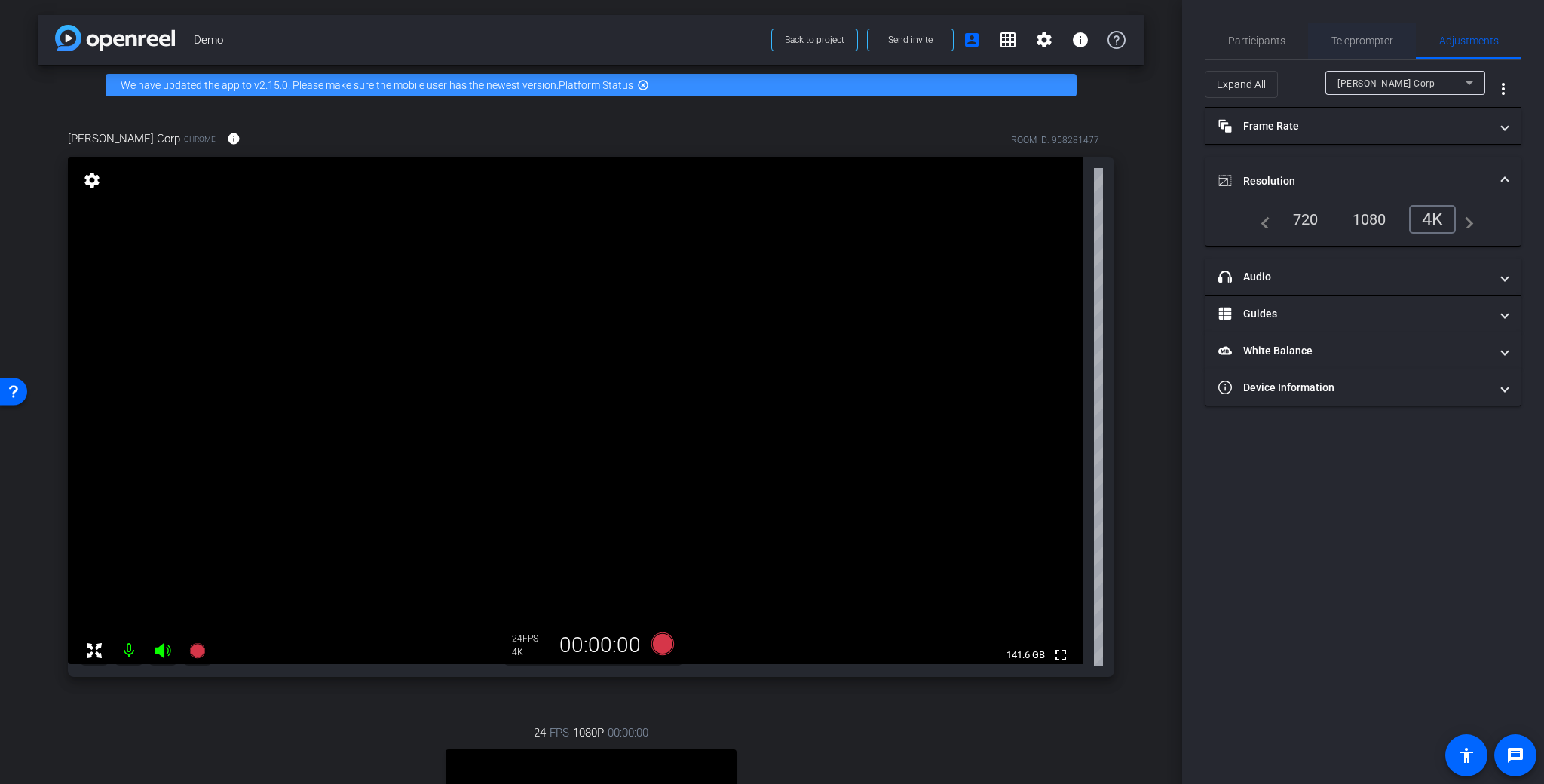
click at [1345, 43] on span "Teleprompter" at bounding box center [1362, 40] width 62 height 10
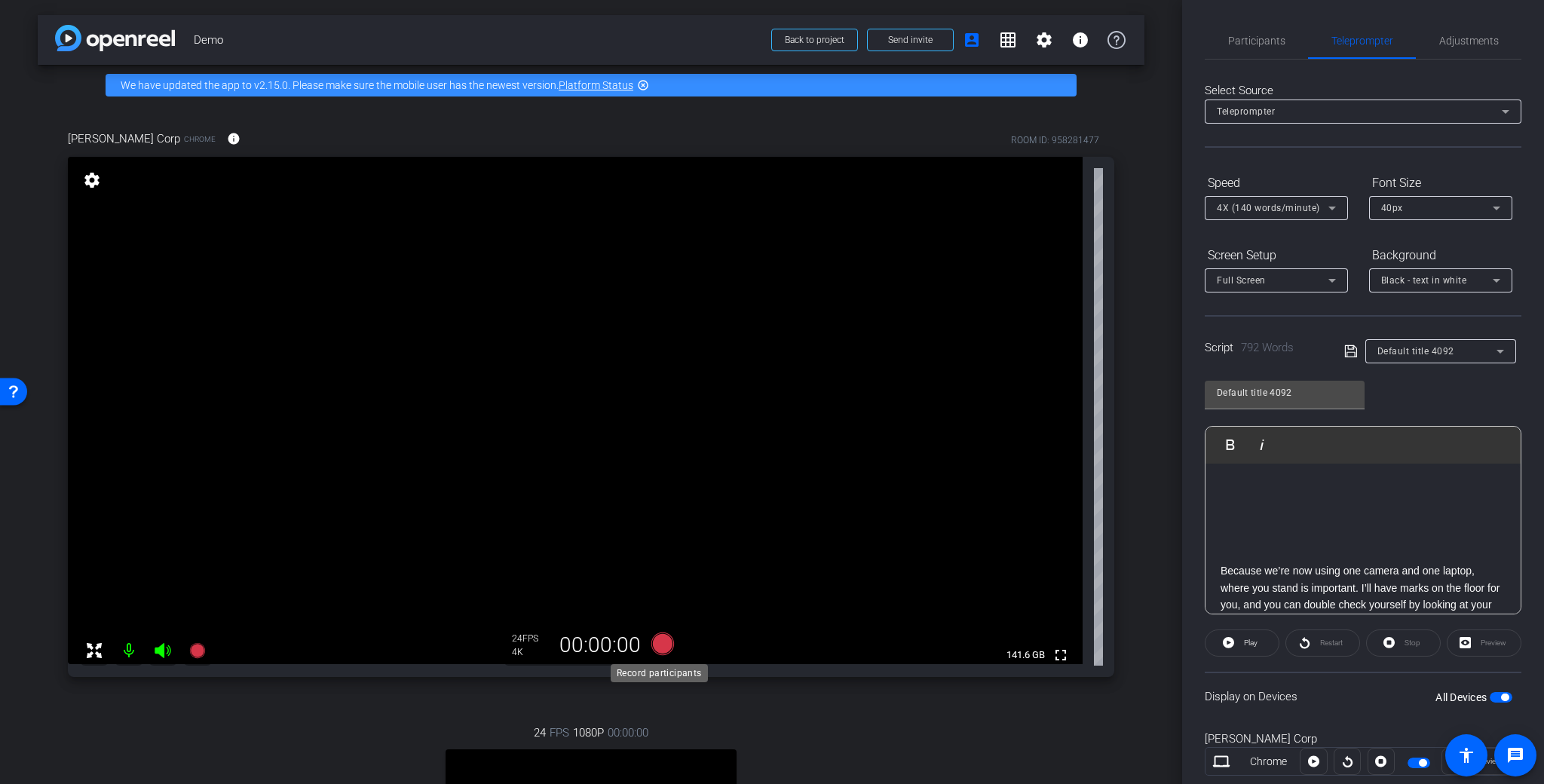
click at [661, 647] on icon at bounding box center [663, 643] width 22 height 22
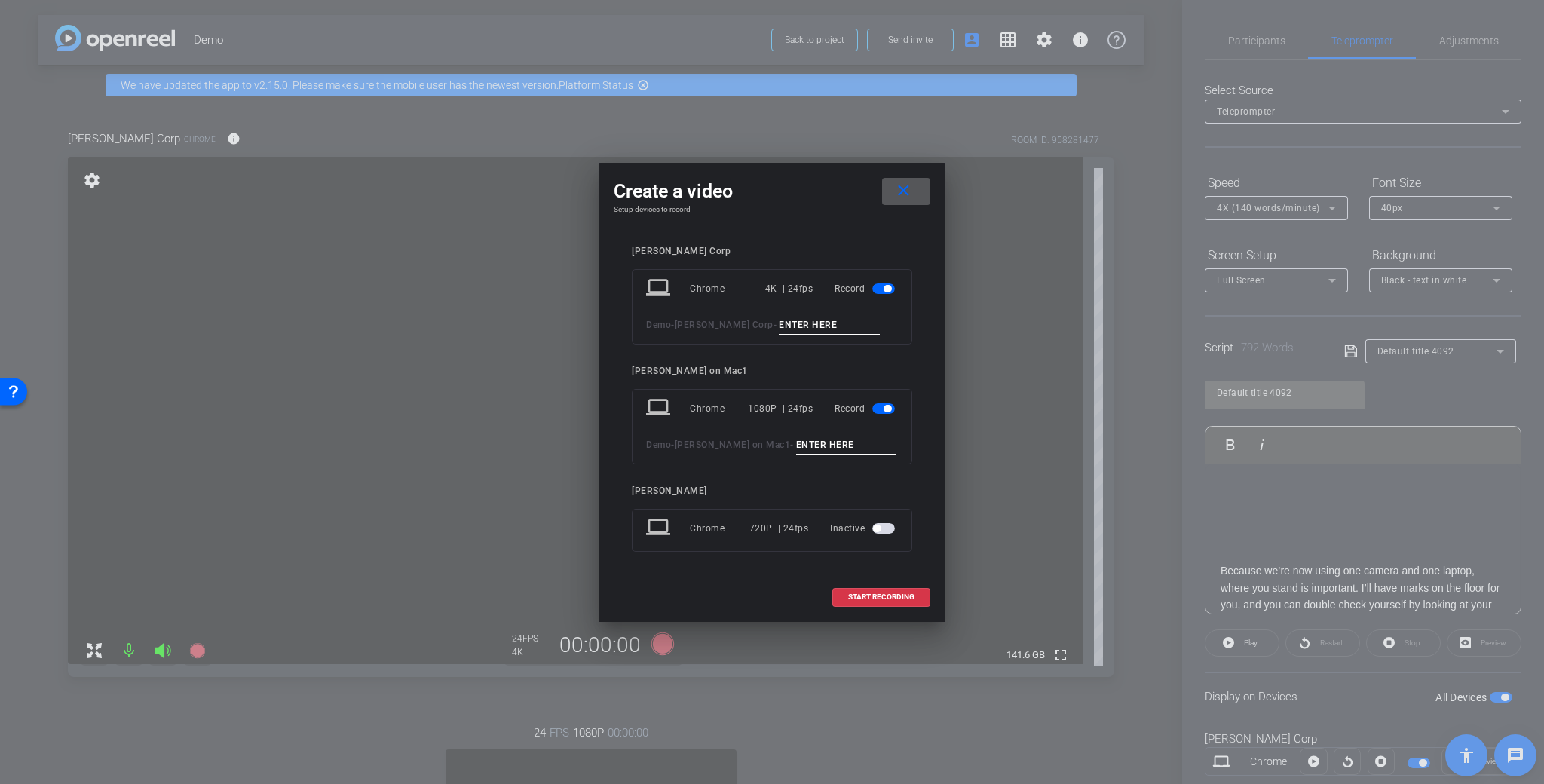
click at [892, 410] on span "button" at bounding box center [884, 408] width 22 height 10
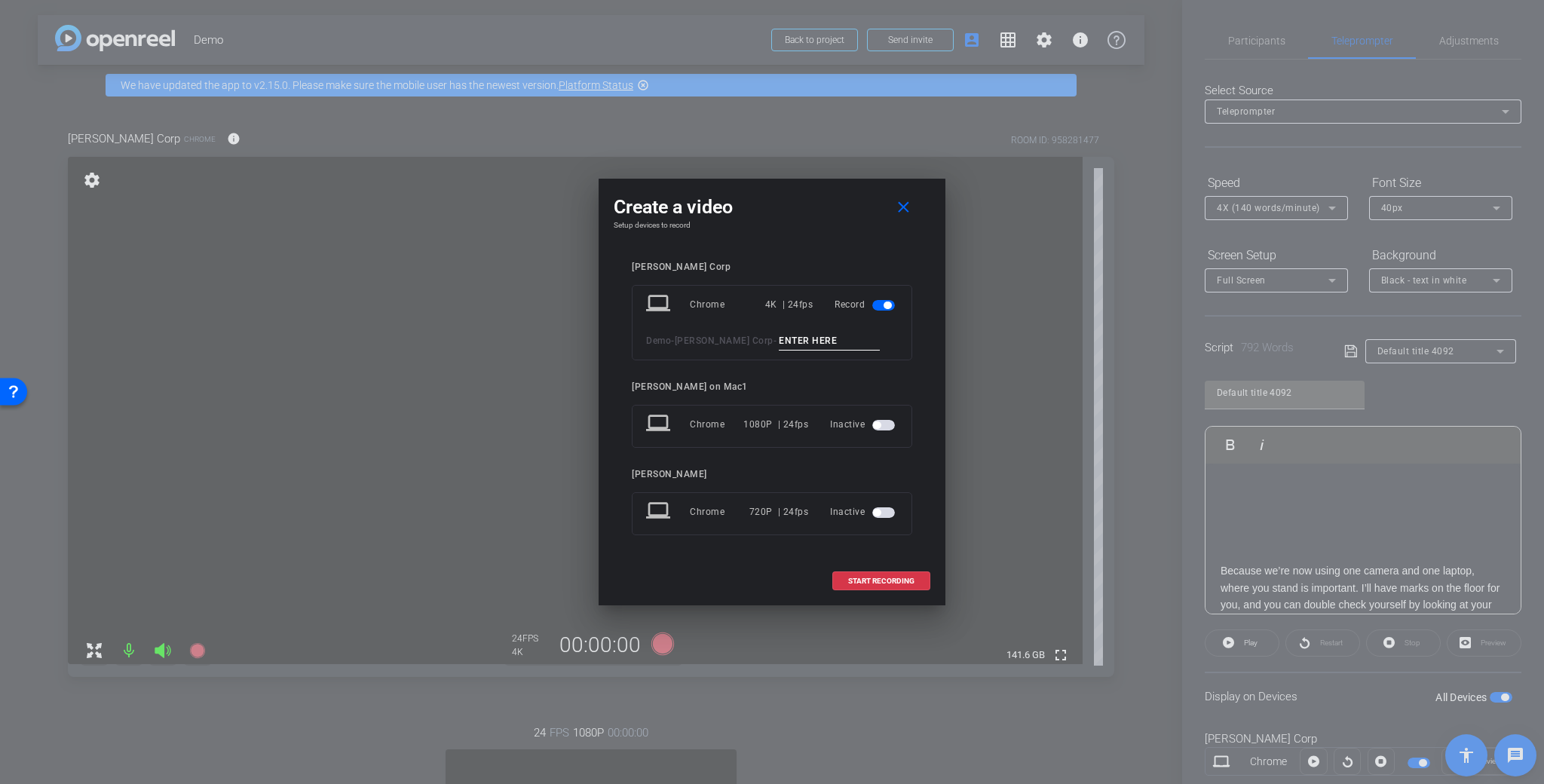
click at [778, 335] on input at bounding box center [829, 341] width 101 height 18
type input "Demo 6 4K Insert"
click at [899, 590] on span at bounding box center [881, 581] width 96 height 36
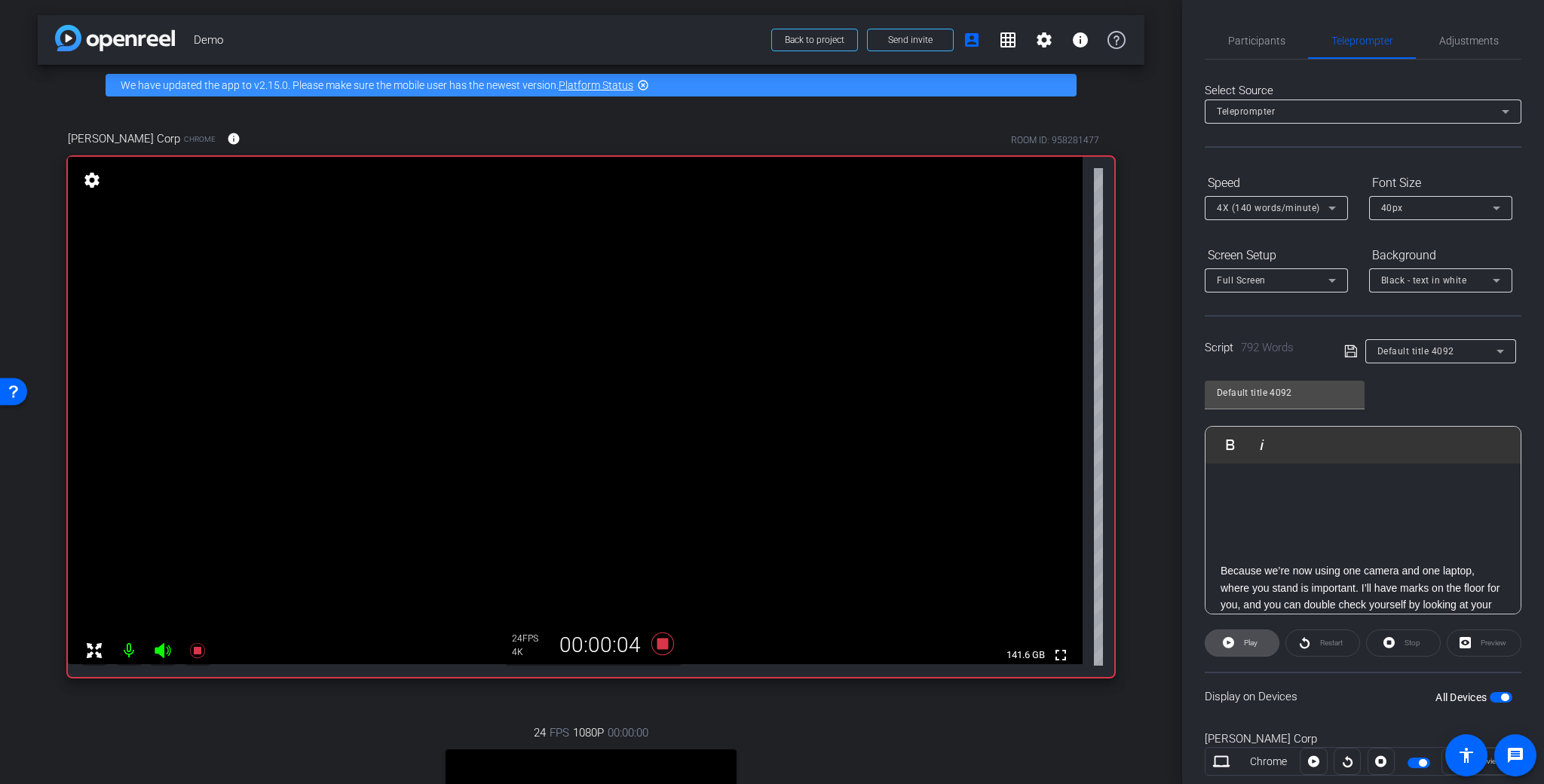
click at [1257, 637] on span at bounding box center [1242, 643] width 73 height 36
click at [1253, 643] on span "Pause" at bounding box center [1251, 643] width 20 height 8
click at [663, 650] on icon at bounding box center [662, 644] width 36 height 27
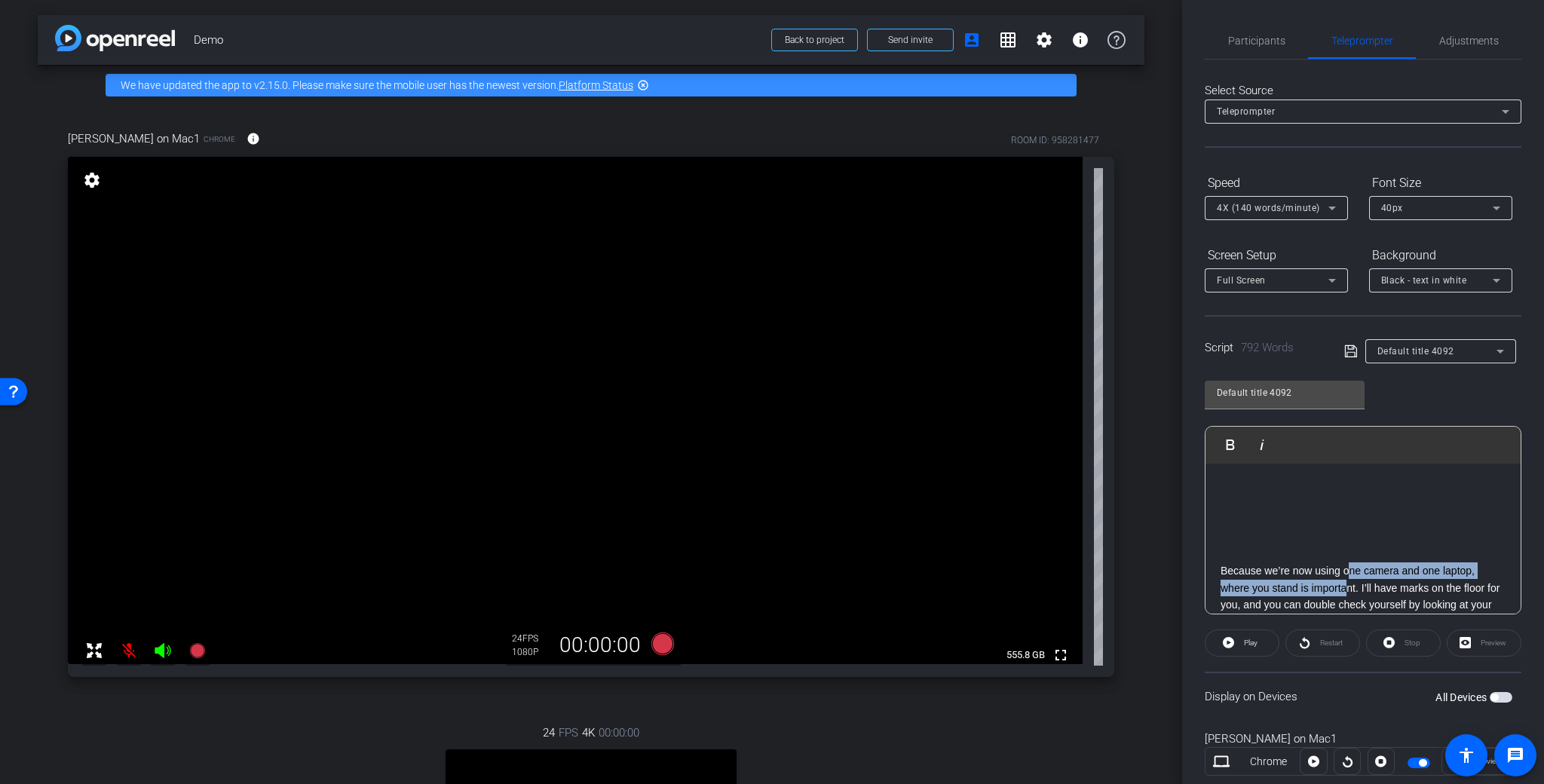
drag, startPoint x: 1346, startPoint y: 587, endPoint x: 1348, endPoint y: 572, distance: 15.1
click at [1348, 573] on p "Because we’re now using one camera and one laptop, where you stand is important…" at bounding box center [1362, 587] width 285 height 51
click at [1223, 569] on p "Because we’re now using one camera and one laptop, where you stand is important…" at bounding box center [1362, 587] width 285 height 51
click at [1255, 643] on span "Play" at bounding box center [1250, 643] width 14 height 8
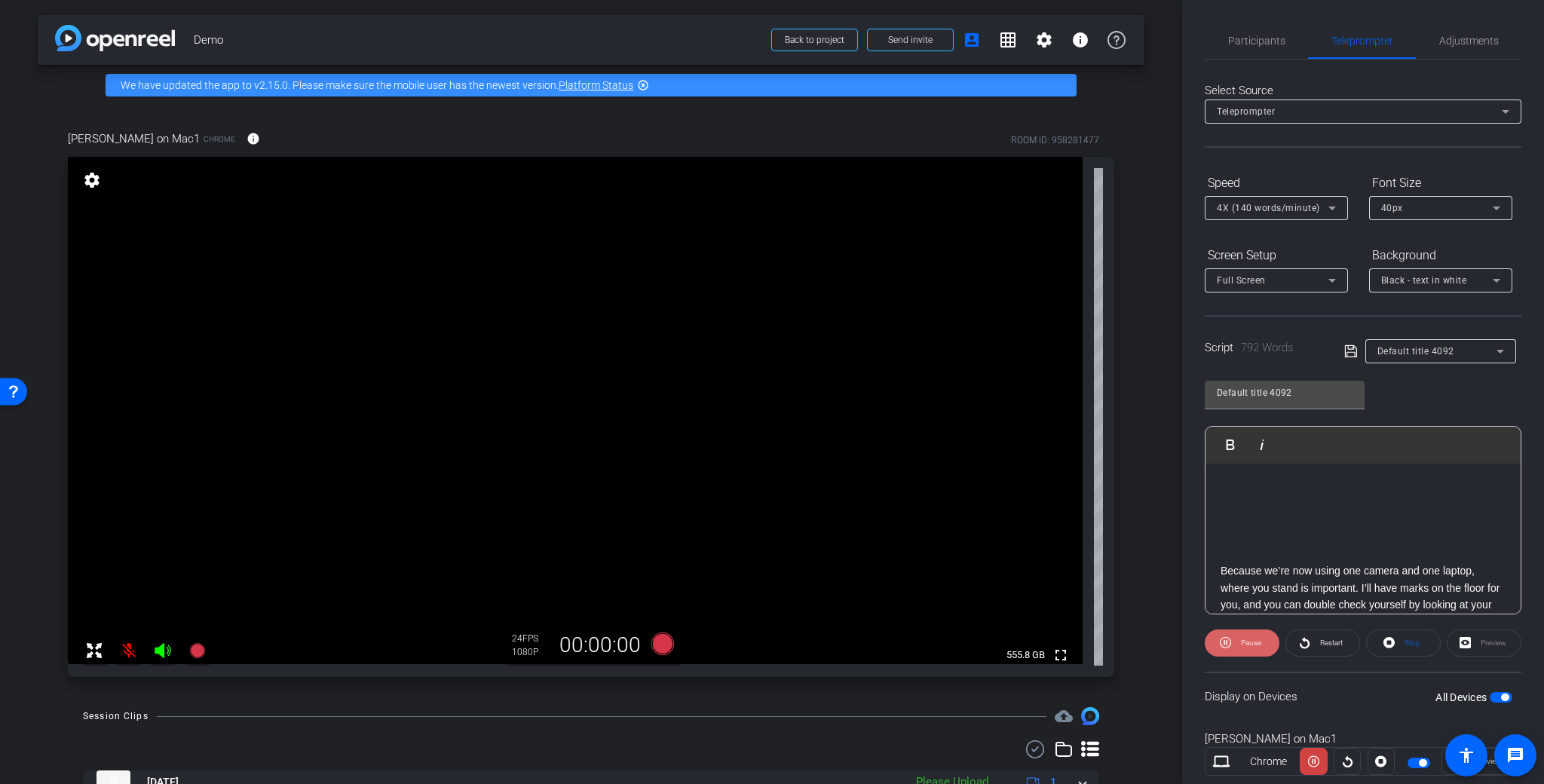
click at [1254, 649] on span "Pause" at bounding box center [1249, 643] width 24 height 21
click at [1253, 645] on span "Play" at bounding box center [1250, 643] width 14 height 8
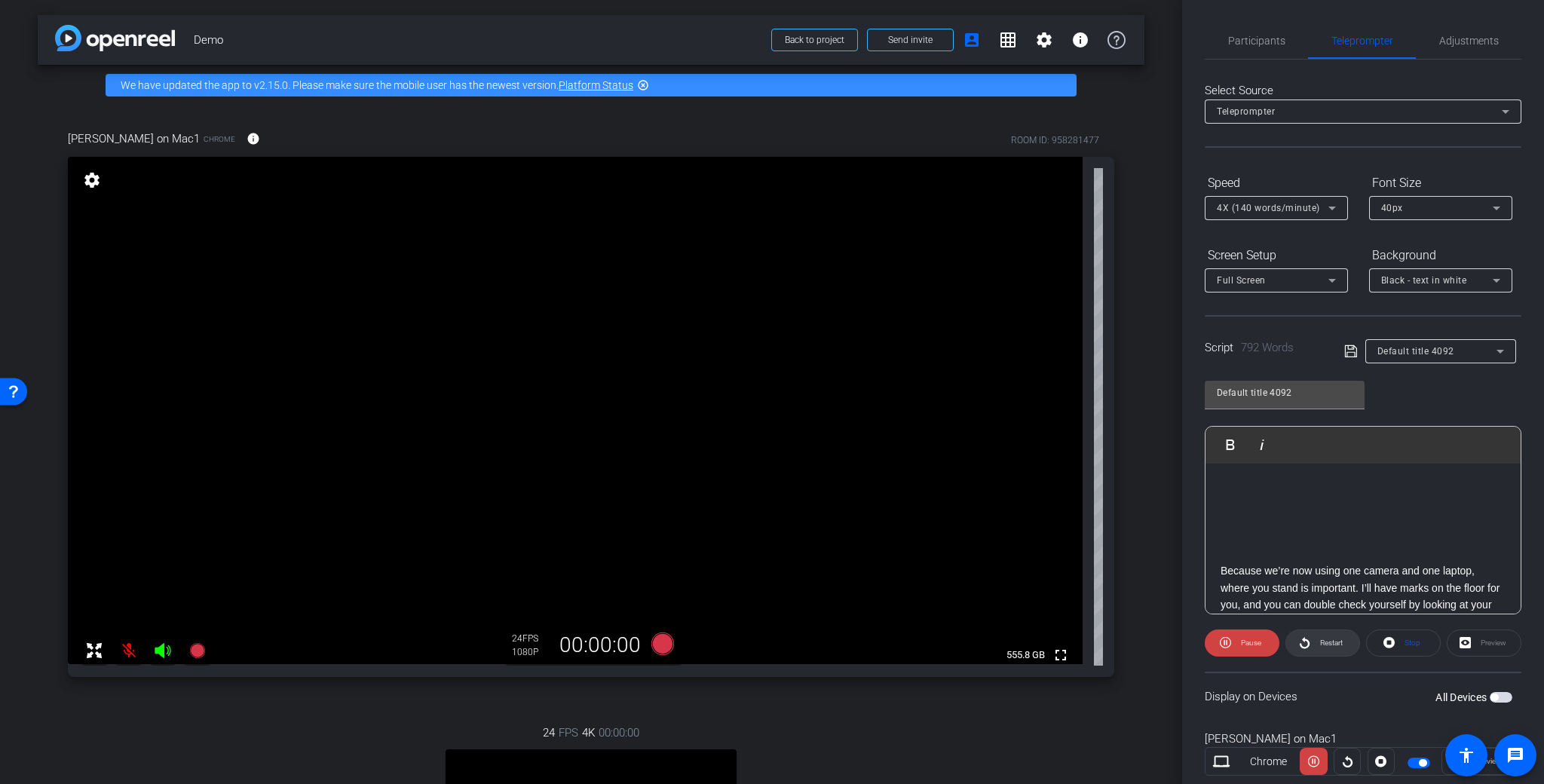
click at [1308, 640] on span at bounding box center [1322, 643] width 73 height 36
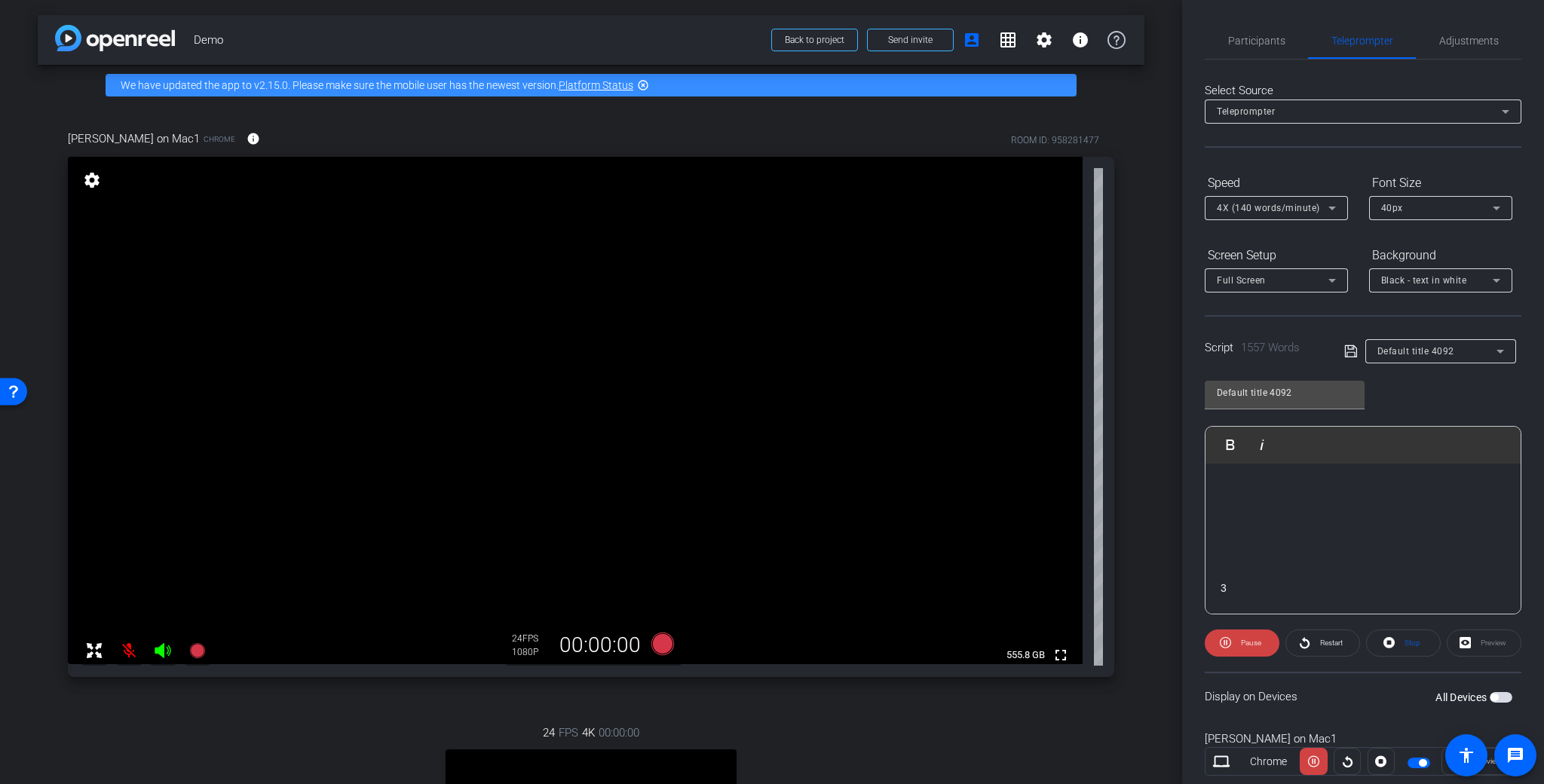
click at [1296, 570] on p at bounding box center [1362, 570] width 285 height 17
click at [1256, 643] on span "Pause" at bounding box center [1251, 643] width 20 height 8
click at [1240, 649] on span "Play" at bounding box center [1249, 643] width 18 height 21
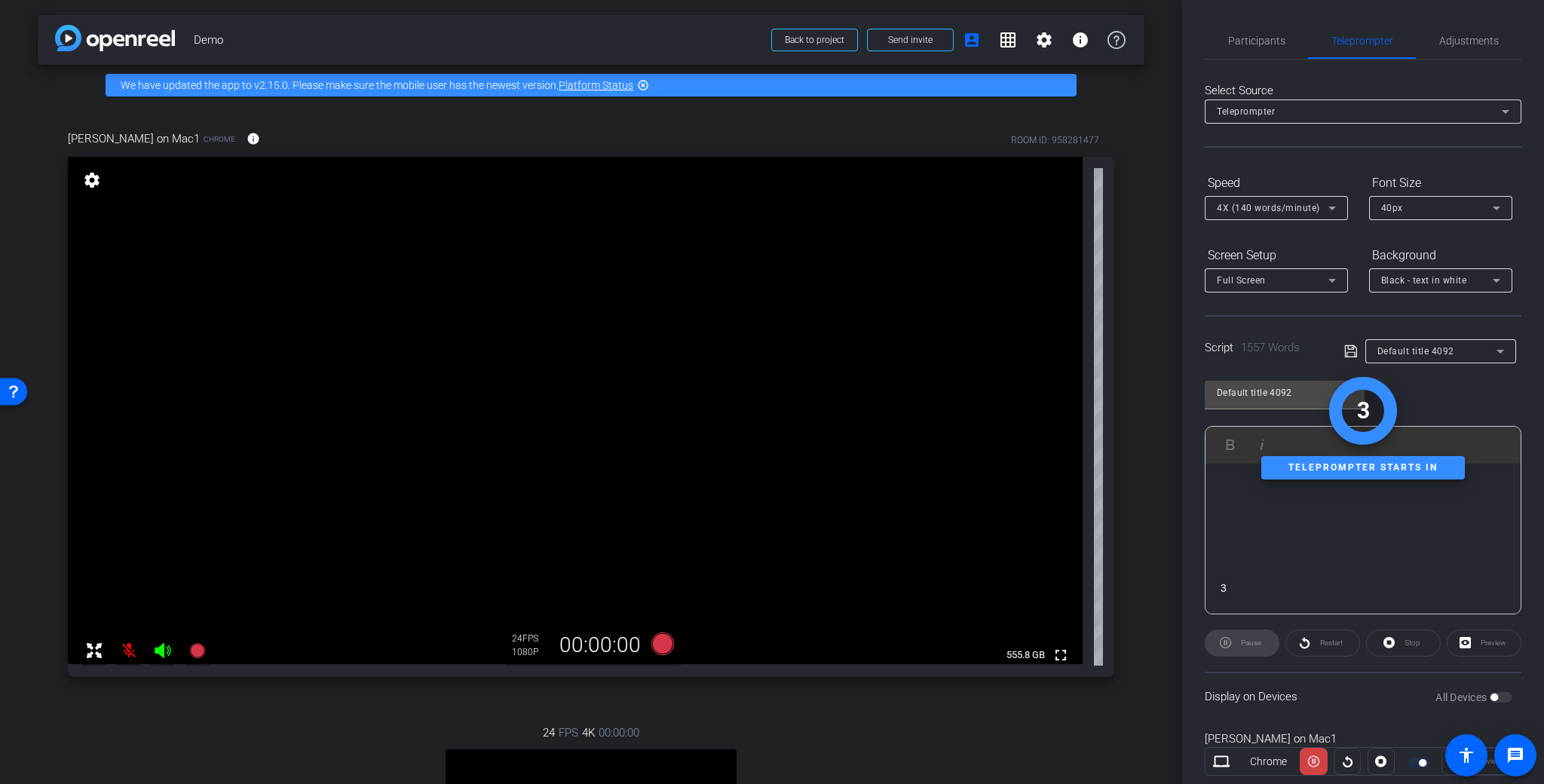
click at [1257, 647] on div "Pause" at bounding box center [1242, 643] width 75 height 27
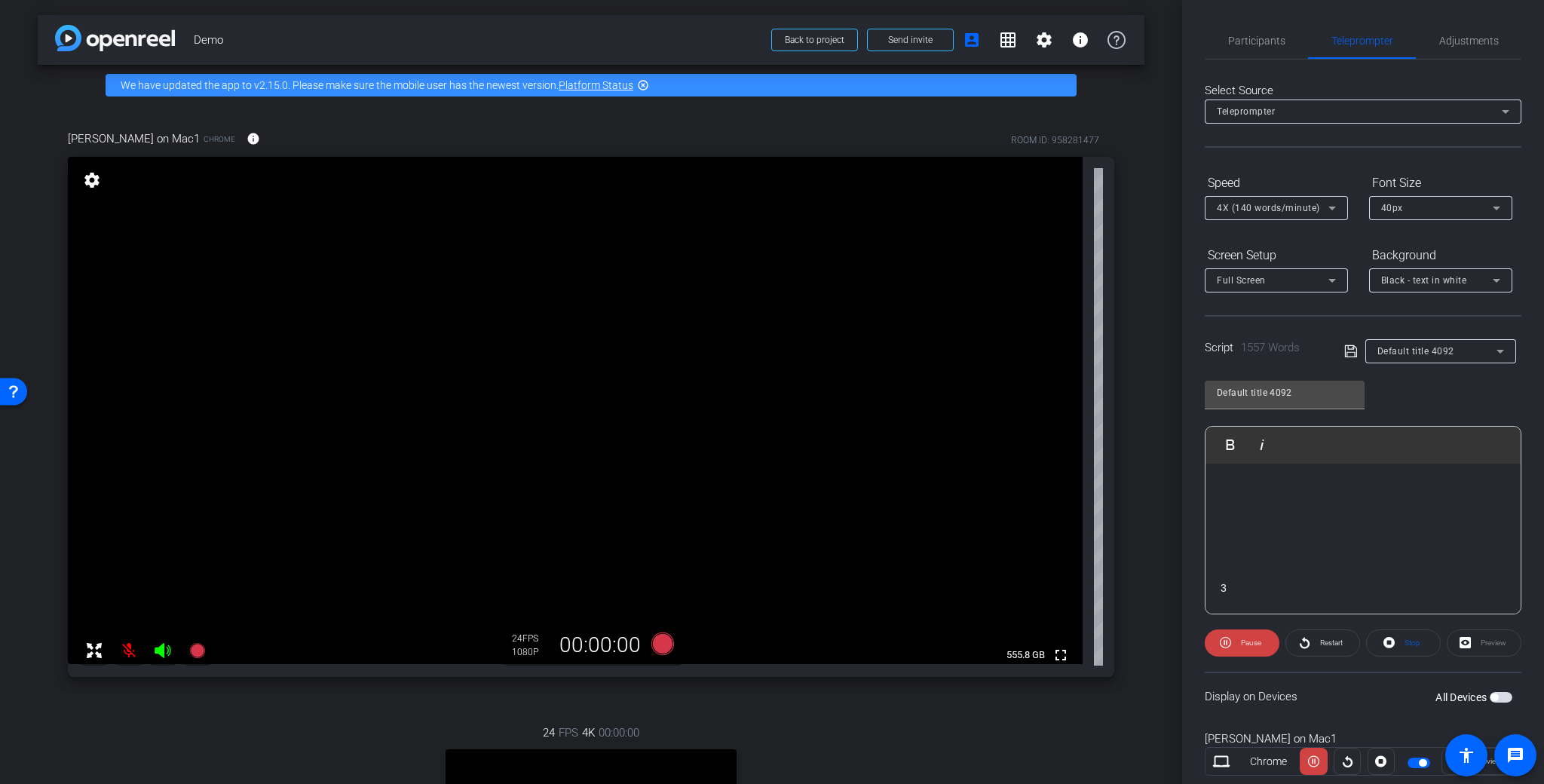
click at [1490, 700] on span "button" at bounding box center [1493, 696] width 7 height 7
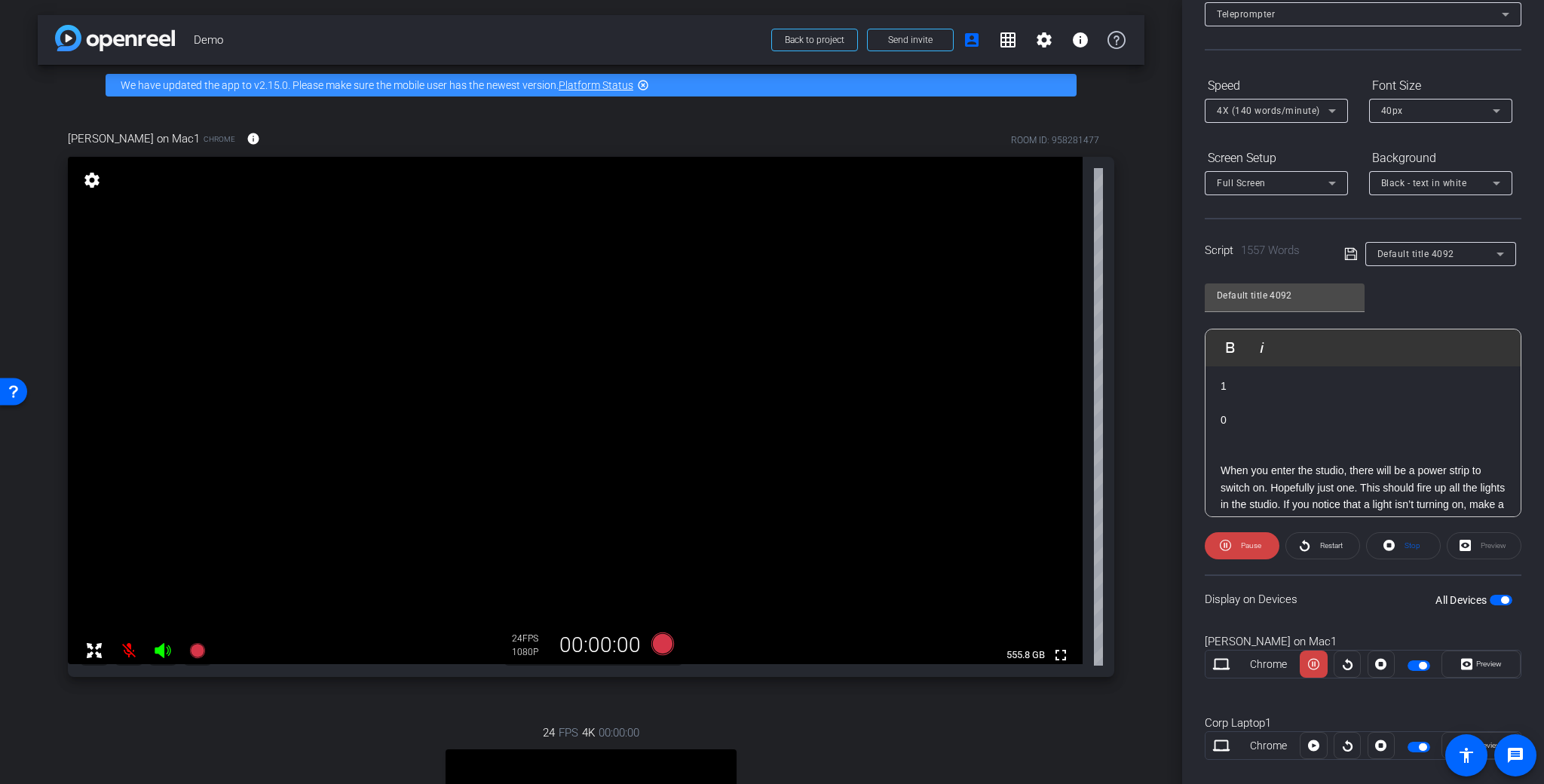
scroll to position [121, 0]
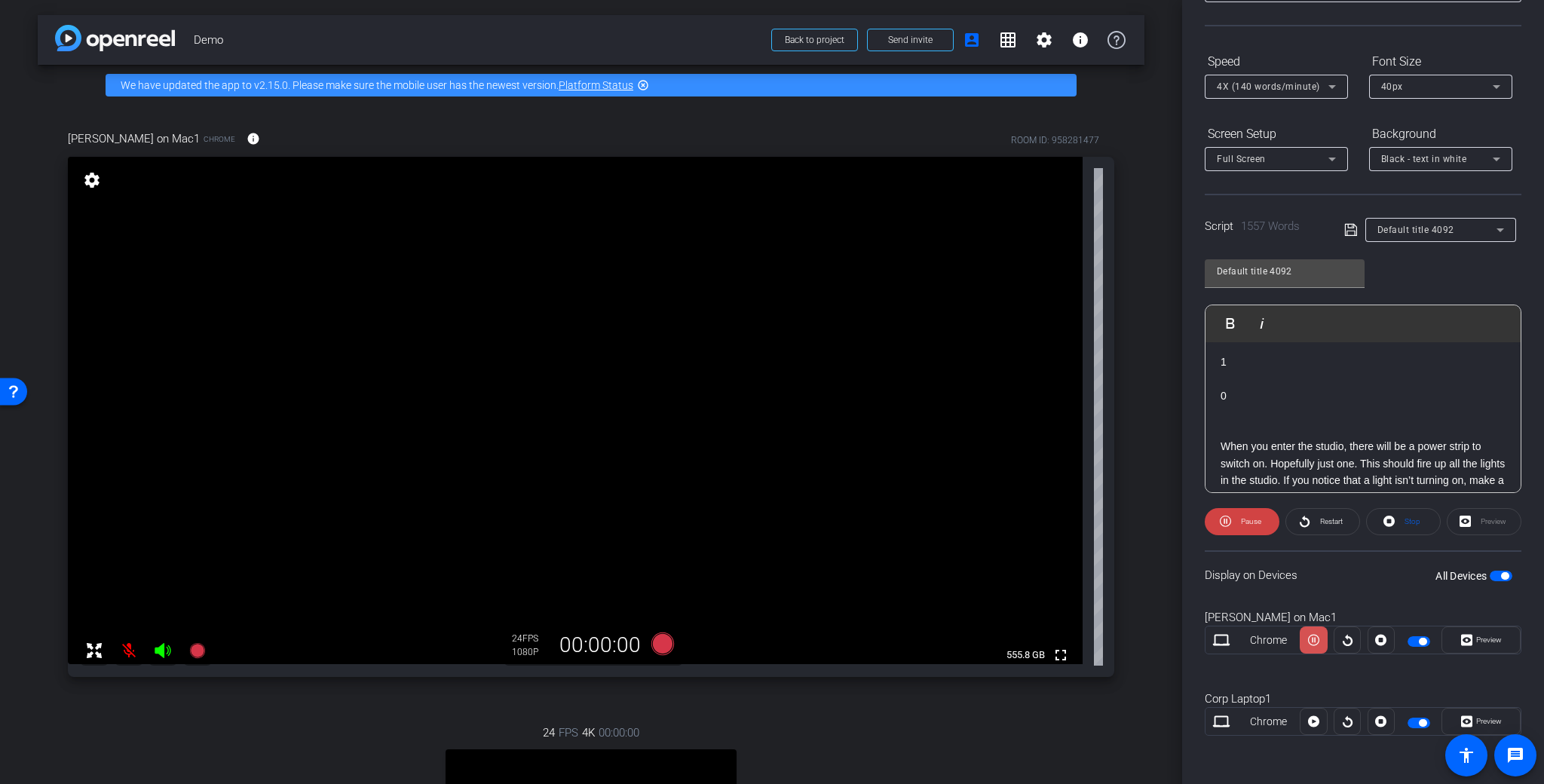
click at [1313, 643] on icon at bounding box center [1313, 640] width 11 height 22
click at [1313, 723] on icon at bounding box center [1313, 721] width 11 height 11
